Goal: Information Seeking & Learning: Learn about a topic

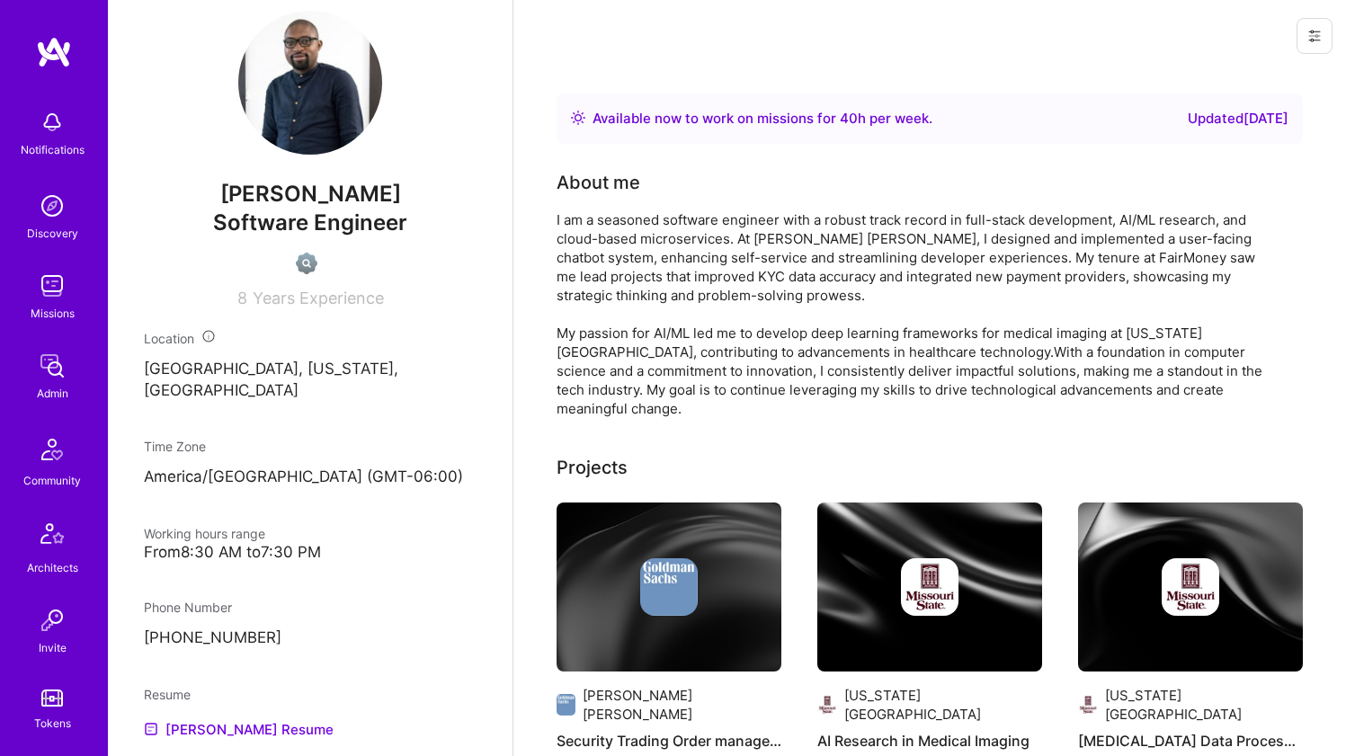
scroll to position [738, 0]
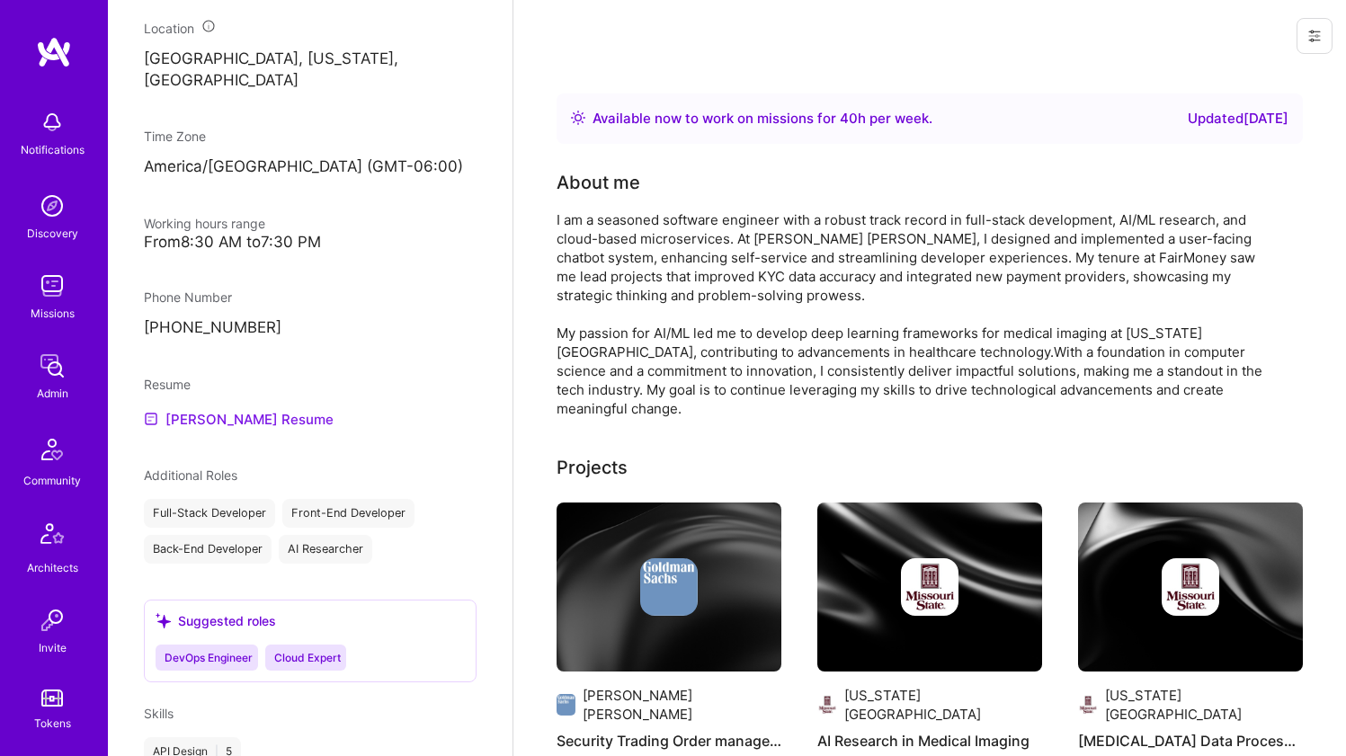
click at [237, 417] on link "Godwin's Resume" at bounding box center [239, 419] width 190 height 22
click at [702, 216] on div "I am a seasoned software engineer with a robust track record in full-stack deve…" at bounding box center [917, 314] width 720 height 208
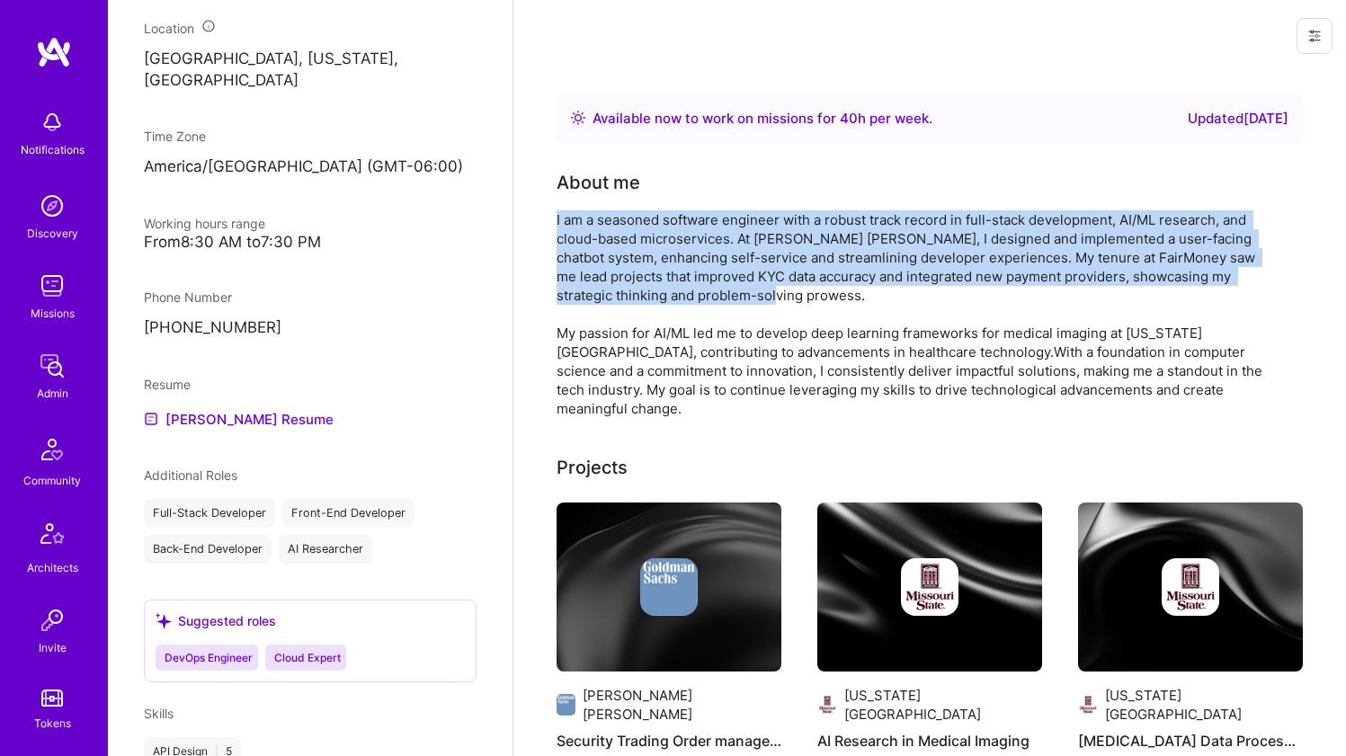
click at [702, 216] on div "I am a seasoned software engineer with a robust track record in full-stack deve…" at bounding box center [917, 314] width 720 height 208
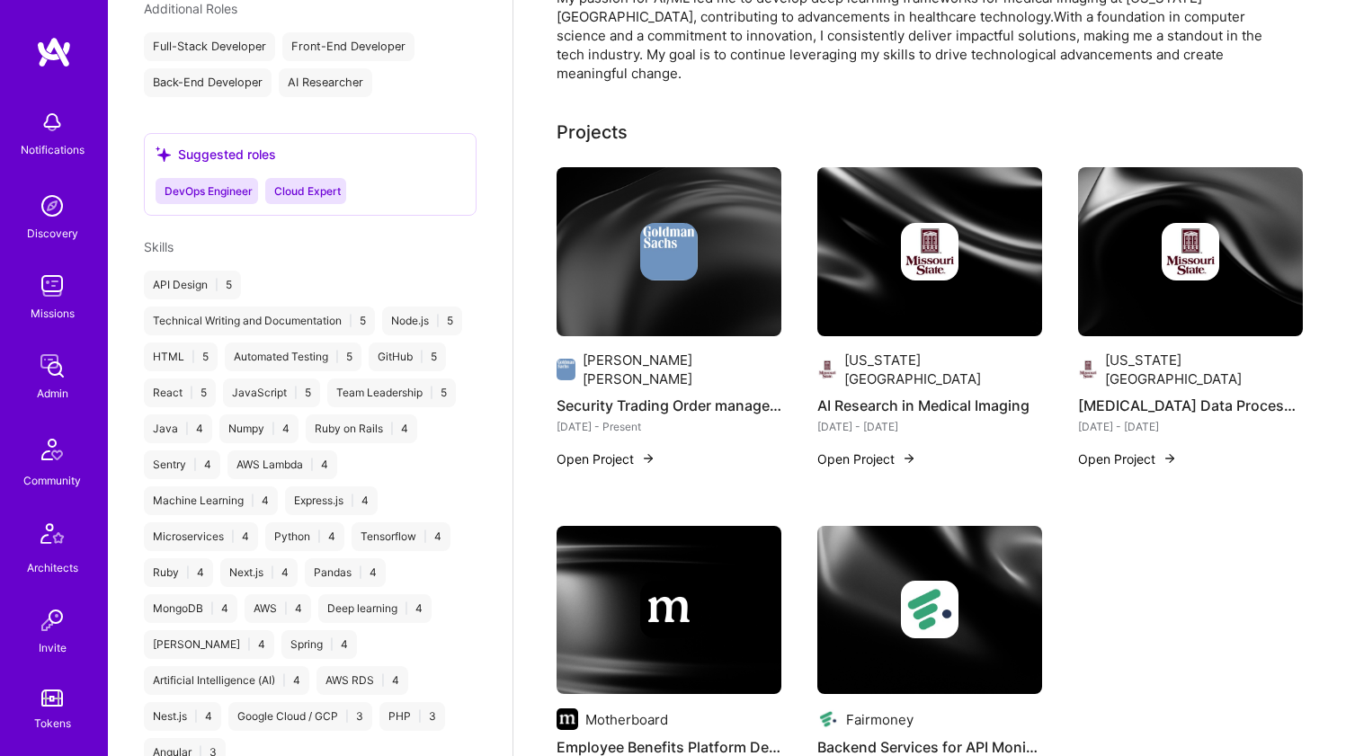
scroll to position [339, 0]
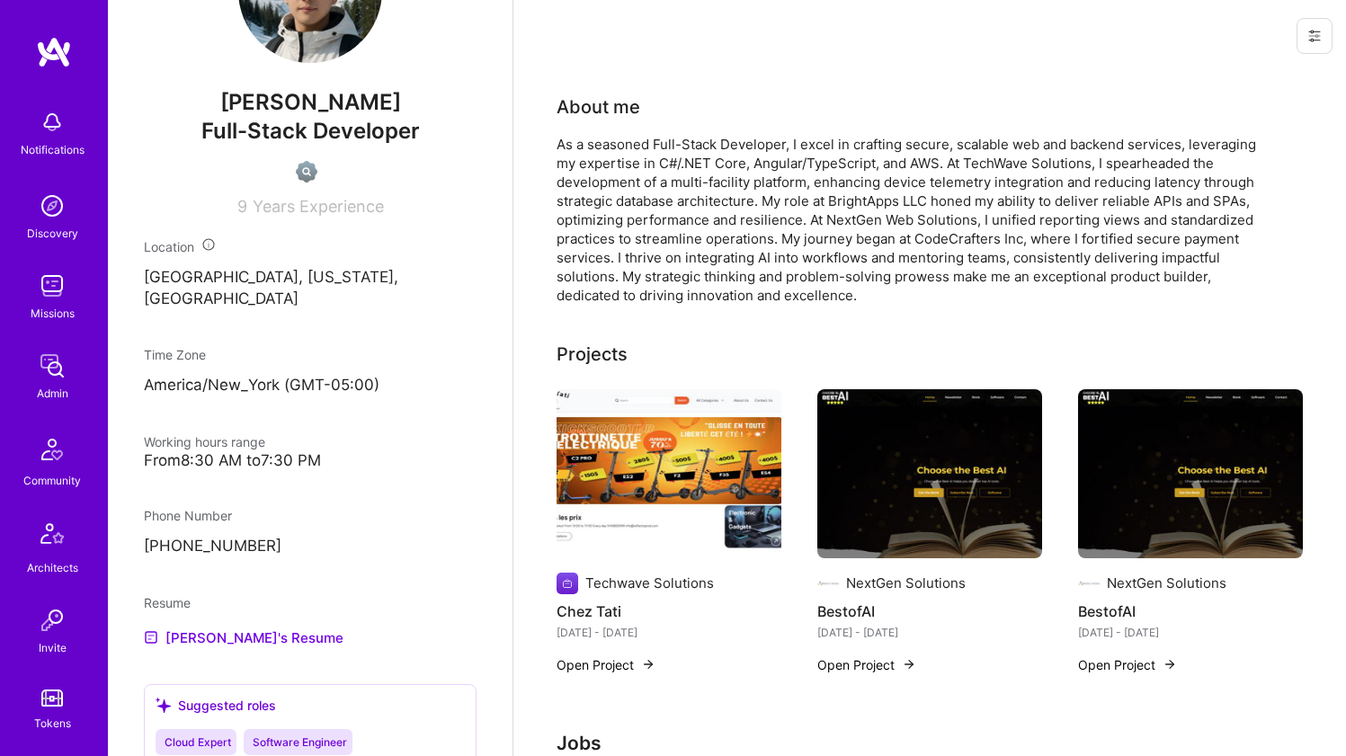
scroll to position [661, 0]
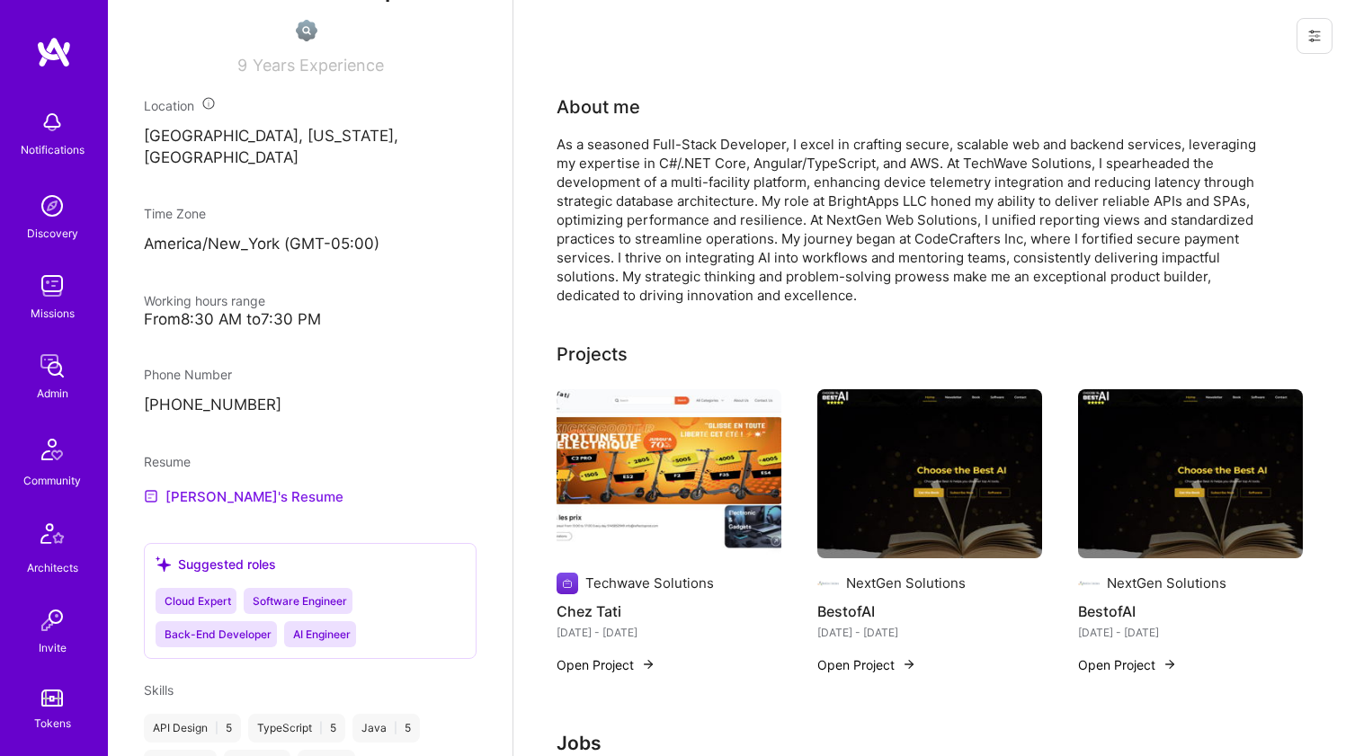
click at [195, 488] on link "Joshua's Resume" at bounding box center [244, 497] width 200 height 22
click at [706, 157] on div "As a seasoned Full-Stack Developer, I excel in crafting secure, scalable web an…" at bounding box center [917, 220] width 720 height 170
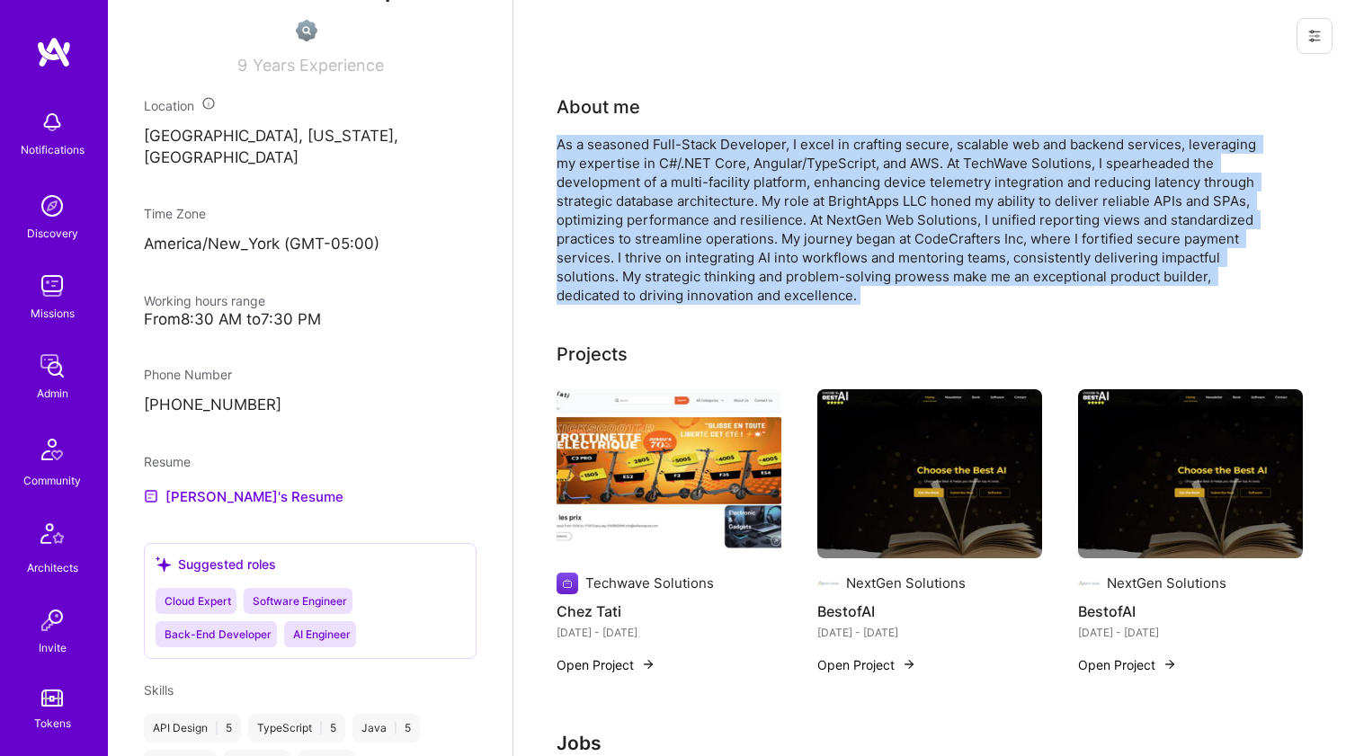
click at [706, 157] on div "As a seasoned Full-Stack Developer, I excel in crafting secure, scalable web an…" at bounding box center [917, 220] width 720 height 170
click at [672, 189] on div "As a seasoned Full-Stack Developer, I excel in crafting secure, scalable web an…" at bounding box center [917, 220] width 720 height 170
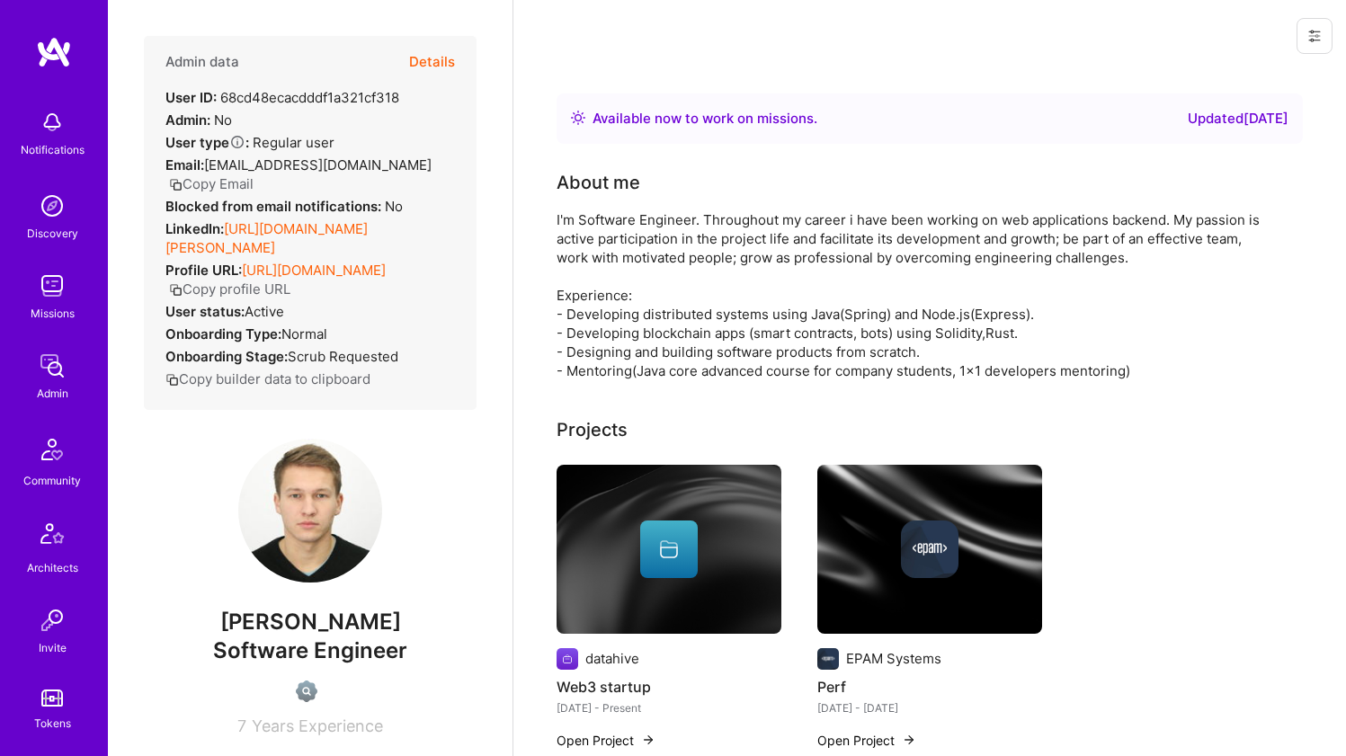
click at [265, 227] on link "[URL][DOMAIN_NAME][PERSON_NAME]" at bounding box center [267, 238] width 202 height 36
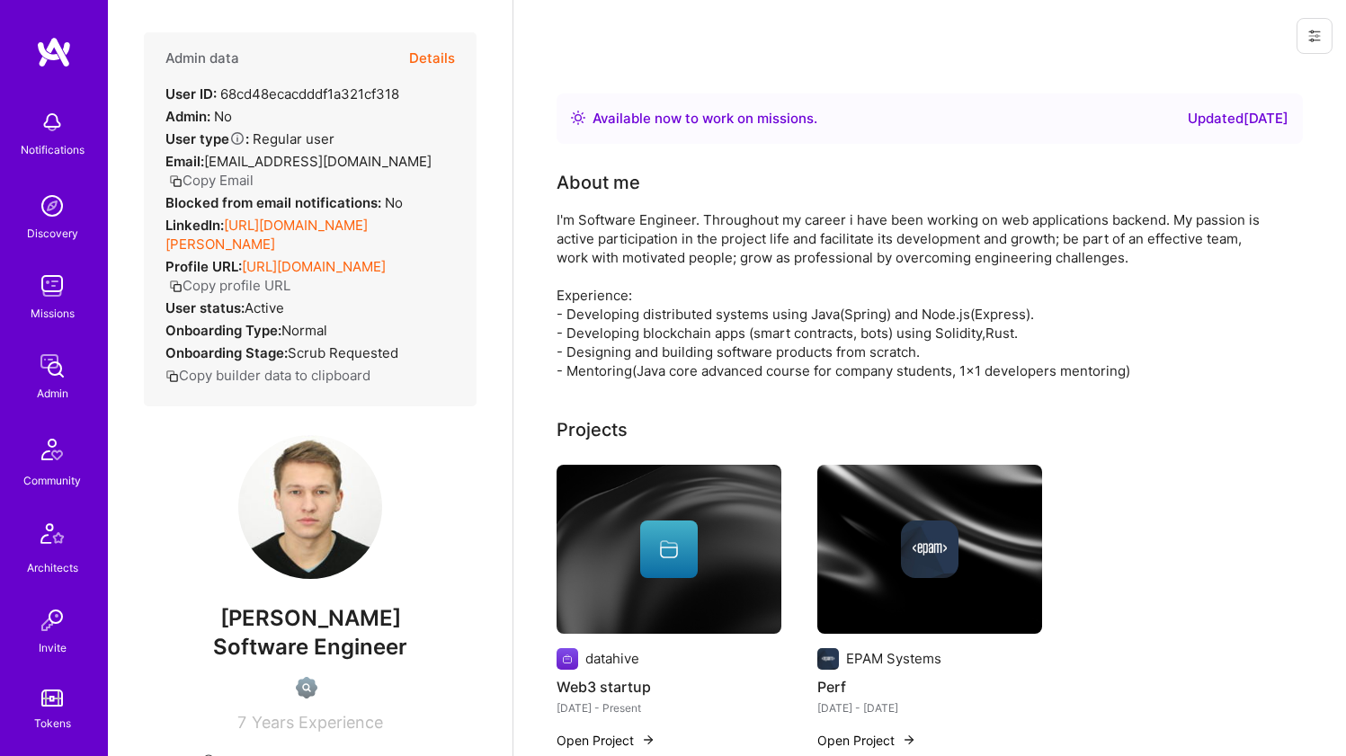
scroll to position [166, 0]
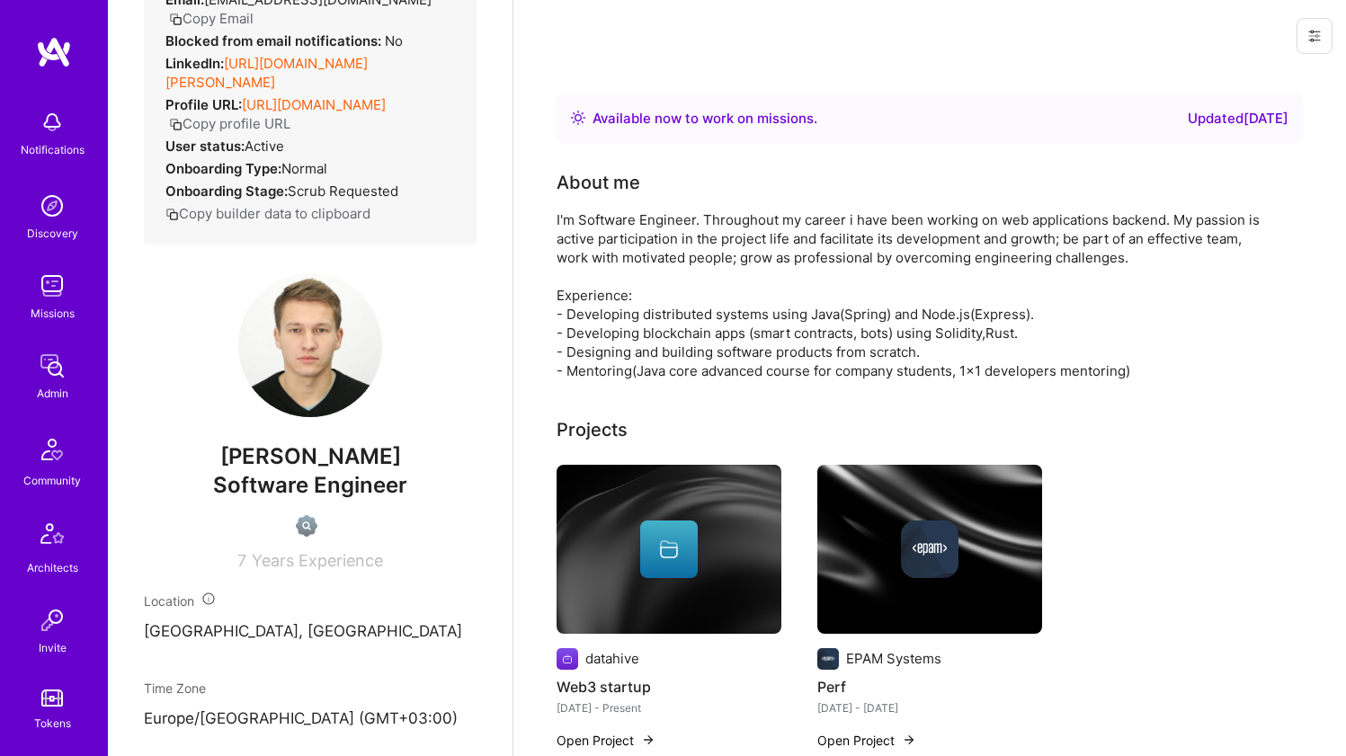
click at [626, 276] on div "I'm Software Engineer. Throughout my career i have been working on web applicat…" at bounding box center [917, 295] width 720 height 170
click at [631, 257] on div "I'm Software Engineer. Throughout my career i have been working on web applicat…" at bounding box center [917, 295] width 720 height 170
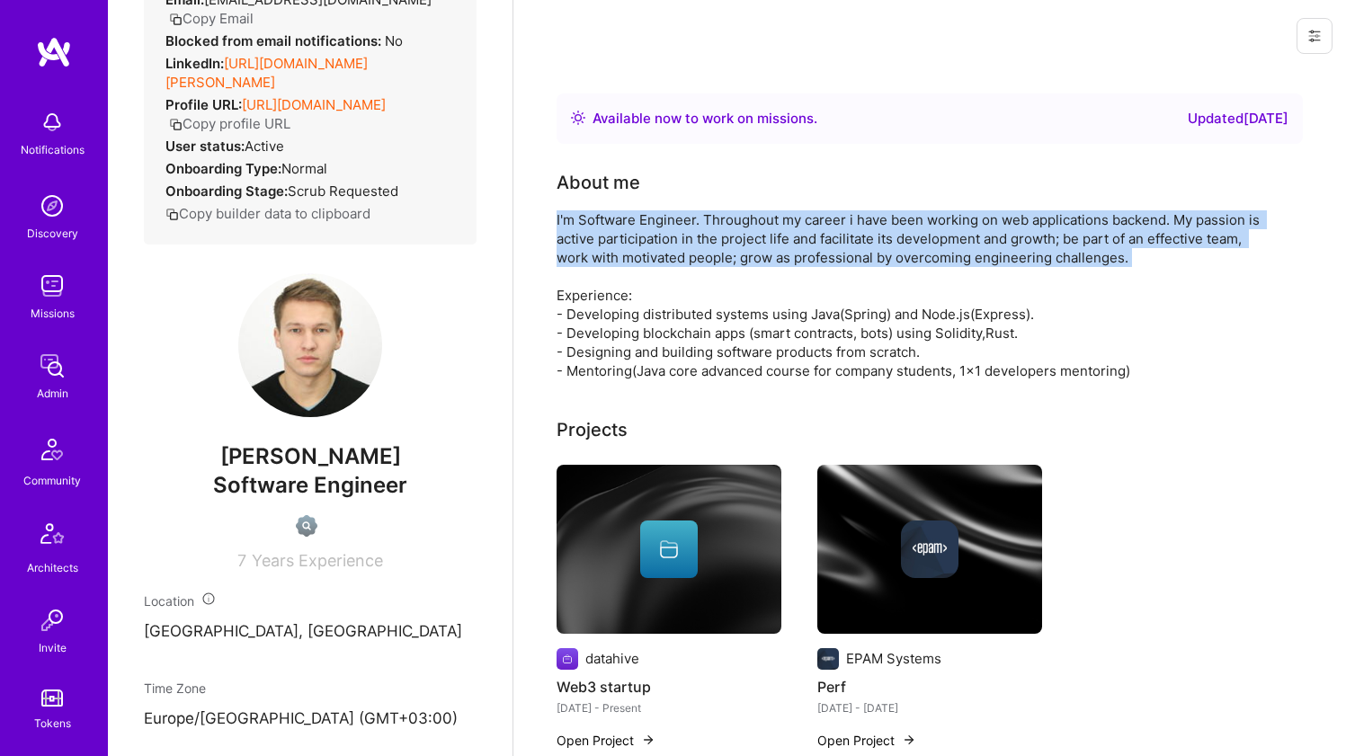
click at [631, 257] on div "I'm Software Engineer. Throughout my career i have been working on web applicat…" at bounding box center [917, 295] width 720 height 170
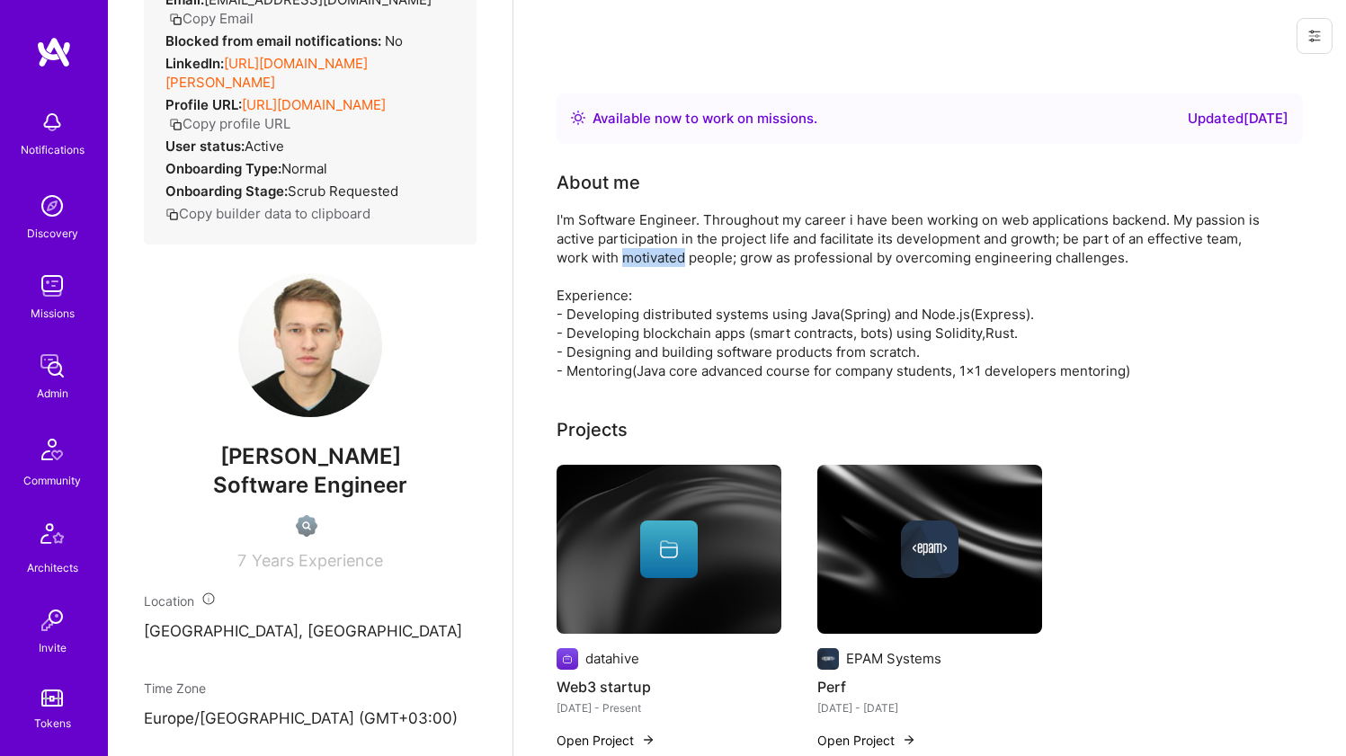
click at [631, 257] on div "I'm Software Engineer. Throughout my career i have been working on web applicat…" at bounding box center [917, 295] width 720 height 170
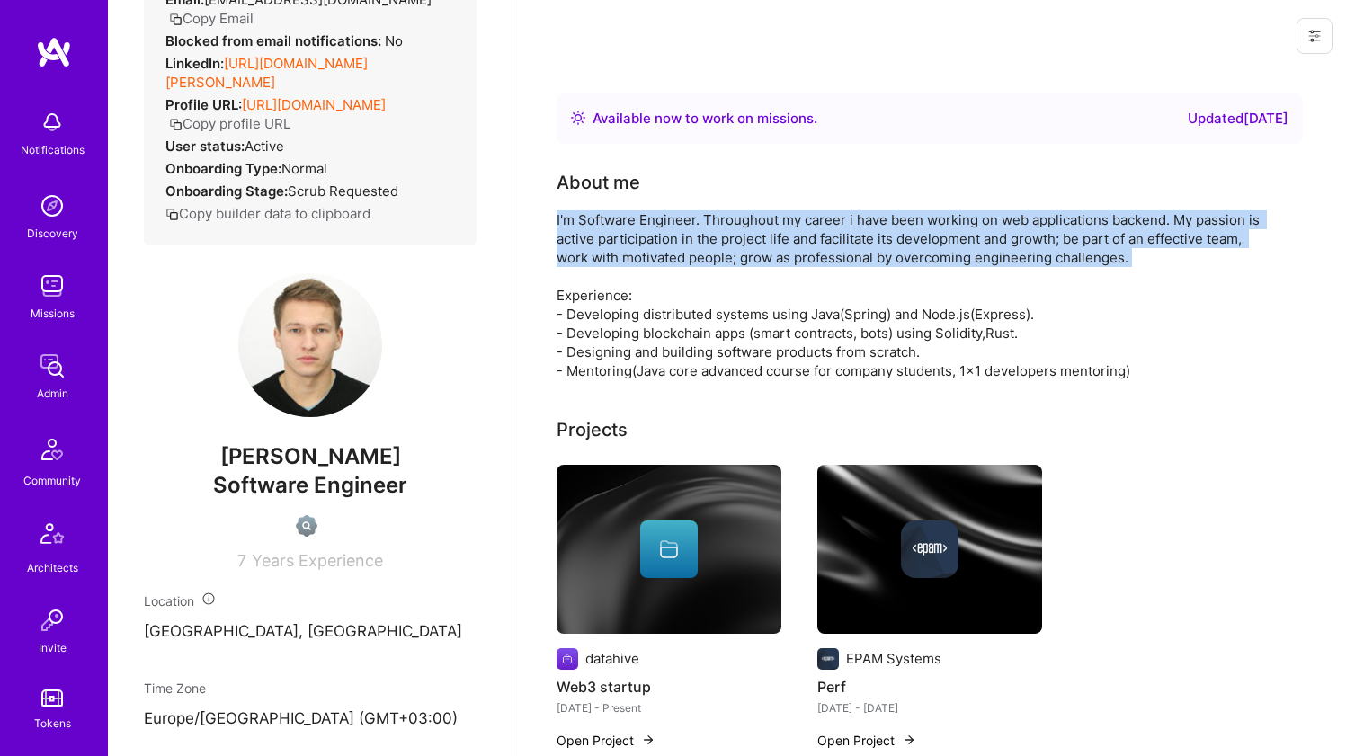
click at [631, 257] on div "I'm Software Engineer. Throughout my career i have been working on web applicat…" at bounding box center [917, 295] width 720 height 170
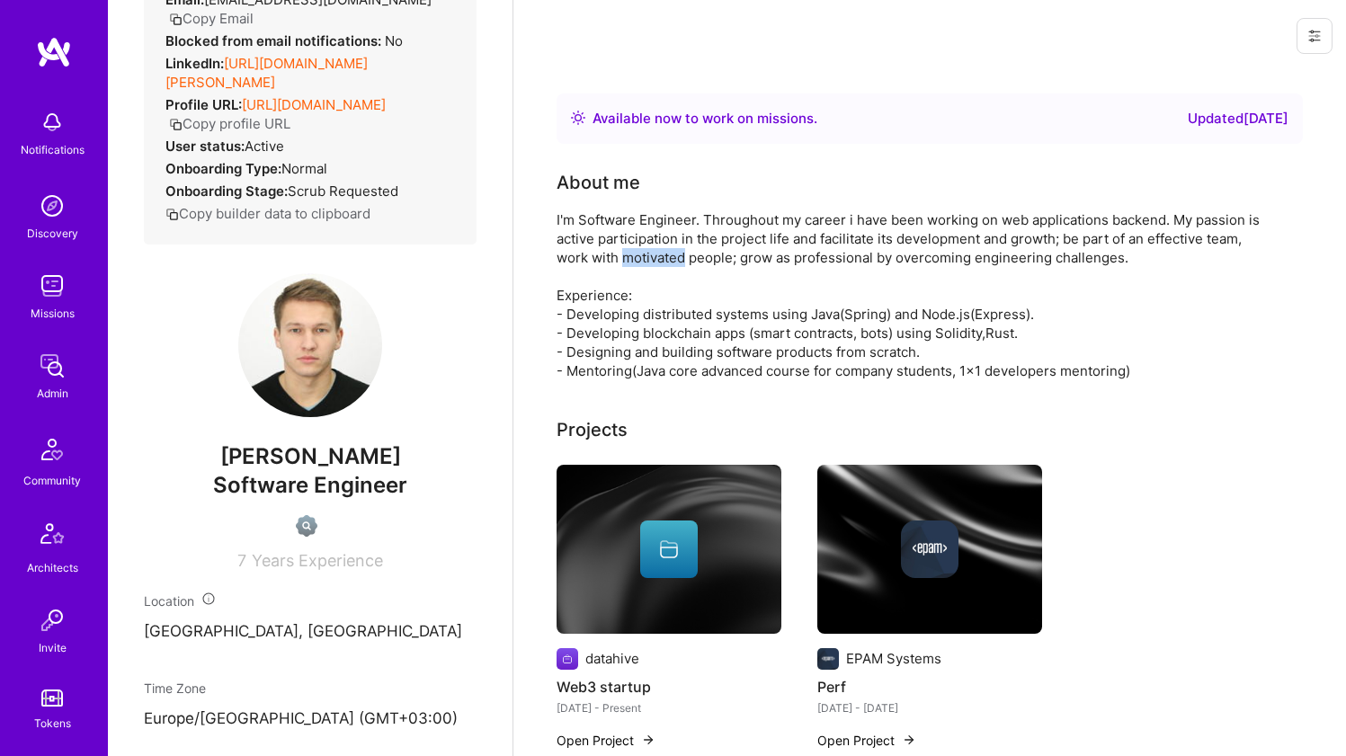
click at [631, 257] on div "I'm Software Engineer. Throughout my career i have been working on web applicat…" at bounding box center [917, 295] width 720 height 170
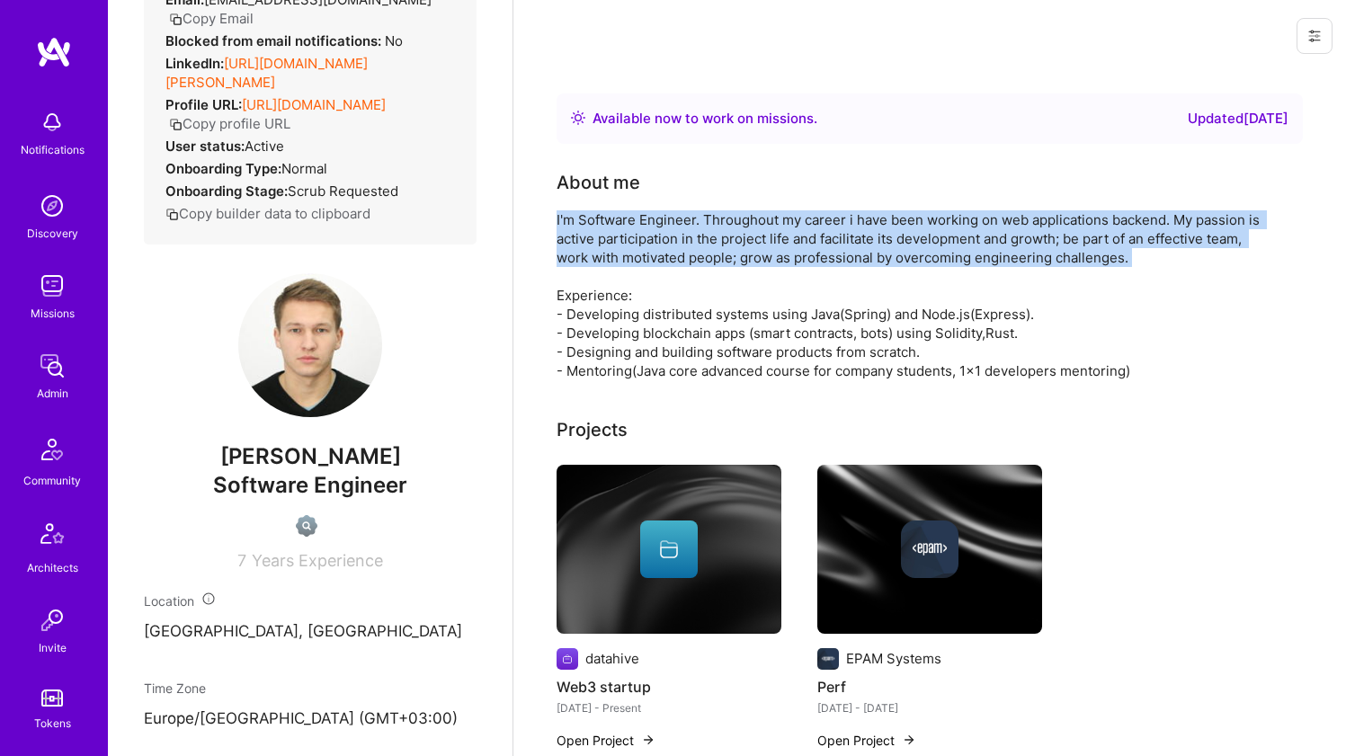
click at [631, 257] on div "I'm Software Engineer. Throughout my career i have been working on web applicat…" at bounding box center [917, 295] width 720 height 170
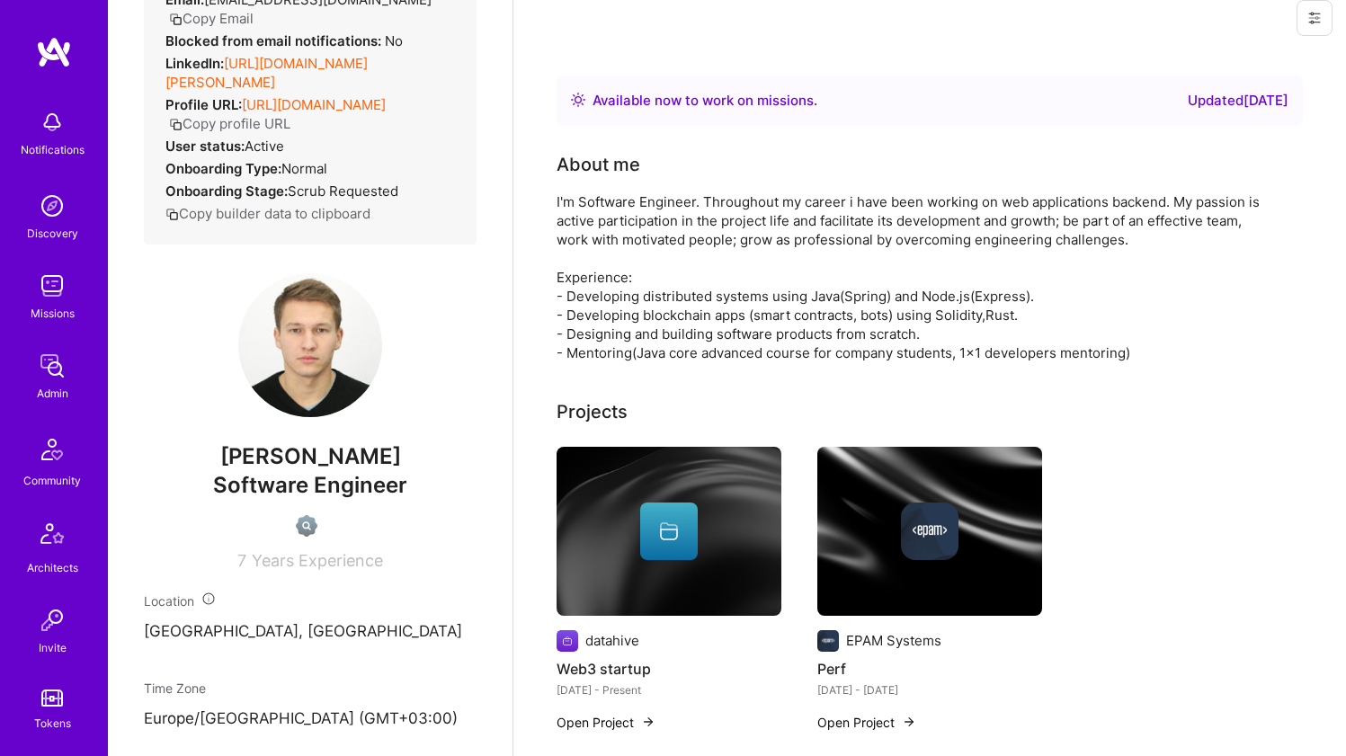
click at [605, 284] on div "I'm Software Engineer. Throughout my career i have been working on web applicat…" at bounding box center [917, 277] width 720 height 170
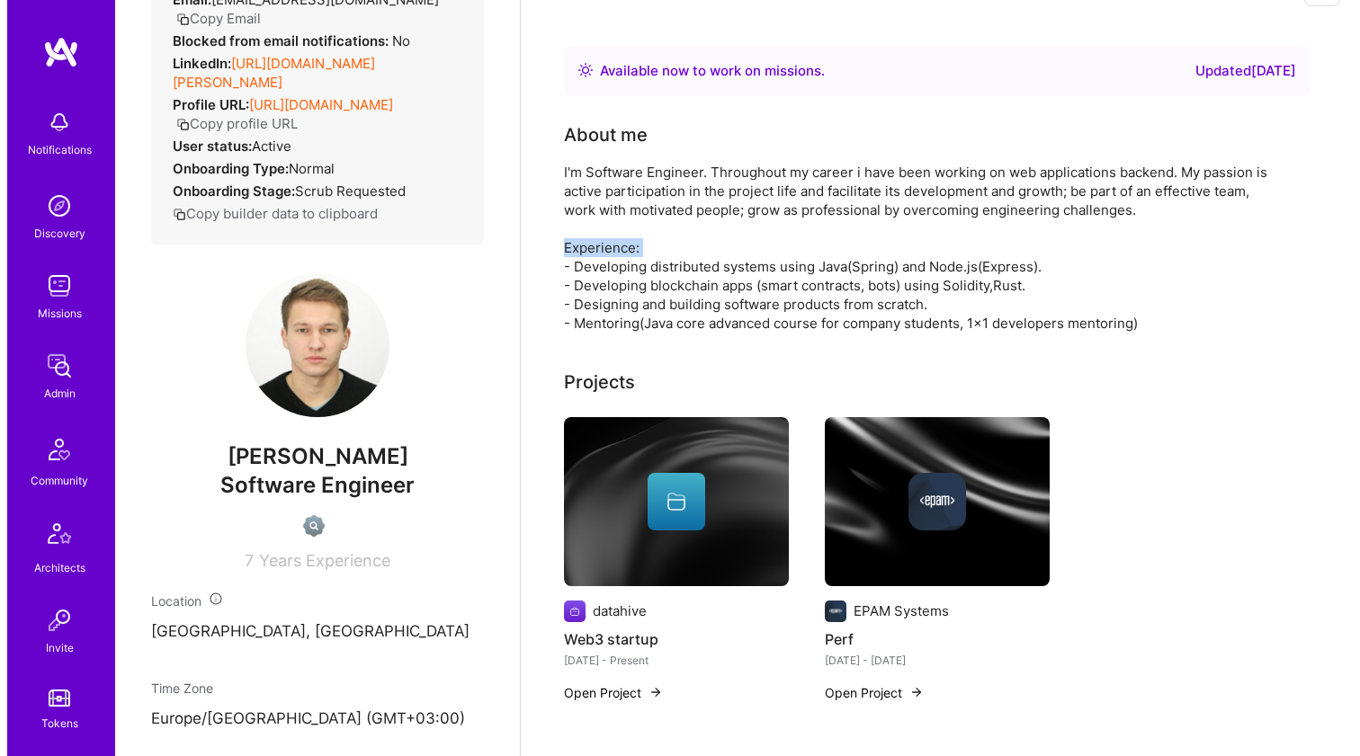
scroll to position [94, 0]
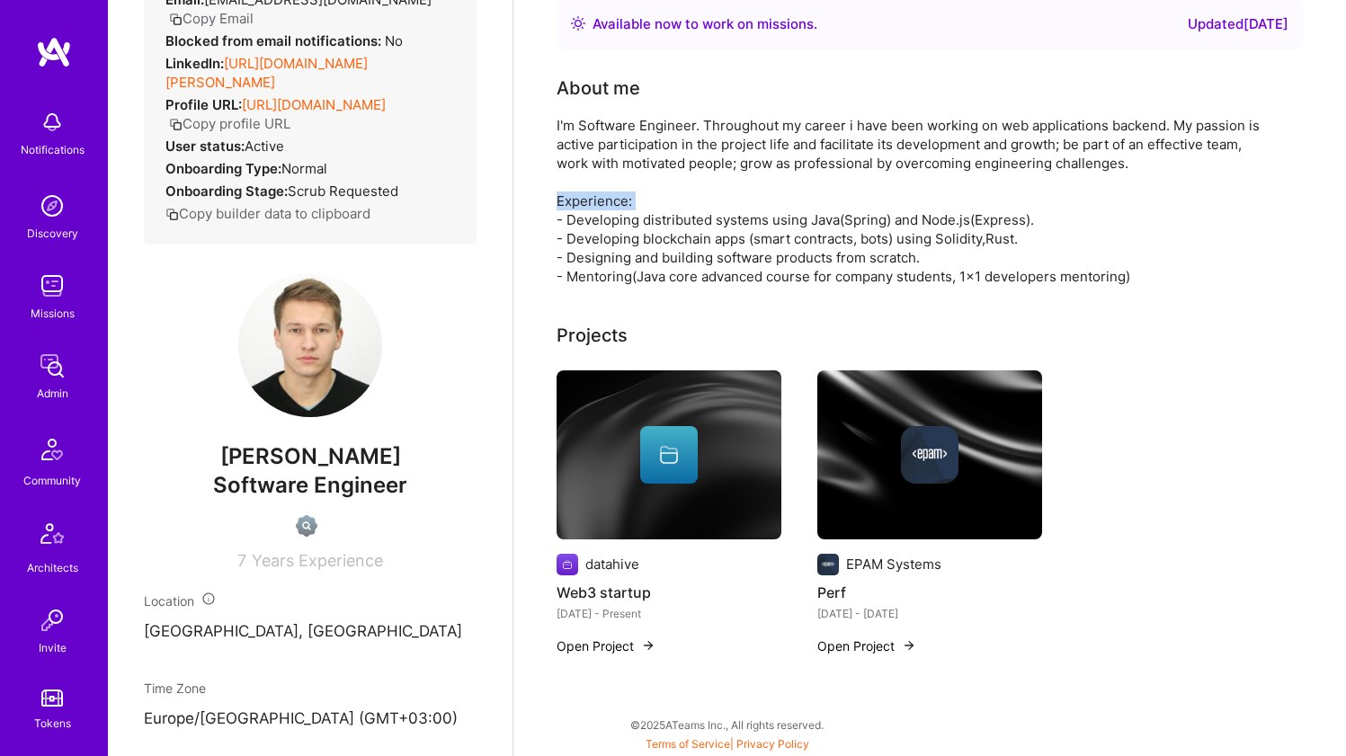
click at [568, 390] on img at bounding box center [669, 455] width 225 height 169
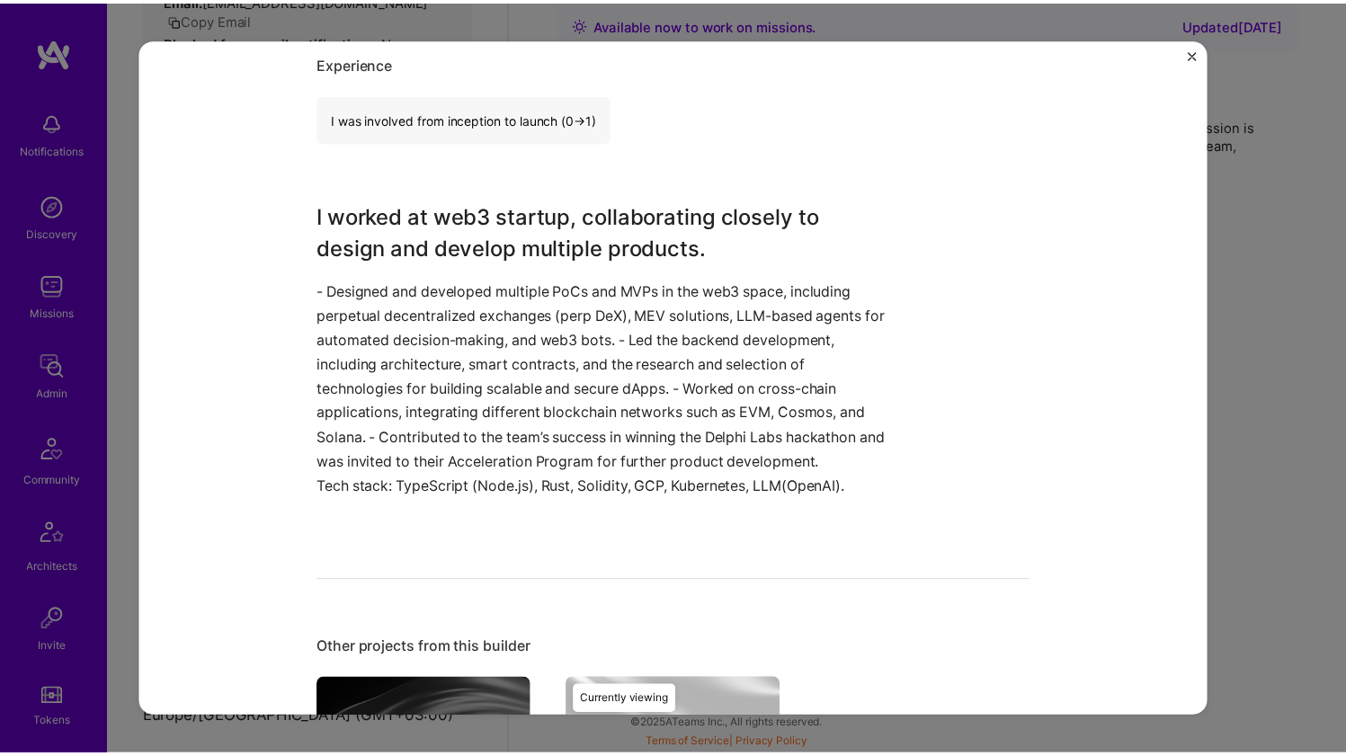
scroll to position [790, 0]
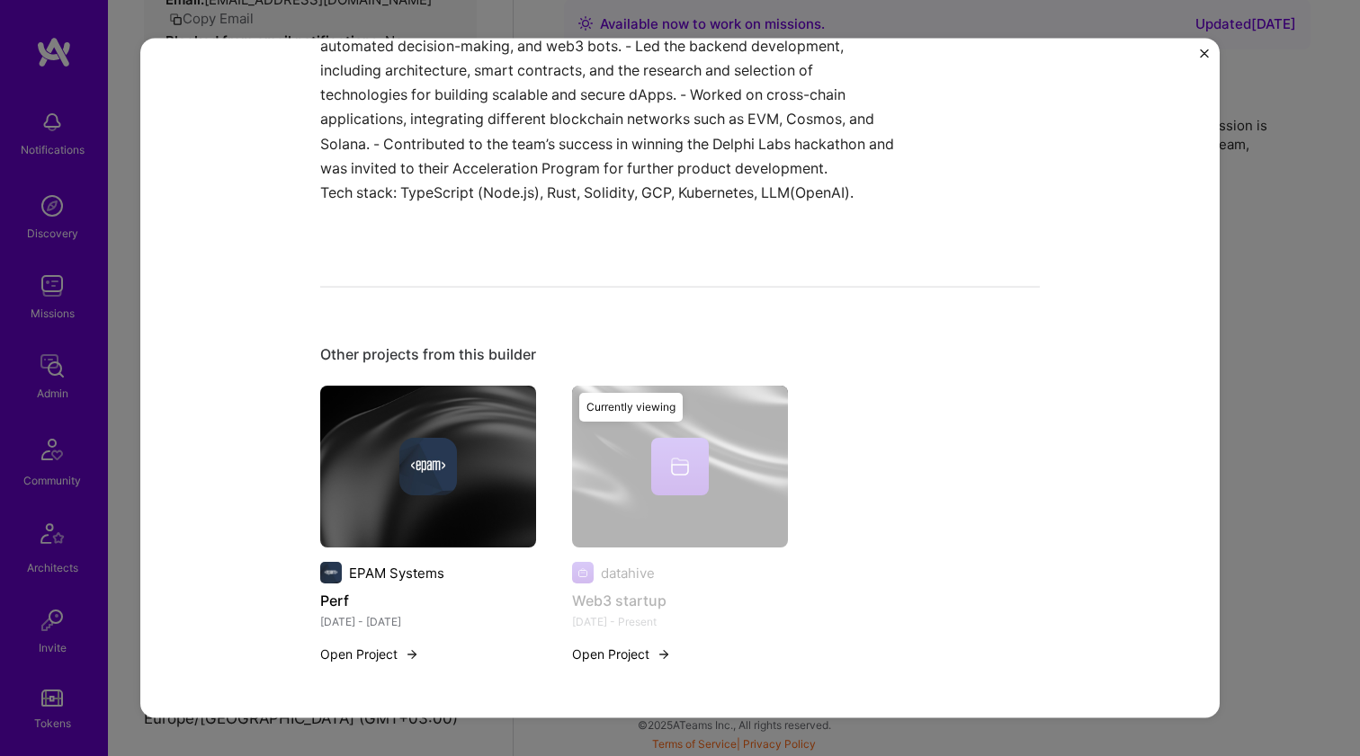
drag, startPoint x: 1356, startPoint y: 299, endPoint x: 1346, endPoint y: 301, distance: 11.1
click at [1346, 299] on div "Web3 startup datahive Blockchain Role Senior software engineer Oct, 2021 - Pres…" at bounding box center [680, 378] width 1360 height 756
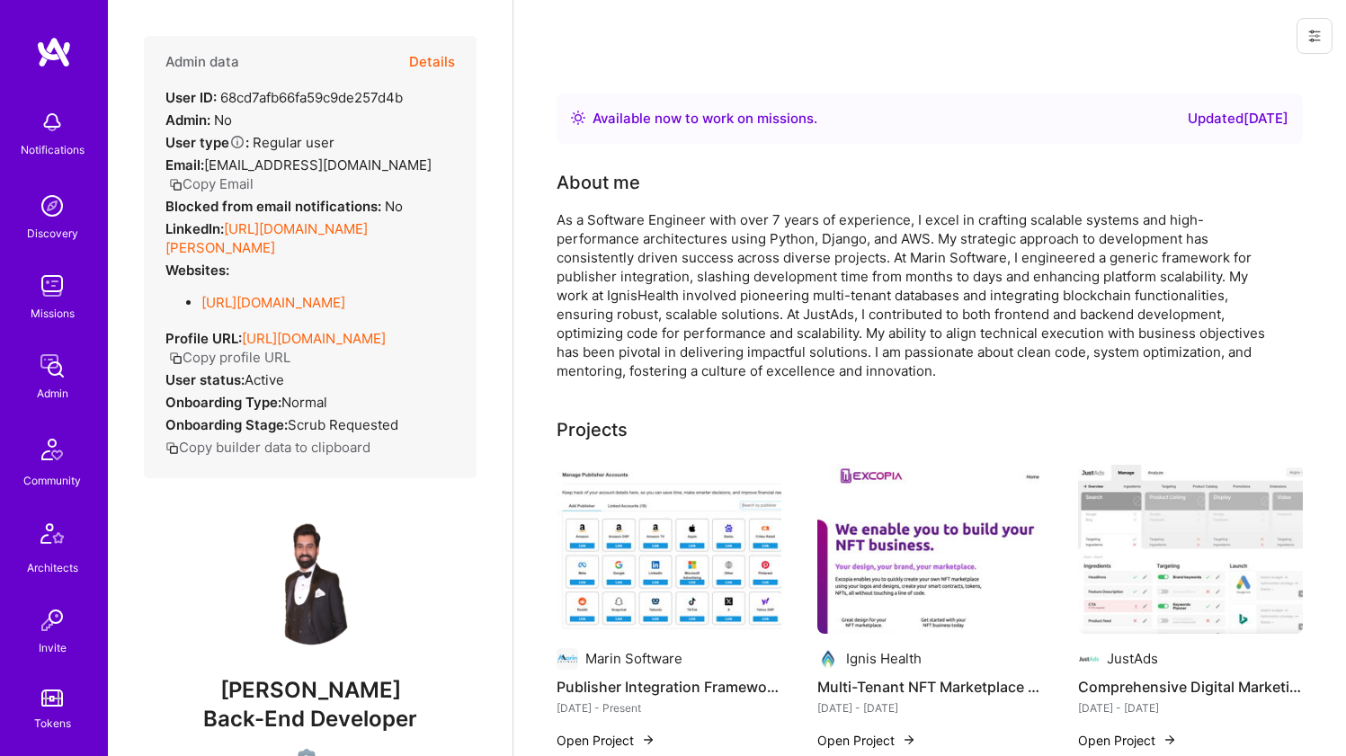
click at [274, 245] on link "https://linkedin.com/in/muhammad-haris-ali-004aaa149" at bounding box center [267, 238] width 202 height 36
click at [236, 311] on link "https://github.com/MuhammadHarisAli" at bounding box center [273, 302] width 144 height 17
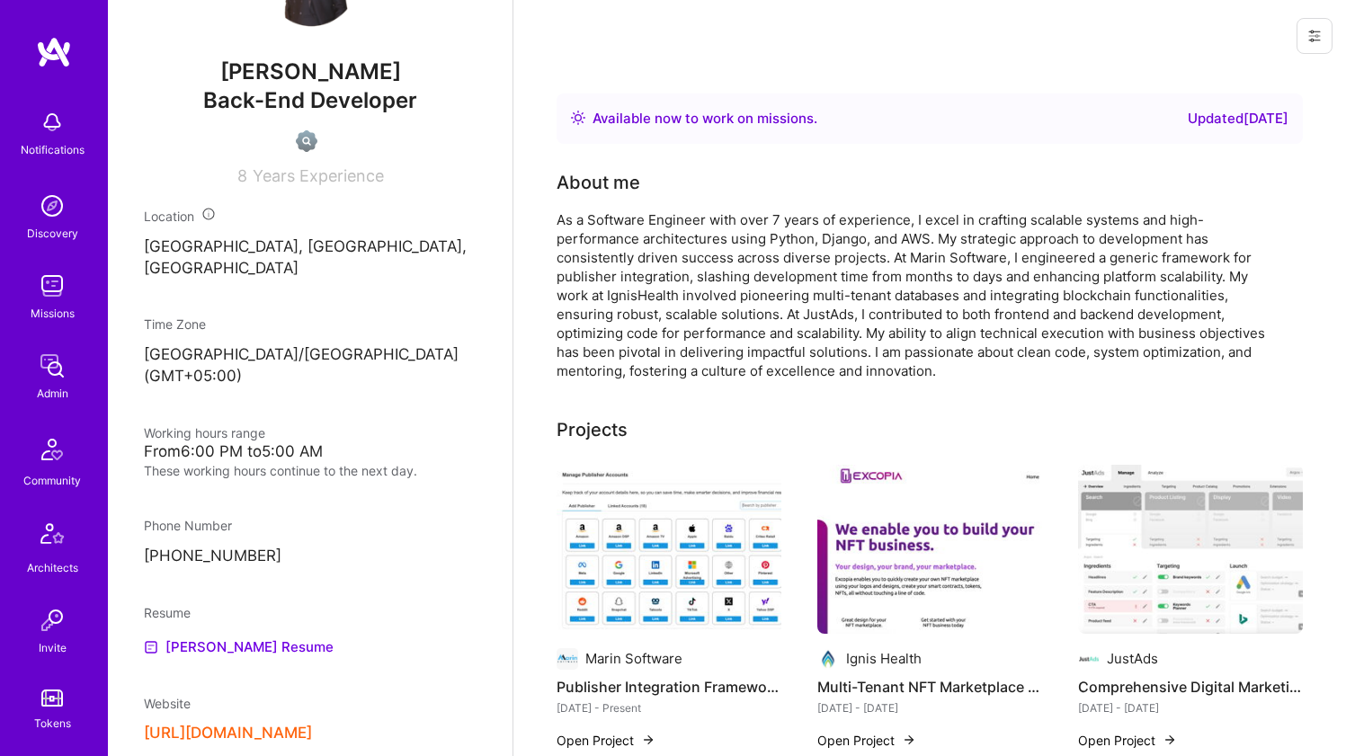
scroll to position [766, 0]
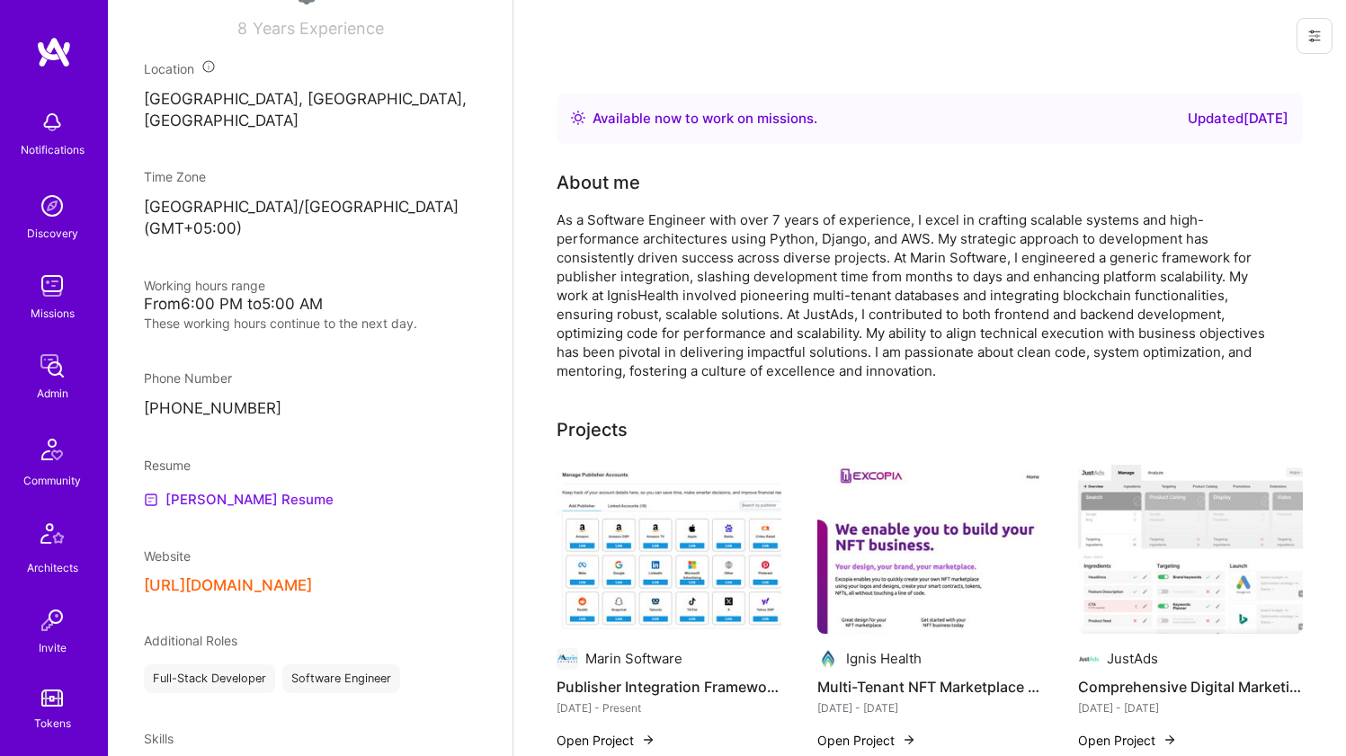
click at [211, 511] on link "Muhammad Haris's Resume" at bounding box center [239, 500] width 190 height 22
click at [650, 224] on div "As a Software Engineer with over 7 years of experience, I excel in crafting sca…" at bounding box center [917, 295] width 720 height 170
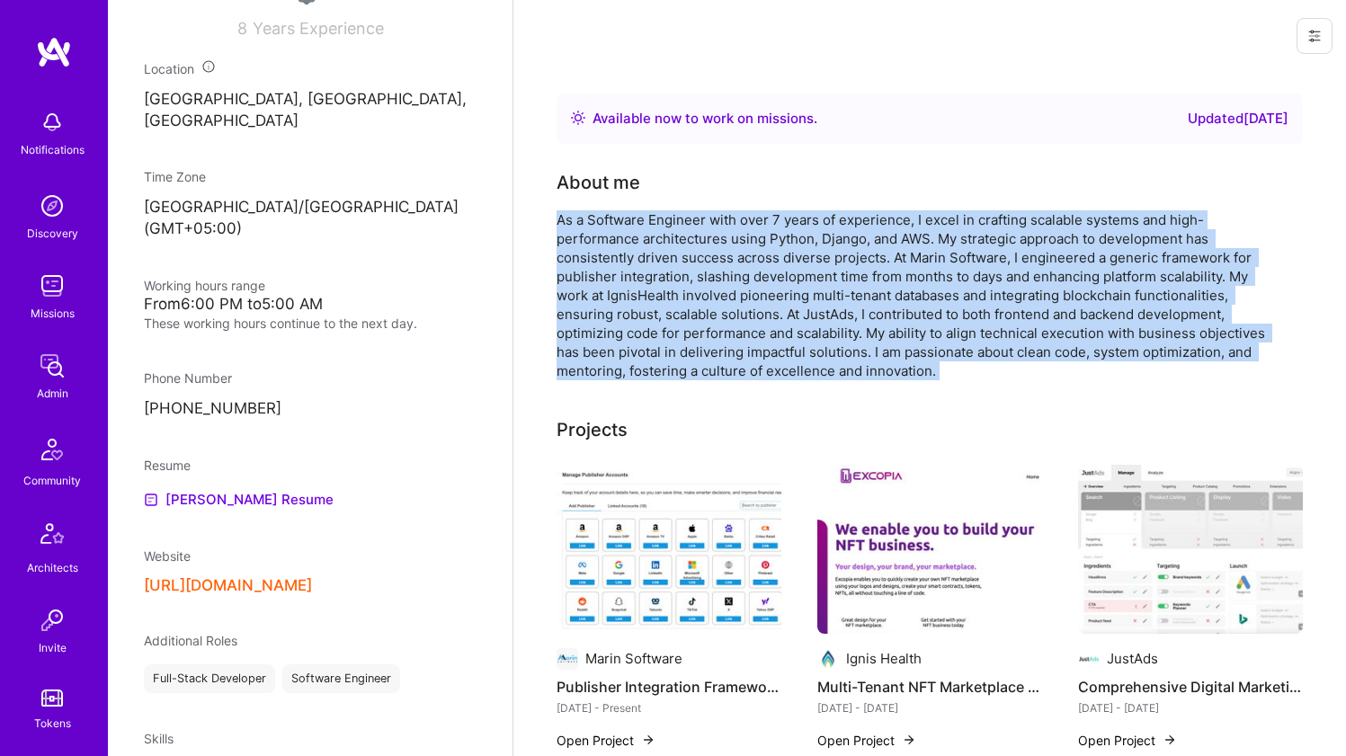
click at [647, 228] on div "As a Software Engineer with over 7 years of experience, I excel in crafting sca…" at bounding box center [917, 295] width 720 height 170
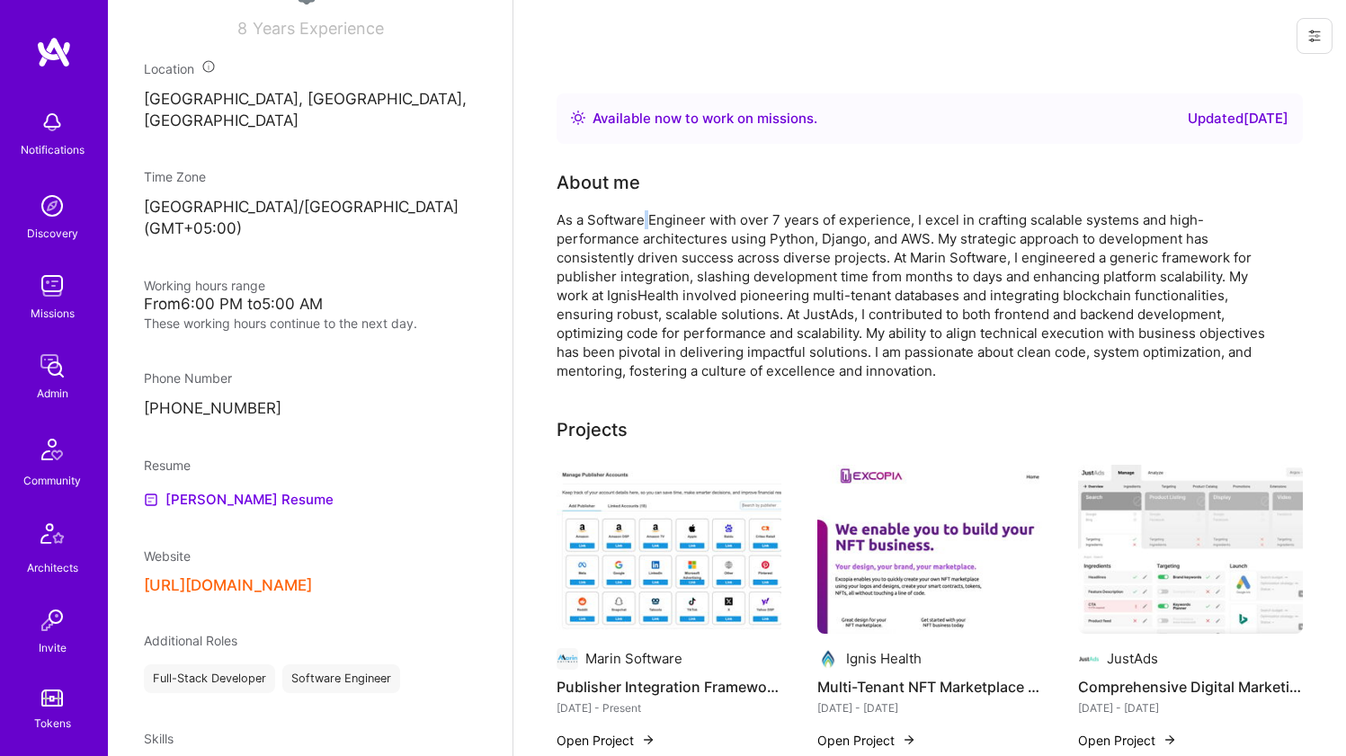
click at [647, 228] on div "As a Software Engineer with over 7 years of experience, I excel in crafting sca…" at bounding box center [917, 295] width 720 height 170
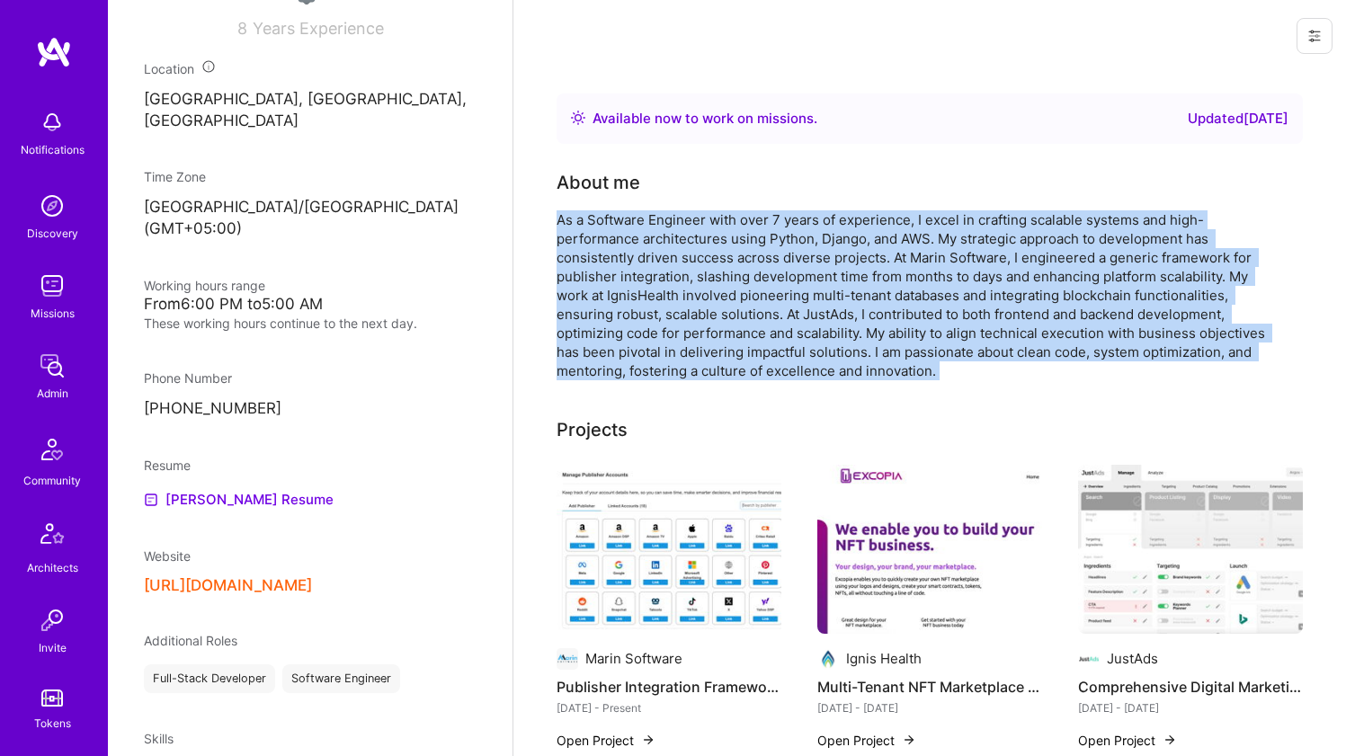
click at [647, 228] on div "As a Software Engineer with over 7 years of experience, I excel in crafting sca…" at bounding box center [917, 295] width 720 height 170
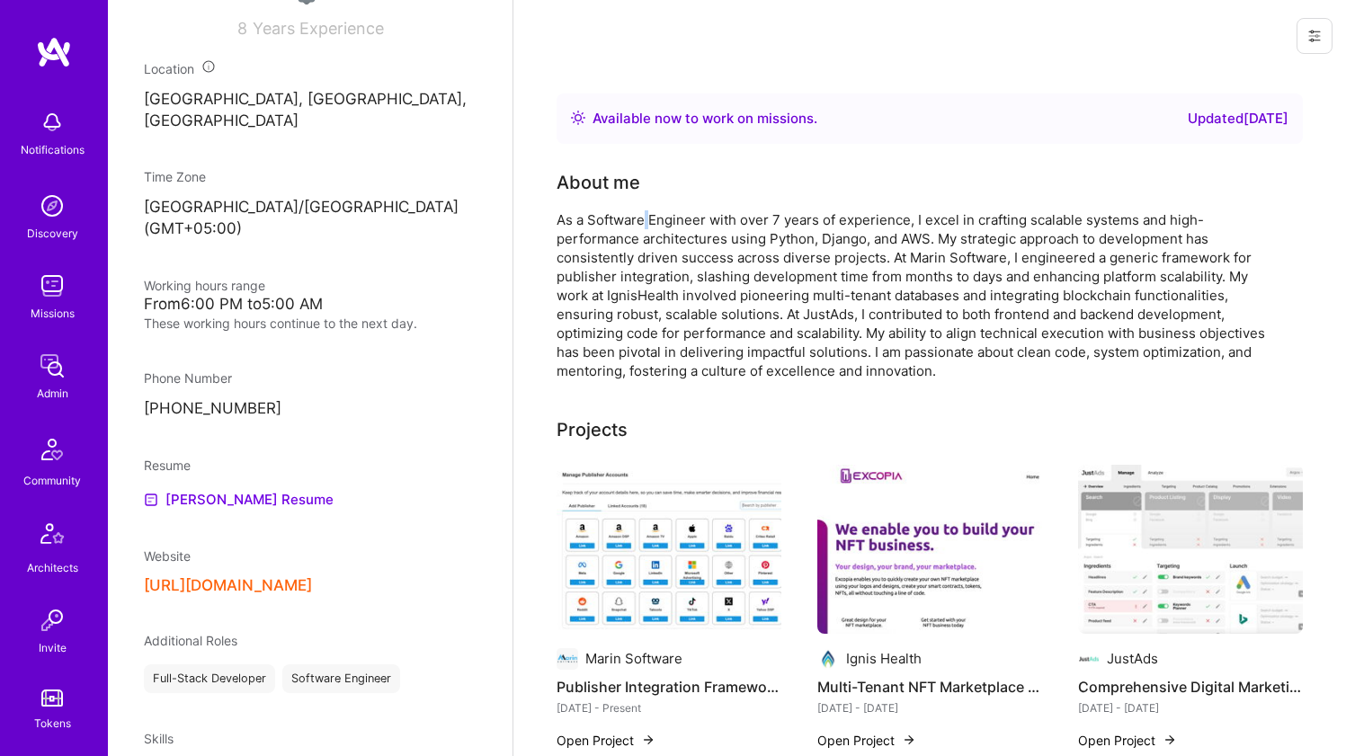
click at [647, 228] on div "As a Software Engineer with over 7 years of experience, I excel in crafting sca…" at bounding box center [917, 295] width 720 height 170
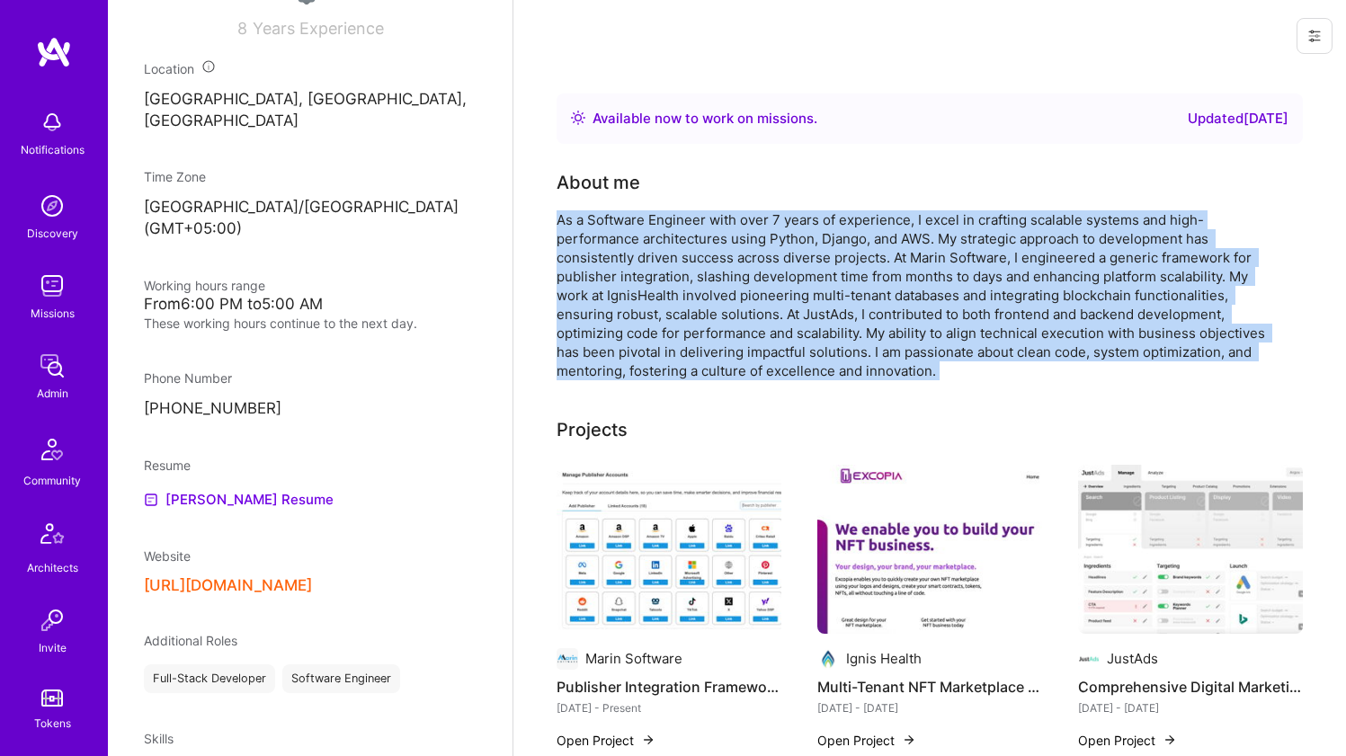
click at [647, 228] on div "As a Software Engineer with over 7 years of experience, I excel in crafting sca…" at bounding box center [917, 295] width 720 height 170
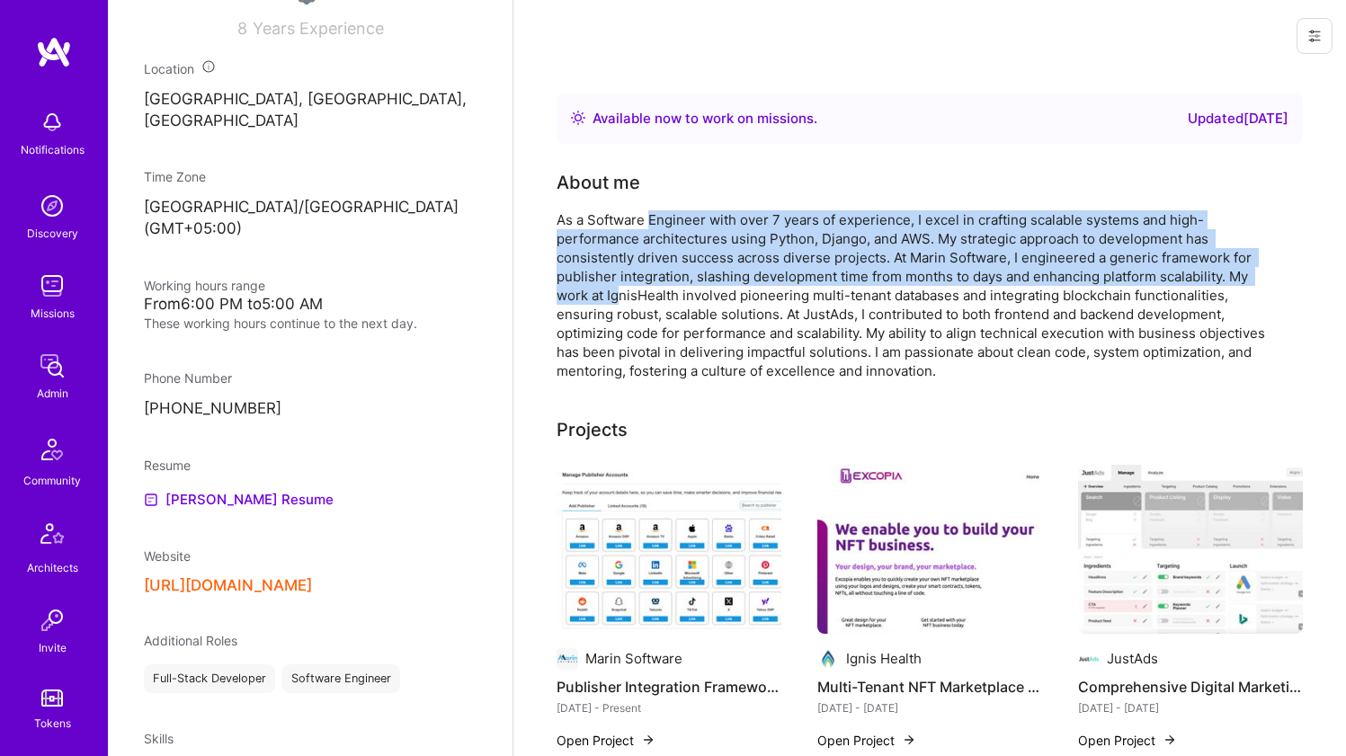
drag, startPoint x: 649, startPoint y: 223, endPoint x: 622, endPoint y: 291, distance: 73.8
click at [622, 291] on div "As a Software Engineer with over 7 years of experience, I excel in crafting sca…" at bounding box center [917, 295] width 720 height 170
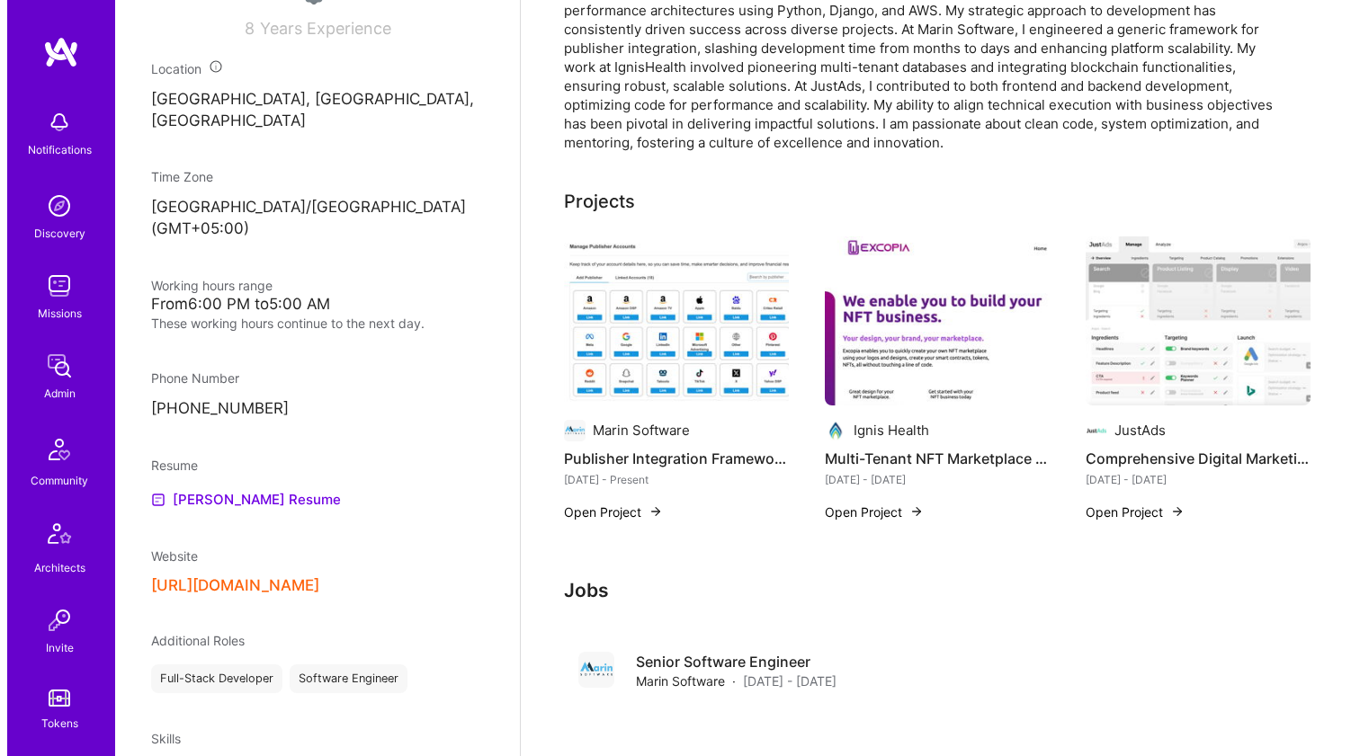
scroll to position [232, 0]
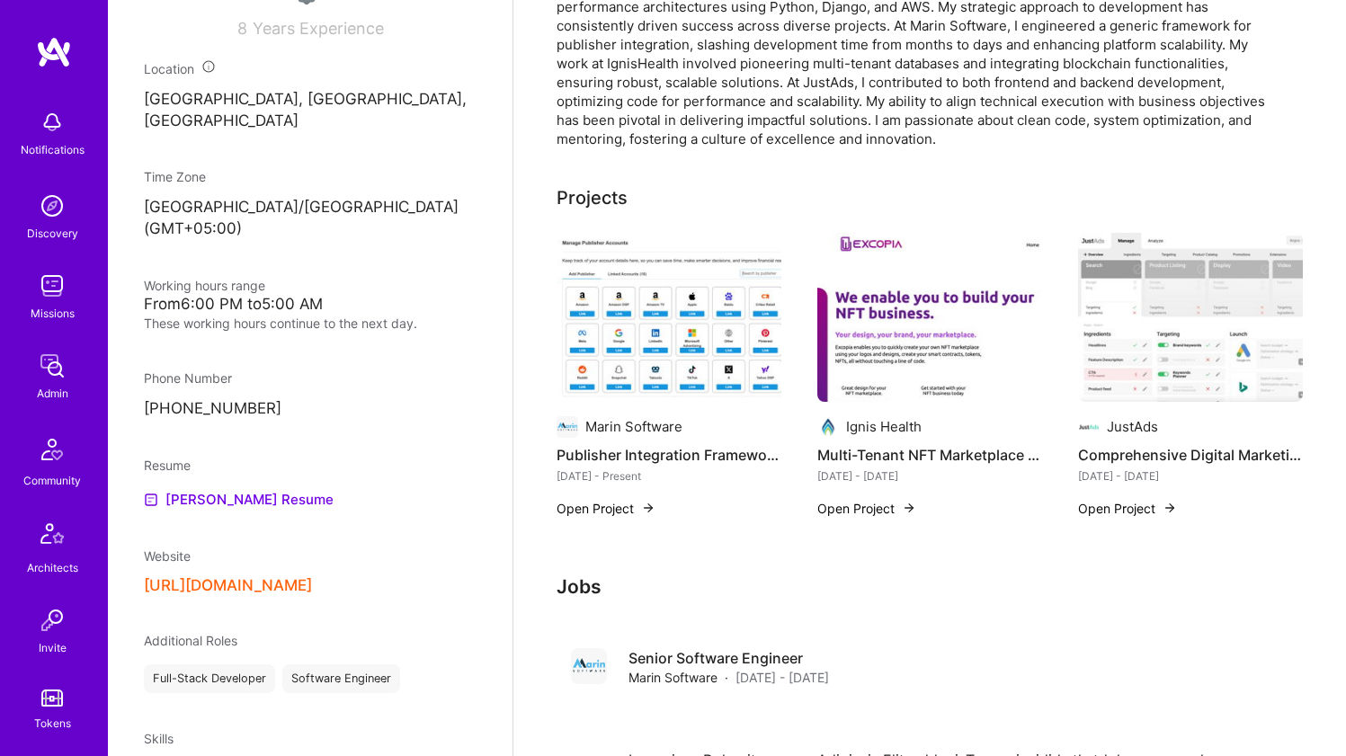
click at [665, 306] on img at bounding box center [669, 317] width 225 height 169
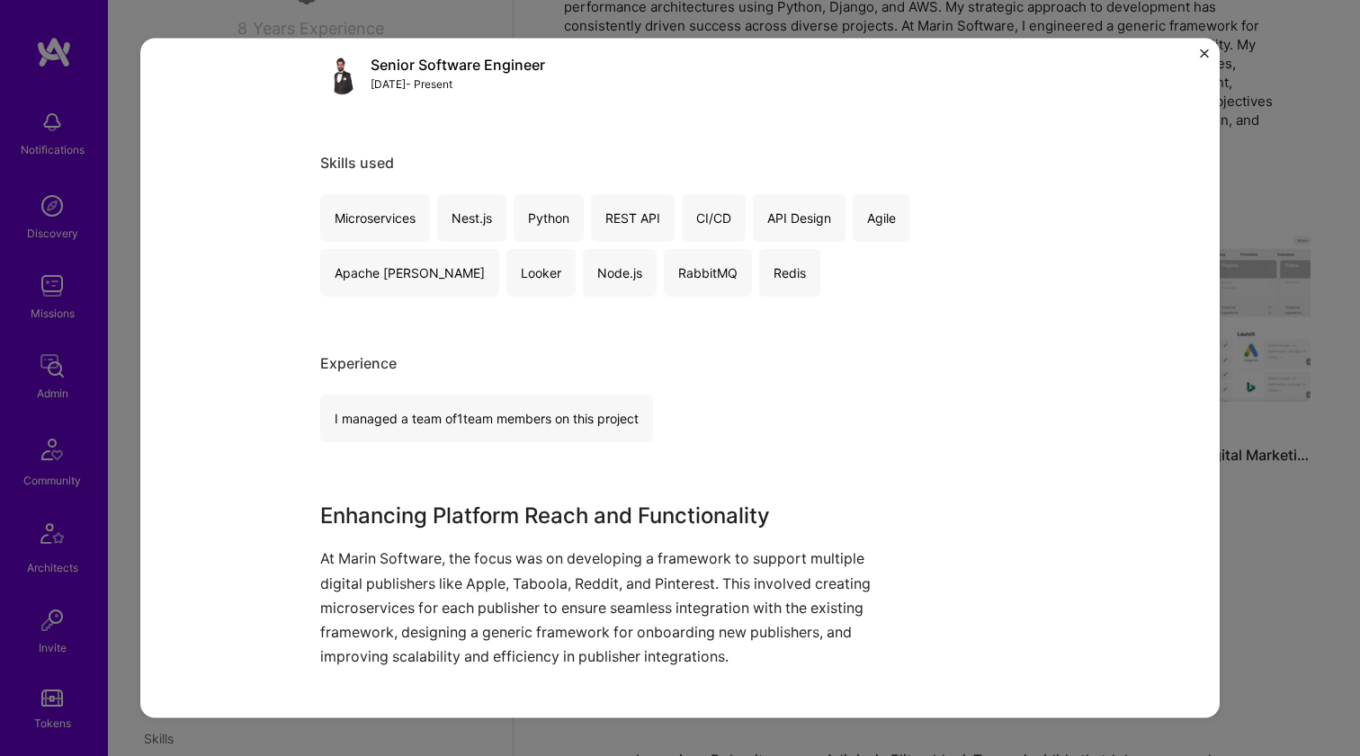
scroll to position [1029, 0]
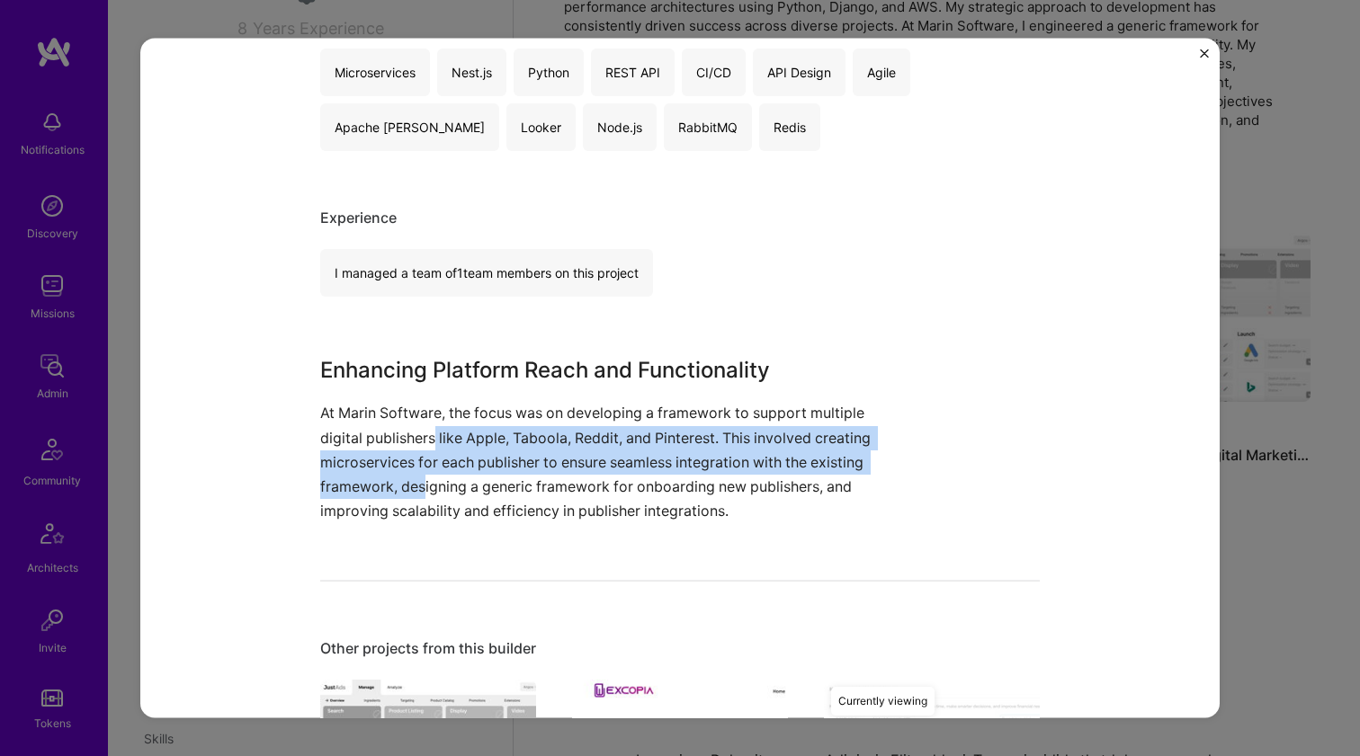
drag, startPoint x: 425, startPoint y: 424, endPoint x: 416, endPoint y: 474, distance: 51.3
click at [416, 474] on p "At Marin Software, the focus was on developing a framework to support multiple …" at bounding box center [612, 462] width 585 height 122
drag, startPoint x: 416, startPoint y: 474, endPoint x: 417, endPoint y: 421, distance: 53.1
click at [417, 423] on p "At Marin Software, the focus was on developing a framework to support multiple …" at bounding box center [612, 462] width 585 height 122
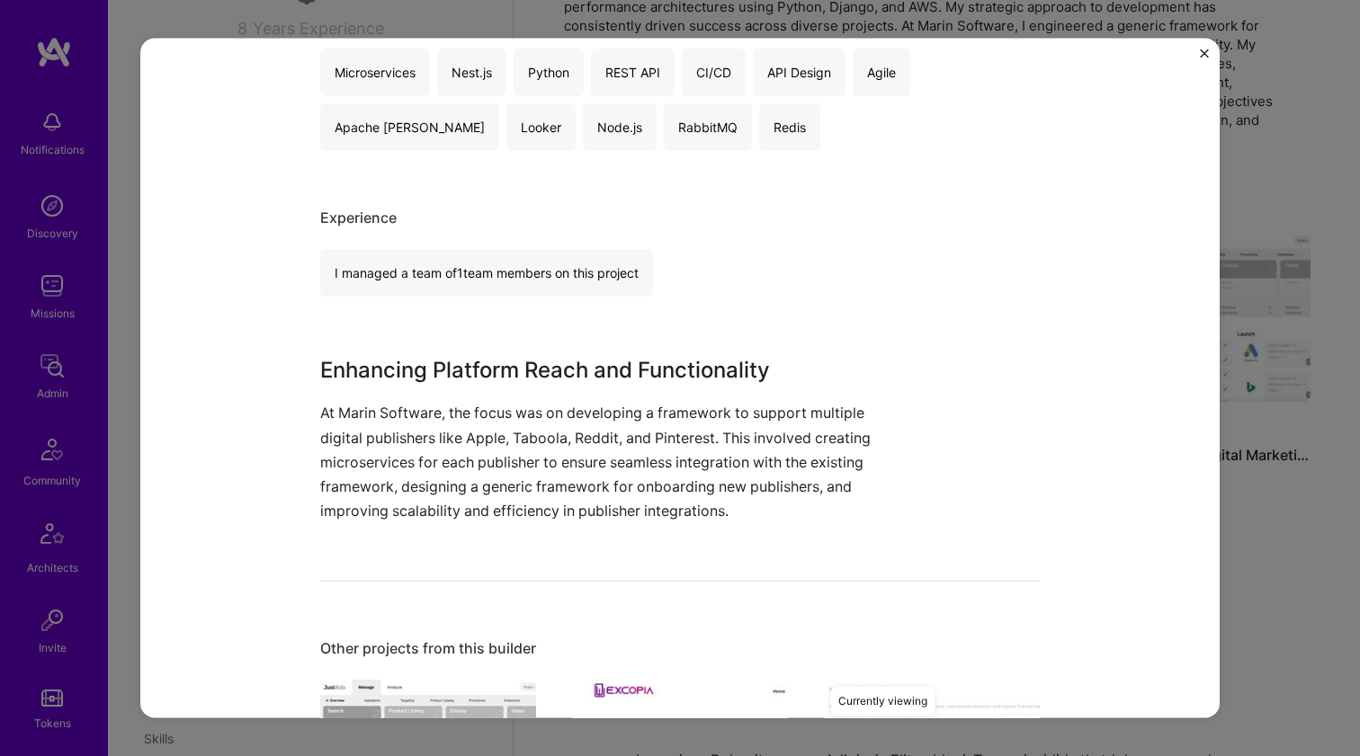
click at [417, 421] on p "At Marin Software, the focus was on developing a framework to support multiple …" at bounding box center [612, 462] width 585 height 122
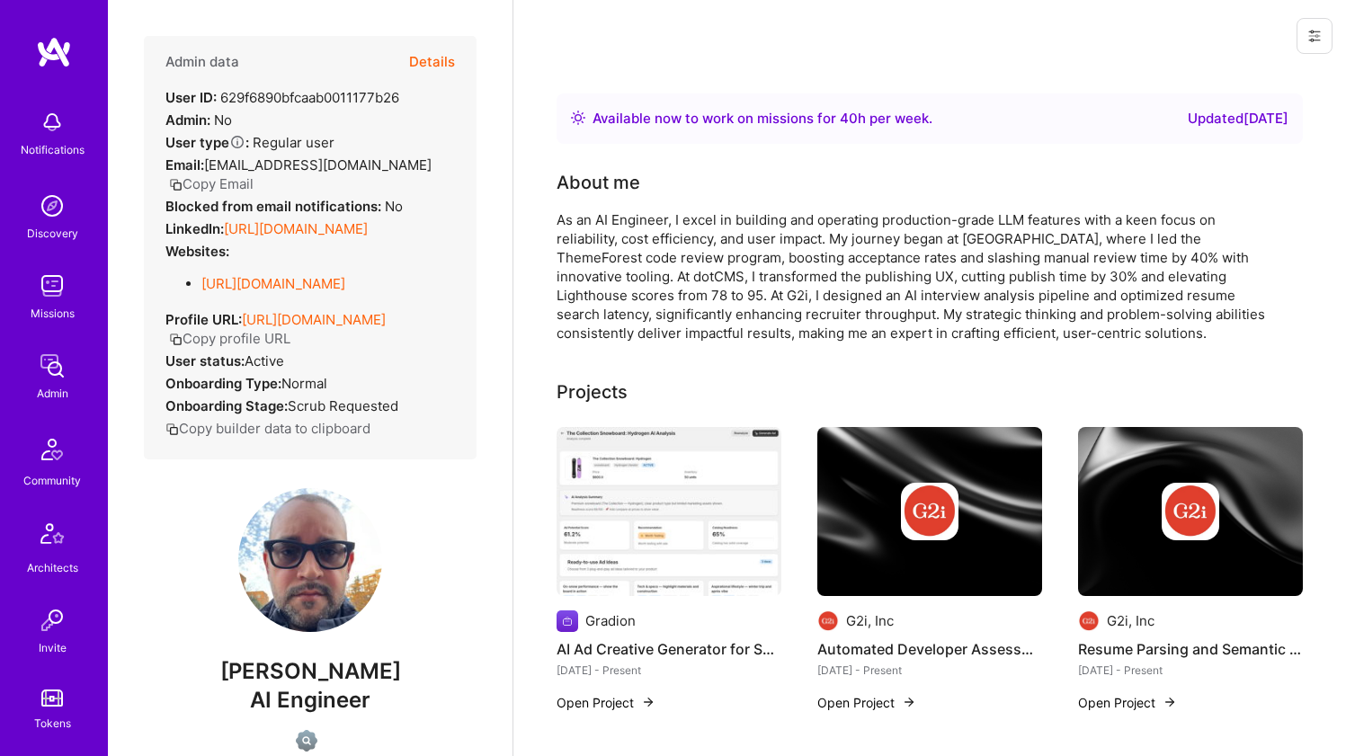
click at [323, 220] on link "[URL][DOMAIN_NAME]" at bounding box center [296, 228] width 144 height 17
click at [270, 275] on link "[URL][DOMAIN_NAME]" at bounding box center [273, 283] width 144 height 17
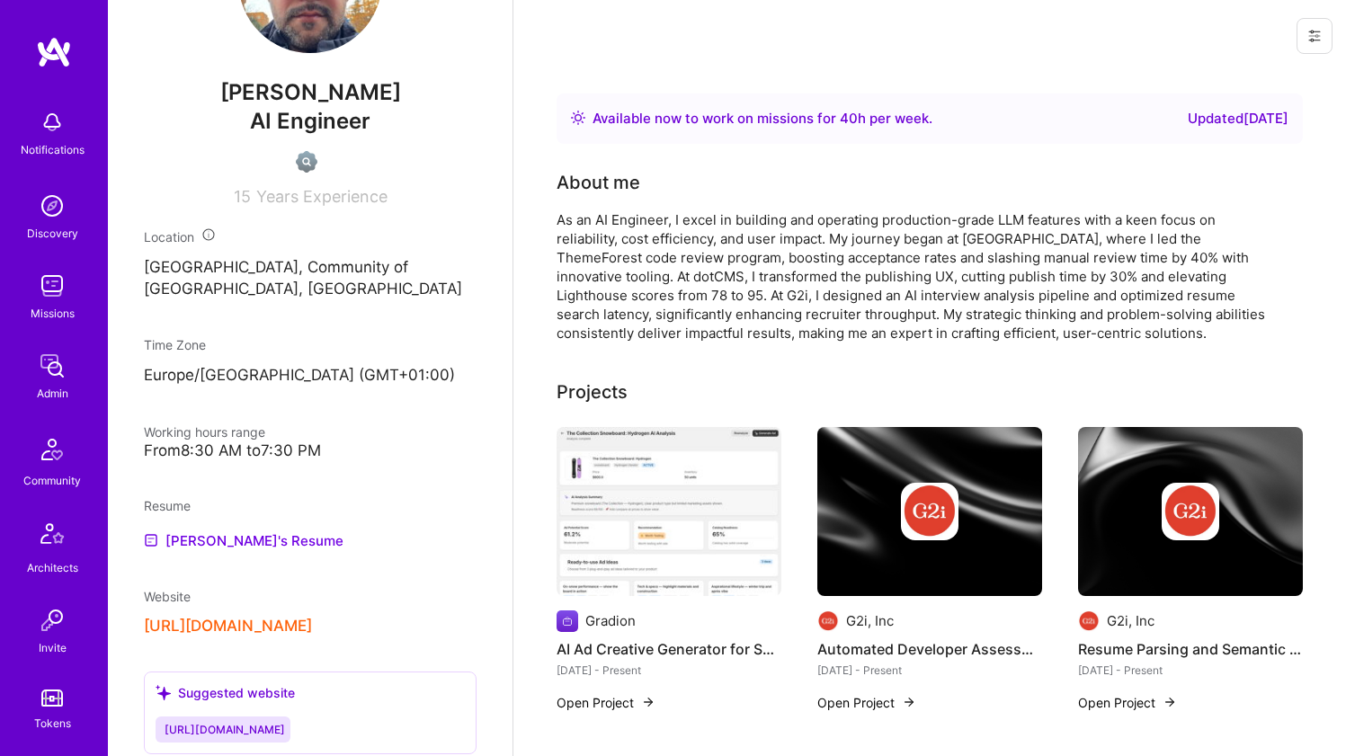
scroll to position [592, 0]
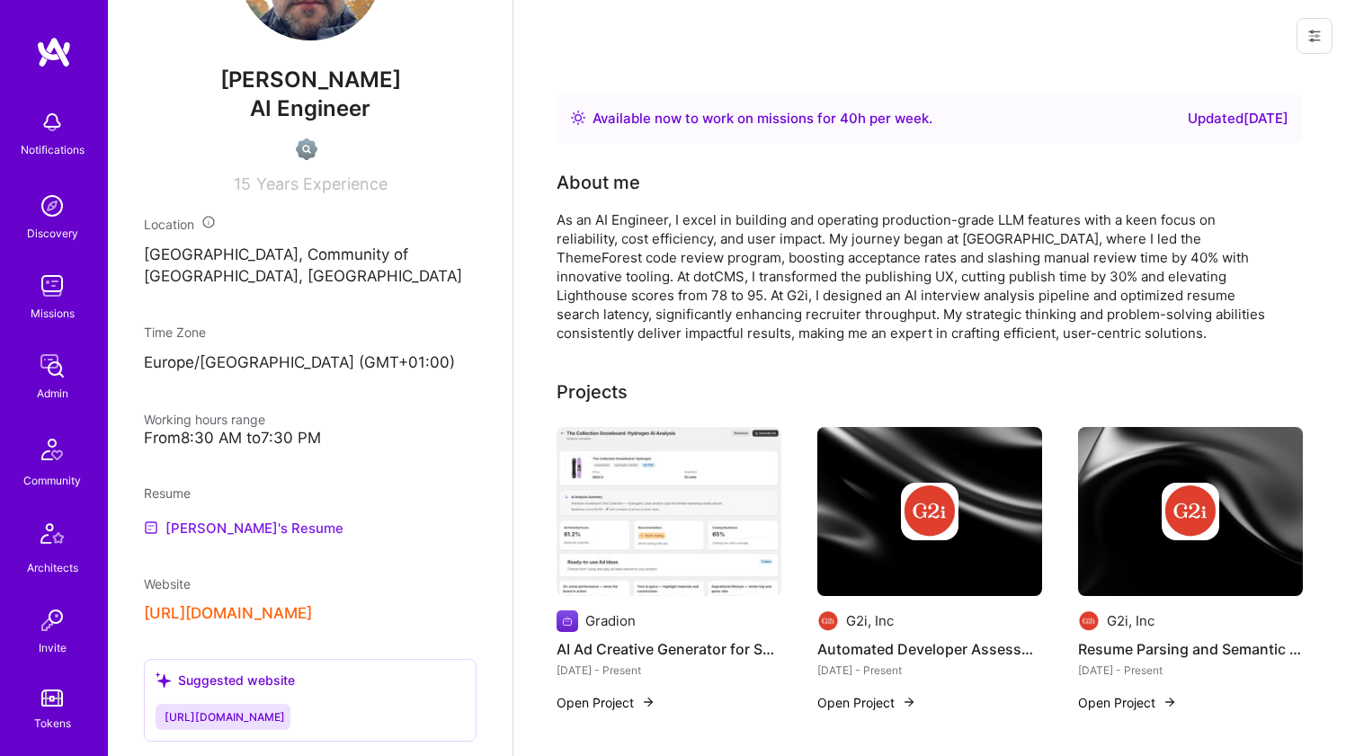
click at [192, 517] on link "[PERSON_NAME]'s Resume" at bounding box center [244, 528] width 200 height 22
click at [733, 242] on div "As an AI Engineer, I excel in building and operating production-grade LLM featu…" at bounding box center [917, 276] width 720 height 132
click at [733, 241] on div "As an AI Engineer, I excel in building and operating production-grade LLM featu…" at bounding box center [917, 276] width 720 height 132
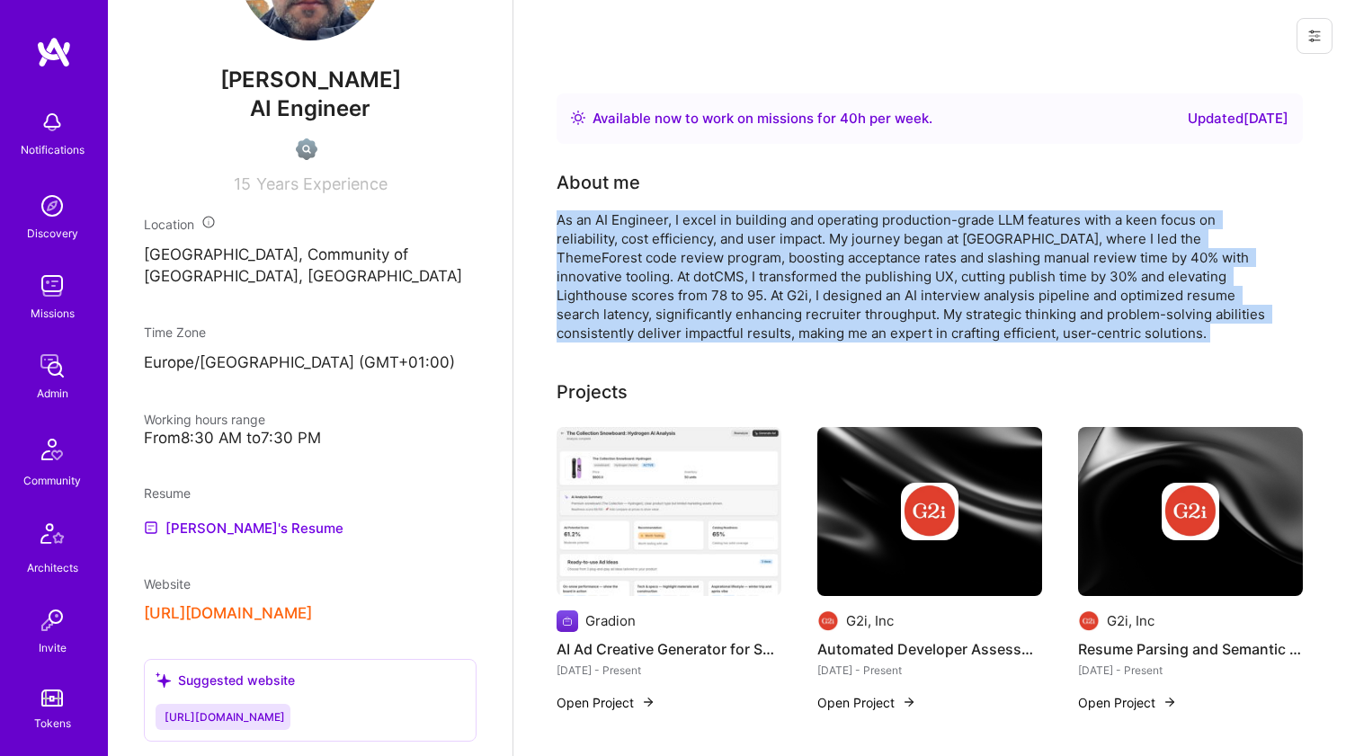
click at [733, 241] on div "As an AI Engineer, I excel in building and operating production-grade LLM featu…" at bounding box center [917, 276] width 720 height 132
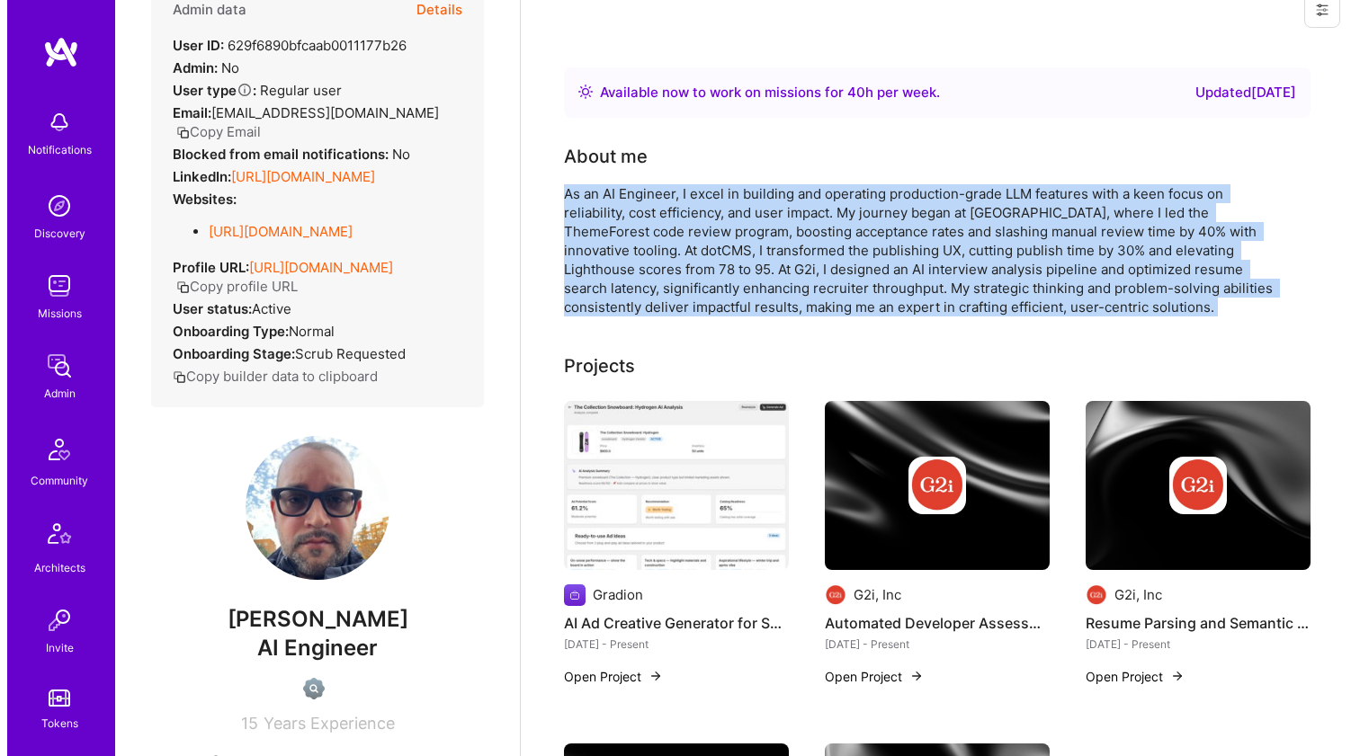
scroll to position [77, 0]
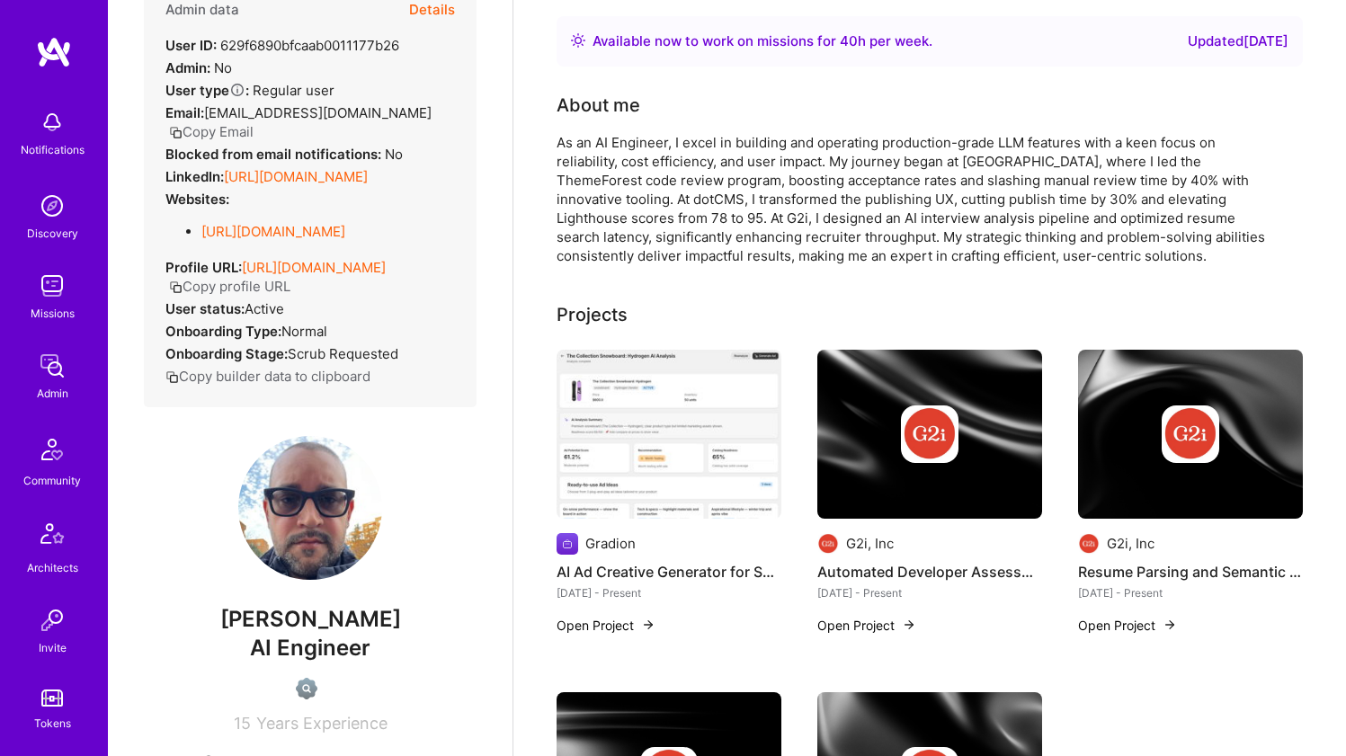
click at [595, 245] on div "As an AI Engineer, I excel in building and operating production-grade LLM featu…" at bounding box center [917, 199] width 720 height 132
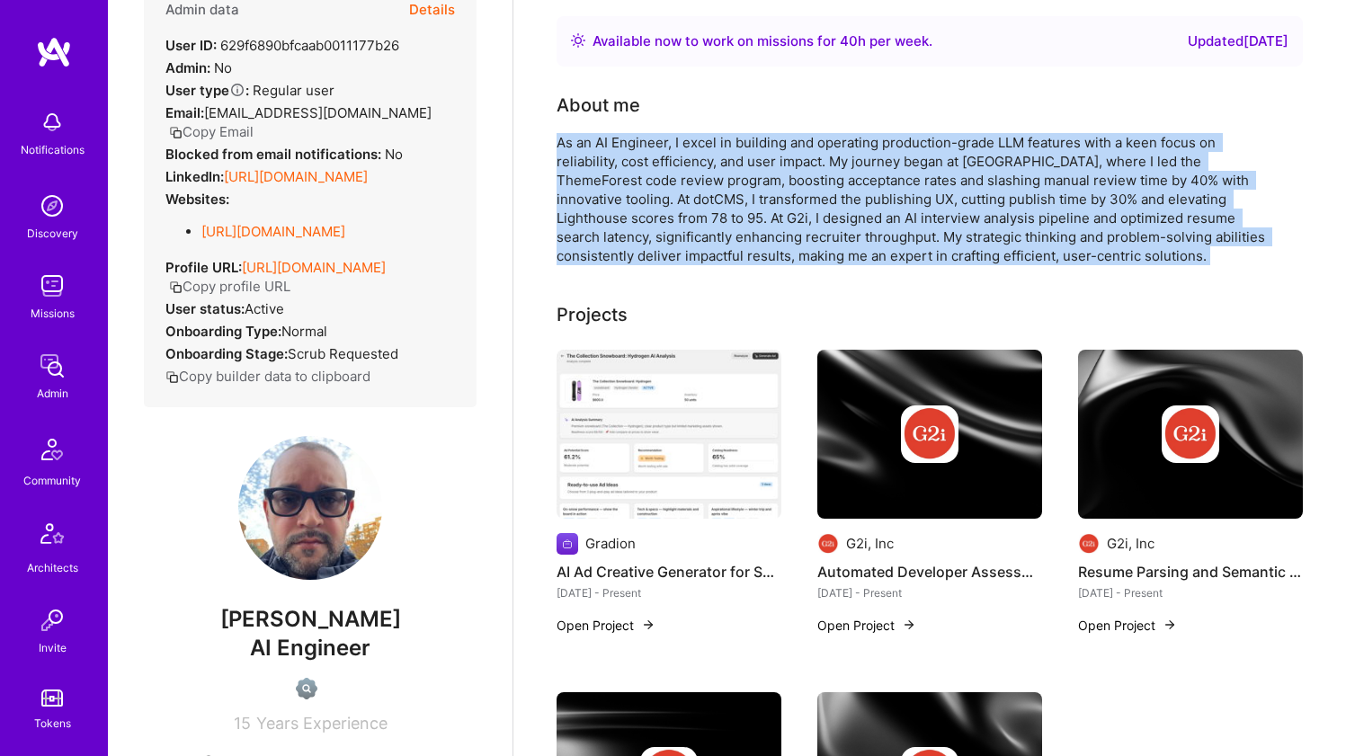
drag, startPoint x: 595, startPoint y: 245, endPoint x: 600, endPoint y: 192, distance: 53.3
click at [600, 192] on div "As an AI Engineer, I excel in building and operating production-grade LLM featu…" at bounding box center [917, 199] width 720 height 132
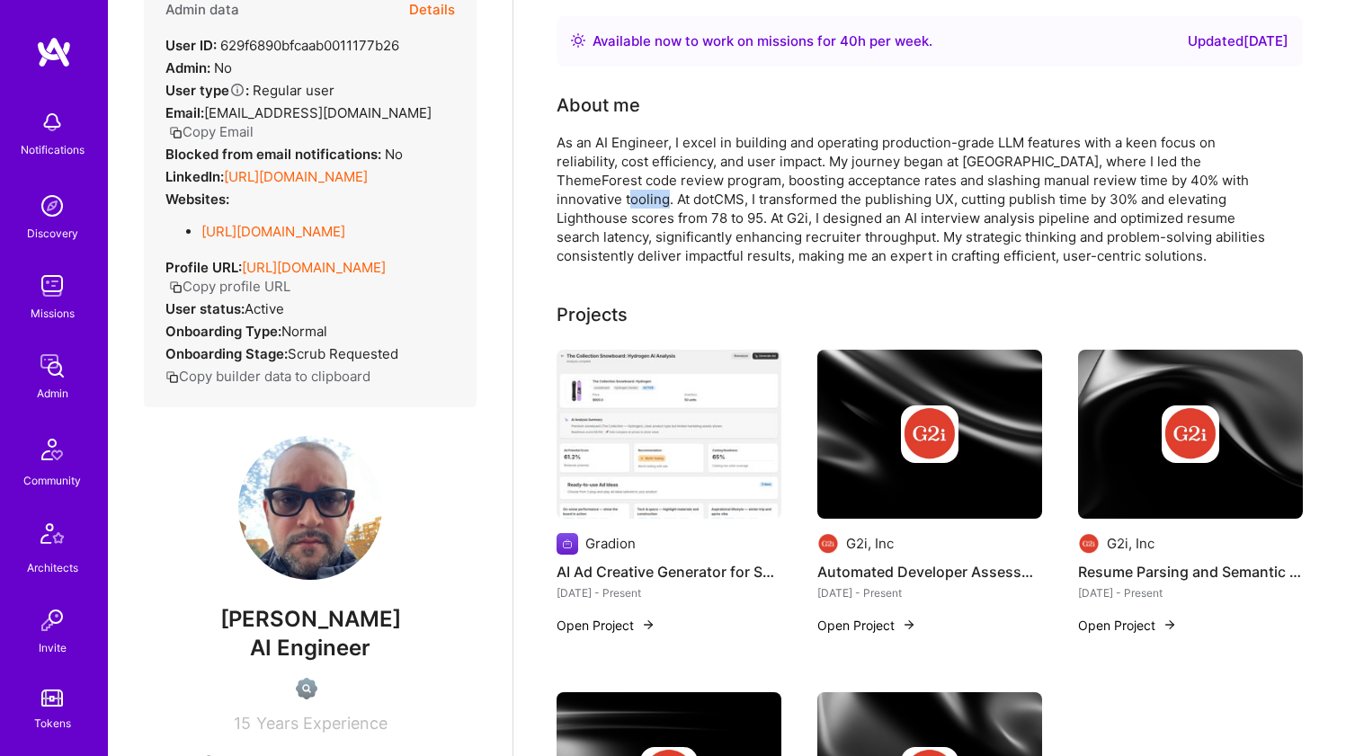
click at [600, 192] on div "As an AI Engineer, I excel in building and operating production-grade LLM featu…" at bounding box center [917, 199] width 720 height 132
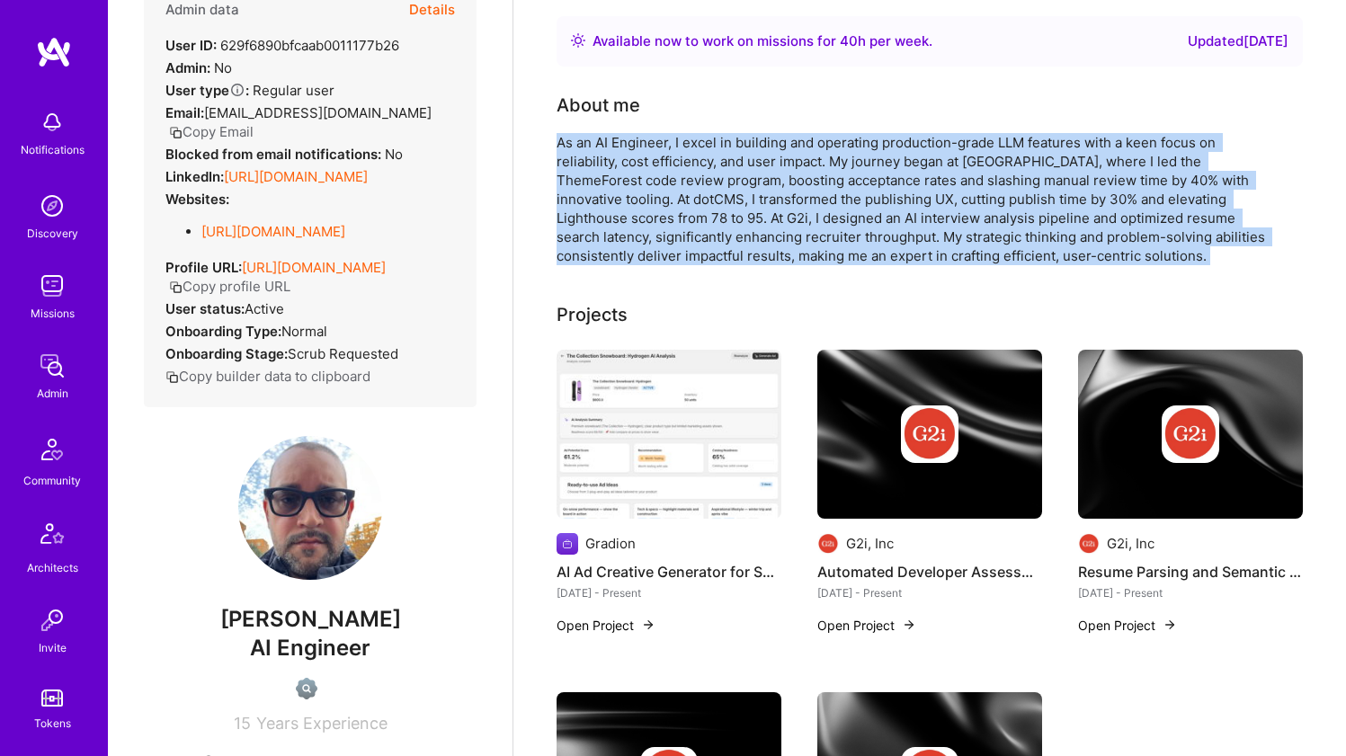
click at [600, 192] on div "As an AI Engineer, I excel in building and operating production-grade LLM featu…" at bounding box center [917, 199] width 720 height 132
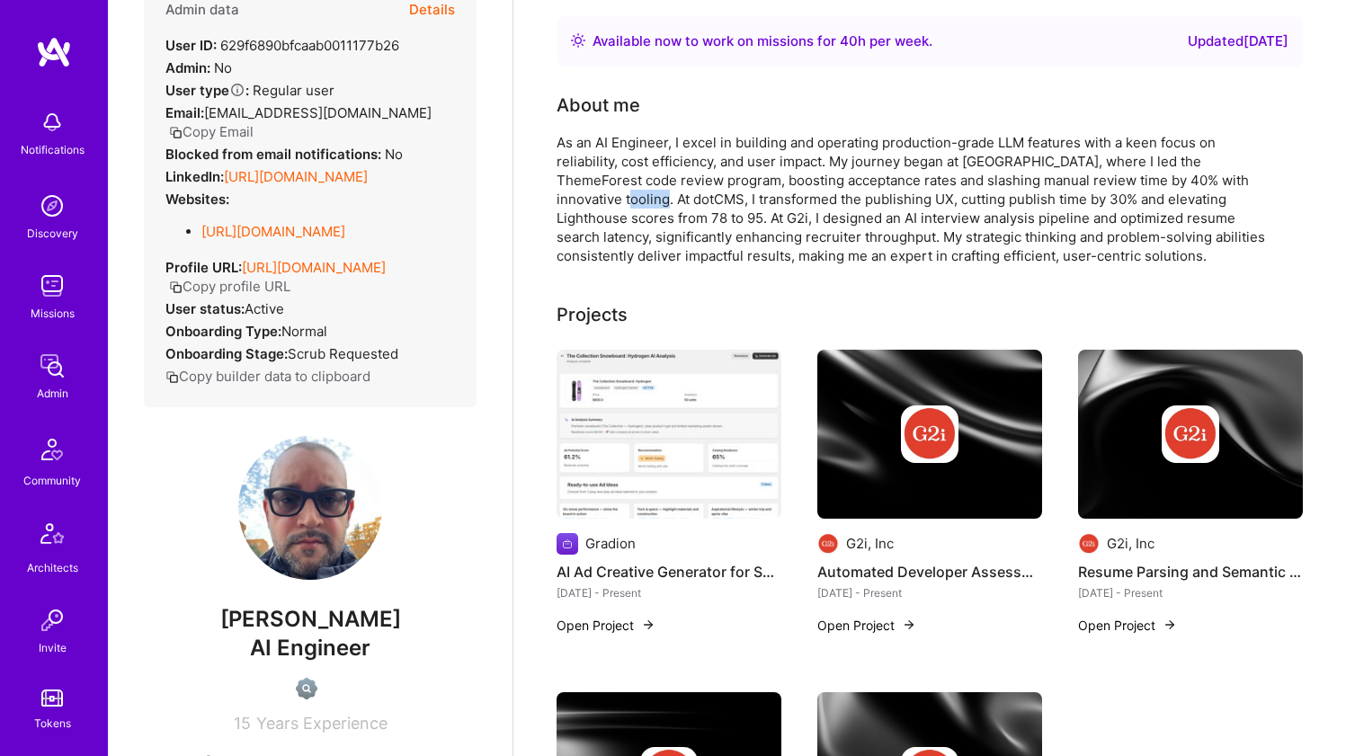
click at [600, 192] on div "As an AI Engineer, I excel in building and operating production-grade LLM featu…" at bounding box center [917, 199] width 720 height 132
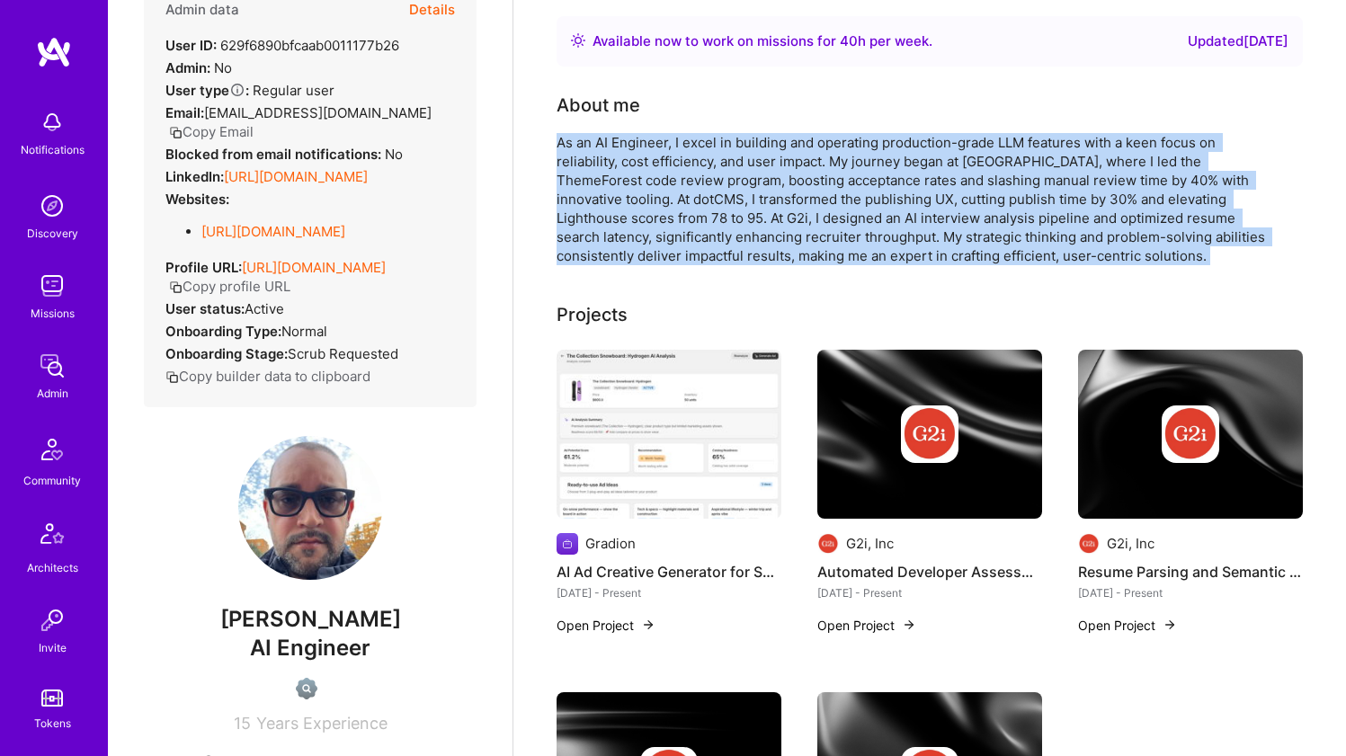
click at [600, 192] on div "As an AI Engineer, I excel in building and operating production-grade LLM featu…" at bounding box center [917, 199] width 720 height 132
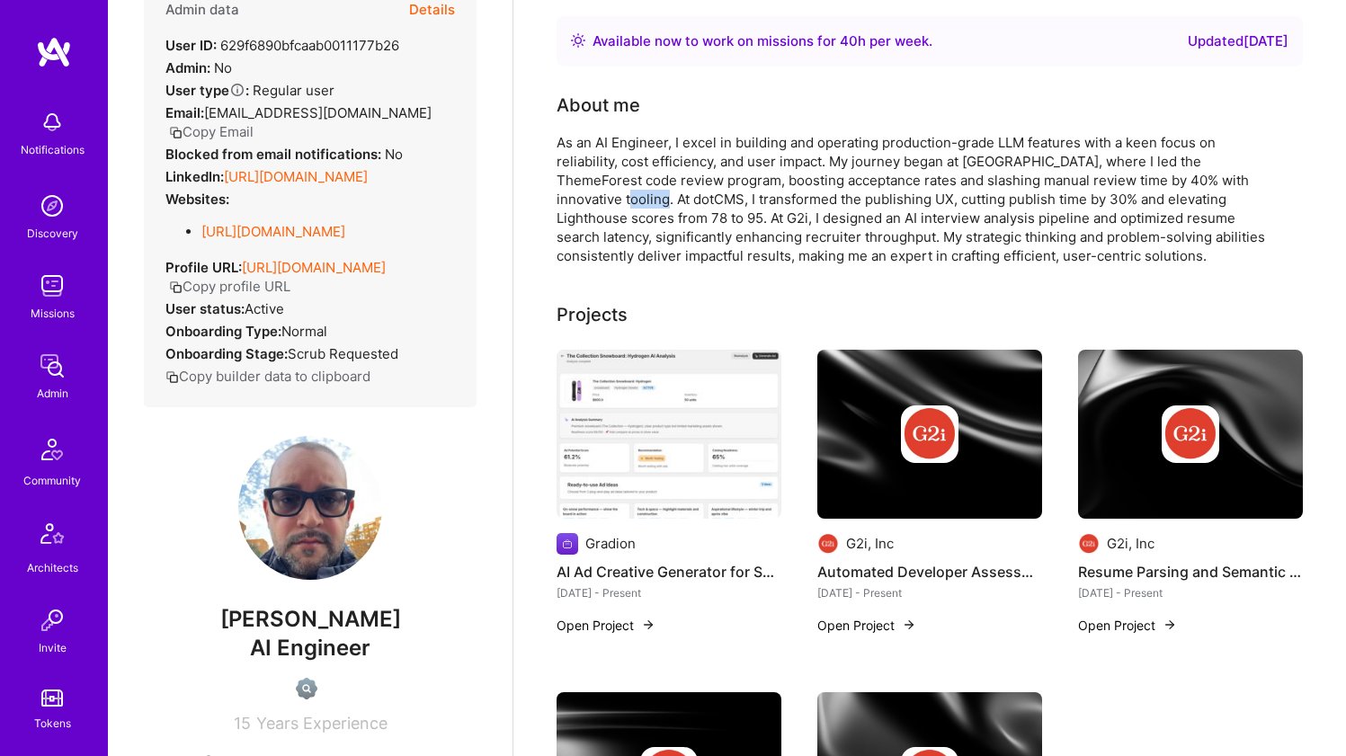
click at [600, 192] on div "As an AI Engineer, I excel in building and operating production-grade LLM featu…" at bounding box center [917, 199] width 720 height 132
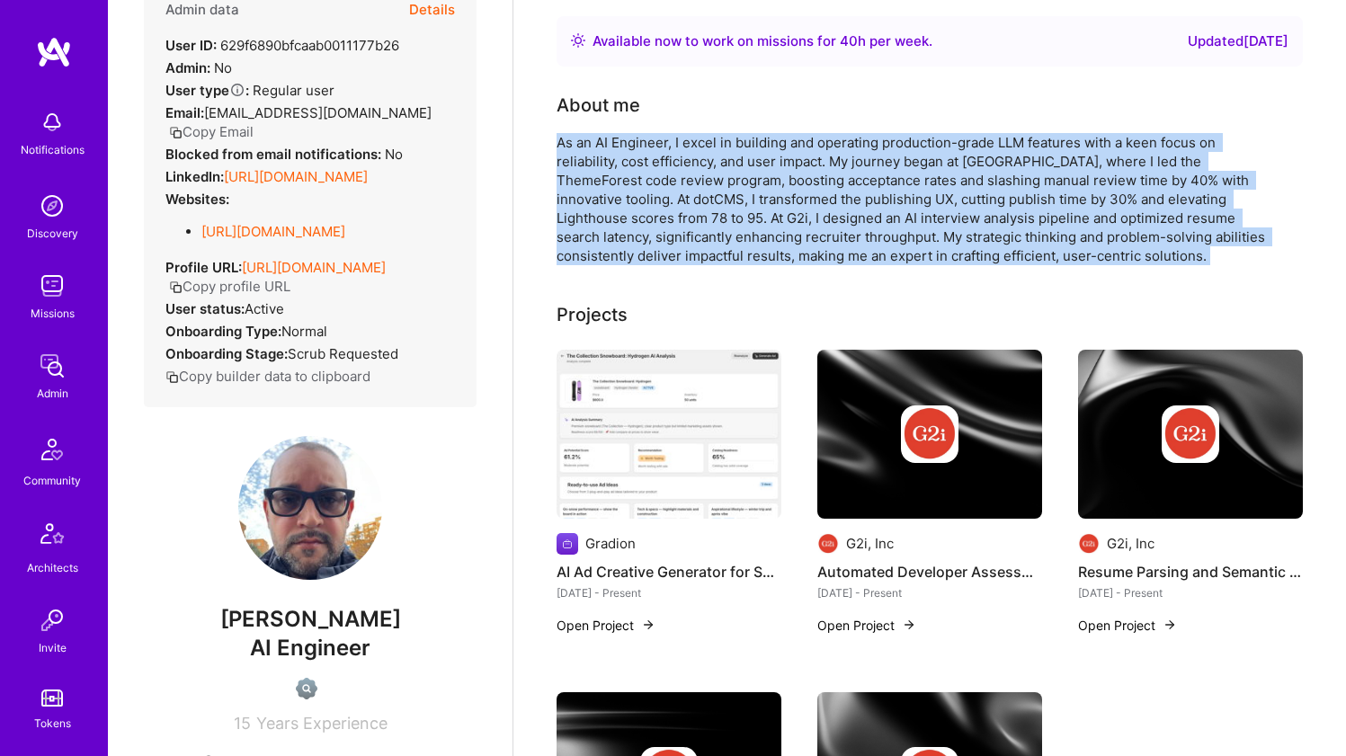
click at [600, 192] on div "As an AI Engineer, I excel in building and operating production-grade LLM featu…" at bounding box center [917, 199] width 720 height 132
click at [591, 199] on div "As an AI Engineer, I excel in building and operating production-grade LLM featu…" at bounding box center [917, 199] width 720 height 132
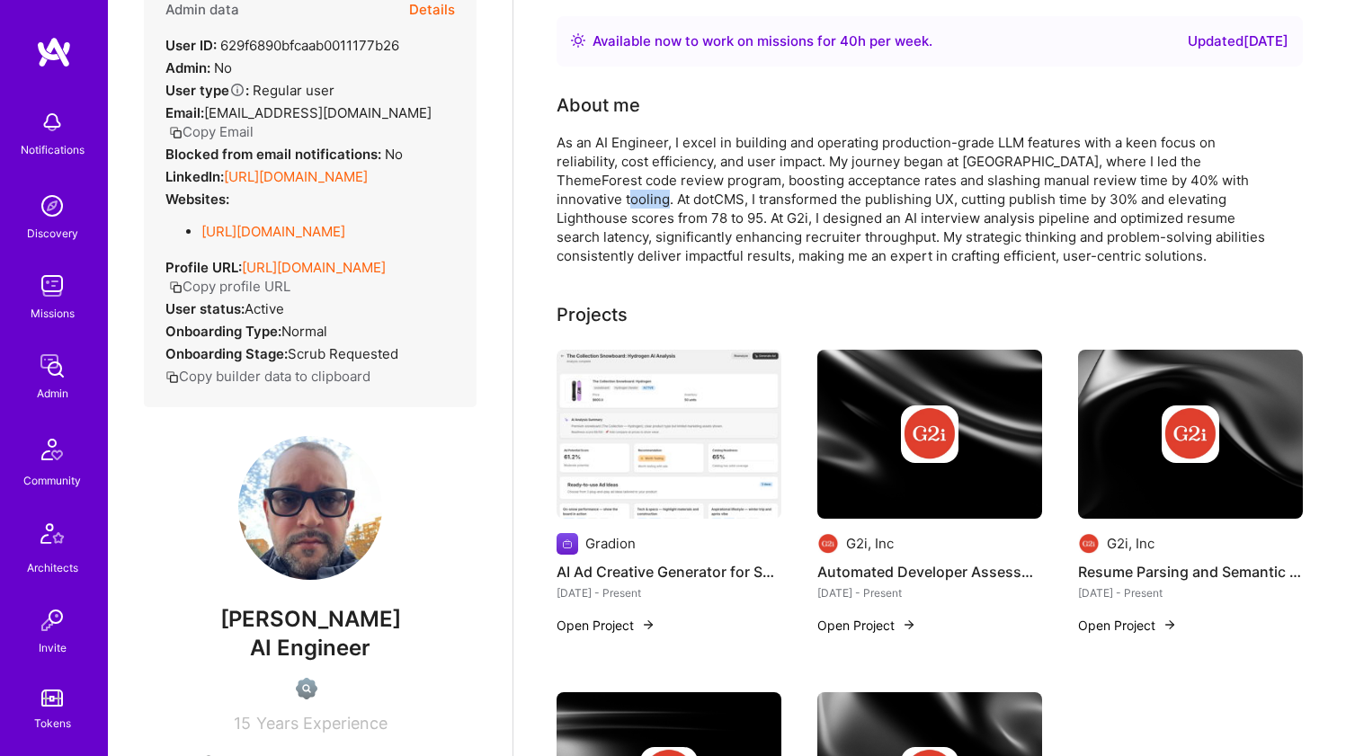
click at [591, 199] on div "As an AI Engineer, I excel in building and operating production-grade LLM featu…" at bounding box center [917, 199] width 720 height 132
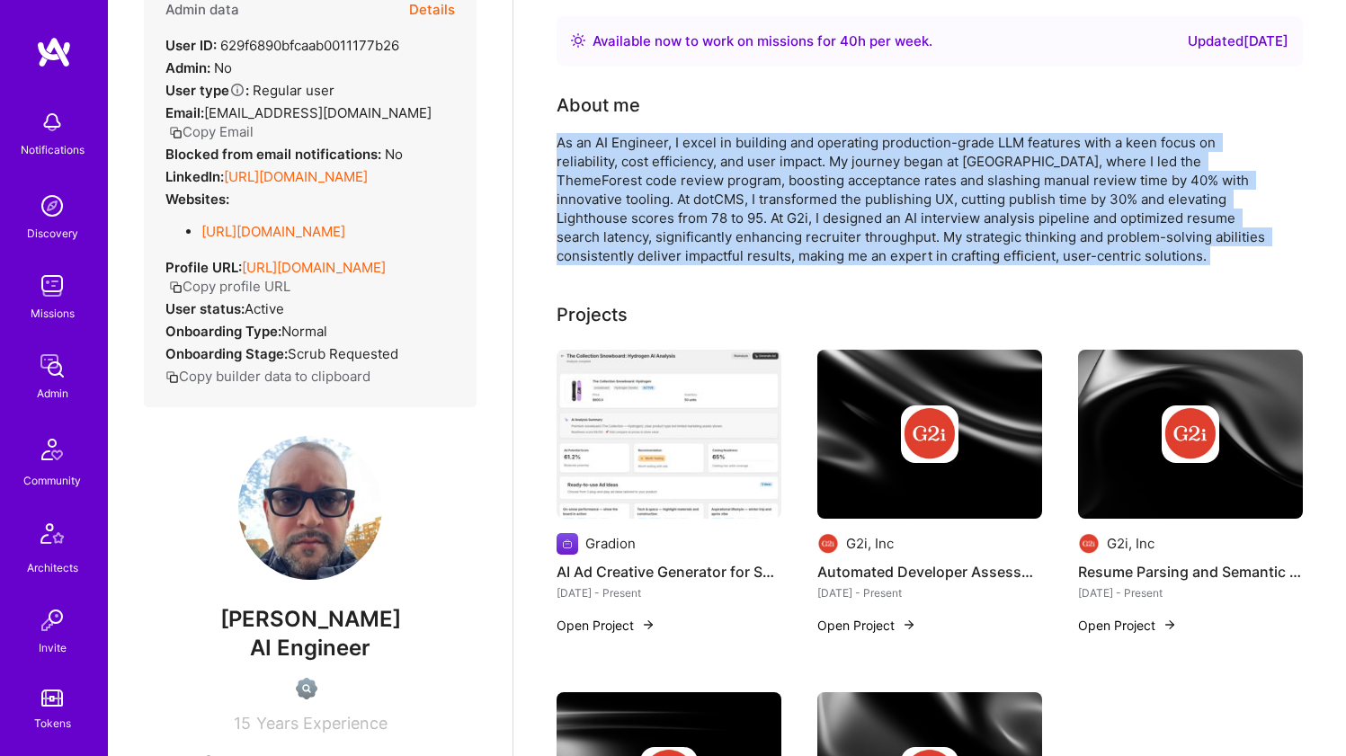
click at [591, 199] on div "As an AI Engineer, I excel in building and operating production-grade LLM featu…" at bounding box center [917, 199] width 720 height 132
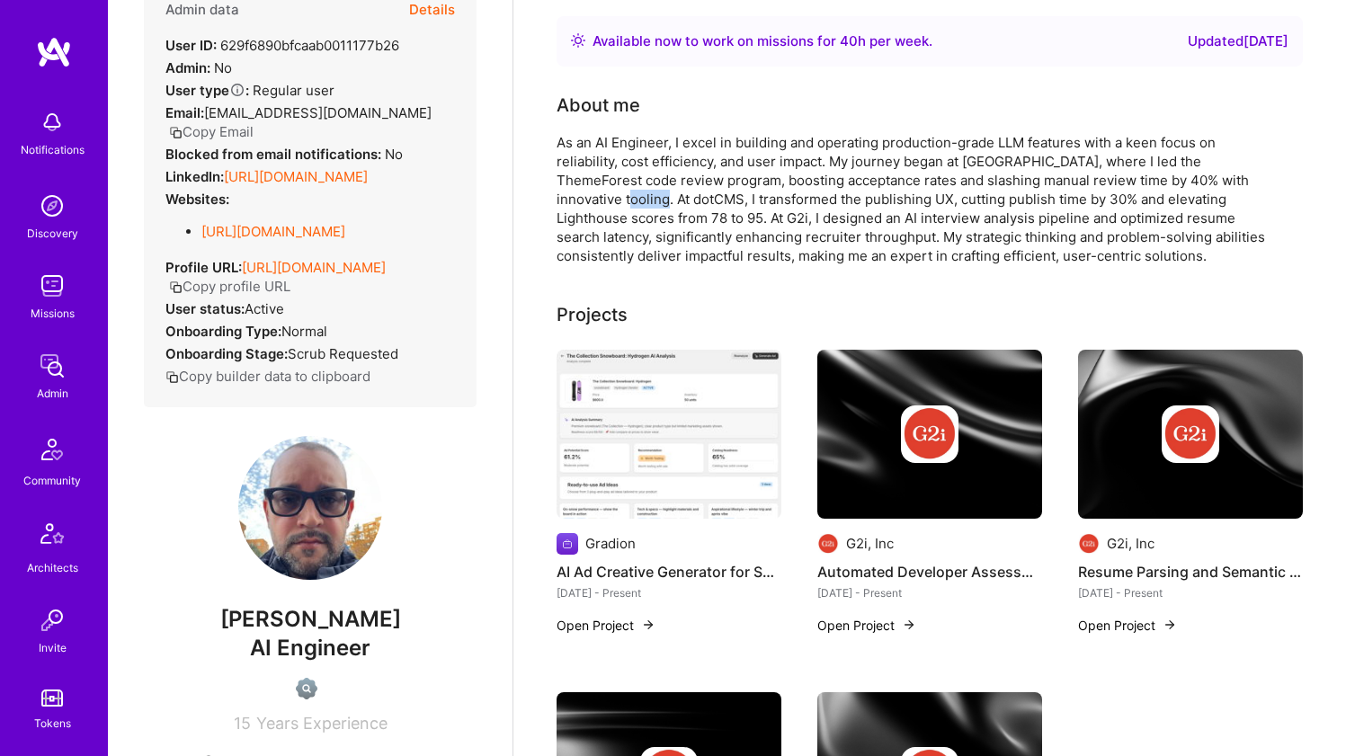
click at [591, 199] on div "As an AI Engineer, I excel in building and operating production-grade LLM featu…" at bounding box center [917, 199] width 720 height 132
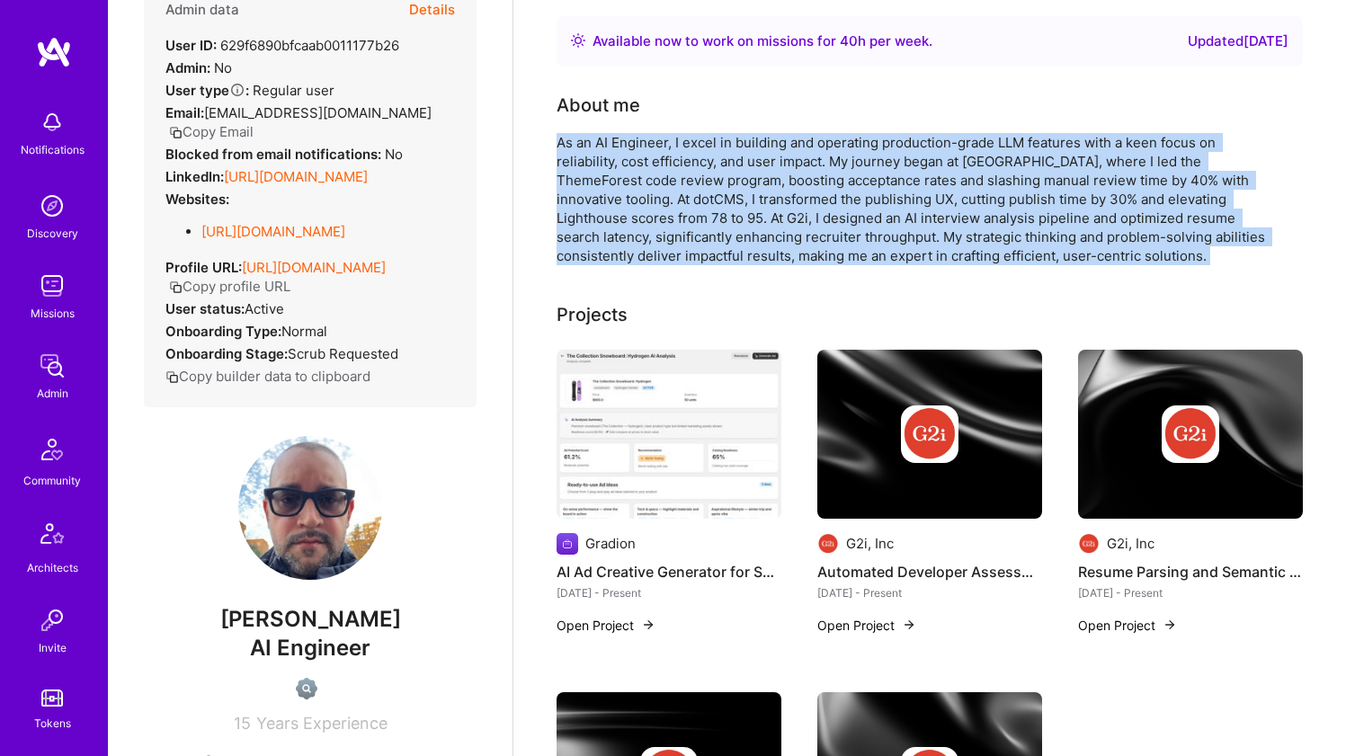
click at [591, 199] on div "As an AI Engineer, I excel in building and operating production-grade LLM featu…" at bounding box center [917, 199] width 720 height 132
click at [582, 218] on div "As an AI Engineer, I excel in building and operating production-grade LLM featu…" at bounding box center [917, 199] width 720 height 132
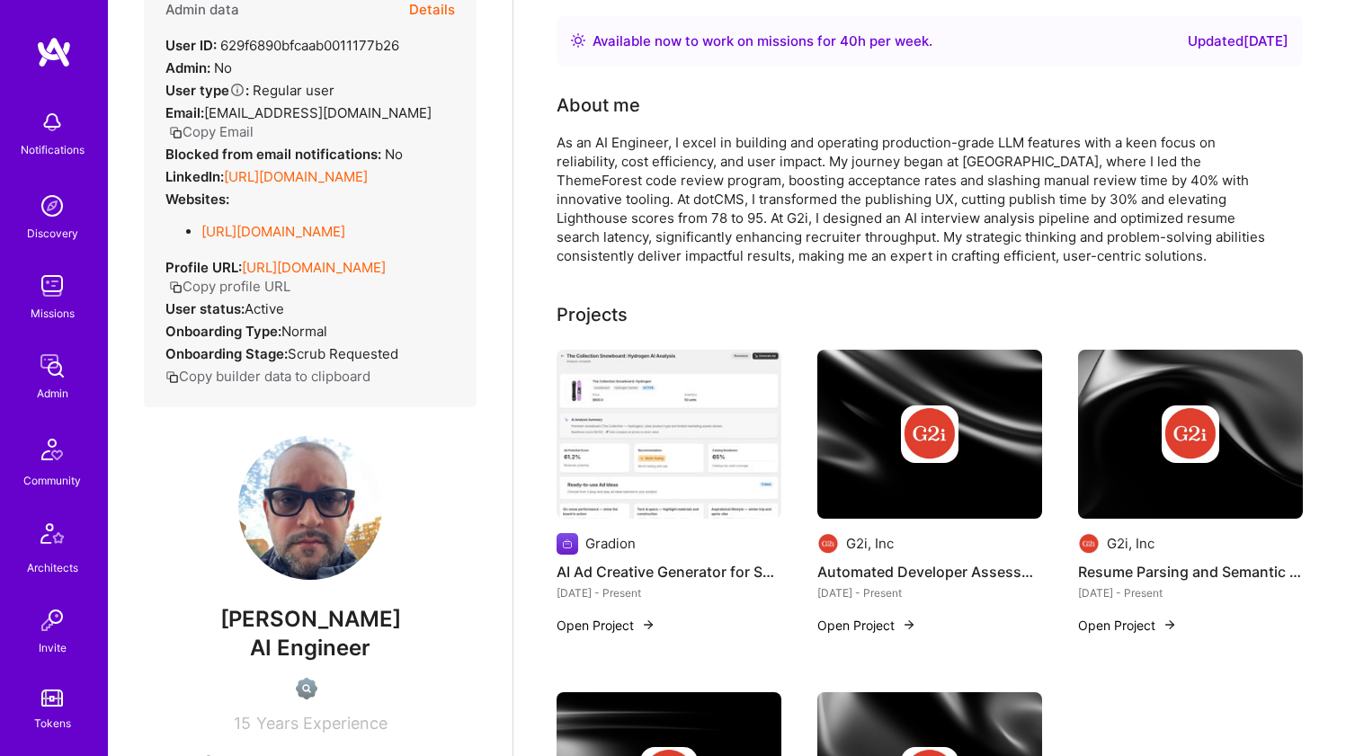
click at [568, 374] on img at bounding box center [669, 434] width 225 height 169
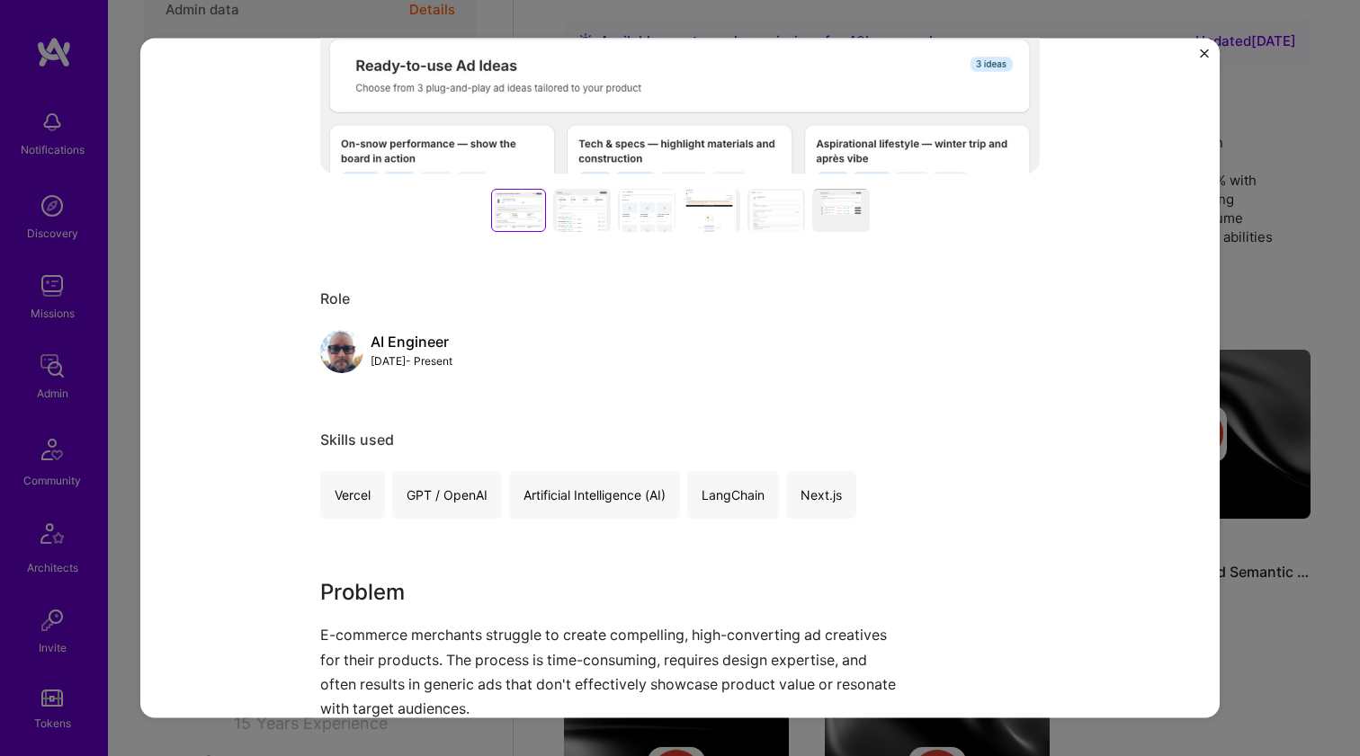
scroll to position [730, 0]
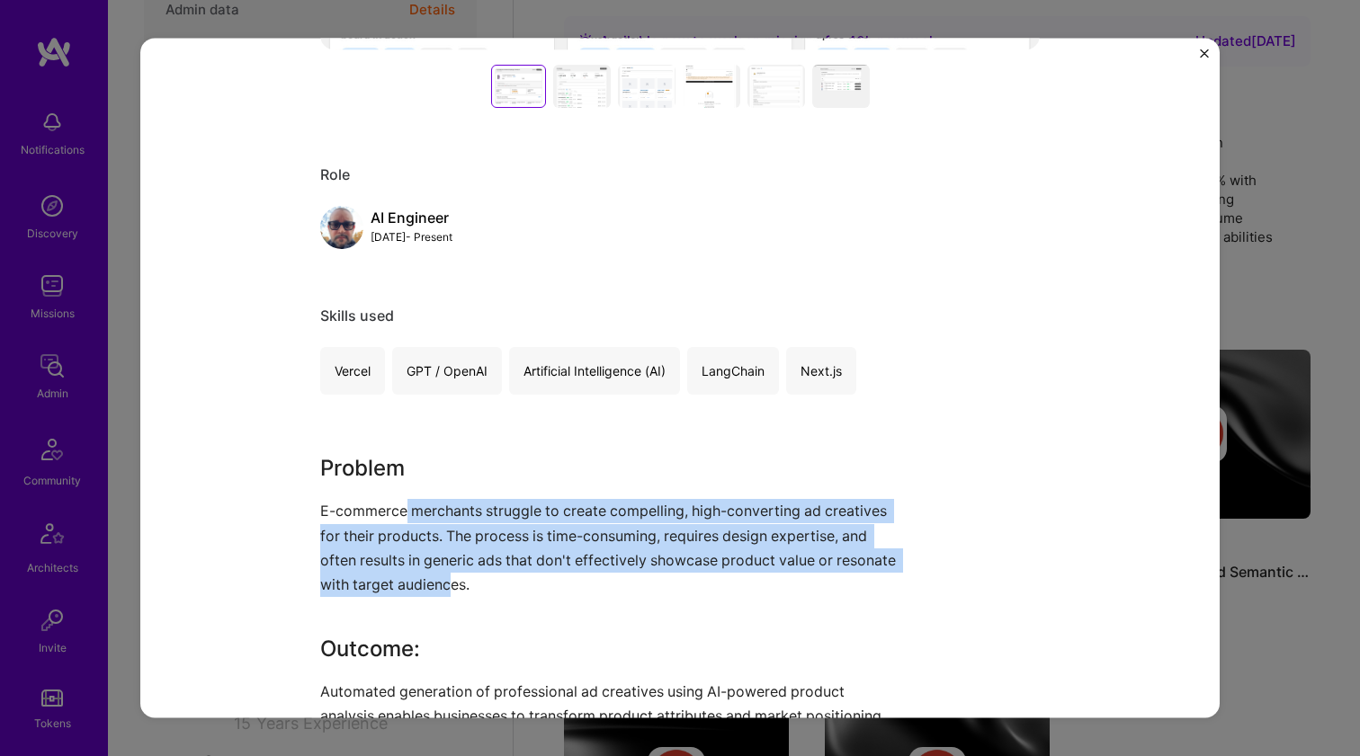
drag, startPoint x: 398, startPoint y: 501, endPoint x: 444, endPoint y: 577, distance: 89.2
click at [444, 577] on p "E-commerce merchants struggle to create compelling, high-converting ad creative…" at bounding box center [612, 548] width 585 height 98
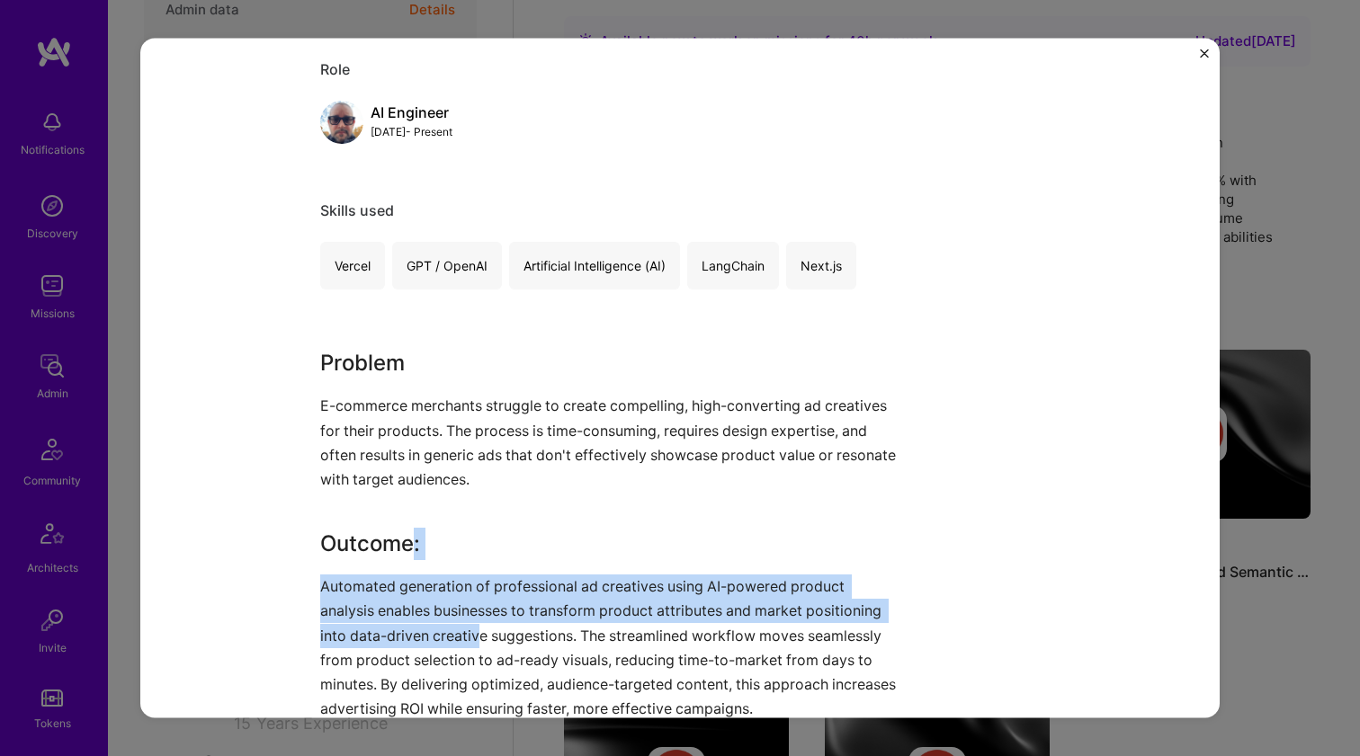
drag, startPoint x: 405, startPoint y: 552, endPoint x: 474, endPoint y: 627, distance: 101.8
click at [474, 627] on div "Problem E-commerce merchants struggle to create compelling, high-converting ad …" at bounding box center [612, 534] width 585 height 374
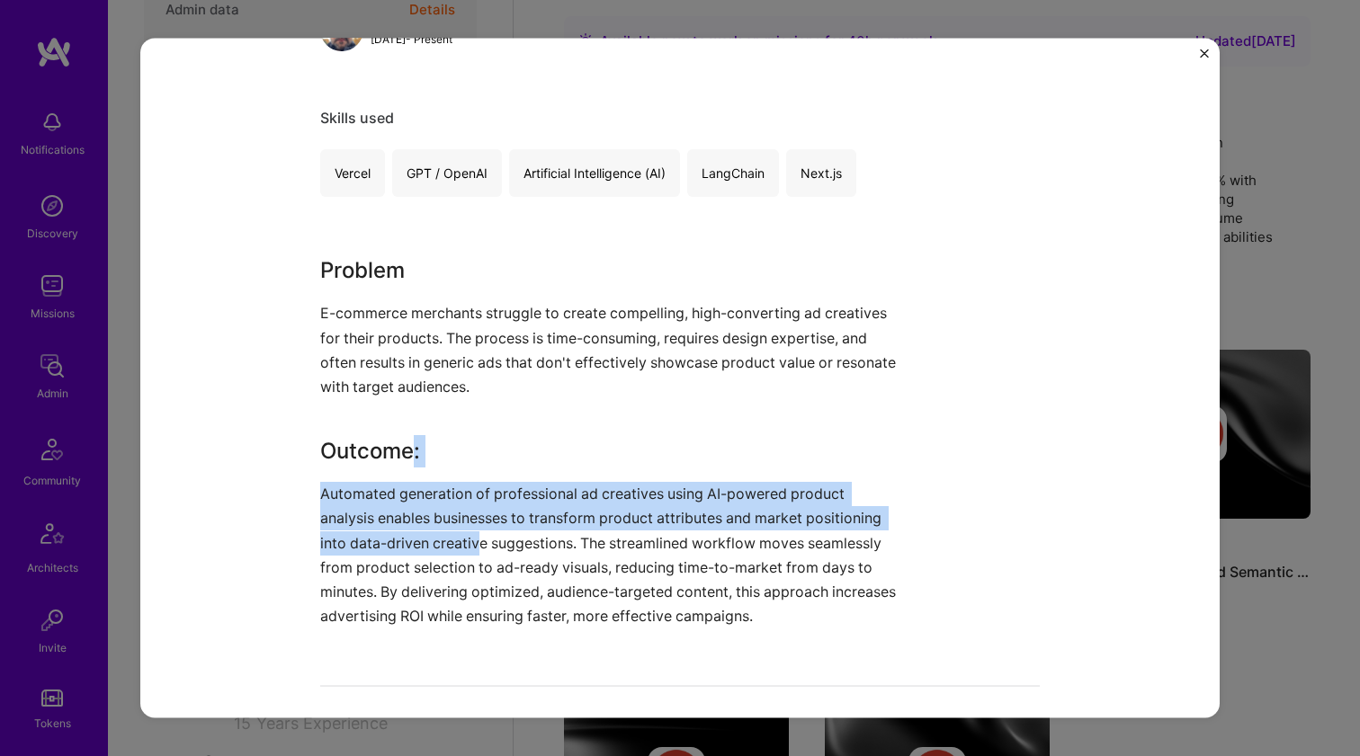
scroll to position [932, 0]
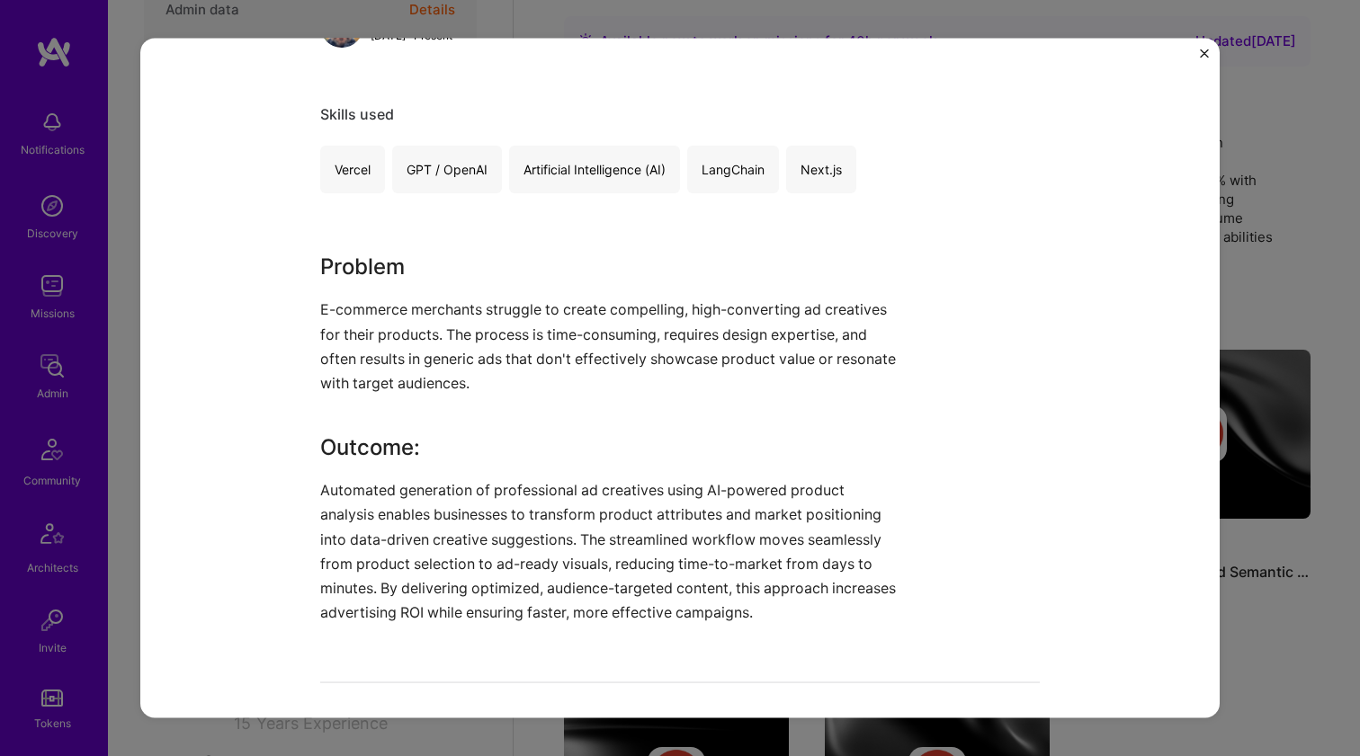
click at [474, 627] on div "AI Ad Creative Generator for Shopify Gradion E-Commerce Role AI Engineer [DATE]…" at bounding box center [680, 279] width 720 height 2275
click at [474, 626] on div "AI Ad Creative Generator for Shopify Gradion E-Commerce Role AI Engineer [DATE]…" at bounding box center [680, 279] width 720 height 2275
click at [473, 626] on div "AI Ad Creative Generator for Shopify Gradion E-Commerce Role AI Engineer [DATE]…" at bounding box center [680, 279] width 720 height 2275
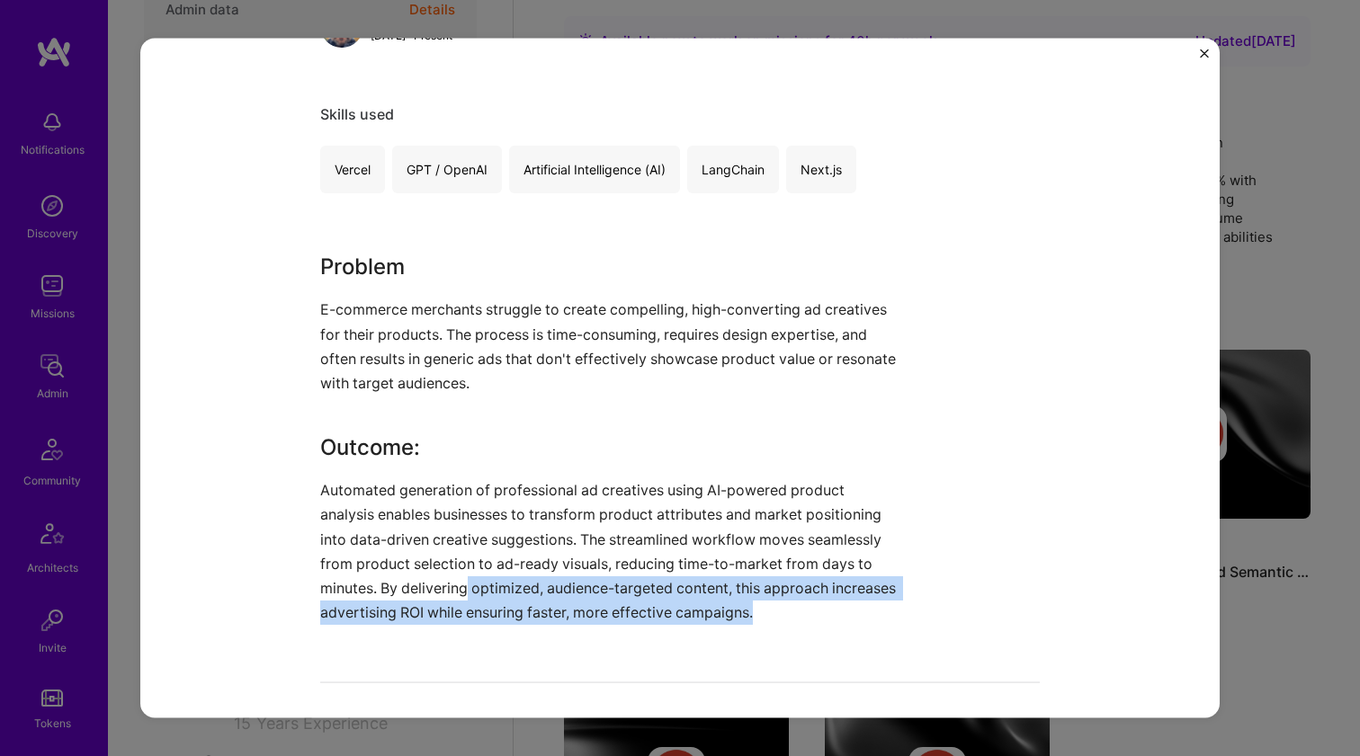
drag, startPoint x: 473, startPoint y: 626, endPoint x: 462, endPoint y: 583, distance: 44.5
click at [462, 583] on div "AI Ad Creative Generator for Shopify Gradion E-Commerce Role AI Engineer [DATE]…" at bounding box center [680, 279] width 720 height 2275
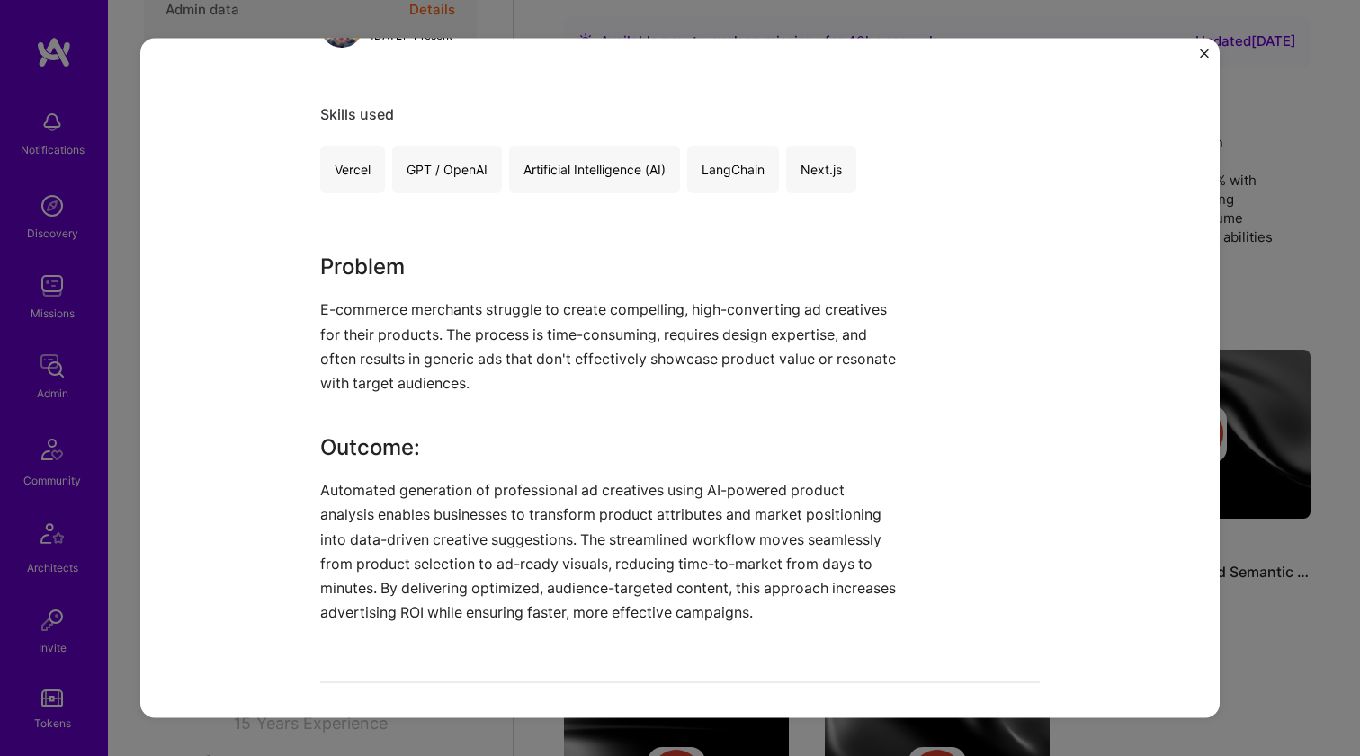
click at [461, 581] on p "Automated generation of professional ad creatives using AI-powered product anal…" at bounding box center [612, 552] width 585 height 147
click at [461, 580] on p "Automated generation of professional ad creatives using AI-powered product anal…" at bounding box center [612, 552] width 585 height 147
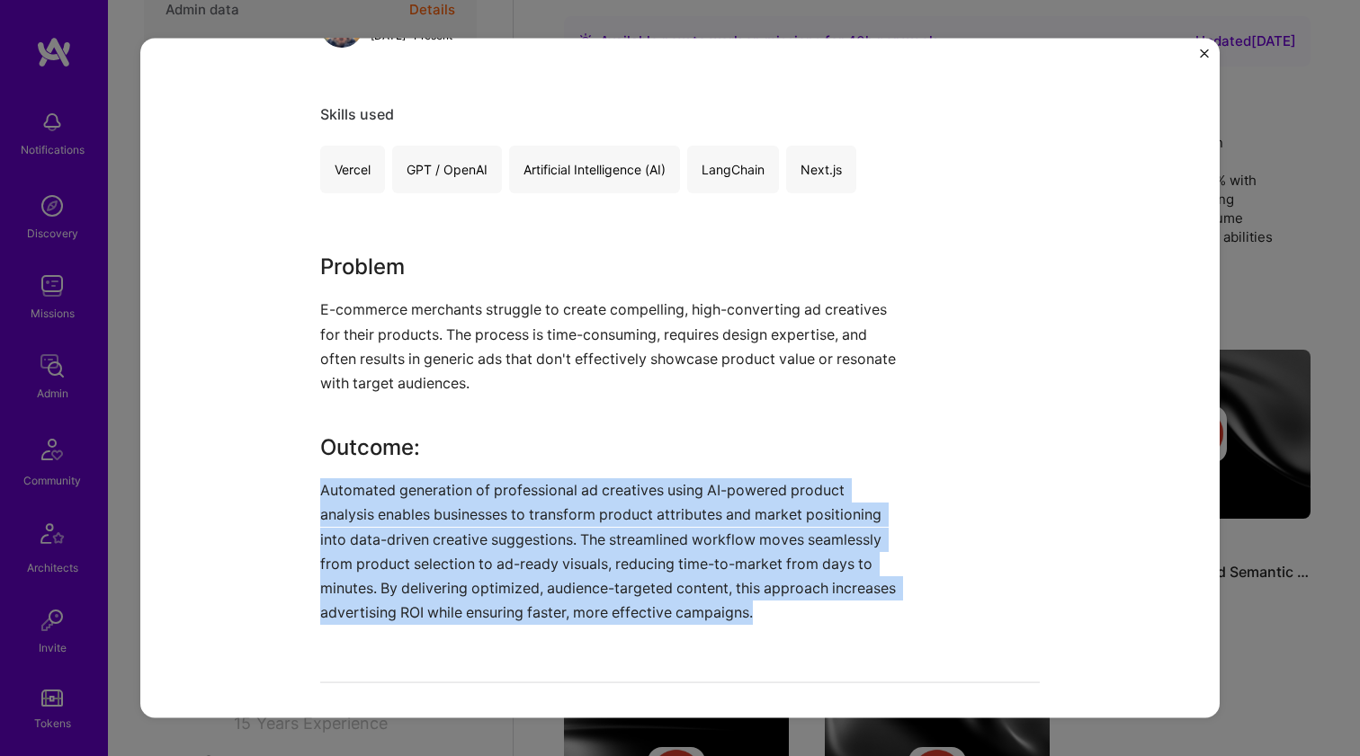
drag, startPoint x: 461, startPoint y: 580, endPoint x: 449, endPoint y: 530, distance: 51.9
click at [449, 531] on p "Automated generation of professional ad creatives using AI-powered product anal…" at bounding box center [612, 552] width 585 height 147
click at [448, 530] on p "Automated generation of professional ad creatives using AI-powered product anal…" at bounding box center [612, 552] width 585 height 147
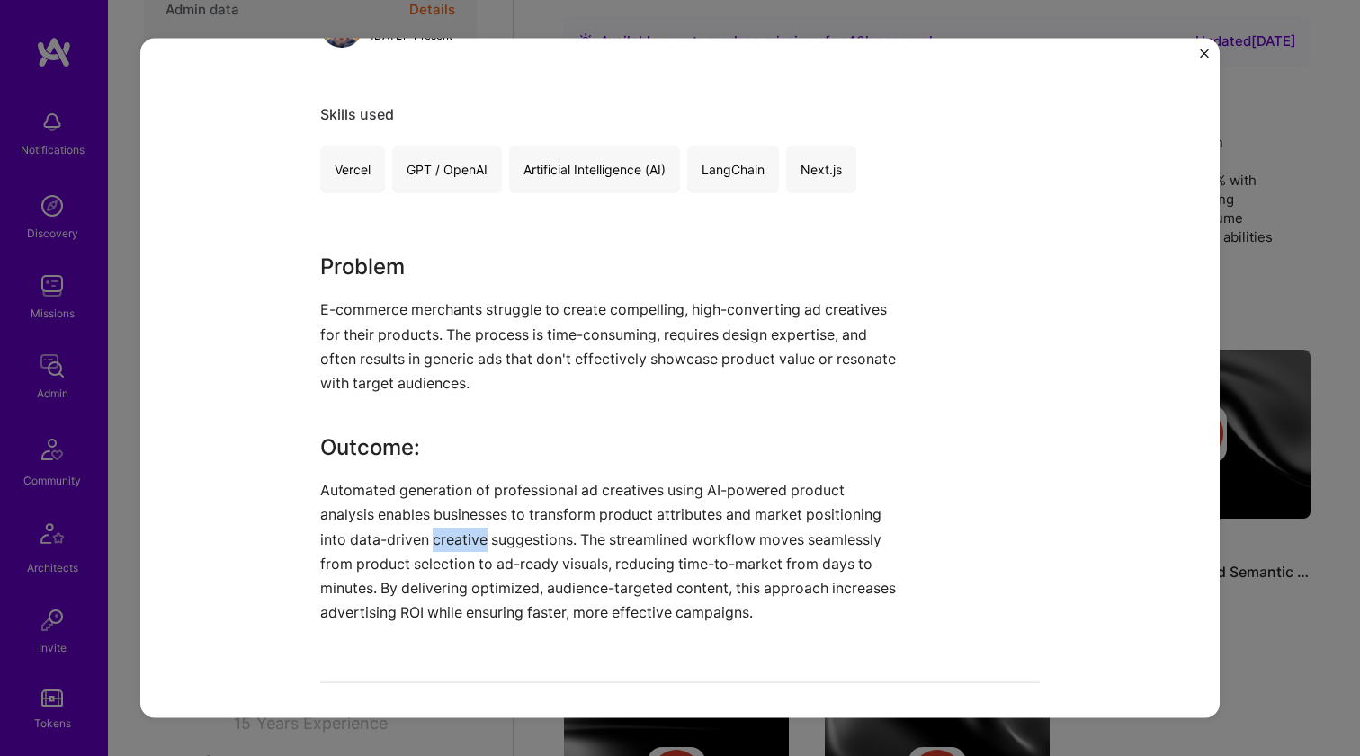
click at [448, 530] on p "Automated generation of professional ad creatives using AI-powered product anal…" at bounding box center [612, 552] width 585 height 147
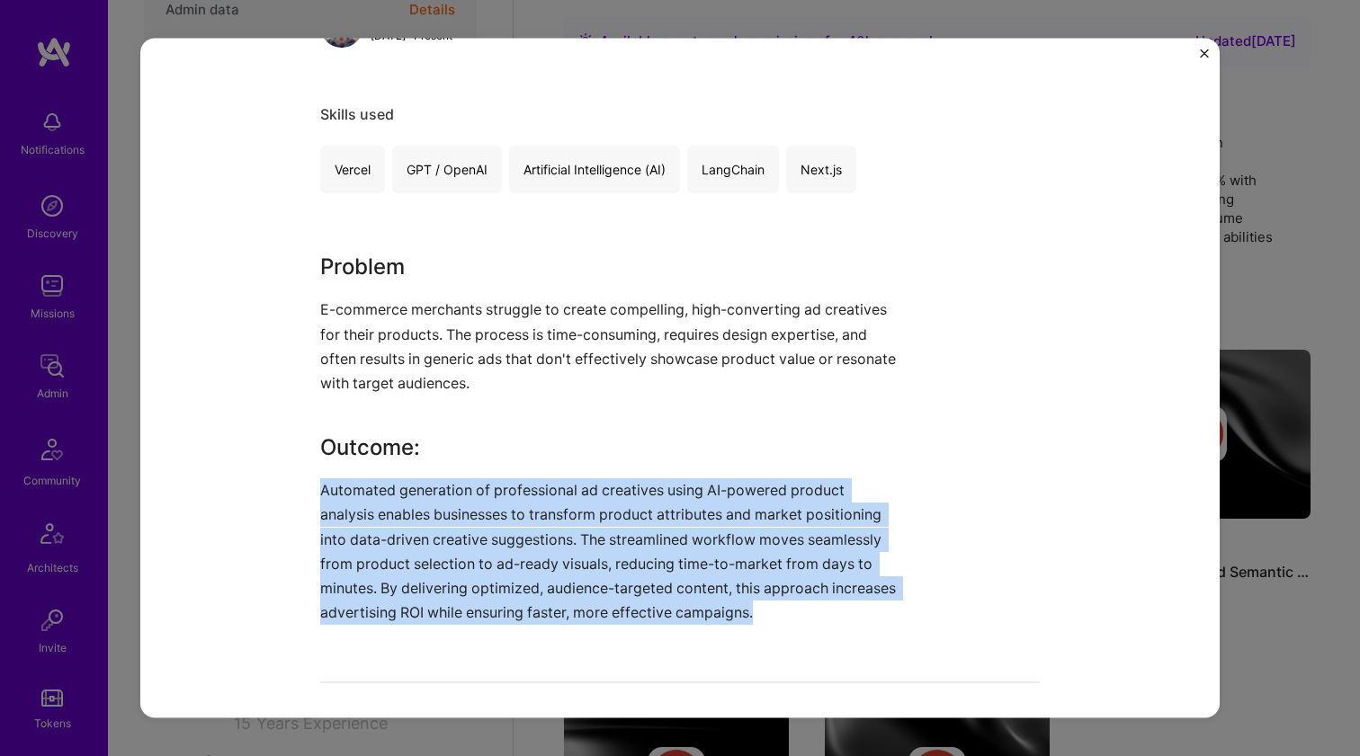
click at [448, 530] on p "Automated generation of professional ad creatives using AI-powered product anal…" at bounding box center [612, 552] width 585 height 147
click at [448, 529] on p "Automated generation of professional ad creatives using AI-powered product anal…" at bounding box center [612, 552] width 585 height 147
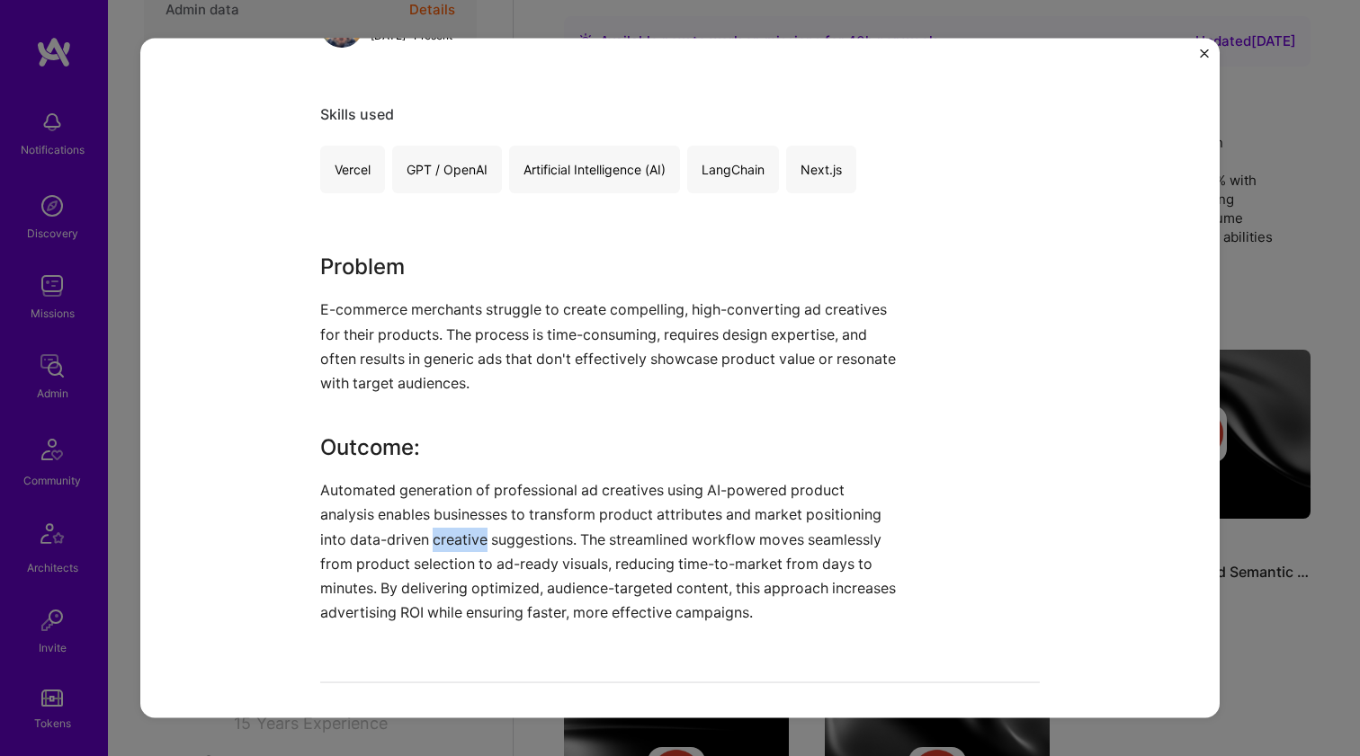
click at [448, 529] on p "Automated generation of professional ad creatives using AI-powered product anal…" at bounding box center [612, 552] width 585 height 147
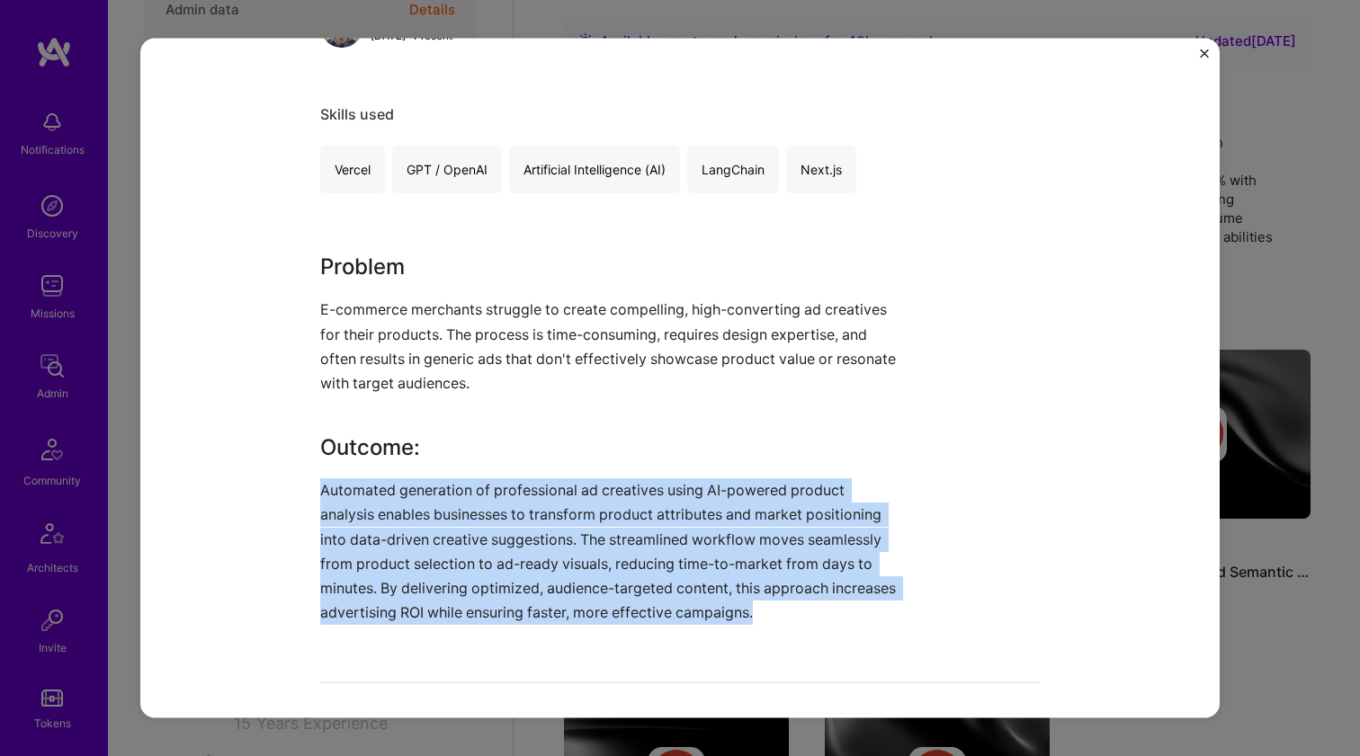
click at [448, 529] on p "Automated generation of professional ad creatives using AI-powered product anal…" at bounding box center [612, 552] width 585 height 147
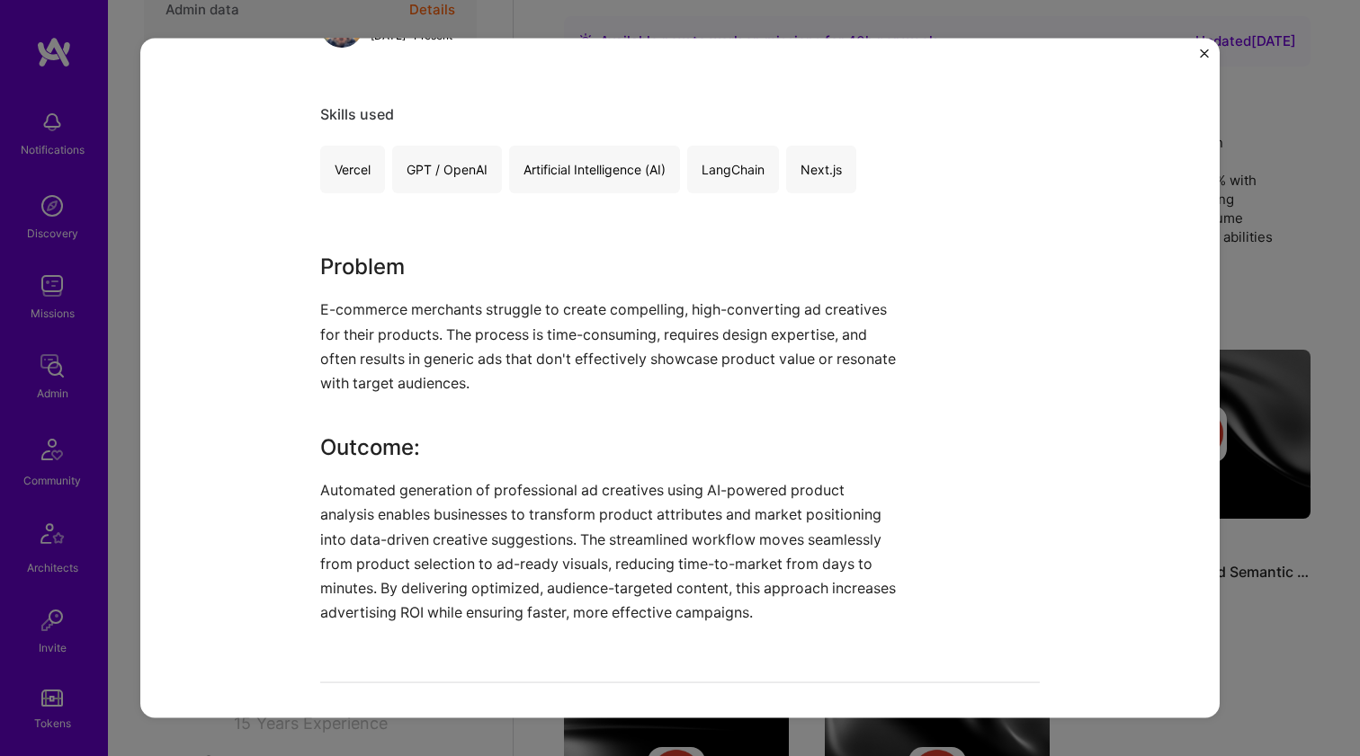
click at [493, 353] on p "E-commerce merchants struggle to create compelling, high-converting ad creative…" at bounding box center [612, 347] width 585 height 98
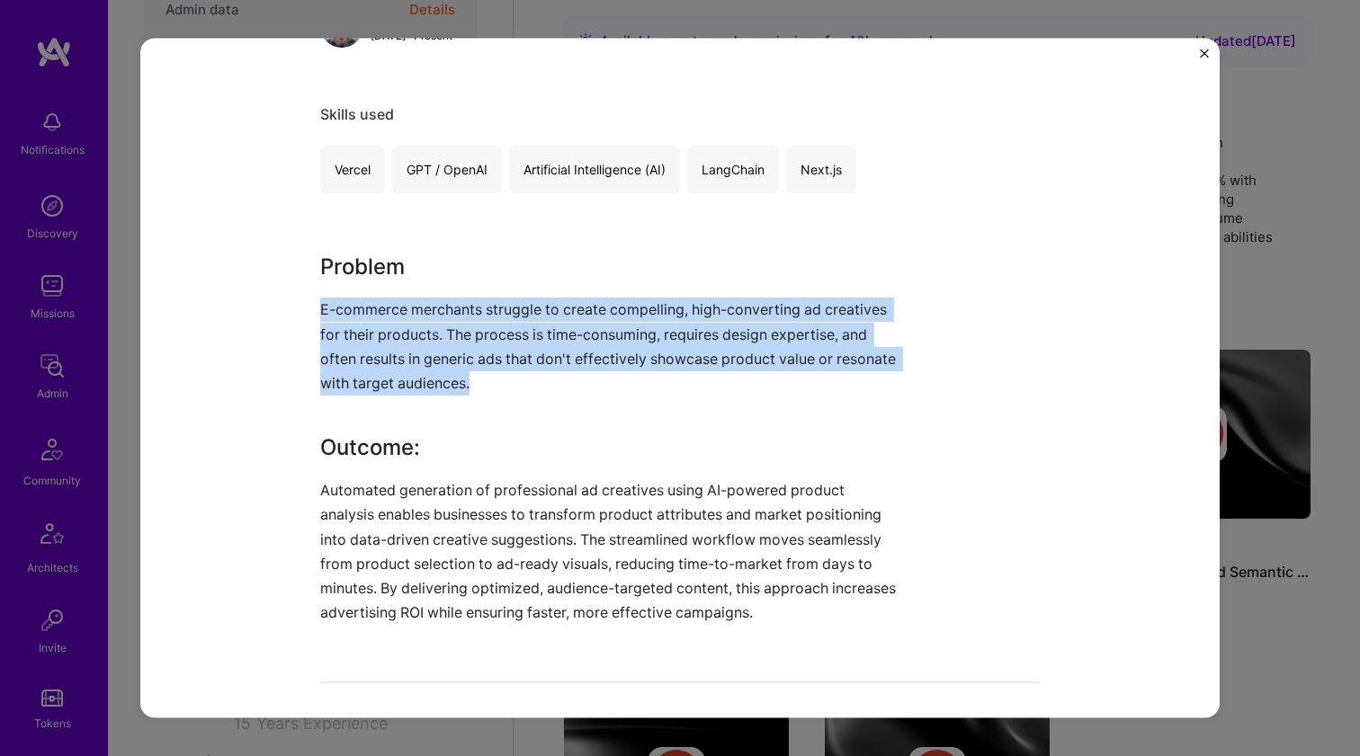
click at [493, 353] on p "E-commerce merchants struggle to create compelling, high-converting ad creative…" at bounding box center [612, 347] width 585 height 98
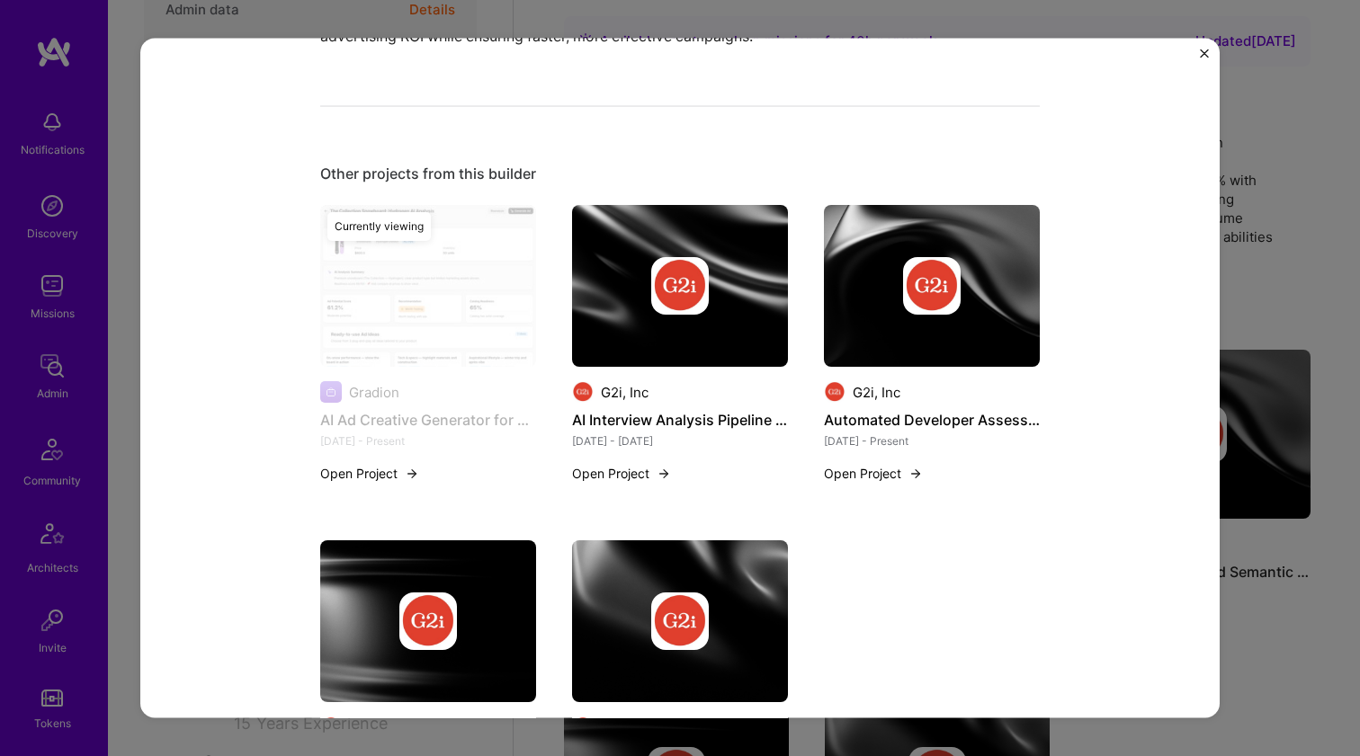
click at [641, 287] on div at bounding box center [680, 286] width 216 height 58
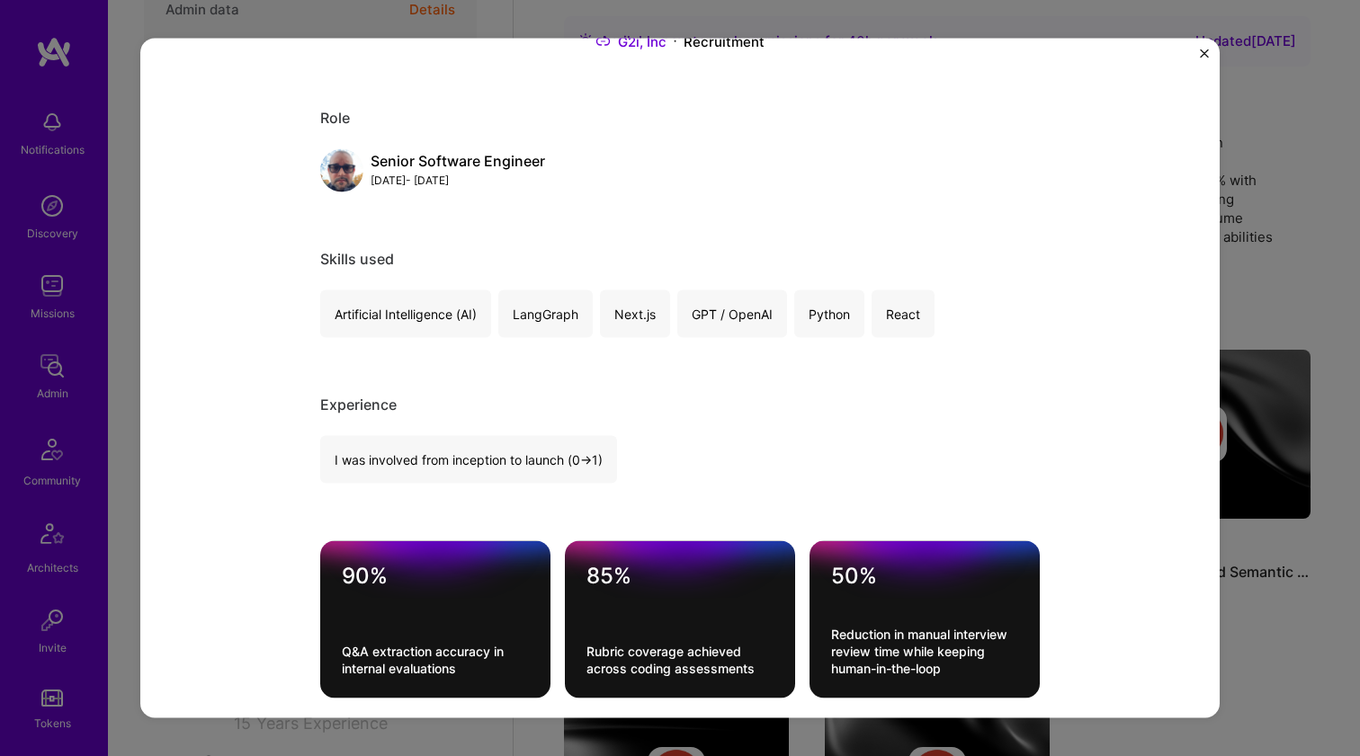
scroll to position [473, 0]
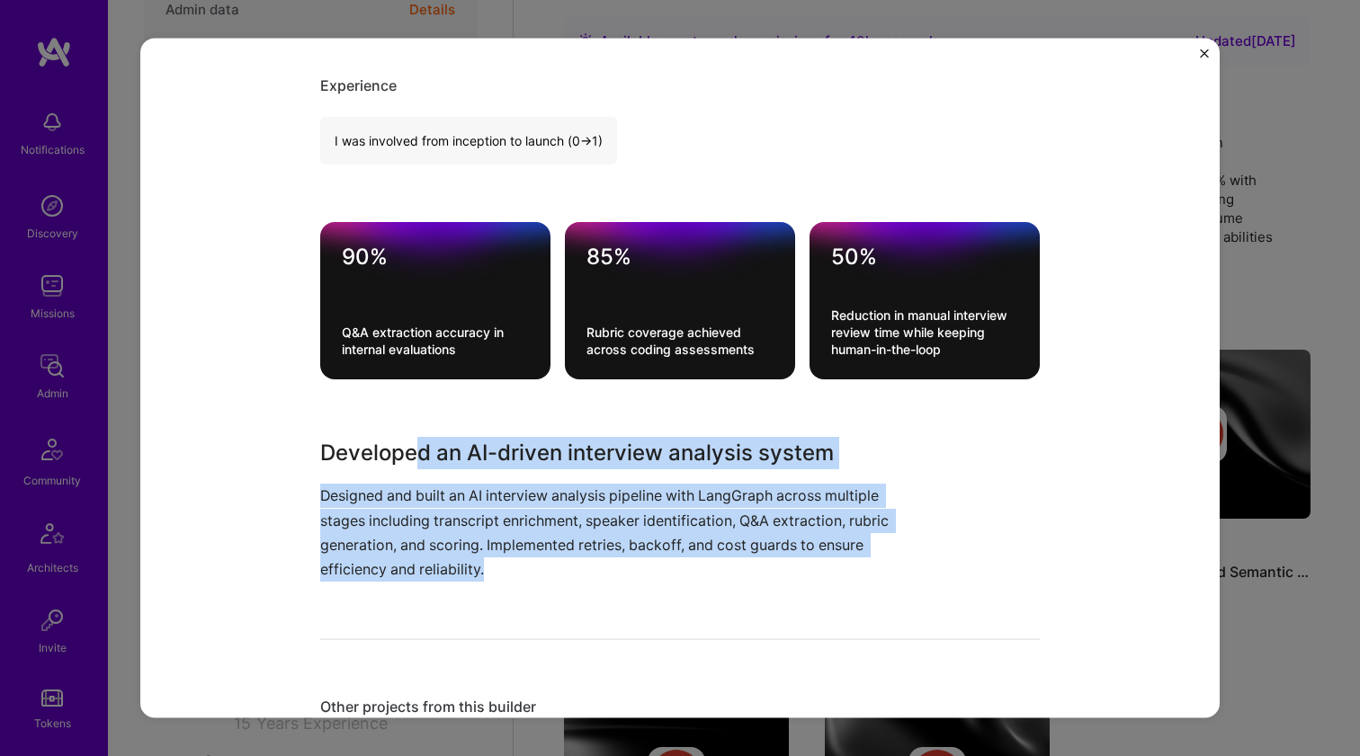
drag, startPoint x: 409, startPoint y: 463, endPoint x: 426, endPoint y: 578, distance: 116.4
click at [426, 578] on div "Developed an AI-driven interview analysis system Designed and built an AI inter…" at bounding box center [612, 509] width 585 height 145
click at [426, 578] on p "Designed and built an AI interview analysis pipeline with LangGraph across mult…" at bounding box center [612, 533] width 585 height 98
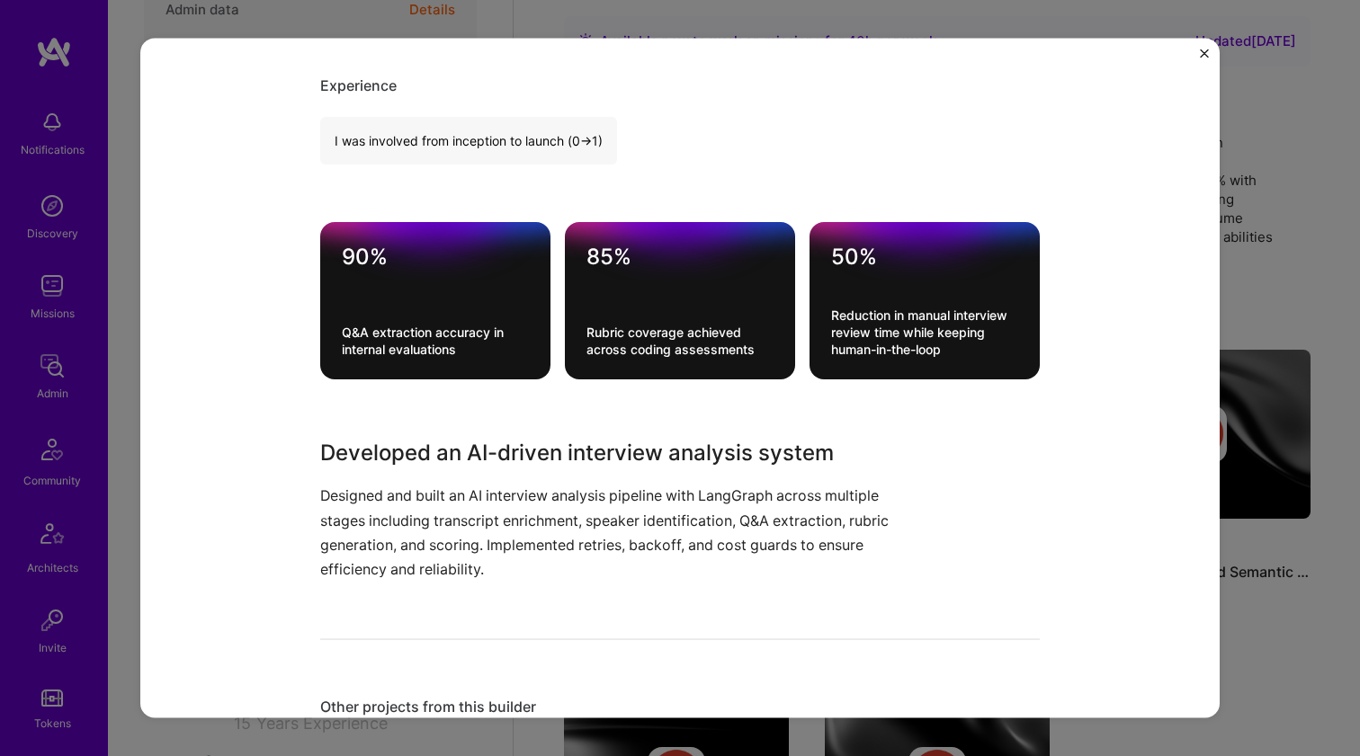
click at [426, 578] on p "Designed and built an AI interview analysis pipeline with LangGraph across mult…" at bounding box center [612, 533] width 585 height 98
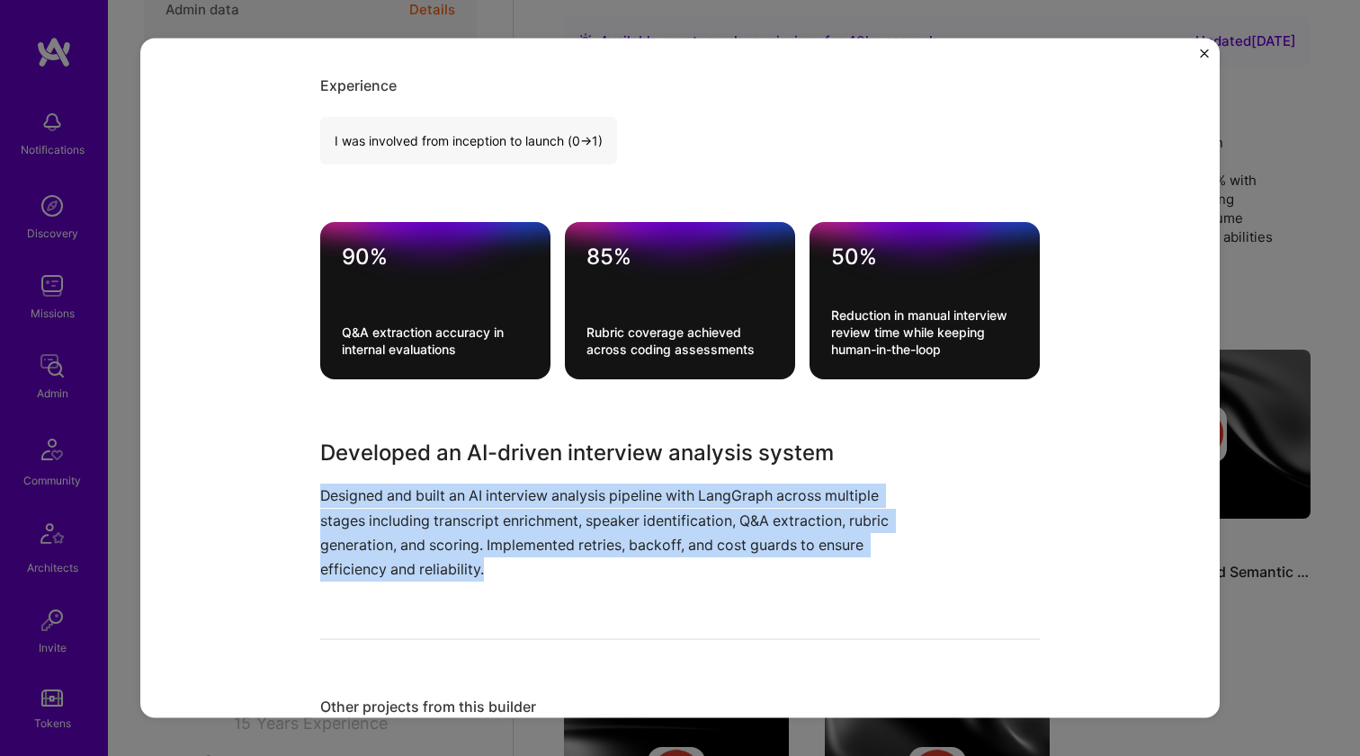
click at [425, 576] on p "Designed and built an AI interview analysis pipeline with LangGraph across mult…" at bounding box center [612, 533] width 585 height 98
click at [425, 573] on p "Designed and built an AI interview analysis pipeline with LangGraph across mult…" at bounding box center [612, 533] width 585 height 98
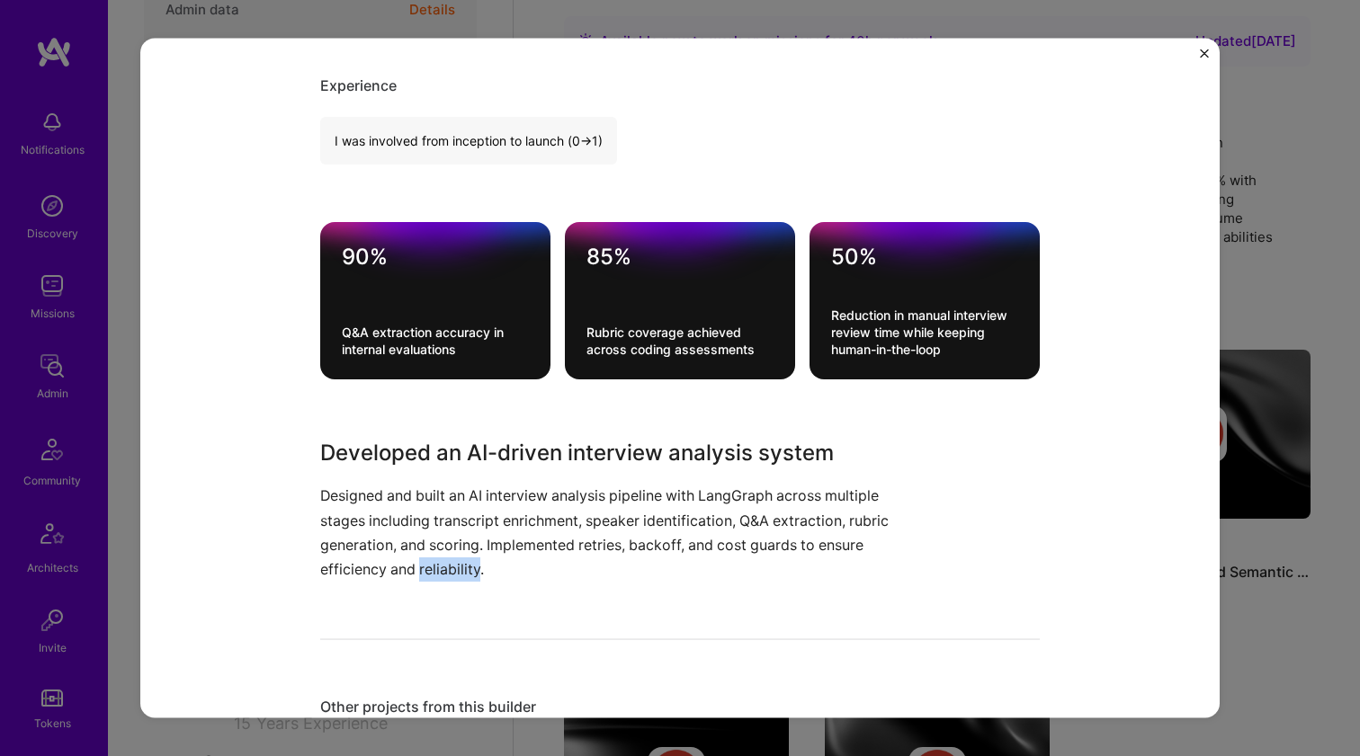
click at [425, 573] on p "Designed and built an AI interview analysis pipeline with LangGraph across mult…" at bounding box center [612, 533] width 585 height 98
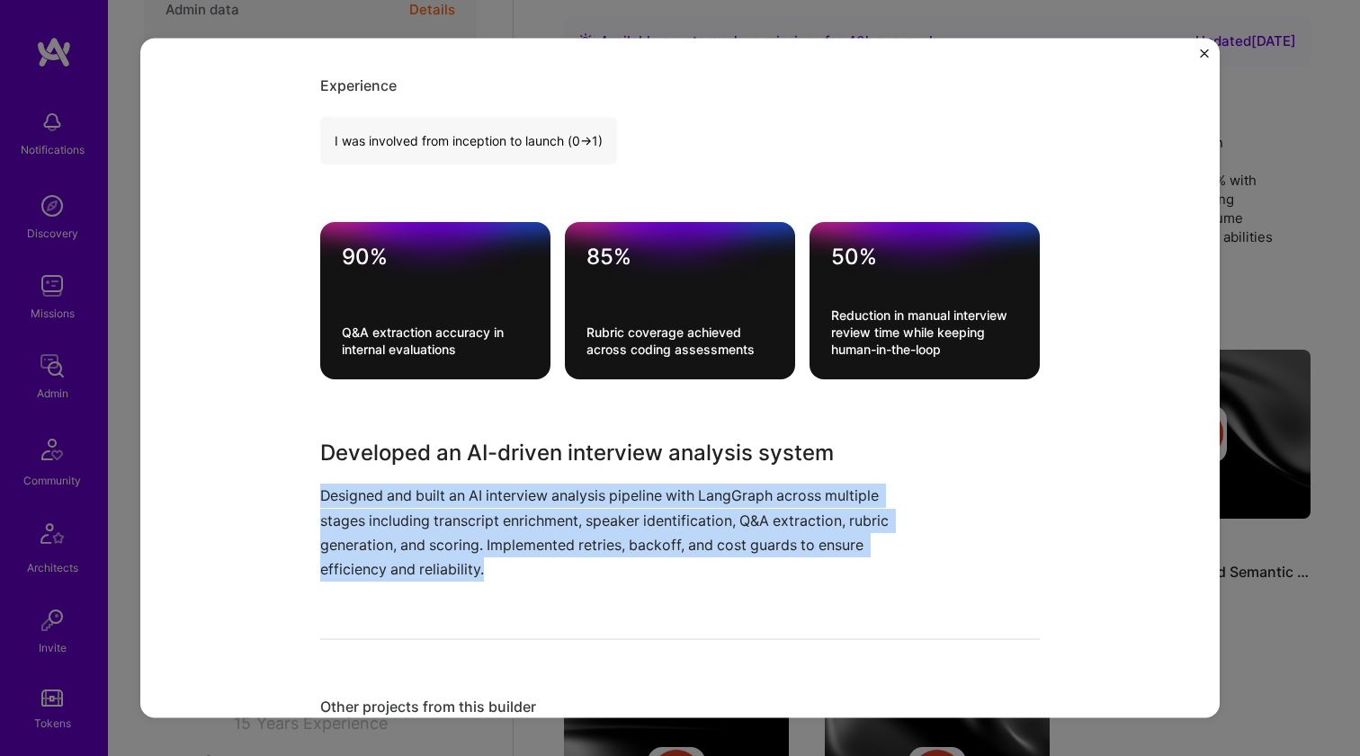
click at [425, 573] on p "Designed and built an AI interview analysis pipeline with LangGraph across mult…" at bounding box center [612, 533] width 585 height 98
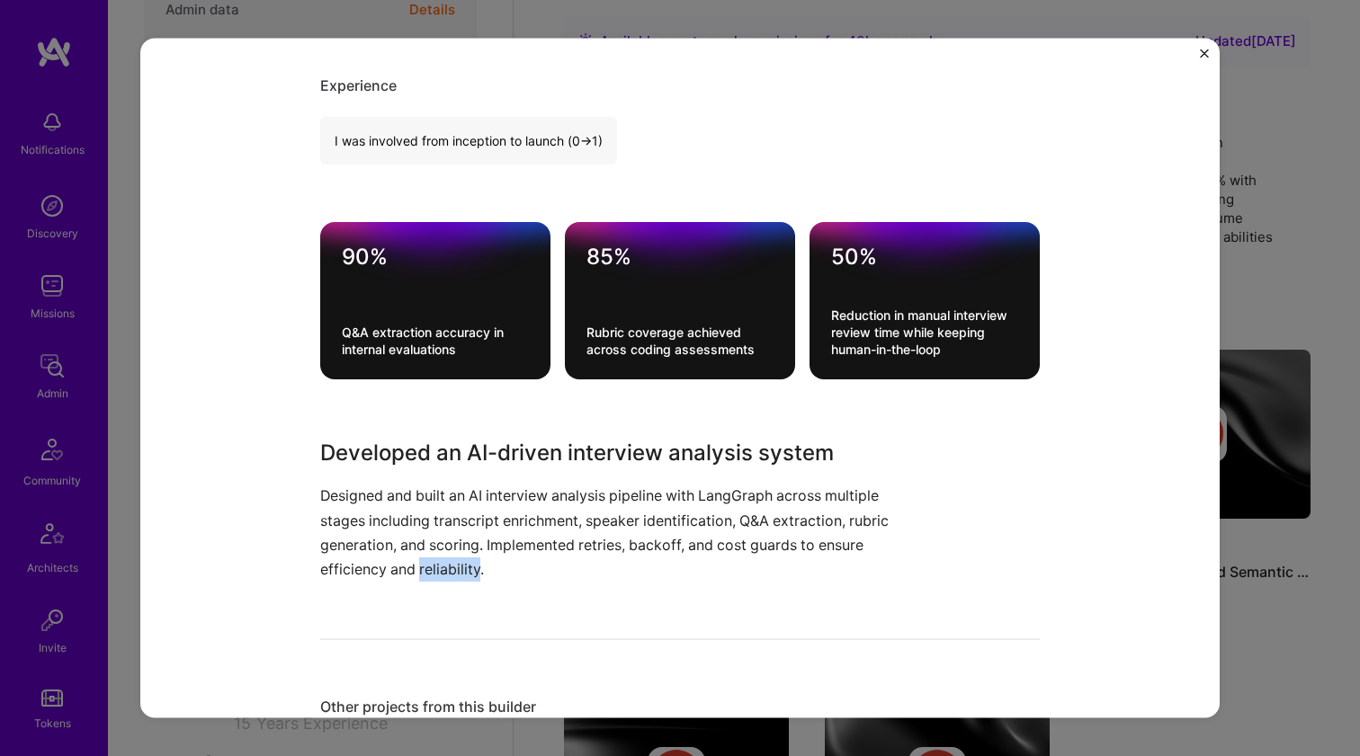
click at [425, 573] on p "Designed and built an AI interview analysis pipeline with LangGraph across mult…" at bounding box center [612, 533] width 585 height 98
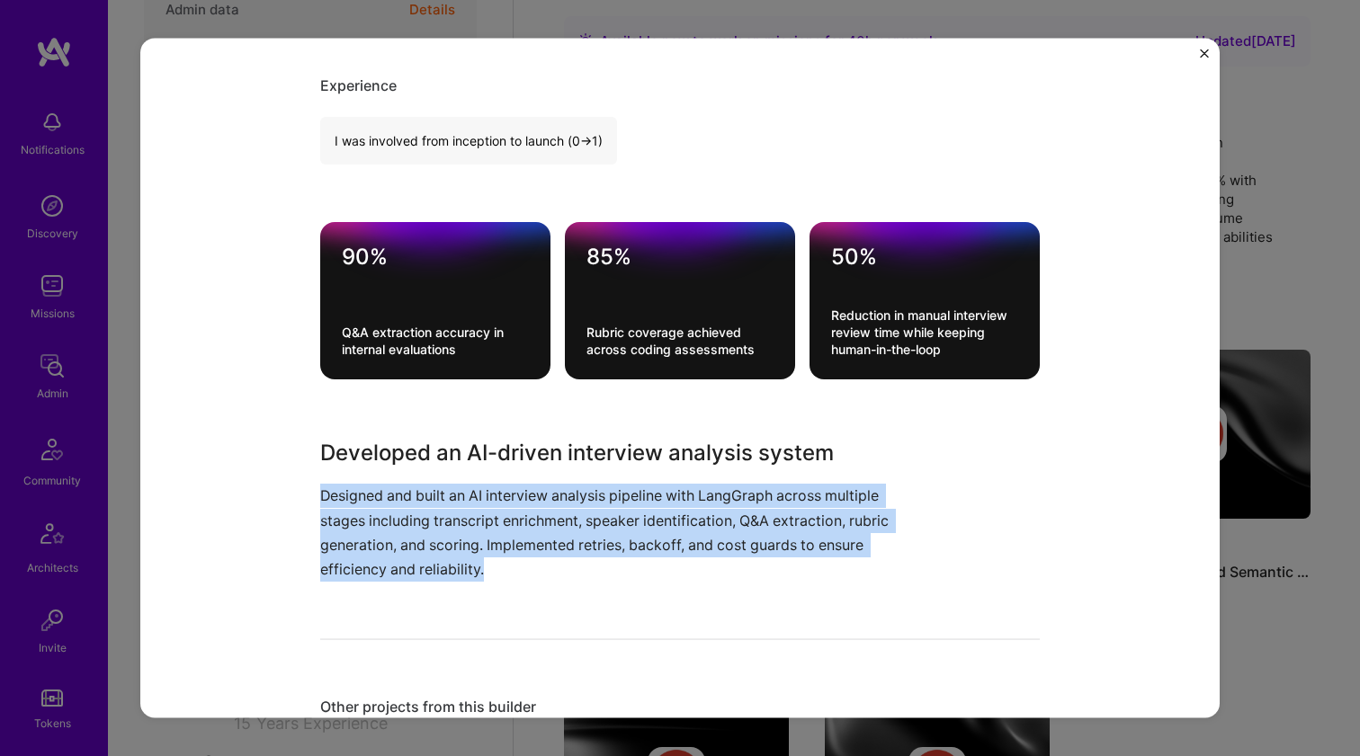
click at [425, 573] on p "Designed and built an AI interview analysis pipeline with LangGraph across mult…" at bounding box center [612, 533] width 585 height 98
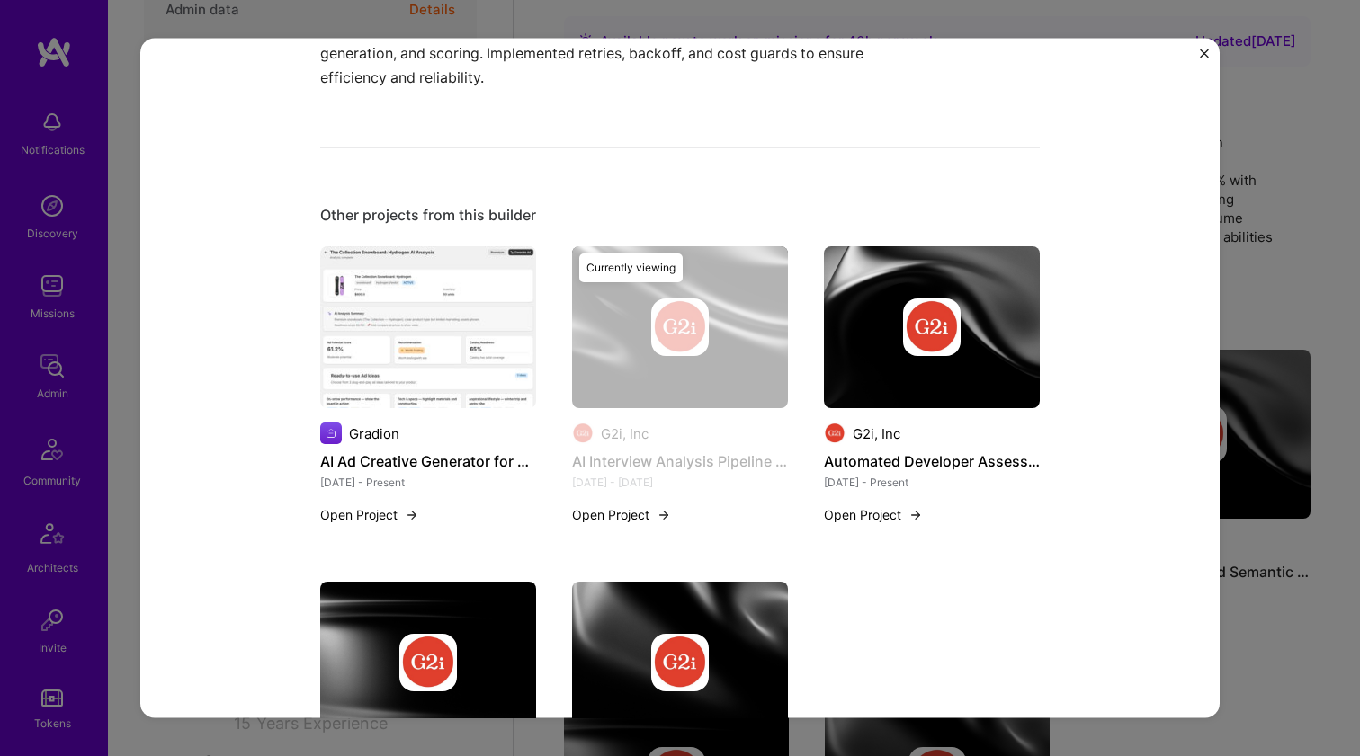
click at [954, 344] on div at bounding box center [932, 328] width 216 height 58
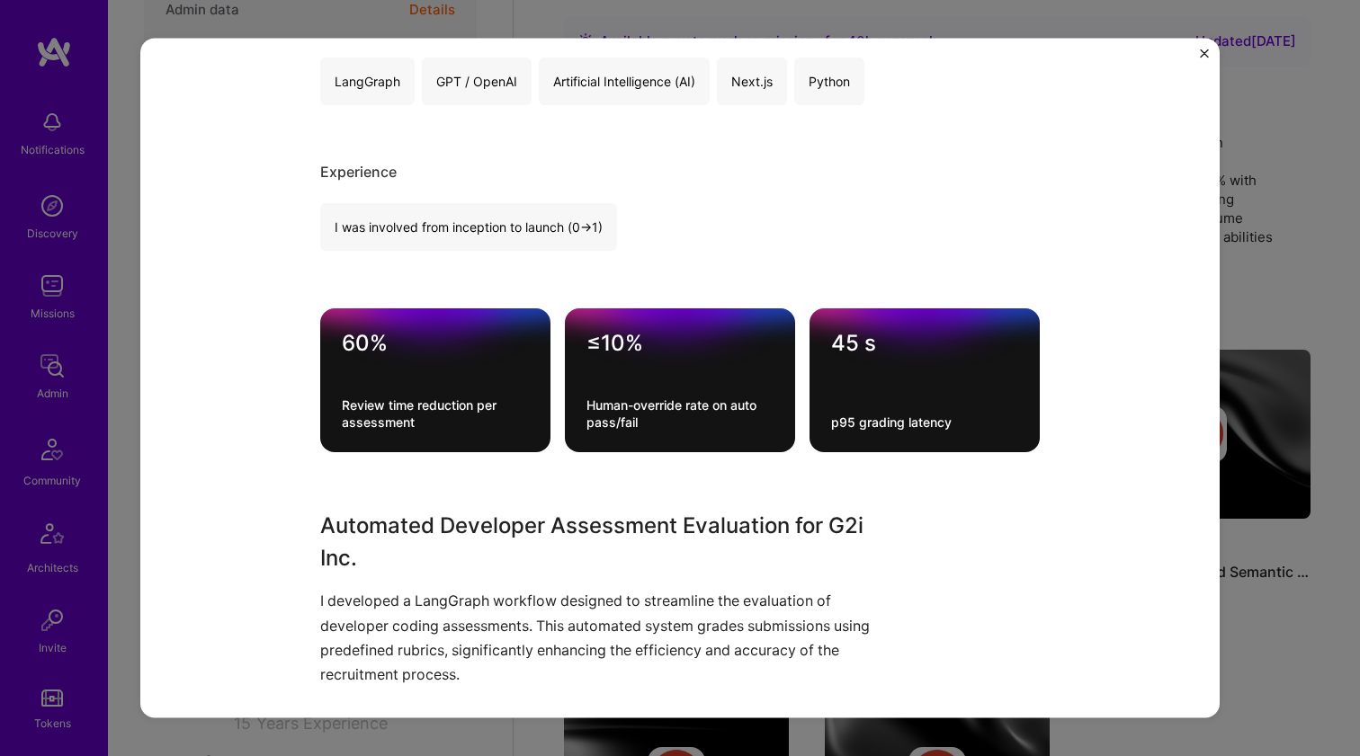
scroll to position [501, 0]
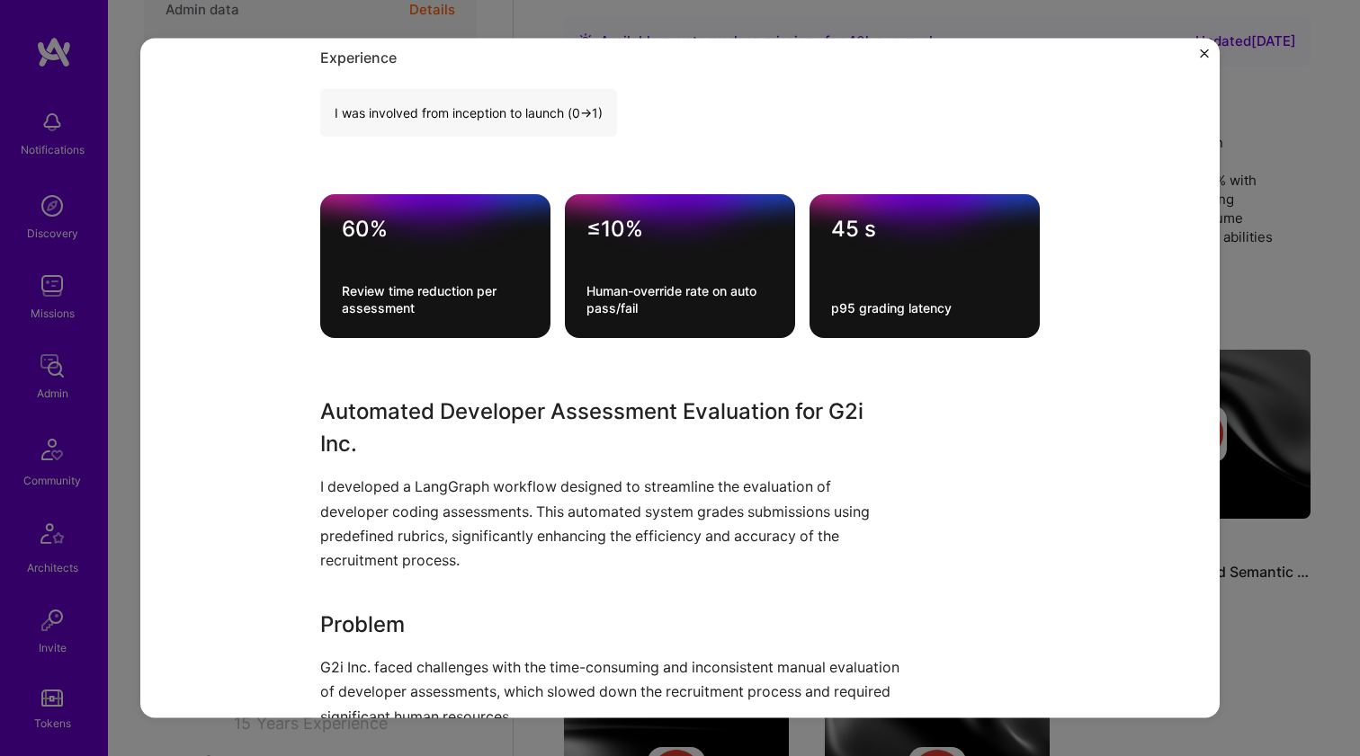
click at [441, 468] on div "Automated Developer Assessment Evaluation for G2i Inc. I developed a LangGraph …" at bounding box center [612, 719] width 585 height 646
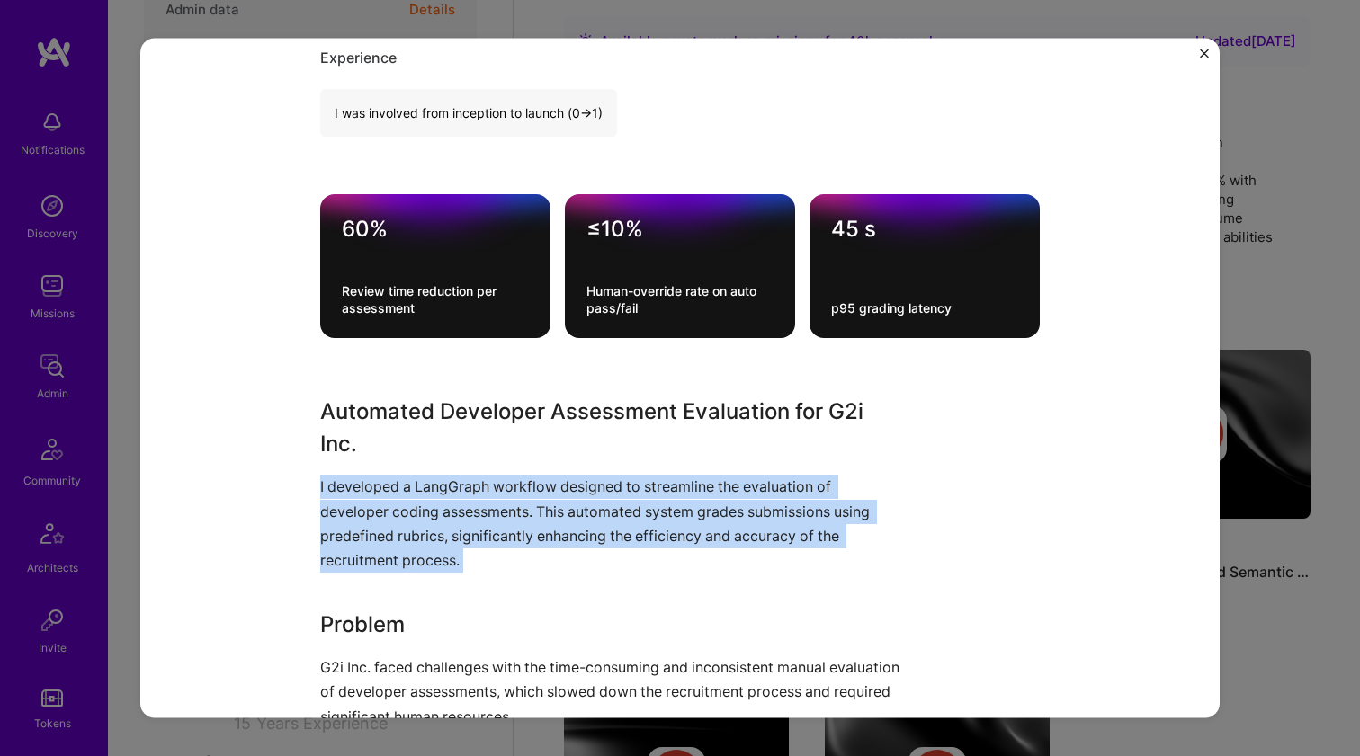
drag, startPoint x: 441, startPoint y: 468, endPoint x: 414, endPoint y: 523, distance: 61.1
click at [414, 519] on div "Automated Developer Assessment Evaluation for G2i Inc. I developed a LangGraph …" at bounding box center [612, 719] width 585 height 646
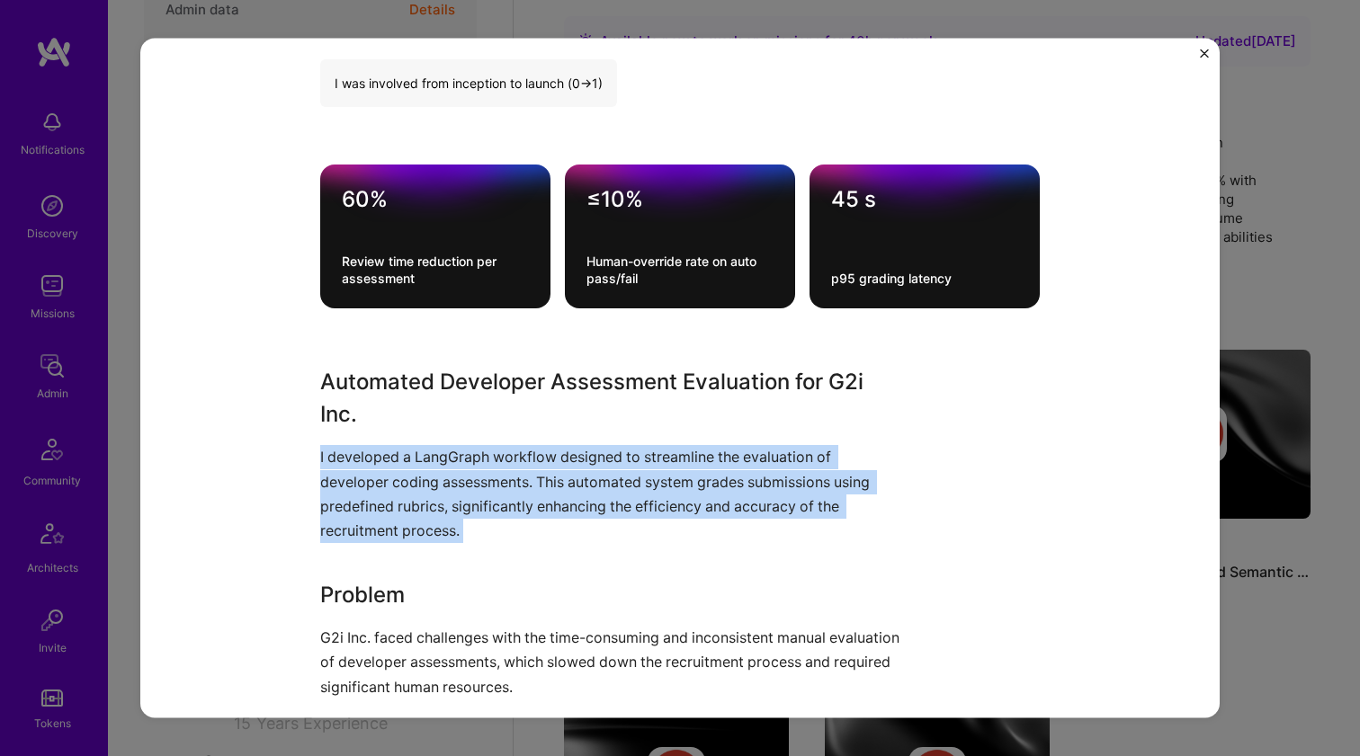
scroll to position [728, 0]
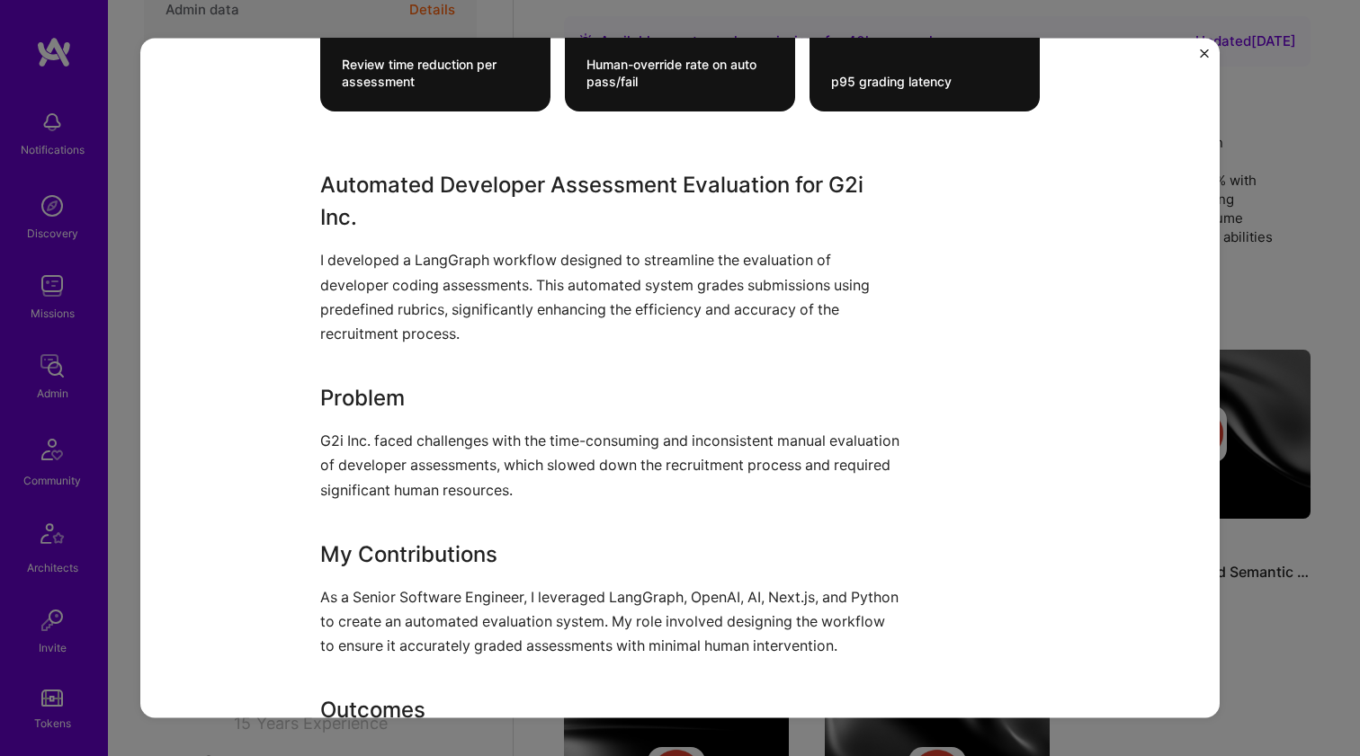
click at [414, 523] on div "Automated Developer Assessment Evaluation for G2i Inc. I developed a LangGraph …" at bounding box center [612, 492] width 585 height 646
click at [422, 489] on p "G2i Inc. faced challenges with the time-consuming and inconsistent manual evalu…" at bounding box center [612, 466] width 585 height 74
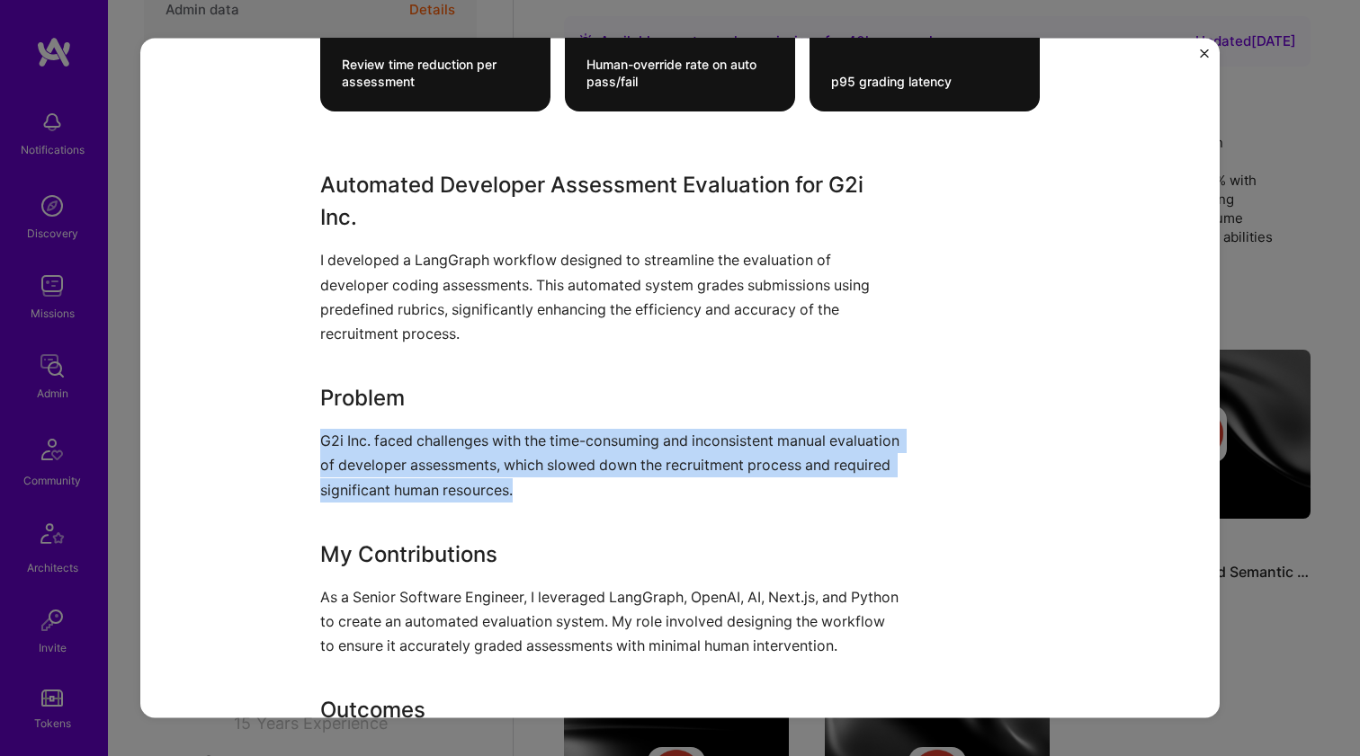
click at [422, 489] on p "G2i Inc. faced challenges with the time-consuming and inconsistent manual evalu…" at bounding box center [612, 466] width 585 height 74
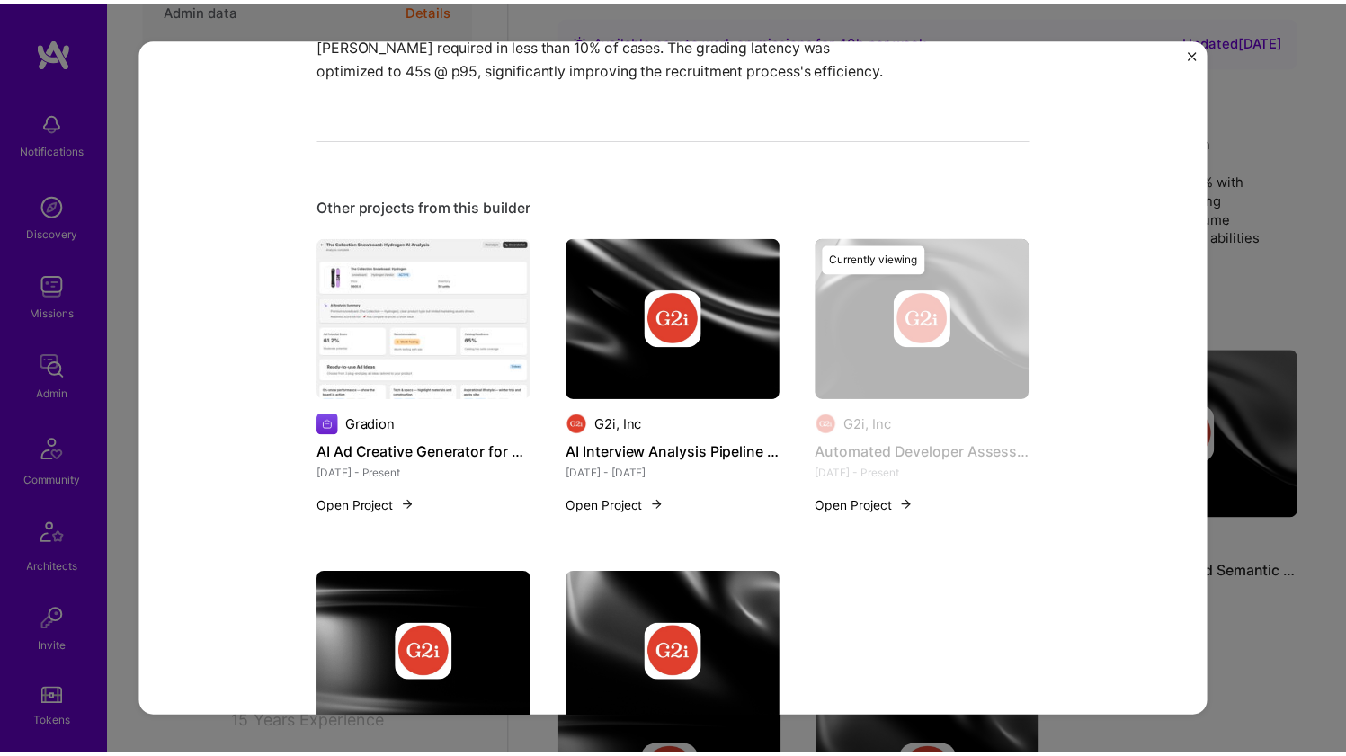
scroll to position [1672, 0]
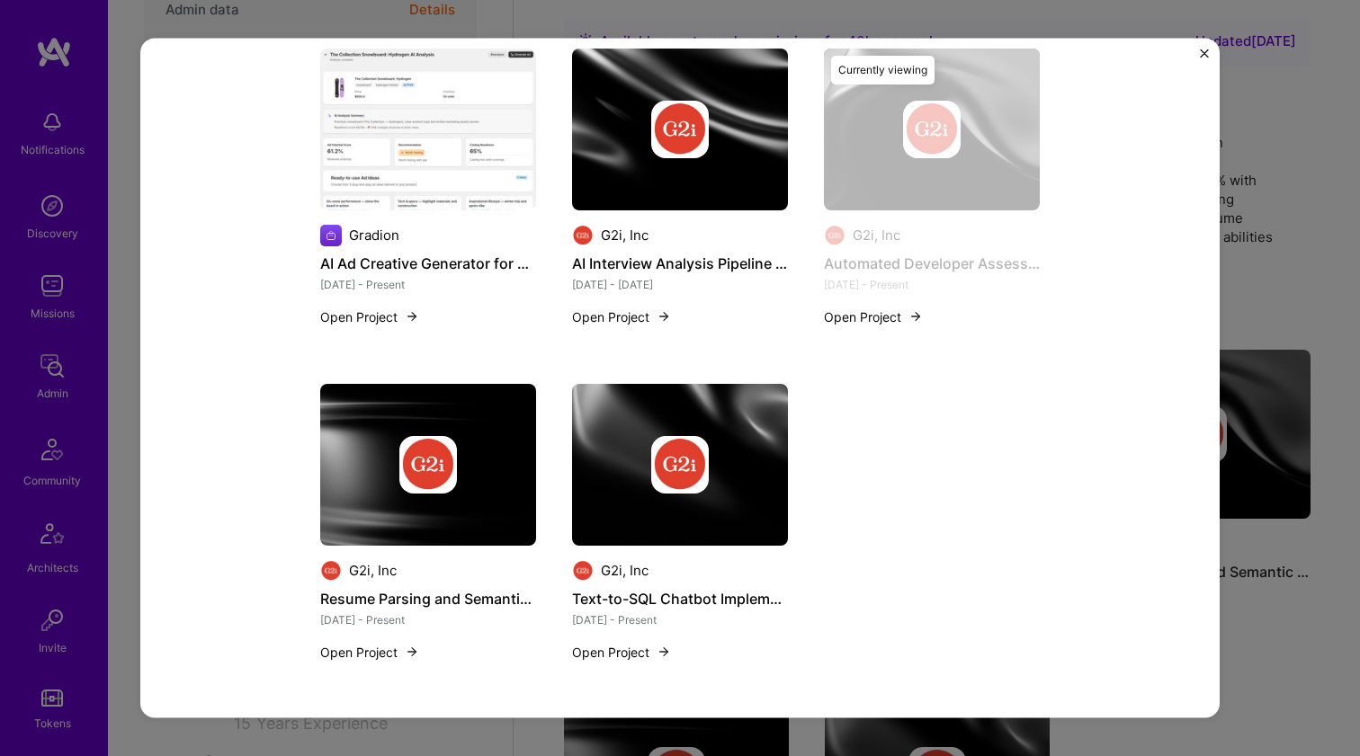
click at [1273, 368] on div "Automated Developer Assessment Evaluation G2i, Inc Recruitment Role Senior Soft…" at bounding box center [680, 378] width 1360 height 756
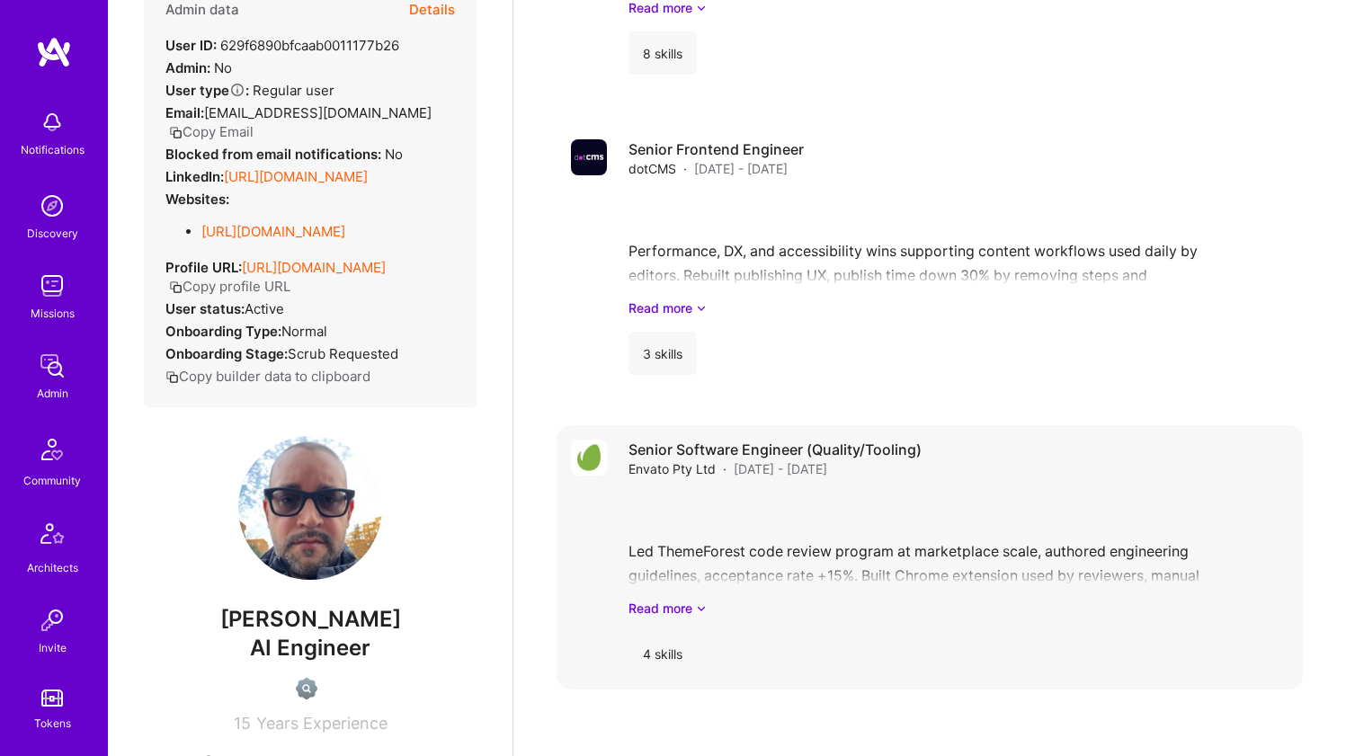
scroll to position [1497, 0]
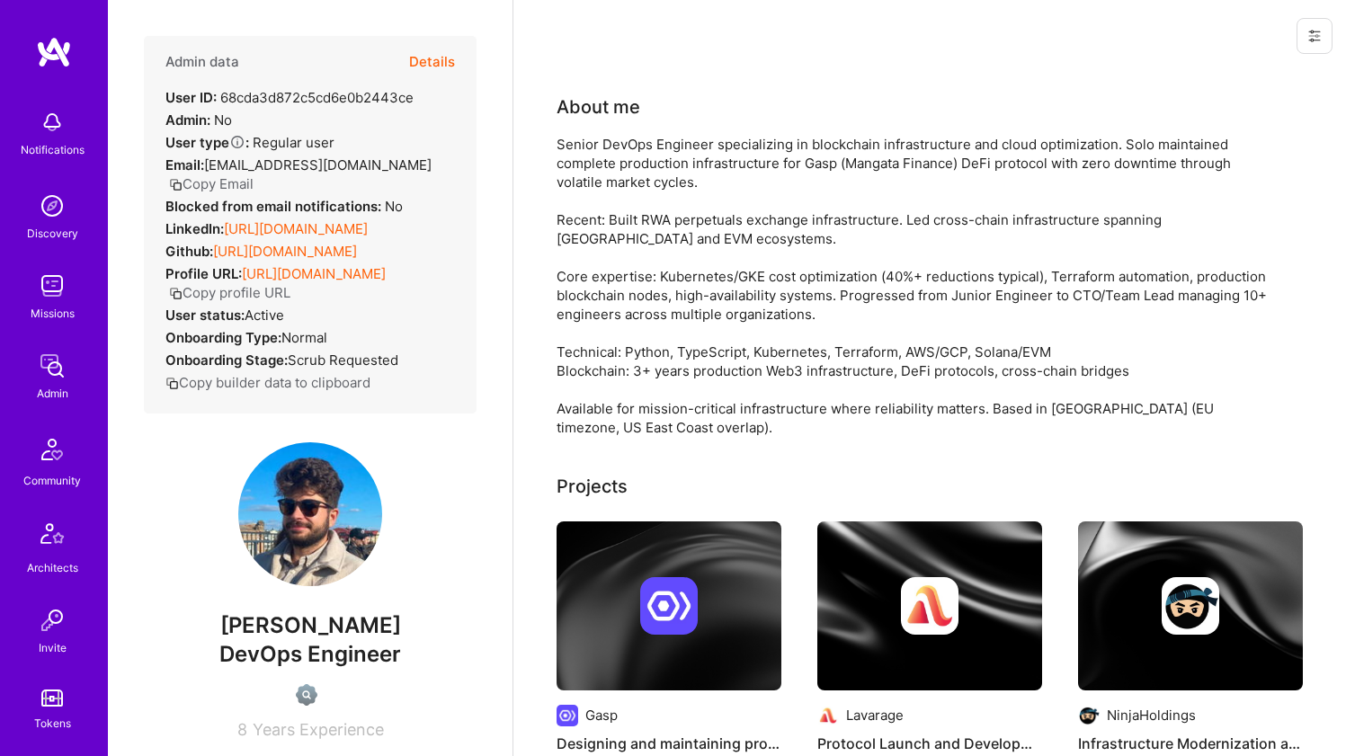
click at [304, 220] on link "https://linkedin.com/in/tenequm" at bounding box center [296, 228] width 144 height 17
click at [268, 243] on link "https://github.com/tenequm" at bounding box center [285, 251] width 144 height 17
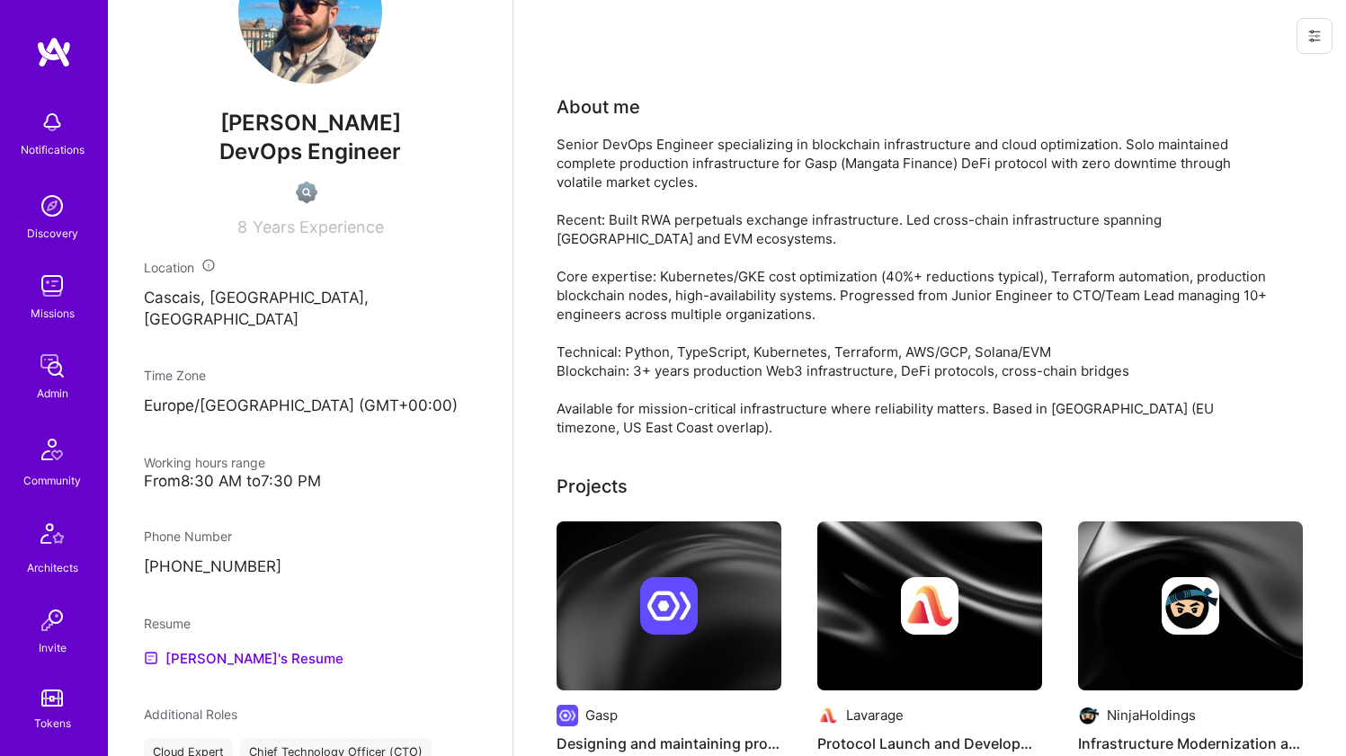
scroll to position [530, 0]
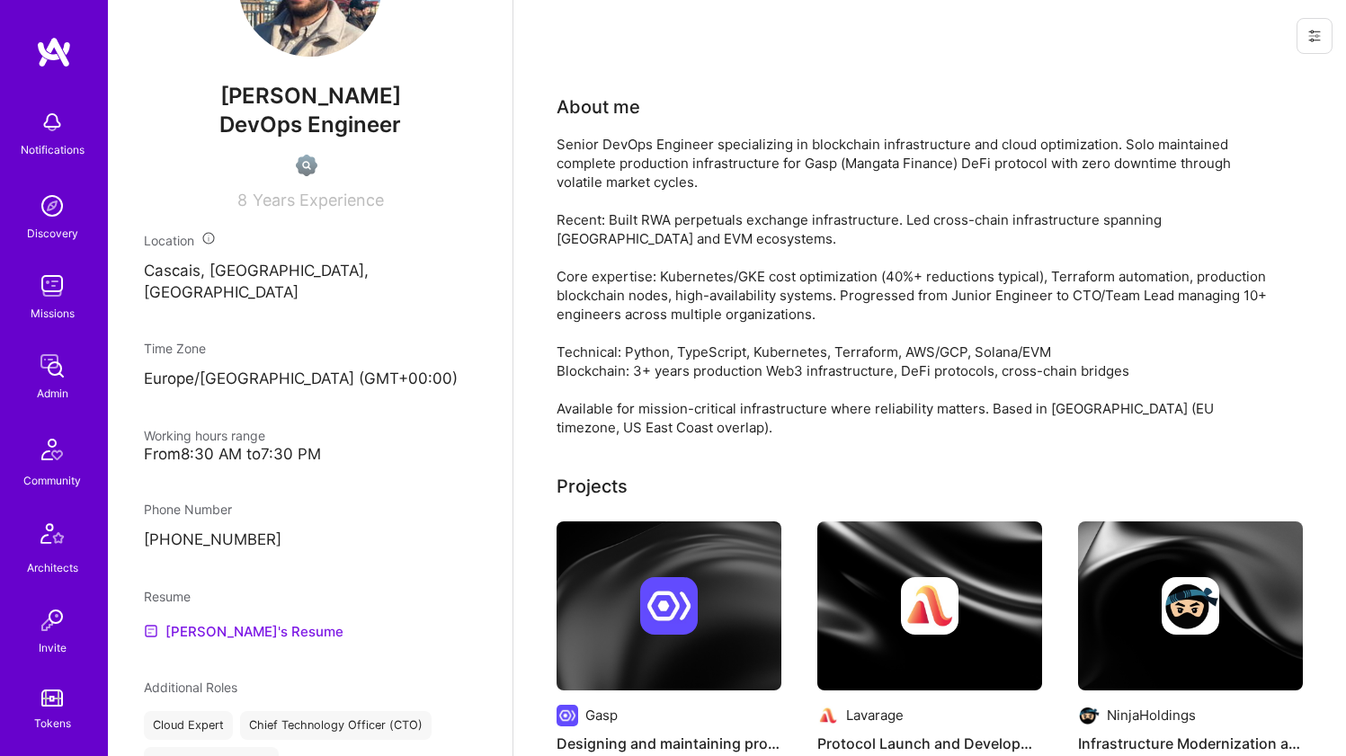
click at [192, 621] on link "Mykhaylo's Resume" at bounding box center [244, 632] width 200 height 22
click at [767, 164] on div "Senior DevOps Engineer specializing in blockchain infrastructure and cloud opti…" at bounding box center [917, 286] width 720 height 302
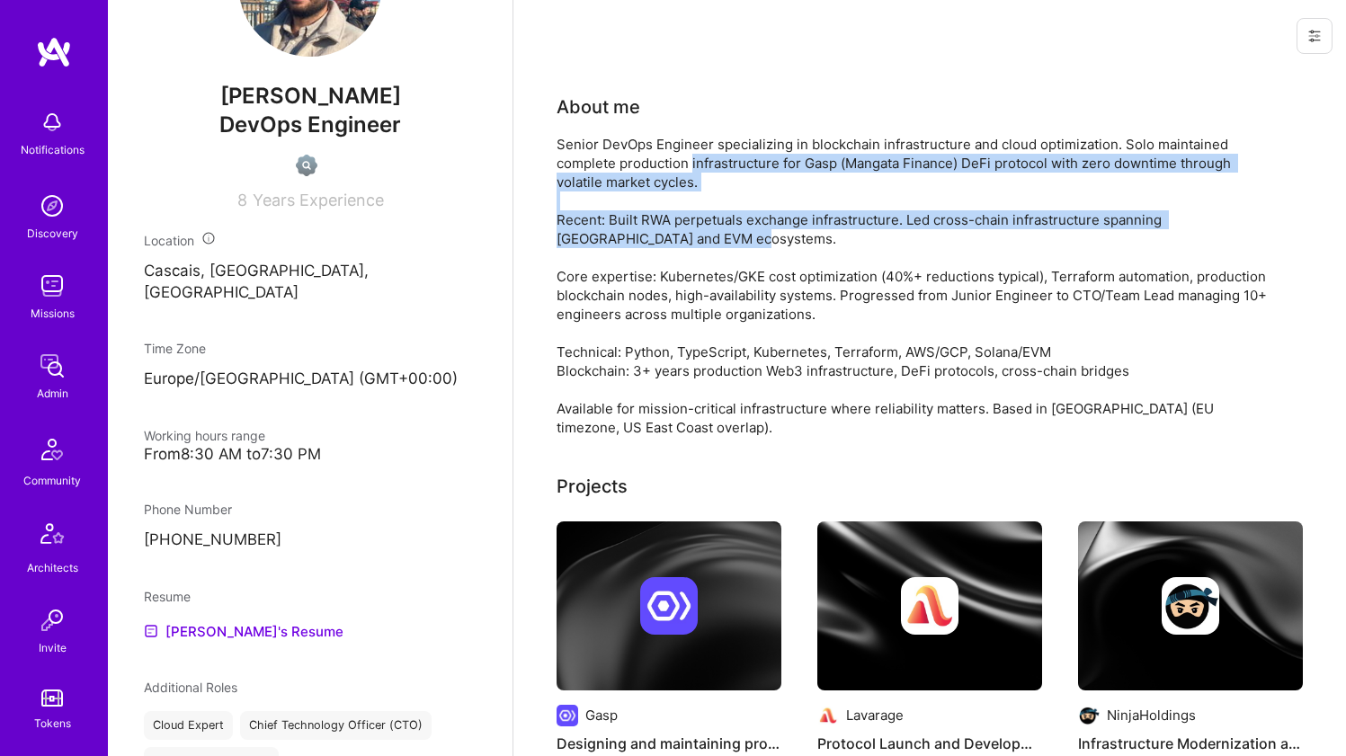
click at [690, 264] on div "Senior DevOps Engineer specializing in blockchain infrastructure and cloud opti…" at bounding box center [917, 286] width 720 height 302
click at [685, 267] on div "Senior DevOps Engineer specializing in blockchain infrastructure and cloud opti…" at bounding box center [917, 286] width 720 height 302
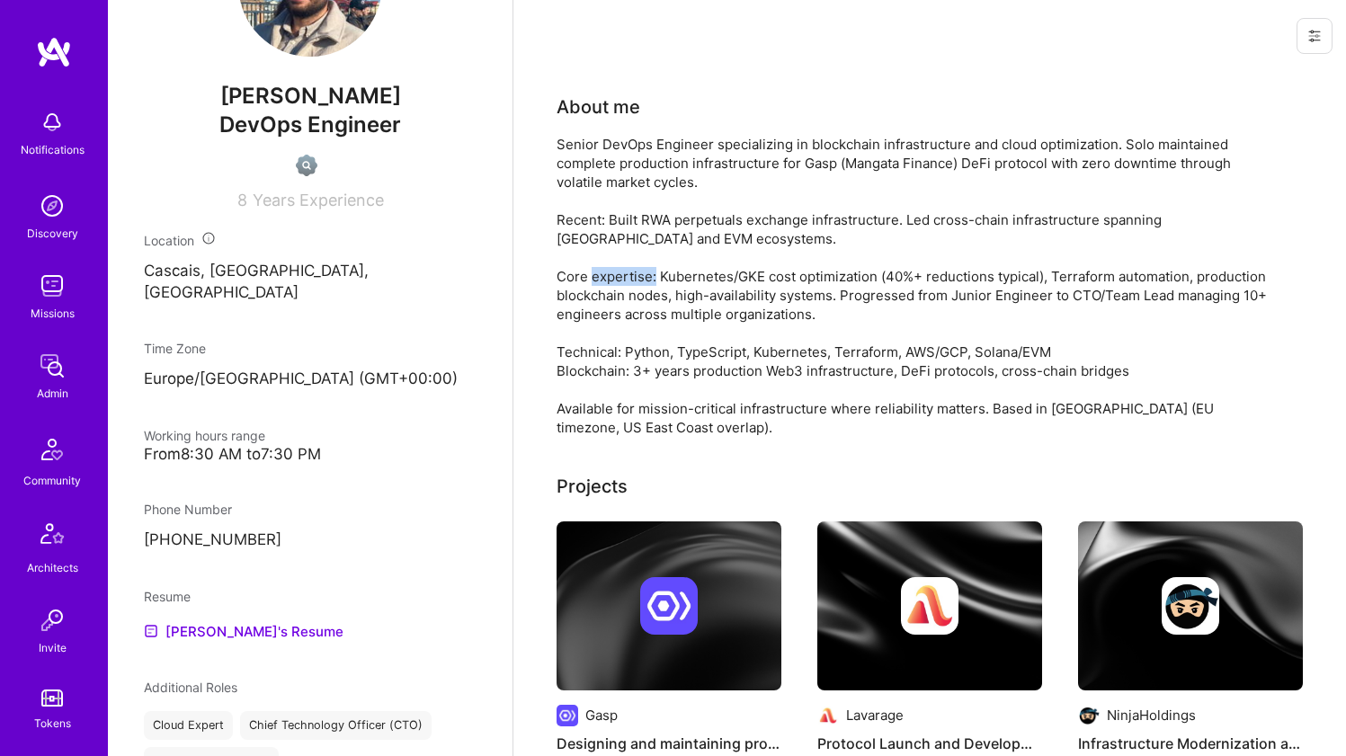
click at [685, 267] on div "Senior DevOps Engineer specializing in blockchain infrastructure and cloud opti…" at bounding box center [917, 286] width 720 height 302
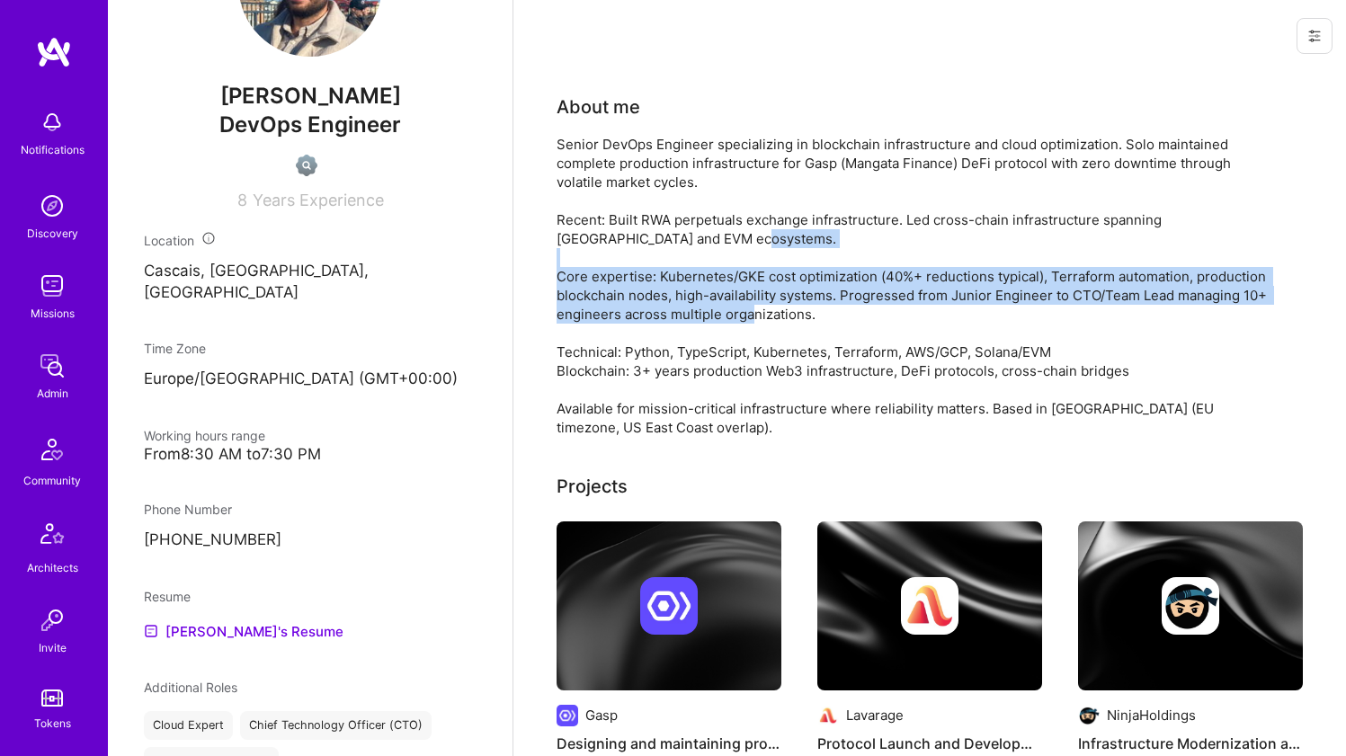
click at [685, 266] on div "Senior DevOps Engineer specializing in blockchain infrastructure and cloud opti…" at bounding box center [917, 286] width 720 height 302
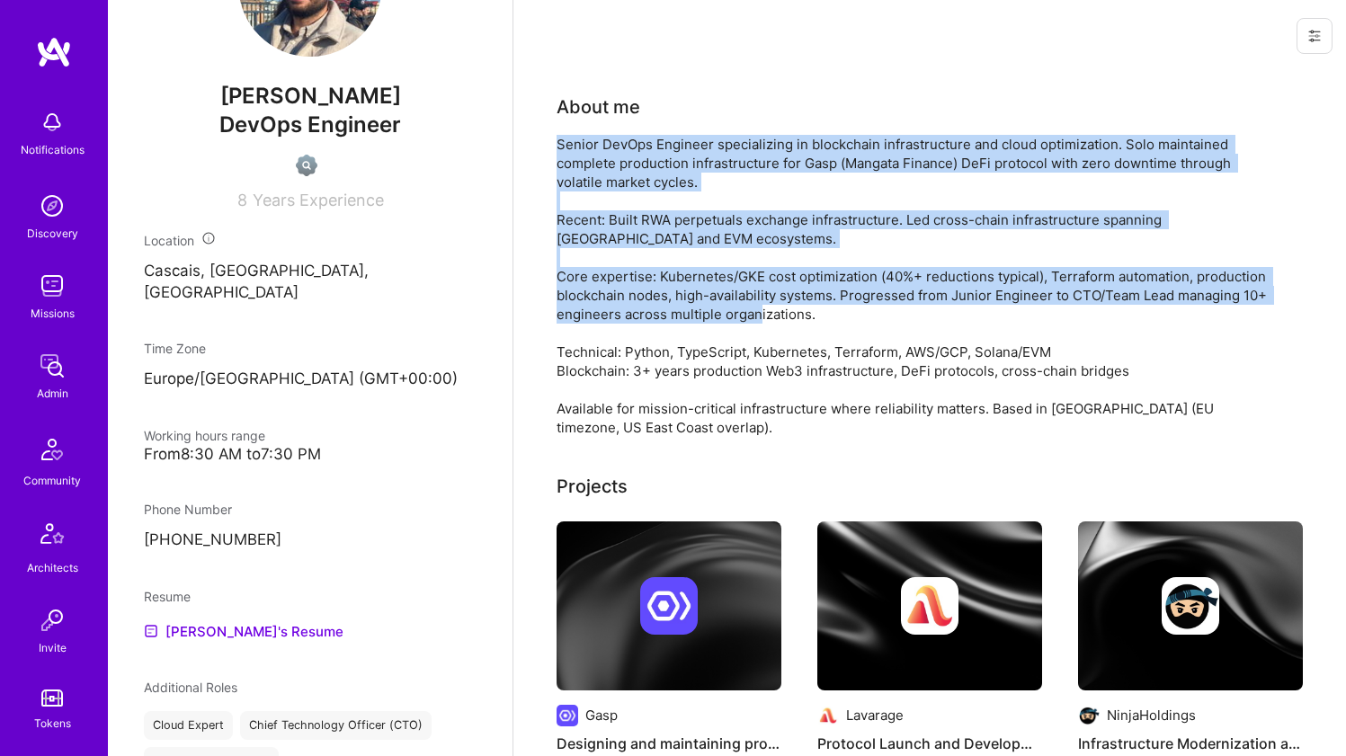
click at [706, 178] on div "Senior DevOps Engineer specializing in blockchain infrastructure and cloud opti…" at bounding box center [917, 286] width 720 height 302
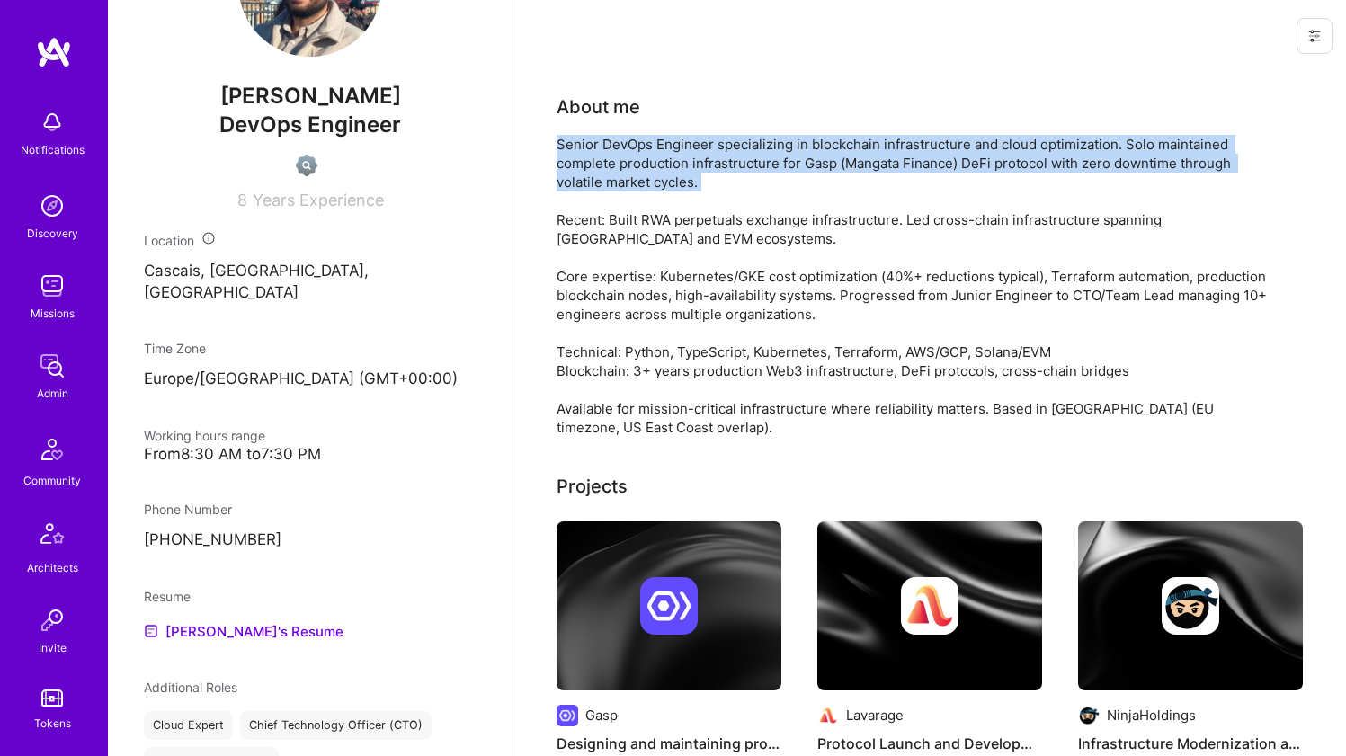
click at [706, 178] on div "Senior DevOps Engineer specializing in blockchain infrastructure and cloud opti…" at bounding box center [917, 286] width 720 height 302
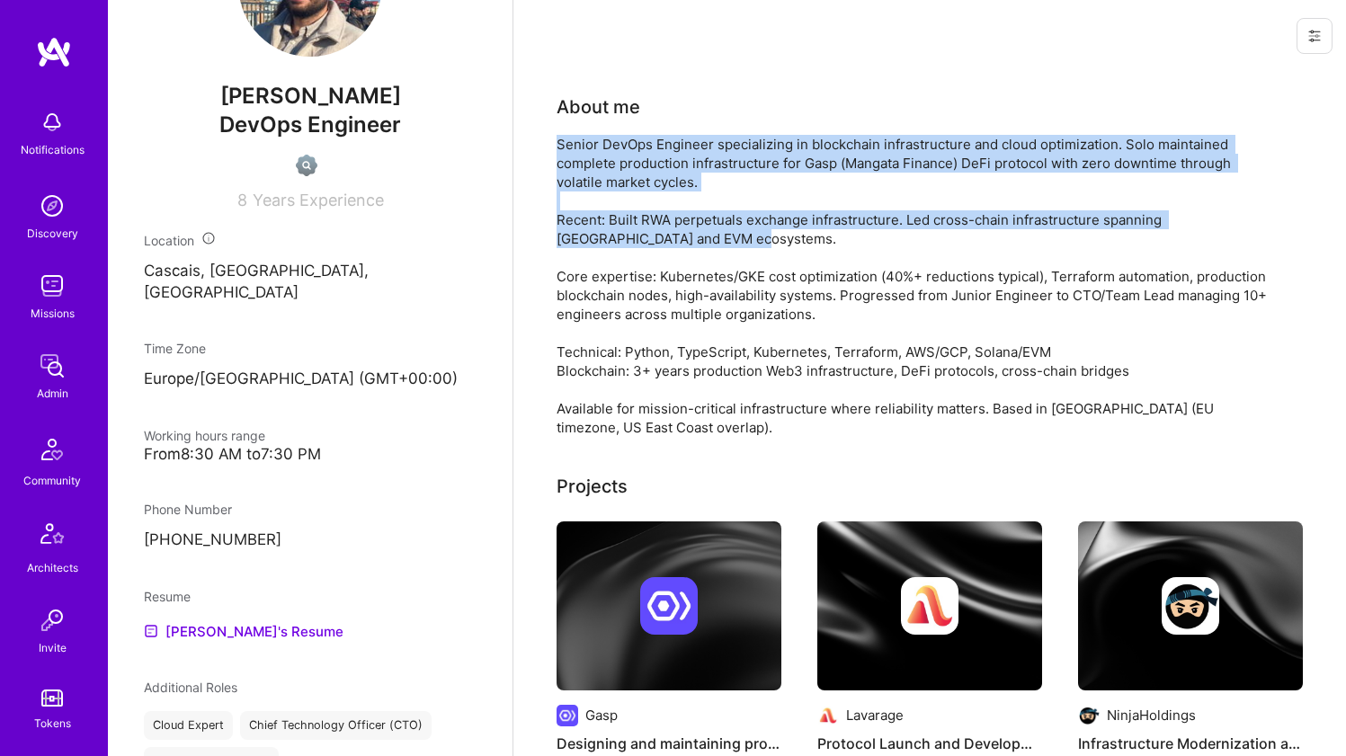
click at [667, 265] on div "Senior DevOps Engineer specializing in blockchain infrastructure and cloud opti…" at bounding box center [917, 286] width 720 height 302
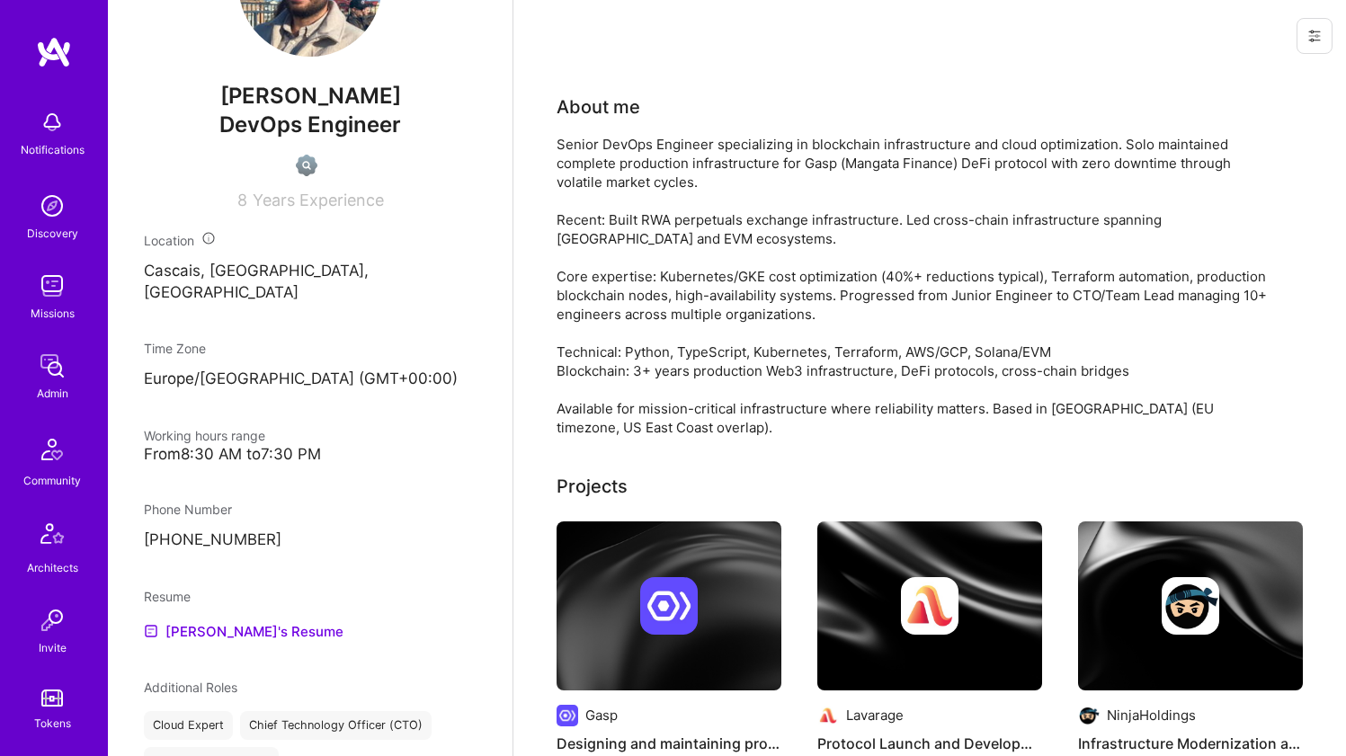
click at [649, 310] on div "Senior DevOps Engineer specializing in blockchain infrastructure and cloud opti…" at bounding box center [917, 286] width 720 height 302
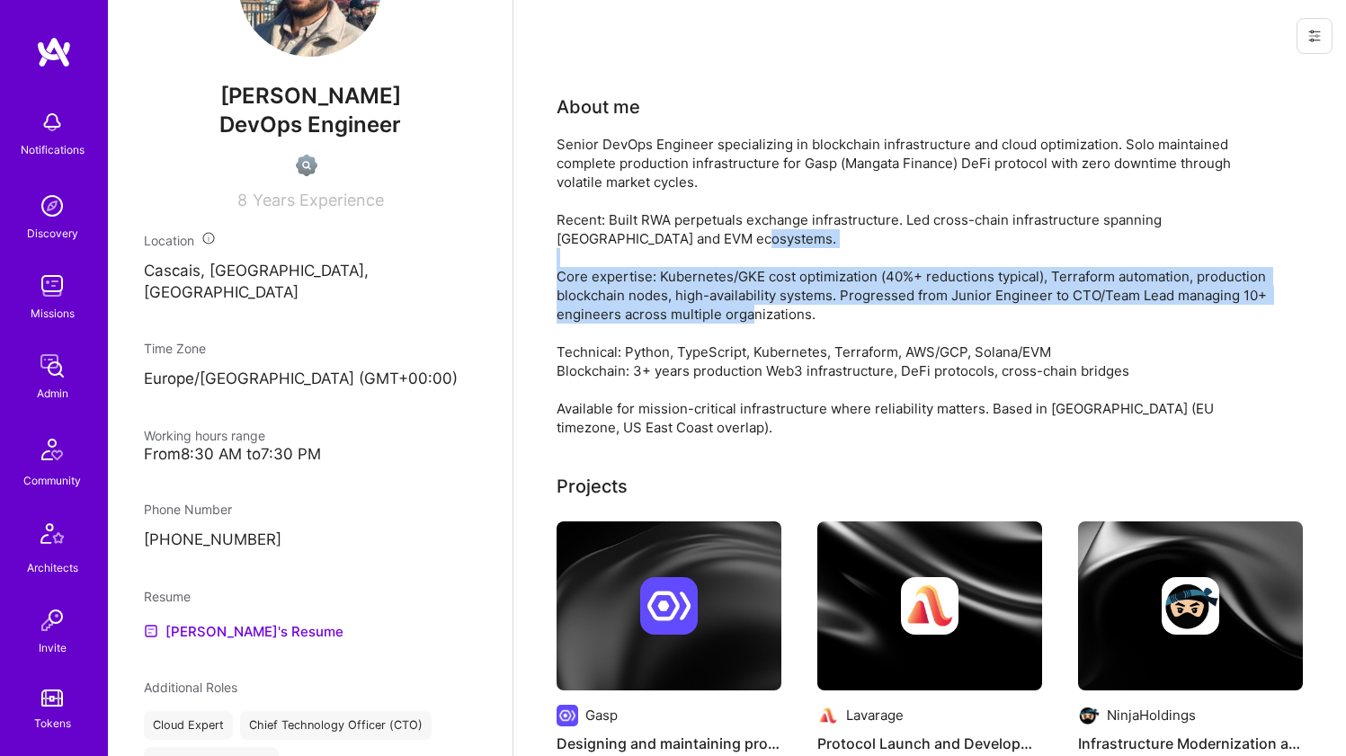
click at [649, 310] on div "Senior DevOps Engineer specializing in blockchain infrastructure and cloud opti…" at bounding box center [917, 286] width 720 height 302
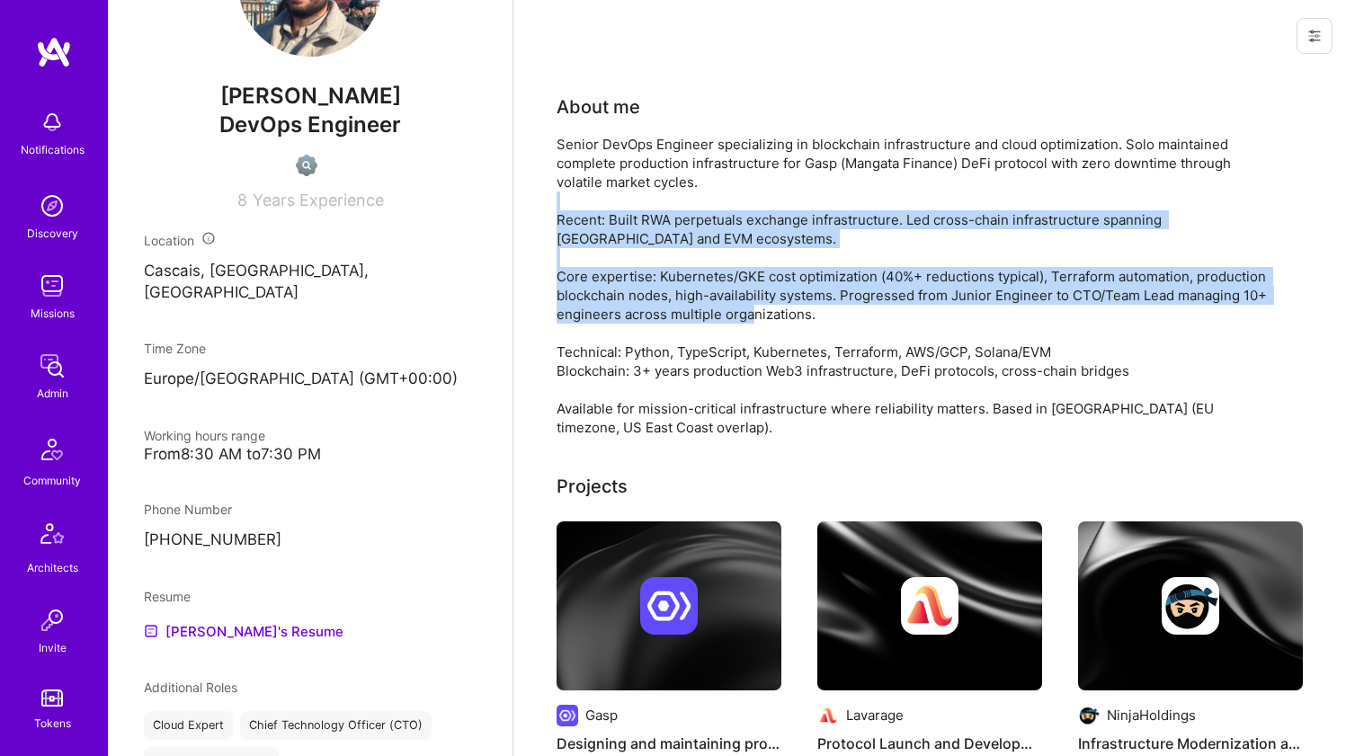
click at [684, 196] on div "Senior DevOps Engineer specializing in blockchain infrastructure and cloud opti…" at bounding box center [917, 286] width 720 height 302
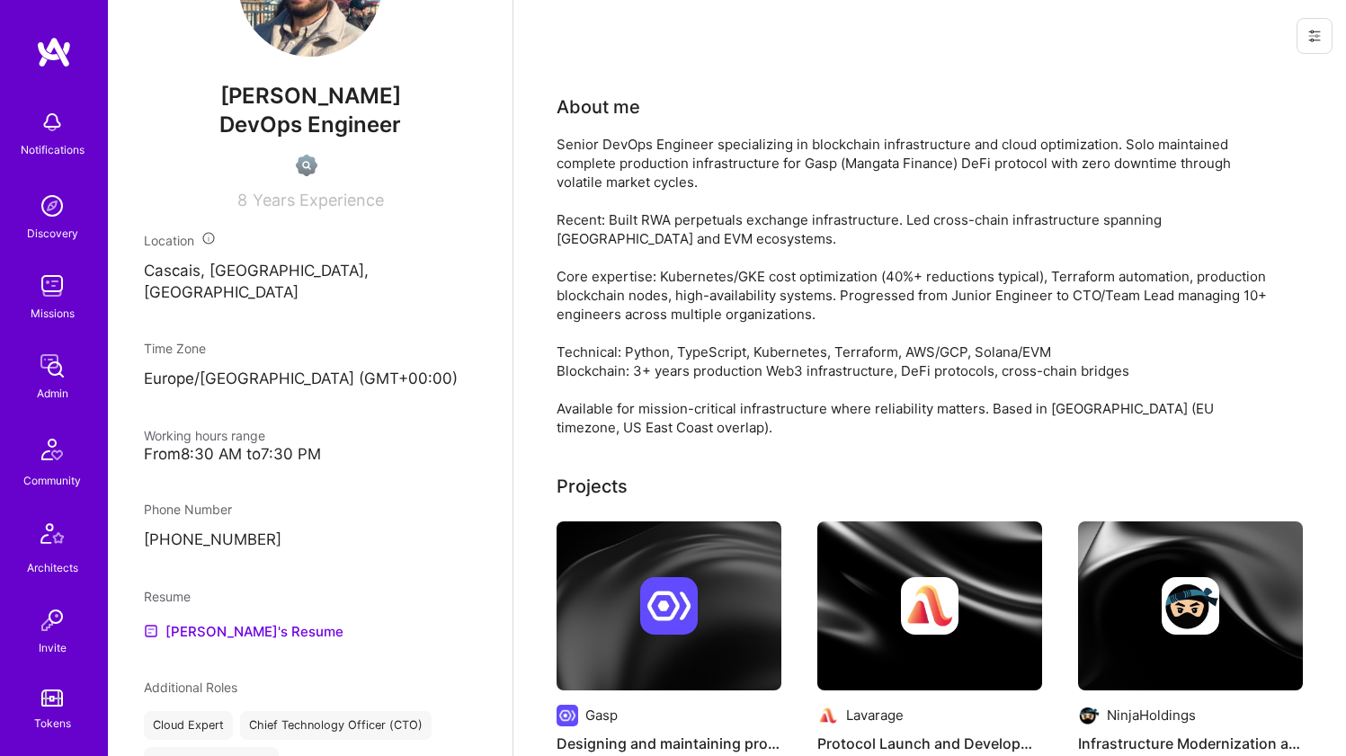
click at [689, 177] on div "Senior DevOps Engineer specializing in blockchain infrastructure and cloud opti…" at bounding box center [917, 286] width 720 height 302
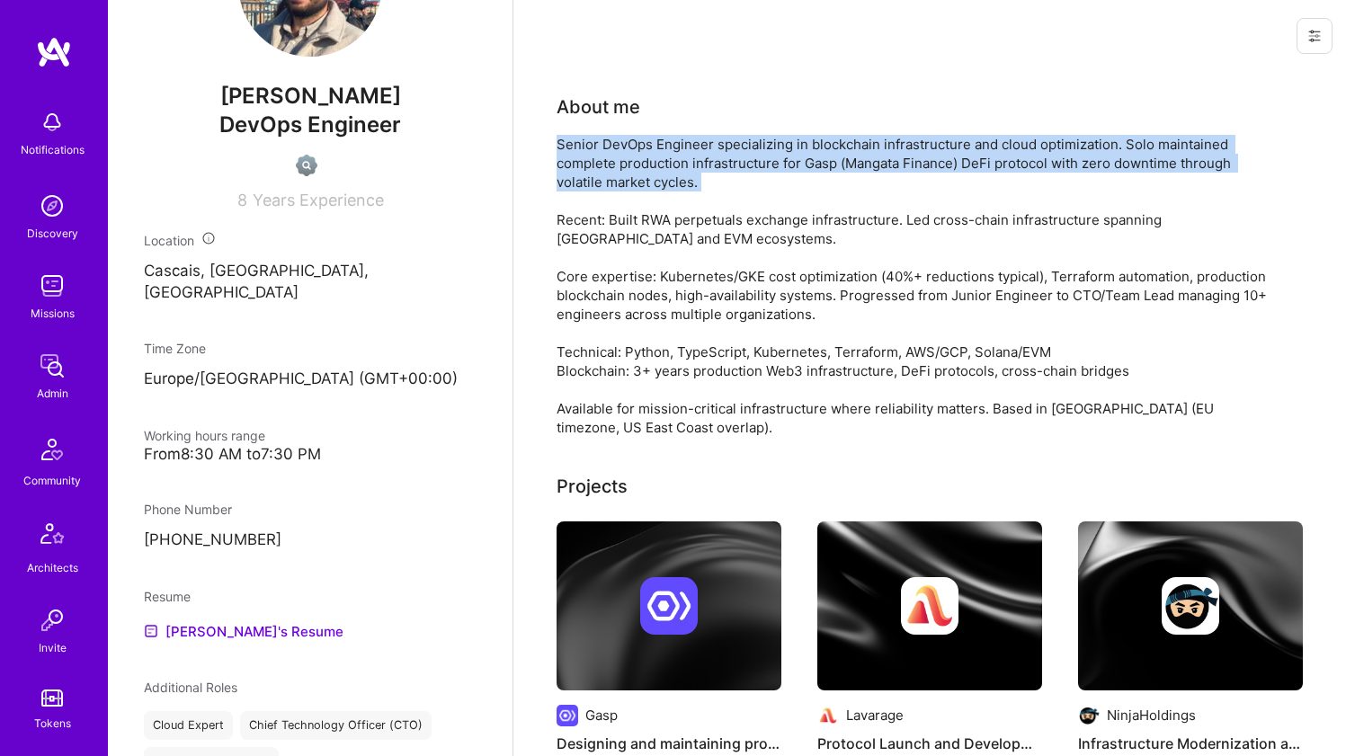
click at [689, 177] on div "Senior DevOps Engineer specializing in blockchain infrastructure and cloud opti…" at bounding box center [917, 286] width 720 height 302
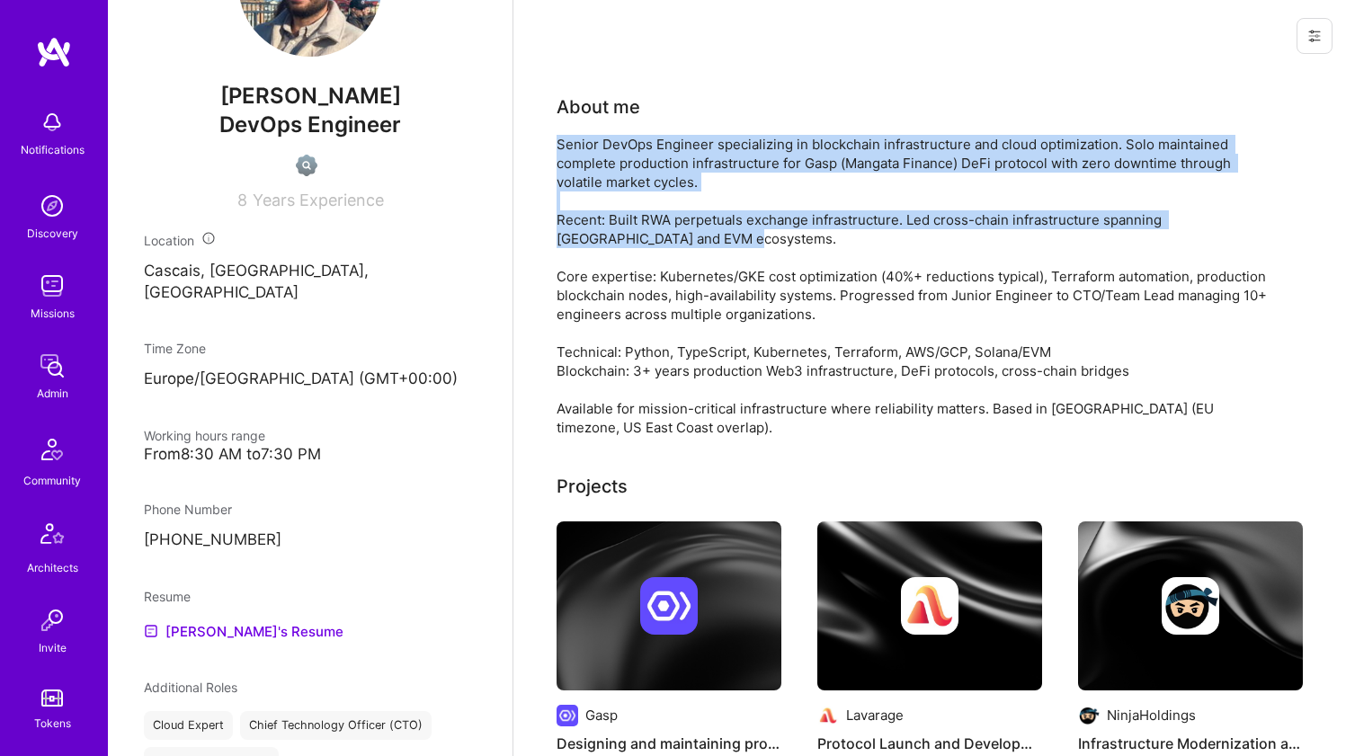
click at [665, 241] on div "Senior DevOps Engineer specializing in blockchain infrastructure and cloud opti…" at bounding box center [917, 286] width 720 height 302
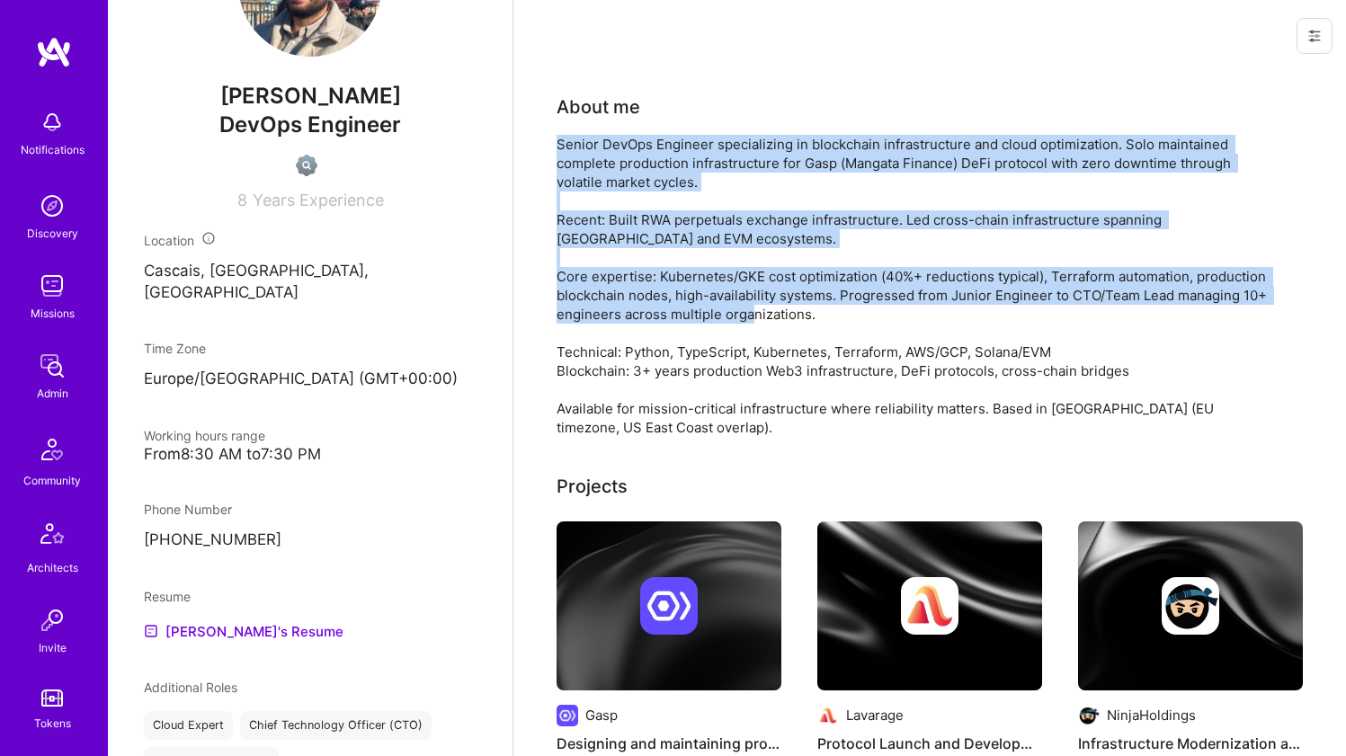
click at [650, 295] on div "Senior DevOps Engineer specializing in blockchain infrastructure and cloud opti…" at bounding box center [917, 286] width 720 height 302
click at [650, 301] on div "Senior DevOps Engineer specializing in blockchain infrastructure and cloud opti…" at bounding box center [917, 286] width 720 height 302
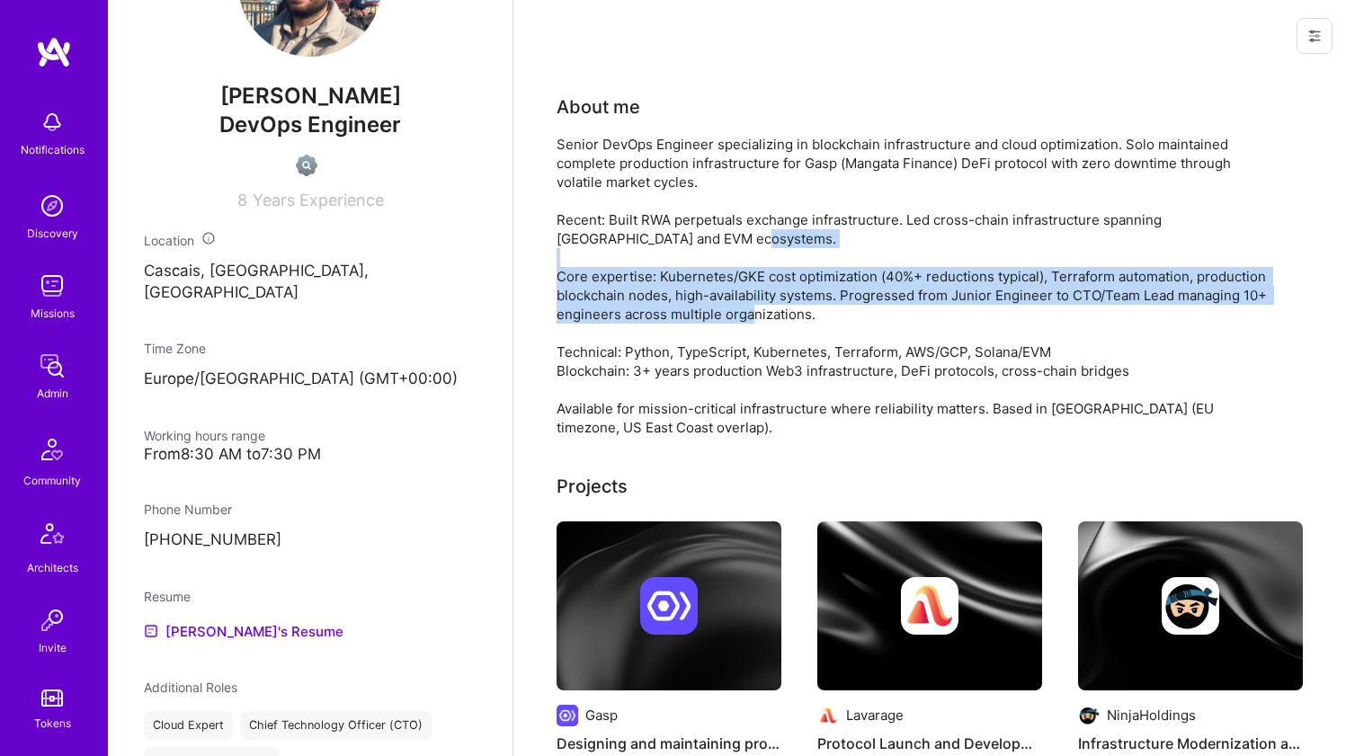
click at [650, 301] on div "Senior DevOps Engineer specializing in blockchain infrastructure and cloud opti…" at bounding box center [917, 286] width 720 height 302
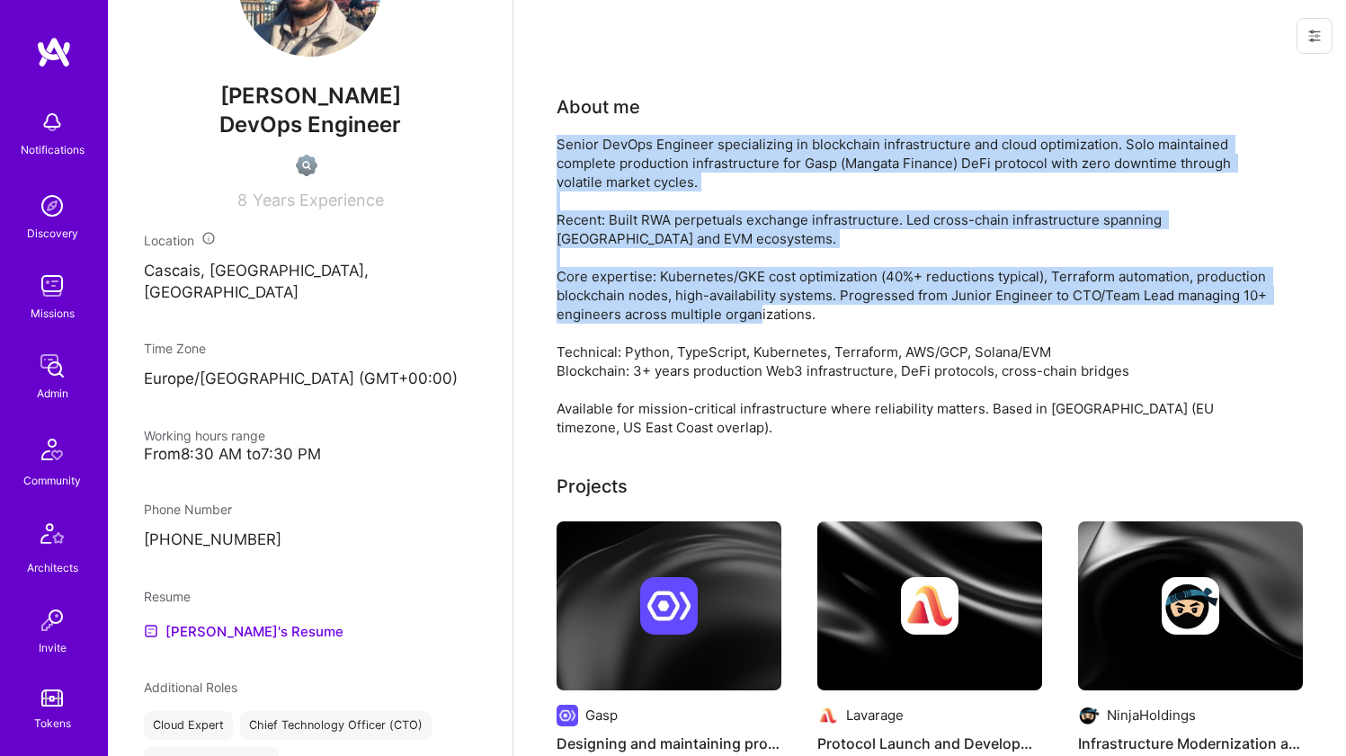
click at [684, 180] on div "Senior DevOps Engineer specializing in blockchain infrastructure and cloud opti…" at bounding box center [917, 286] width 720 height 302
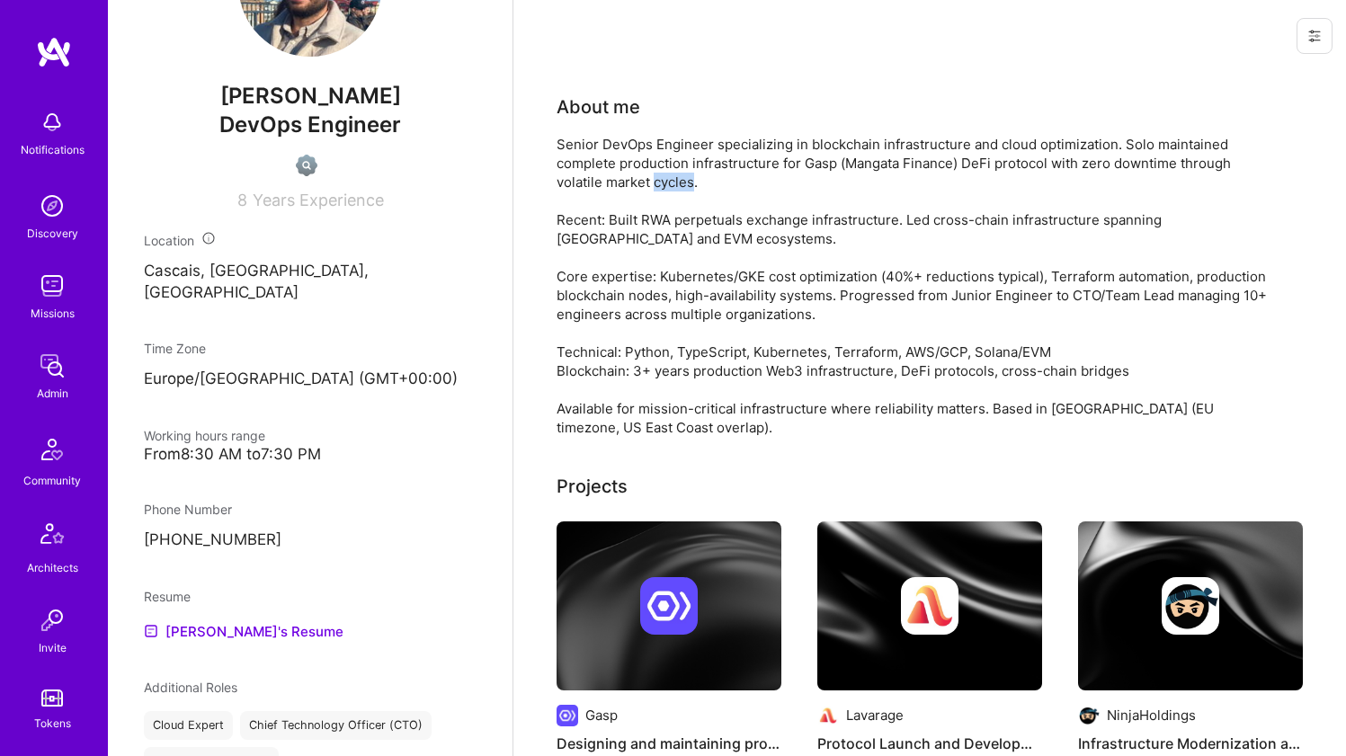
click at [684, 180] on div "Senior DevOps Engineer specializing in blockchain infrastructure and cloud opti…" at bounding box center [917, 286] width 720 height 302
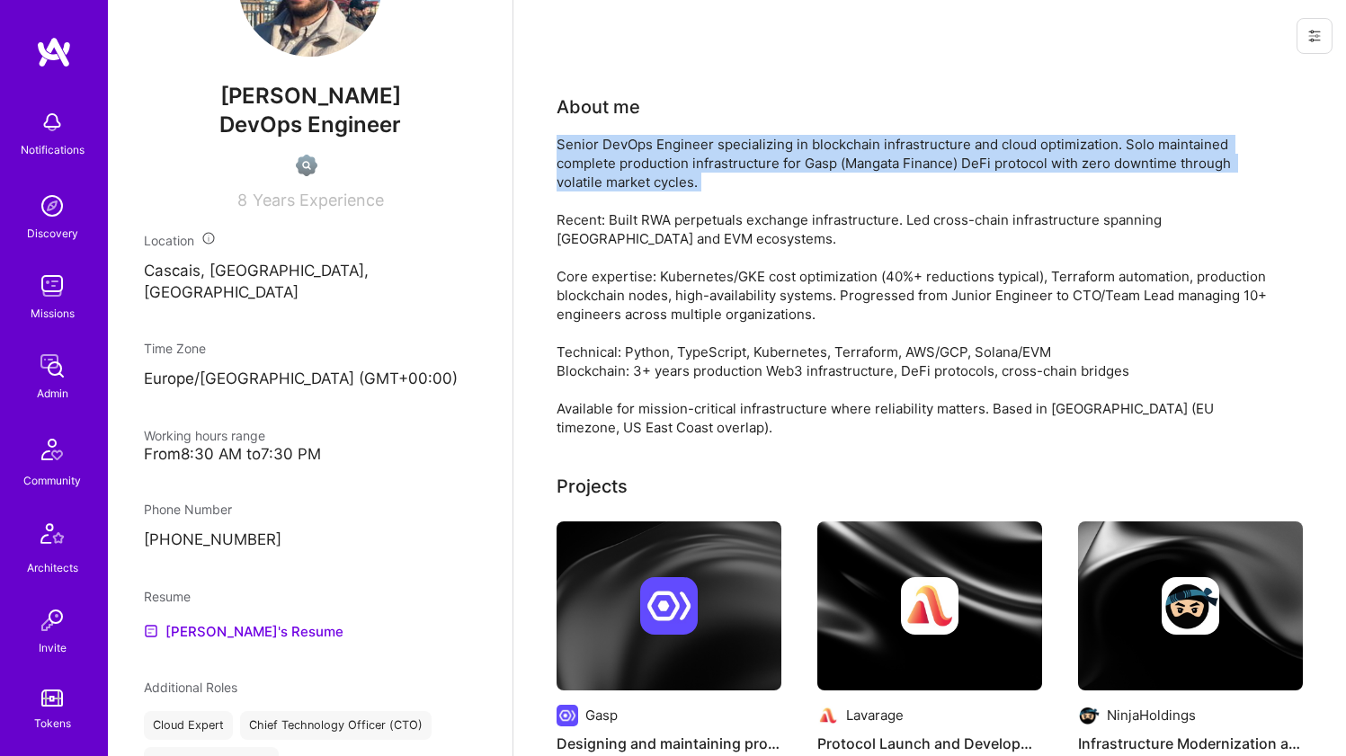
click at [684, 180] on div "Senior DevOps Engineer specializing in blockchain infrastructure and cloud opti…" at bounding box center [917, 286] width 720 height 302
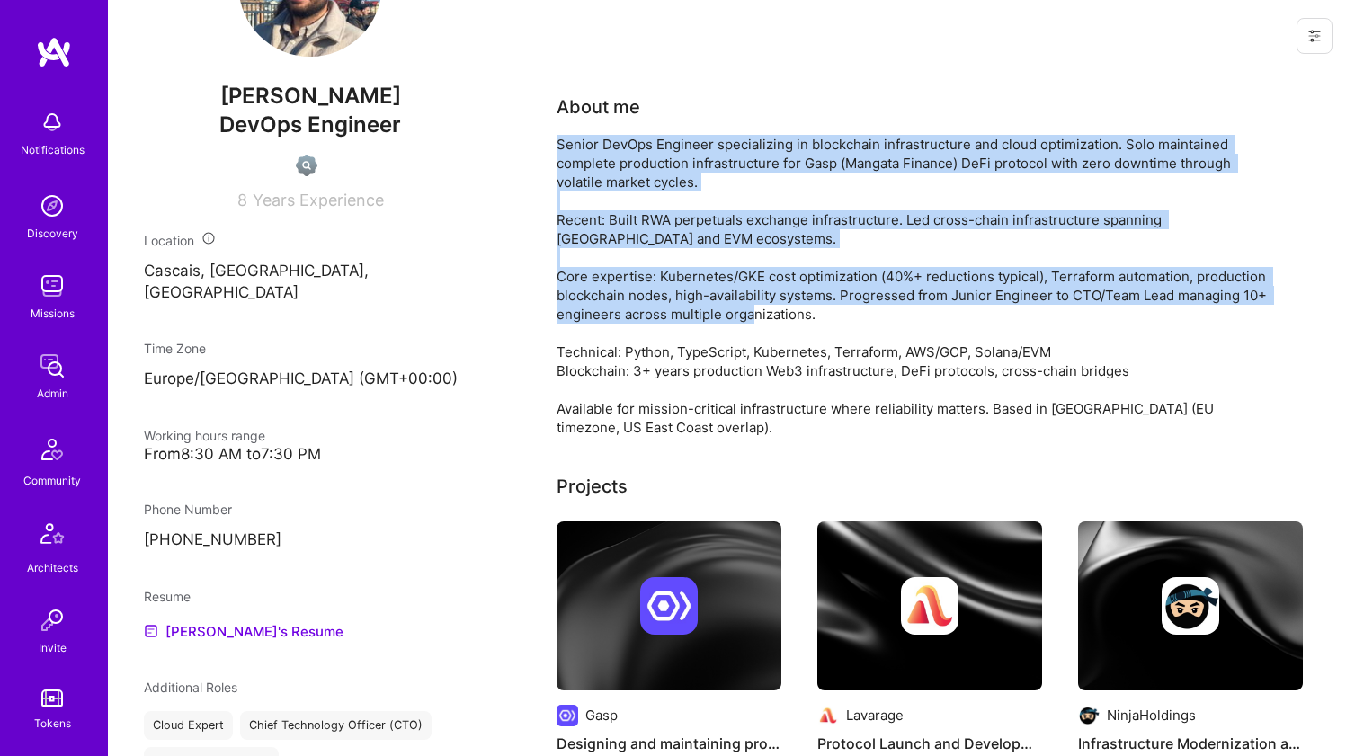
click at [641, 280] on div "Senior DevOps Engineer specializing in blockchain infrastructure and cloud opti…" at bounding box center [917, 286] width 720 height 302
click at [631, 320] on div "Senior DevOps Engineer specializing in blockchain infrastructure and cloud opti…" at bounding box center [917, 286] width 720 height 302
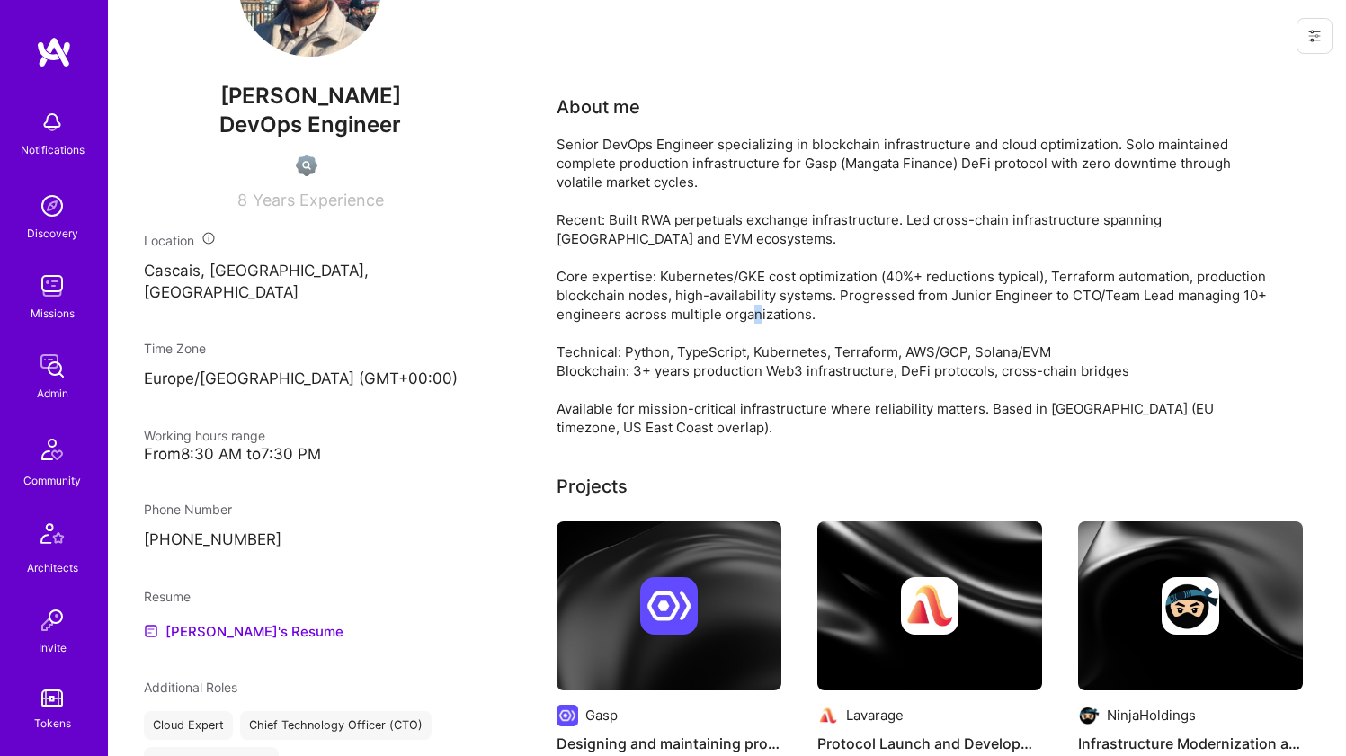
click at [630, 335] on div "Senior DevOps Engineer specializing in blockchain infrastructure and cloud opti…" at bounding box center [917, 286] width 720 height 302
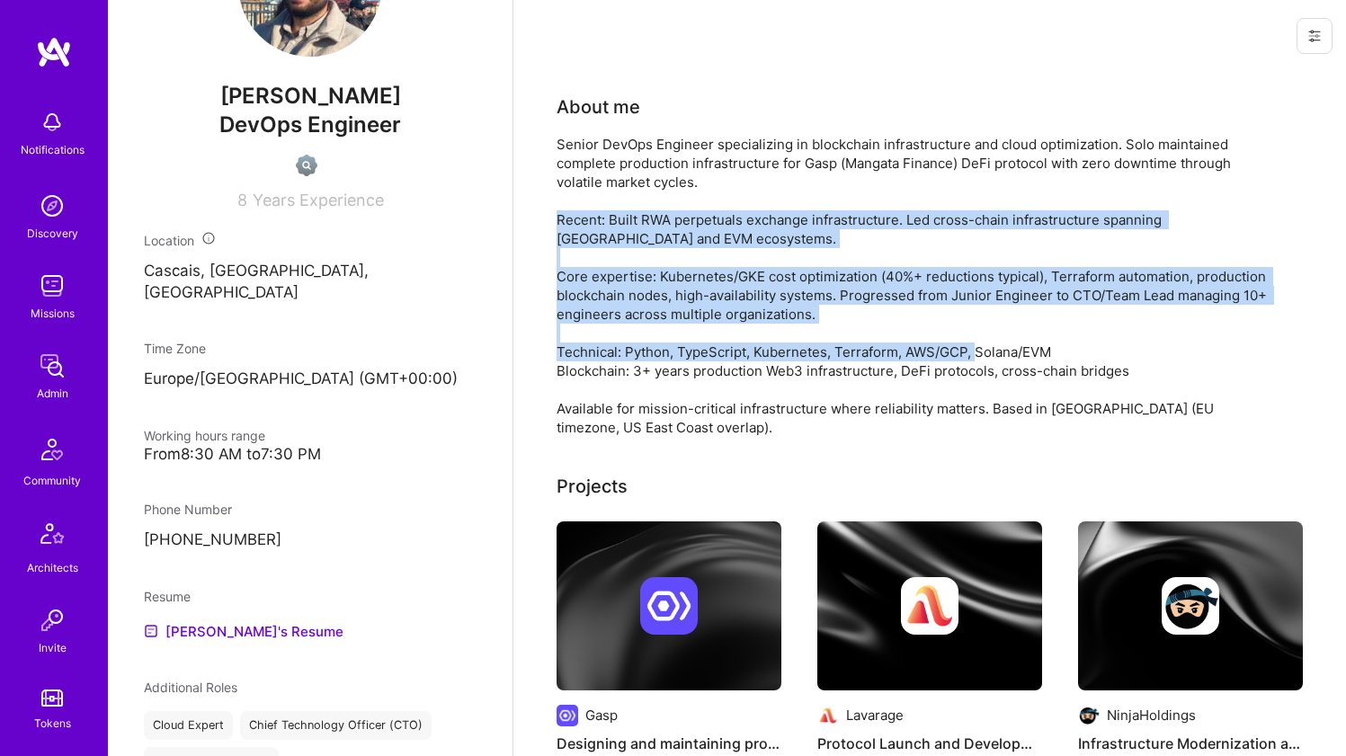
click at [650, 216] on div "Senior DevOps Engineer specializing in blockchain infrastructure and cloud opti…" at bounding box center [917, 286] width 720 height 302
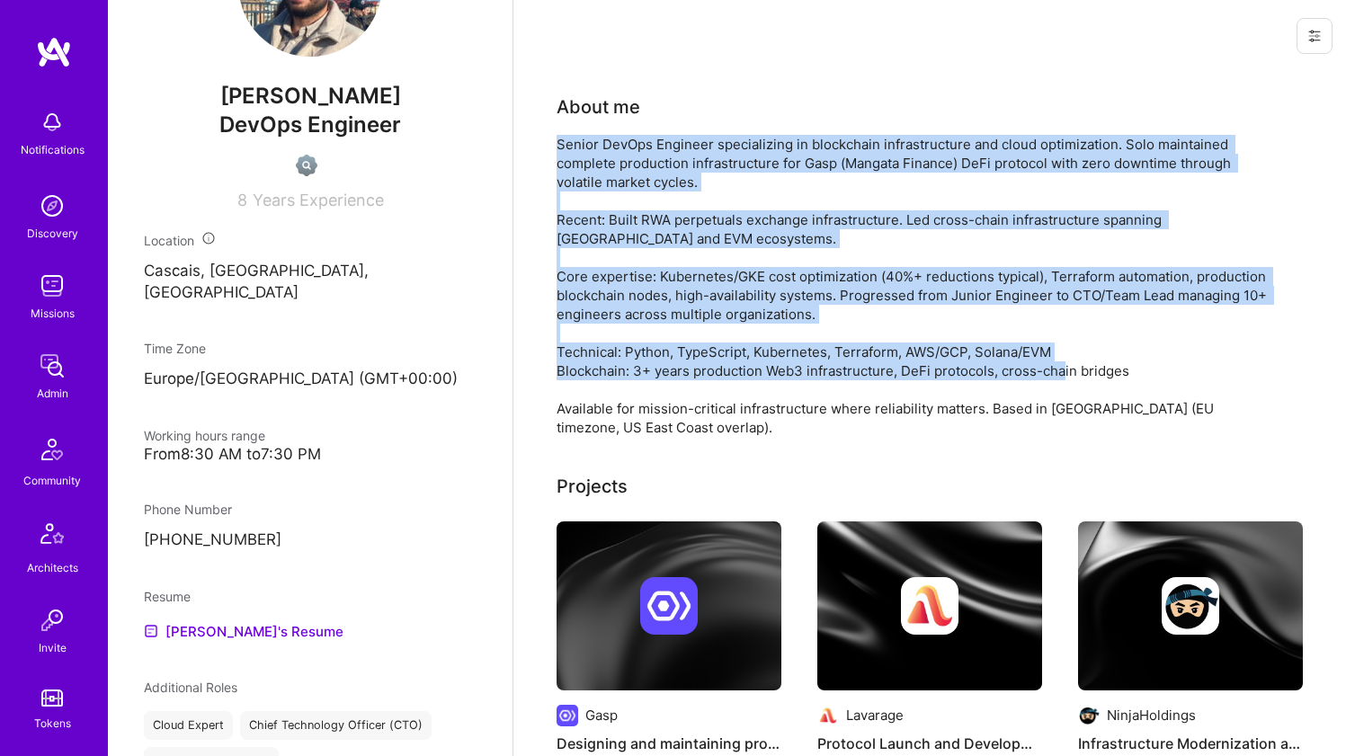
click at [664, 169] on div "Senior DevOps Engineer specializing in blockchain infrastructure and cloud opti…" at bounding box center [917, 286] width 720 height 302
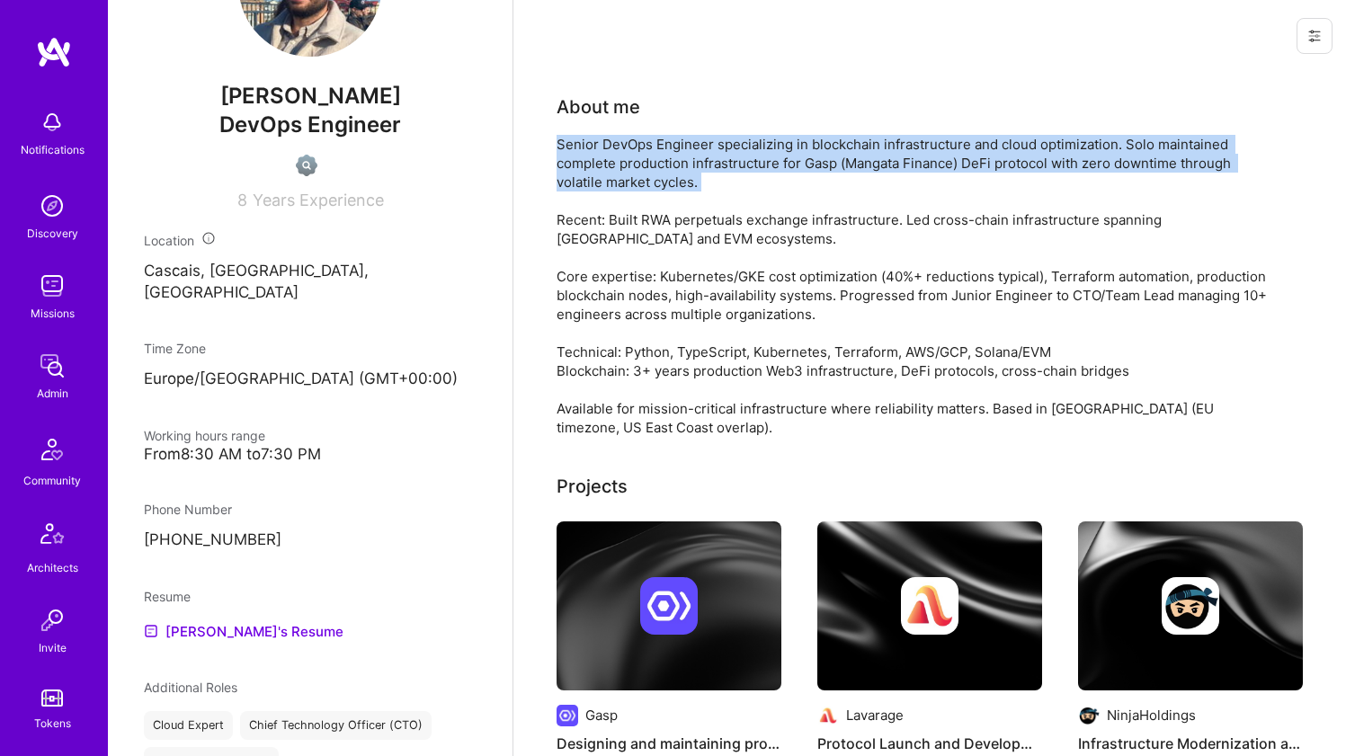
click at [664, 169] on div "Senior DevOps Engineer specializing in blockchain infrastructure and cloud opti…" at bounding box center [917, 286] width 720 height 302
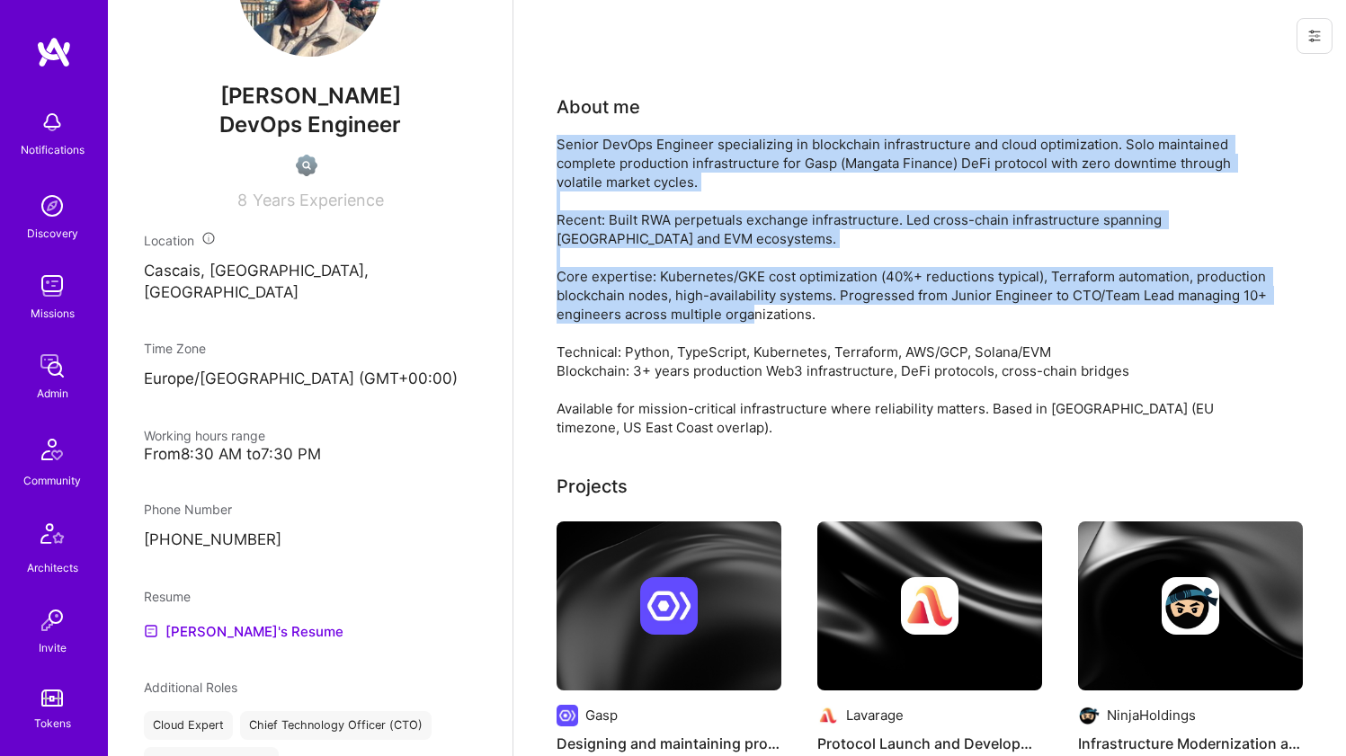
click at [623, 273] on div "Senior DevOps Engineer specializing in blockchain infrastructure and cloud opti…" at bounding box center [917, 286] width 720 height 302
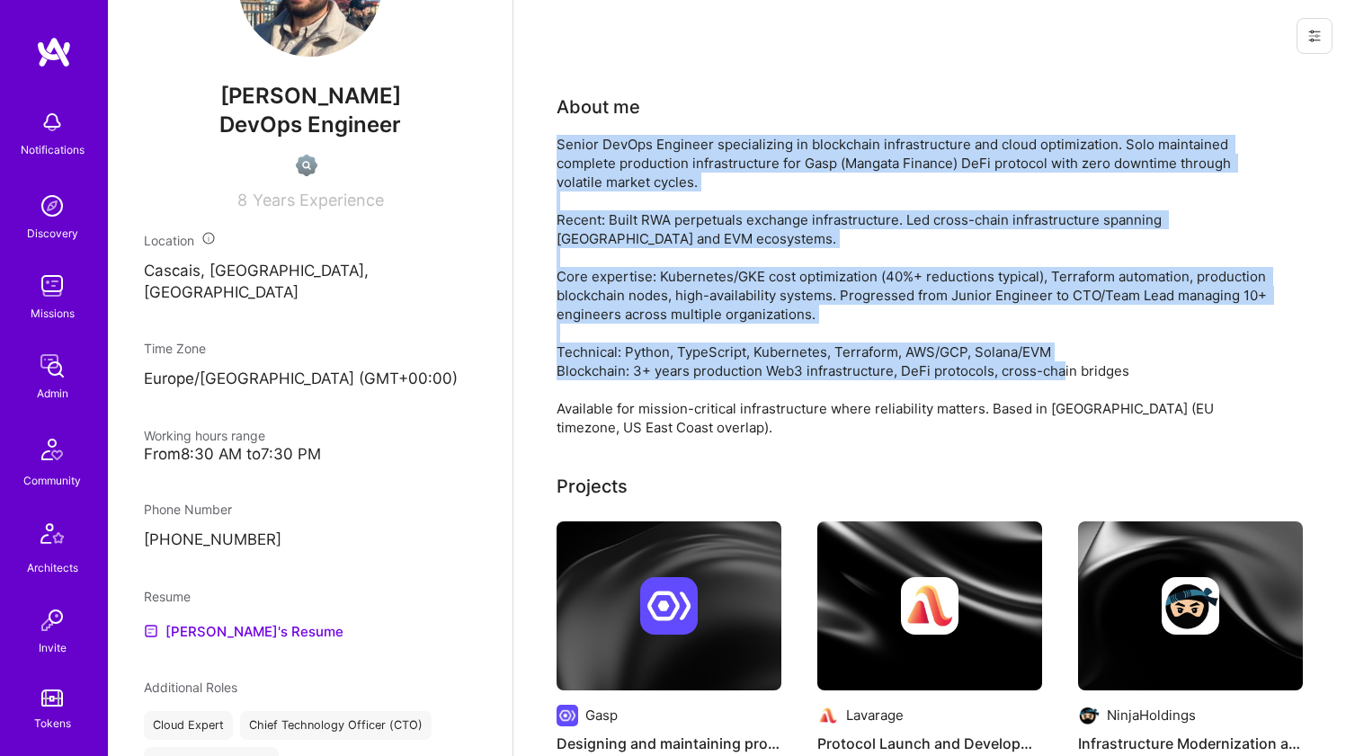
click at [595, 365] on div "Senior DevOps Engineer specializing in blockchain infrastructure and cloud opti…" at bounding box center [917, 286] width 720 height 302
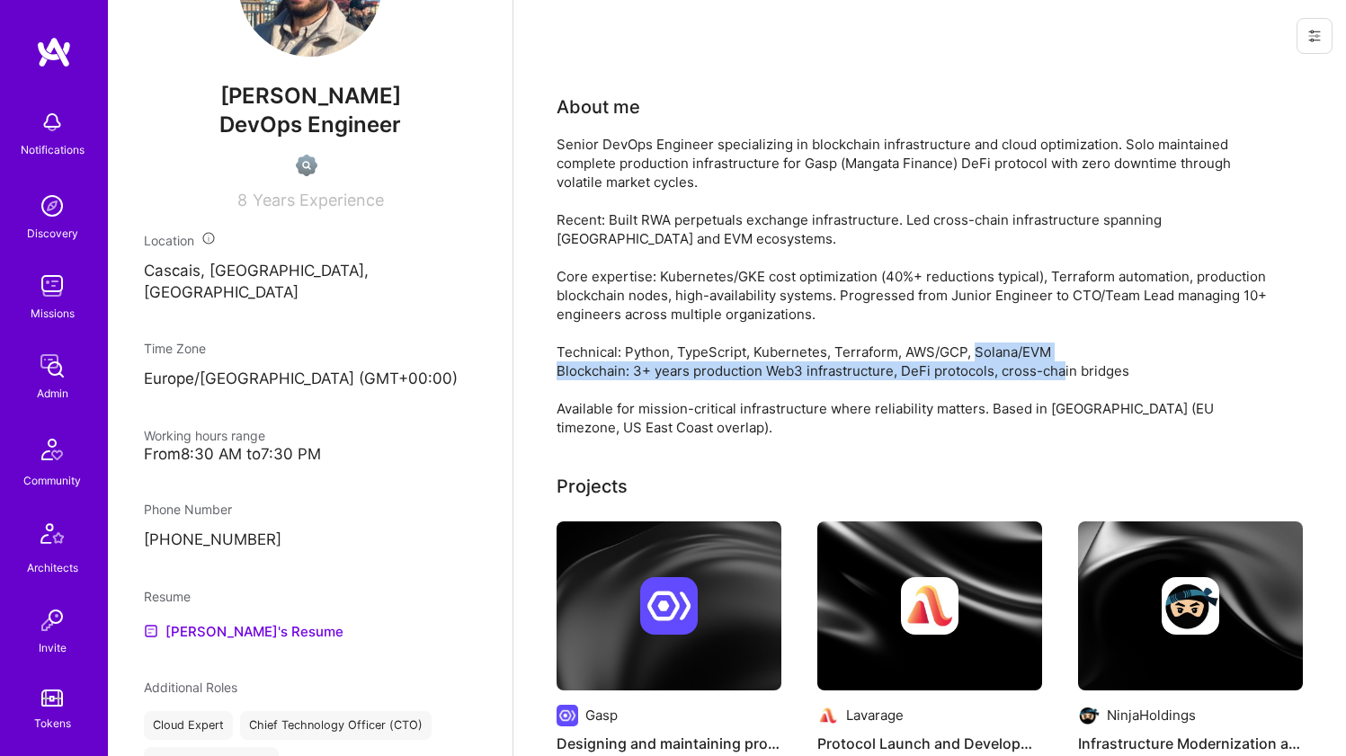
click at [595, 364] on div "Senior DevOps Engineer specializing in blockchain infrastructure and cloud opti…" at bounding box center [917, 286] width 720 height 302
click at [595, 363] on div "Senior DevOps Engineer specializing in blockchain infrastructure and cloud opti…" at bounding box center [917, 286] width 720 height 302
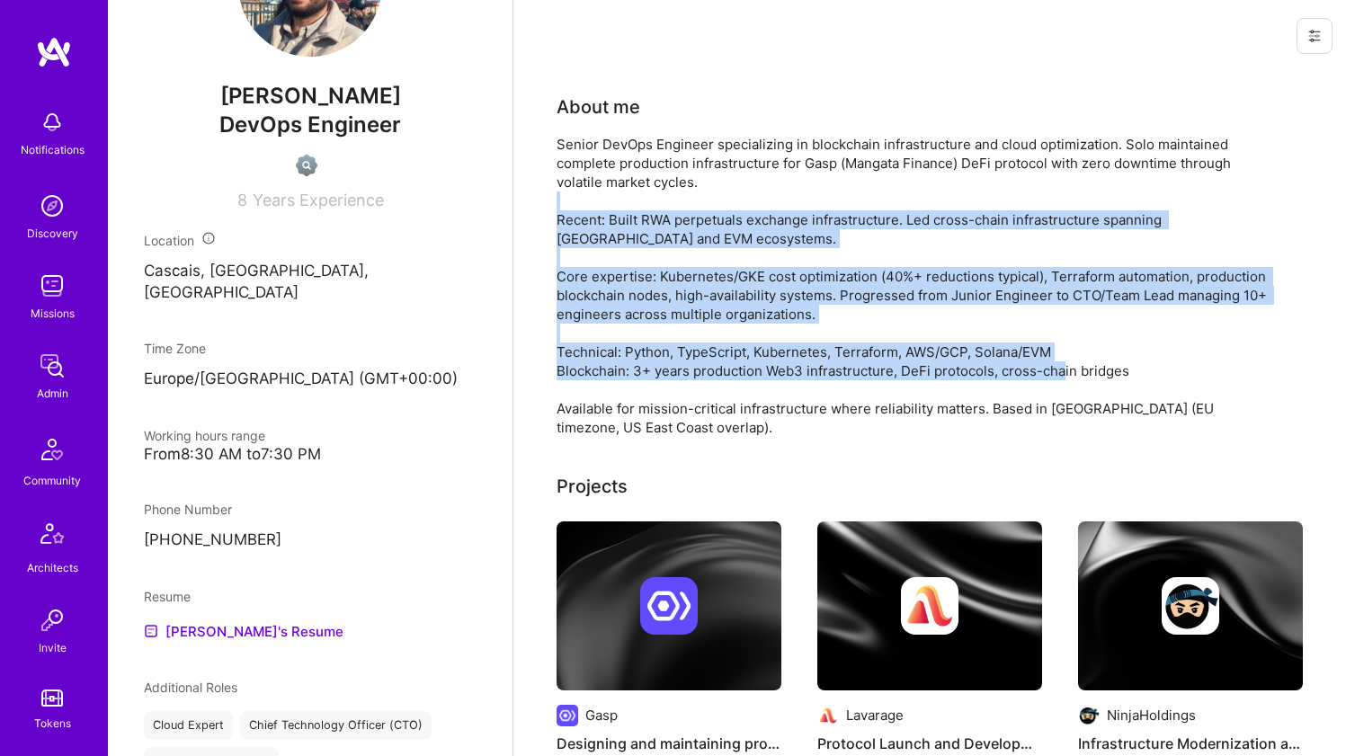
click at [643, 209] on div "Senior DevOps Engineer specializing in blockchain infrastructure and cloud opti…" at bounding box center [917, 286] width 720 height 302
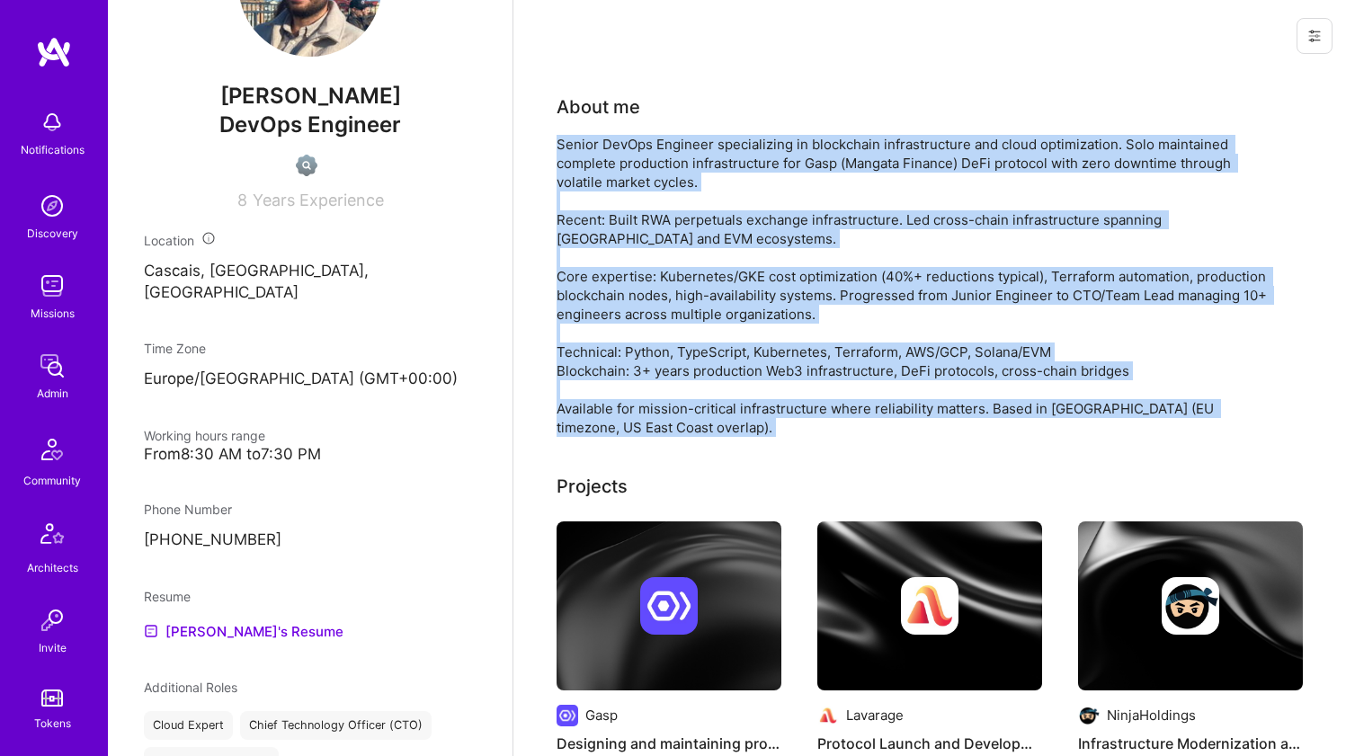
click at [652, 178] on div "Senior DevOps Engineer specializing in blockchain infrastructure and cloud opti…" at bounding box center [917, 286] width 720 height 302
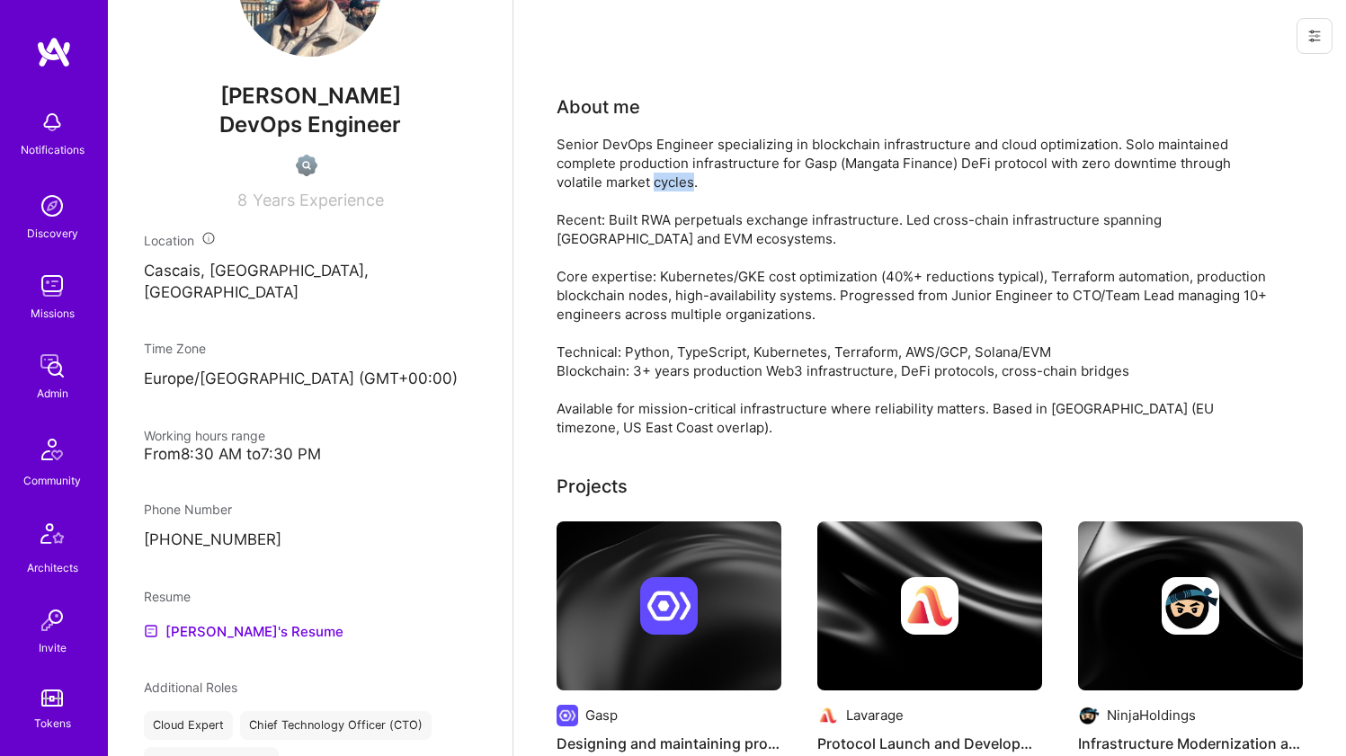
click at [652, 178] on div "Senior DevOps Engineer specializing in blockchain infrastructure and cloud opti…" at bounding box center [917, 286] width 720 height 302
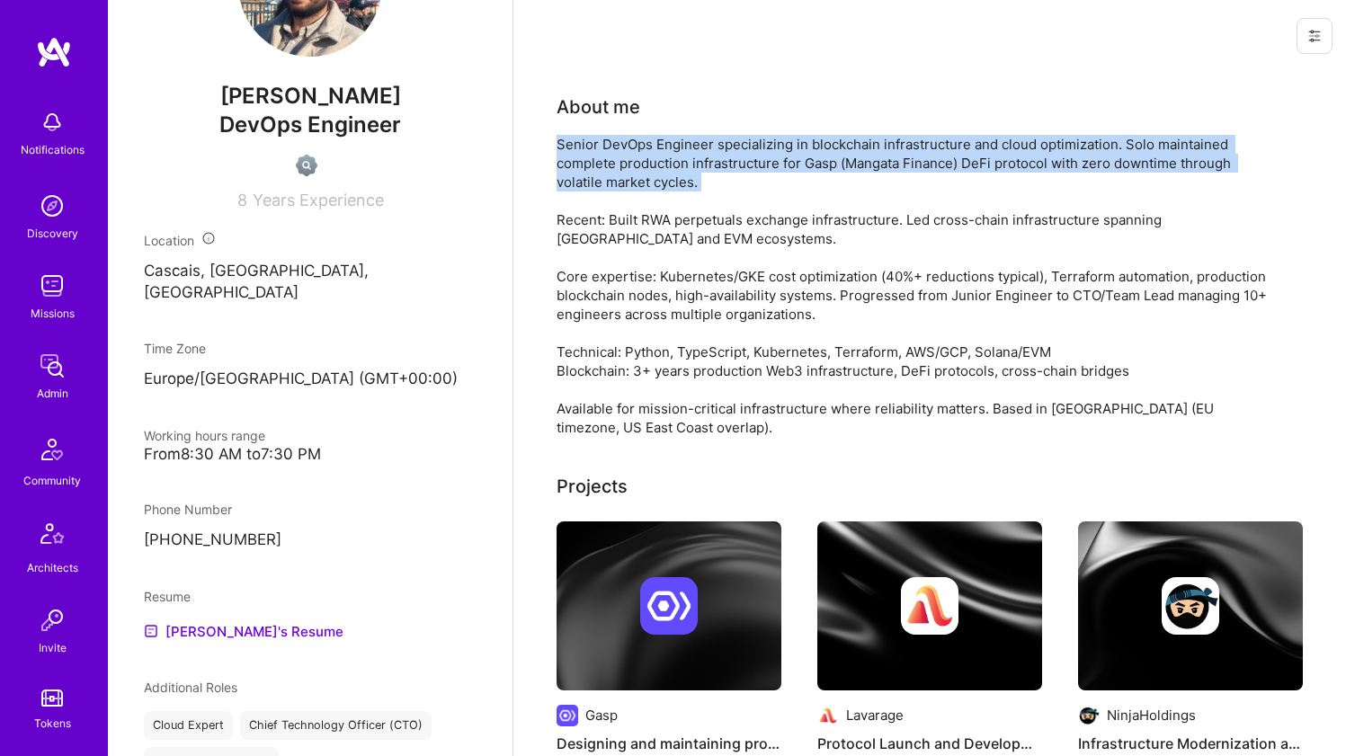
click at [652, 178] on div "Senior DevOps Engineer specializing in blockchain infrastructure and cloud opti…" at bounding box center [917, 286] width 720 height 302
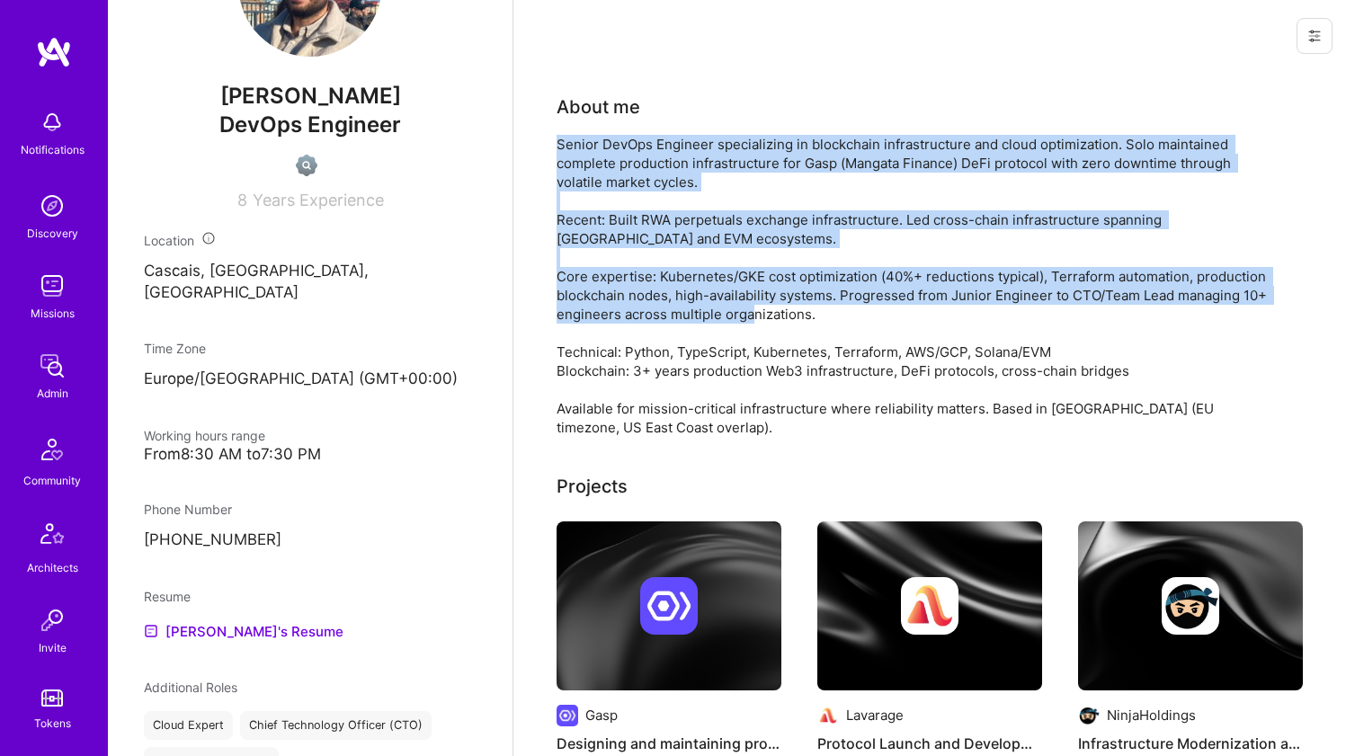
click at [610, 320] on div "Senior DevOps Engineer specializing in blockchain infrastructure and cloud opti…" at bounding box center [917, 286] width 720 height 302
click at [598, 344] on div "Senior DevOps Engineer specializing in blockchain infrastructure and cloud opti…" at bounding box center [917, 286] width 720 height 302
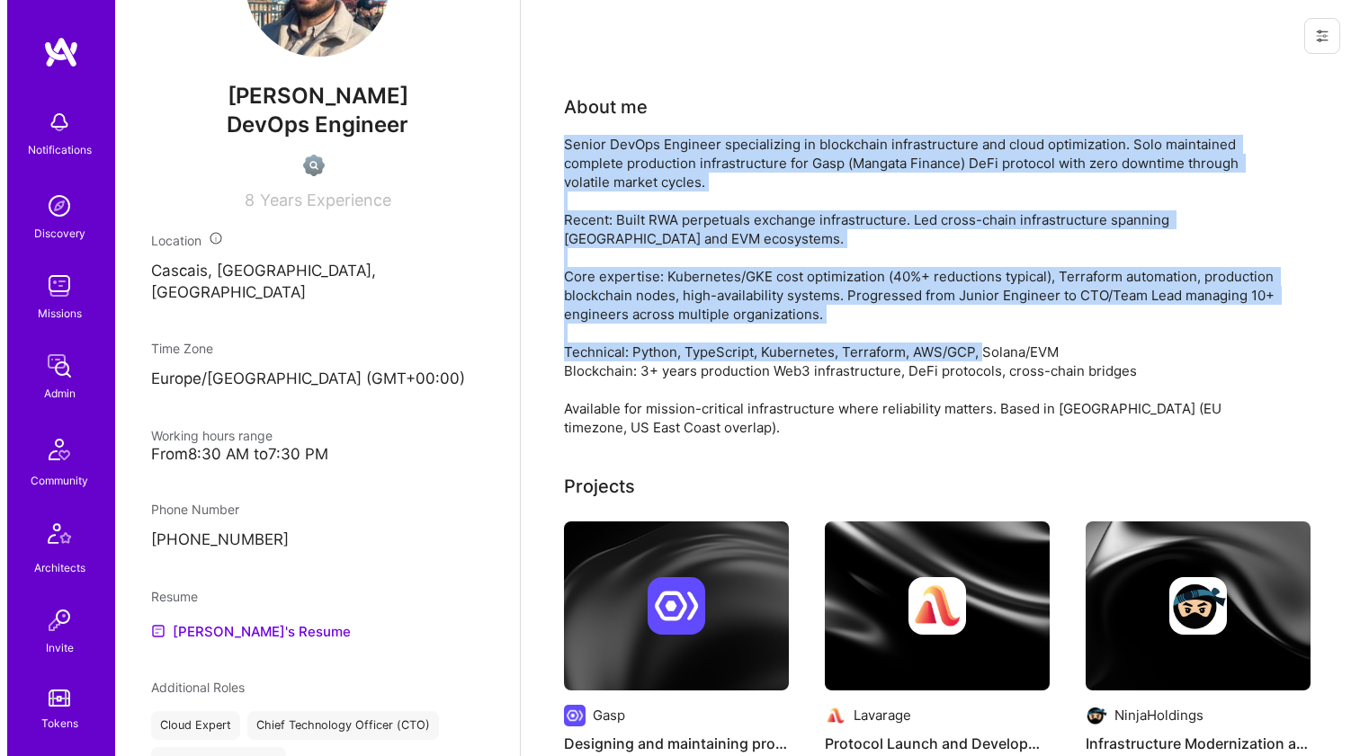
scroll to position [243, 0]
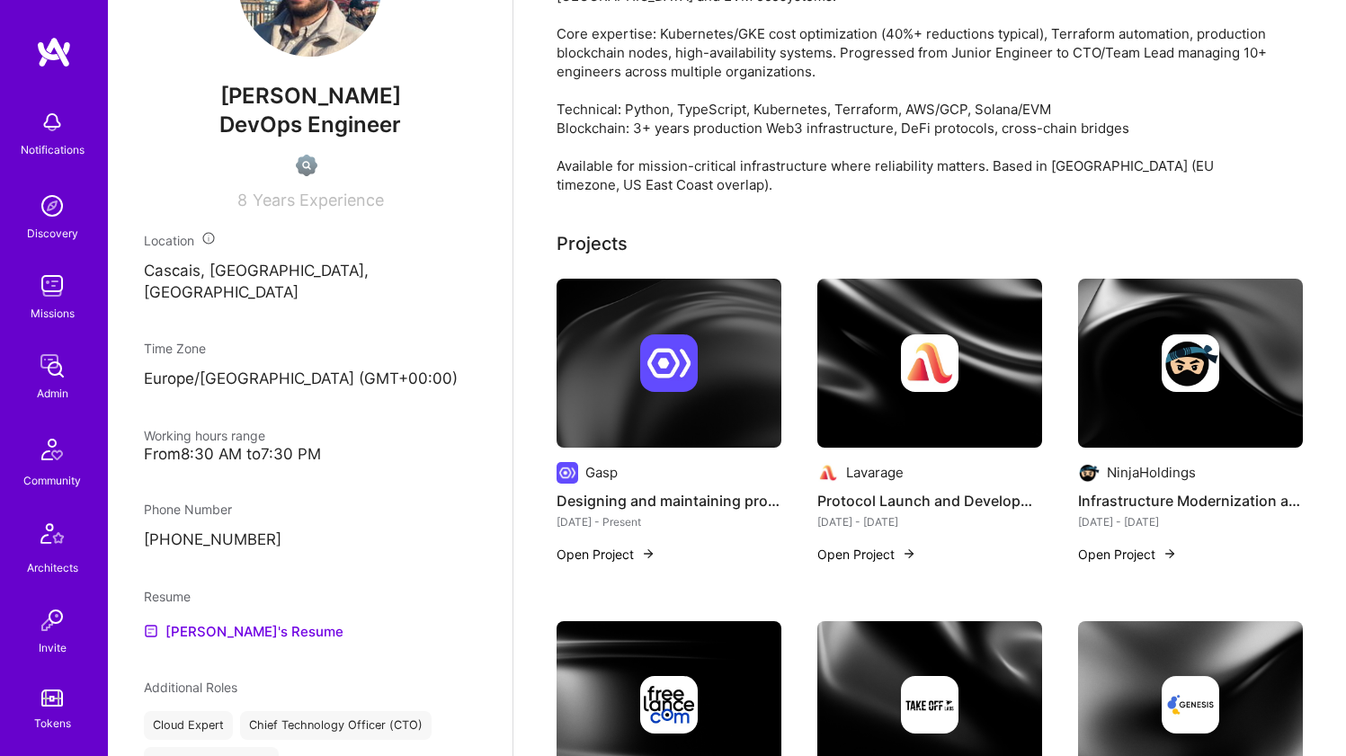
click at [600, 345] on div at bounding box center [669, 364] width 225 height 58
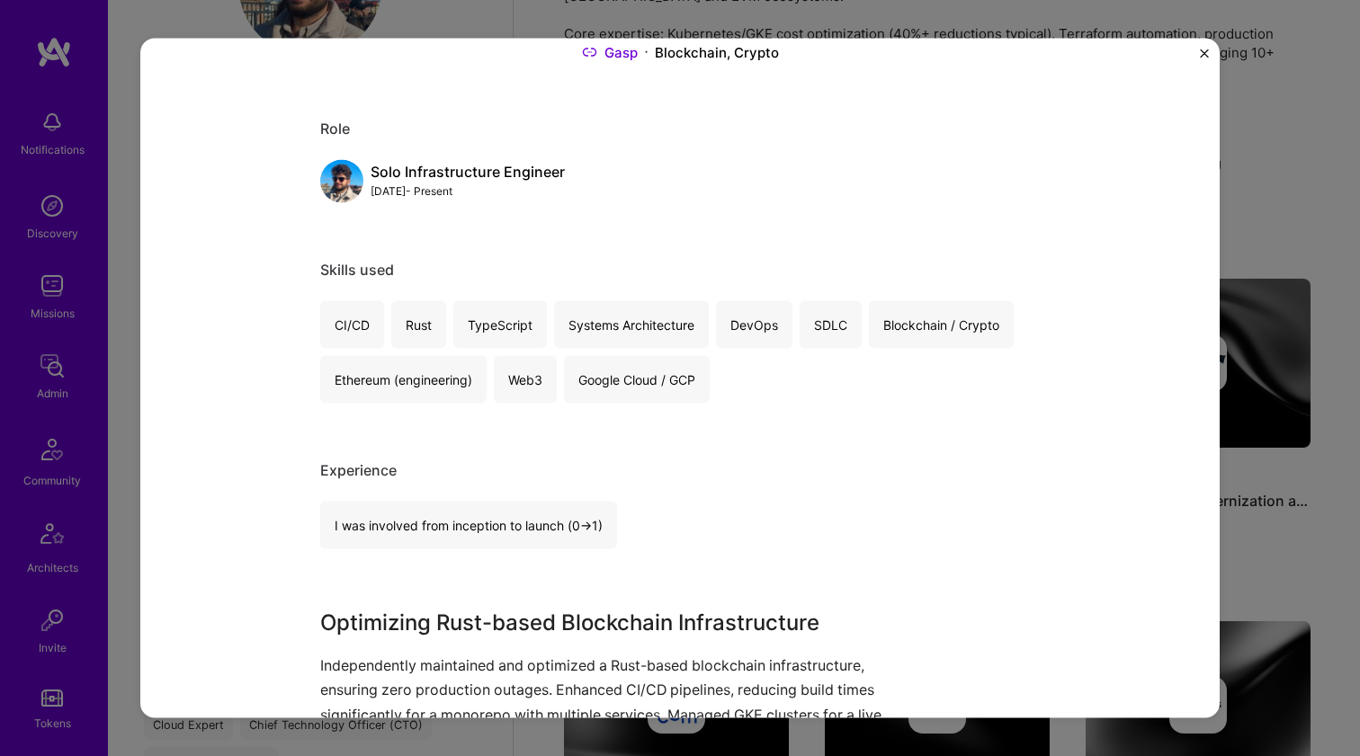
scroll to position [477, 0]
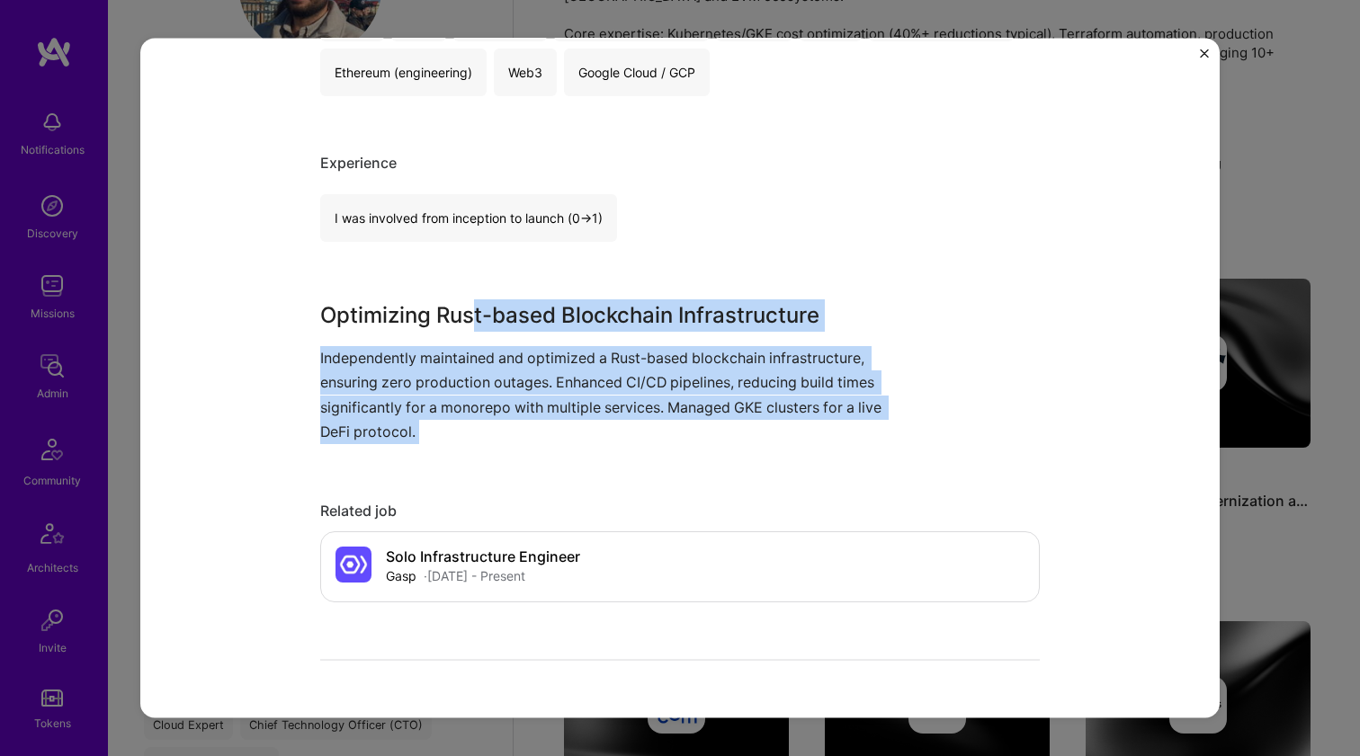
drag, startPoint x: 472, startPoint y: 309, endPoint x: 391, endPoint y: 444, distance: 157.3
click at [391, 444] on div "Designing and maintaining production grade blockchain infrastructure solo for 3…" at bounding box center [680, 495] width 720 height 1796
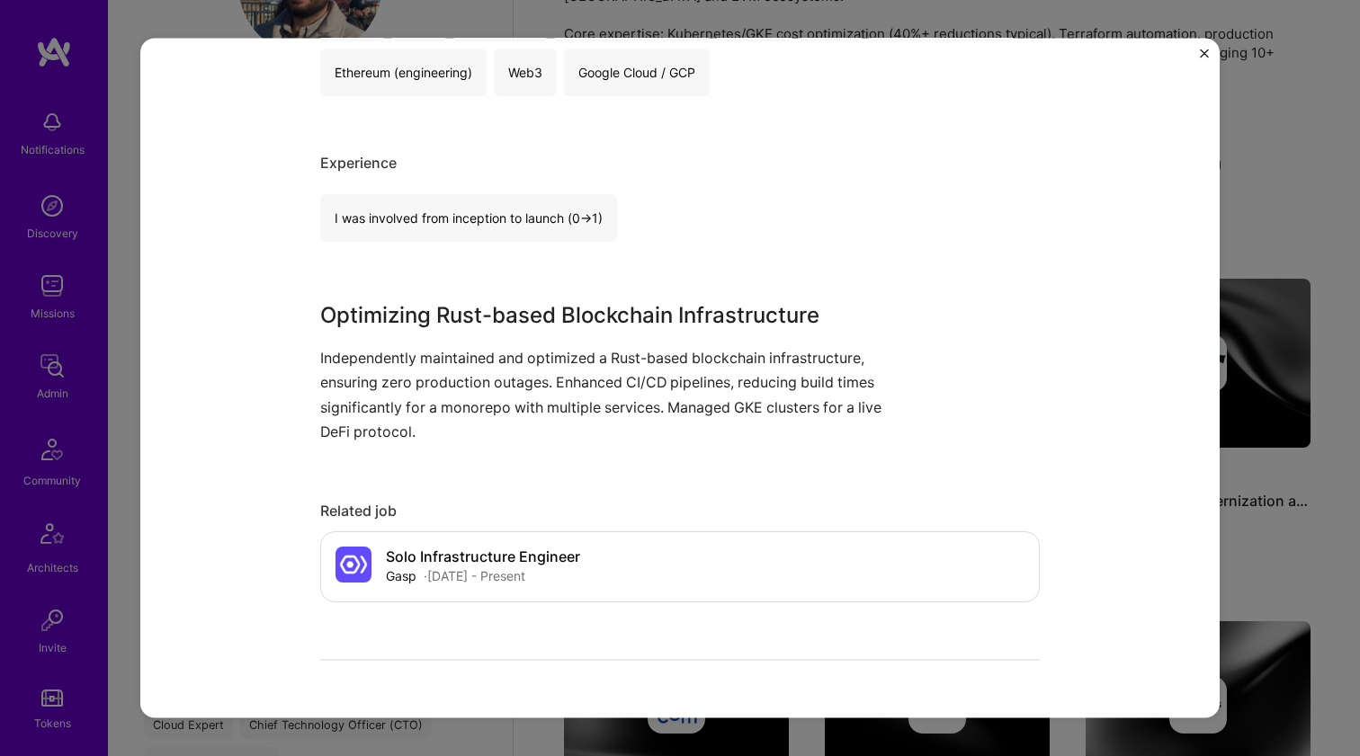
click at [391, 444] on div "Designing and maintaining production grade blockchain infrastructure solo for 3…" at bounding box center [680, 495] width 720 height 1796
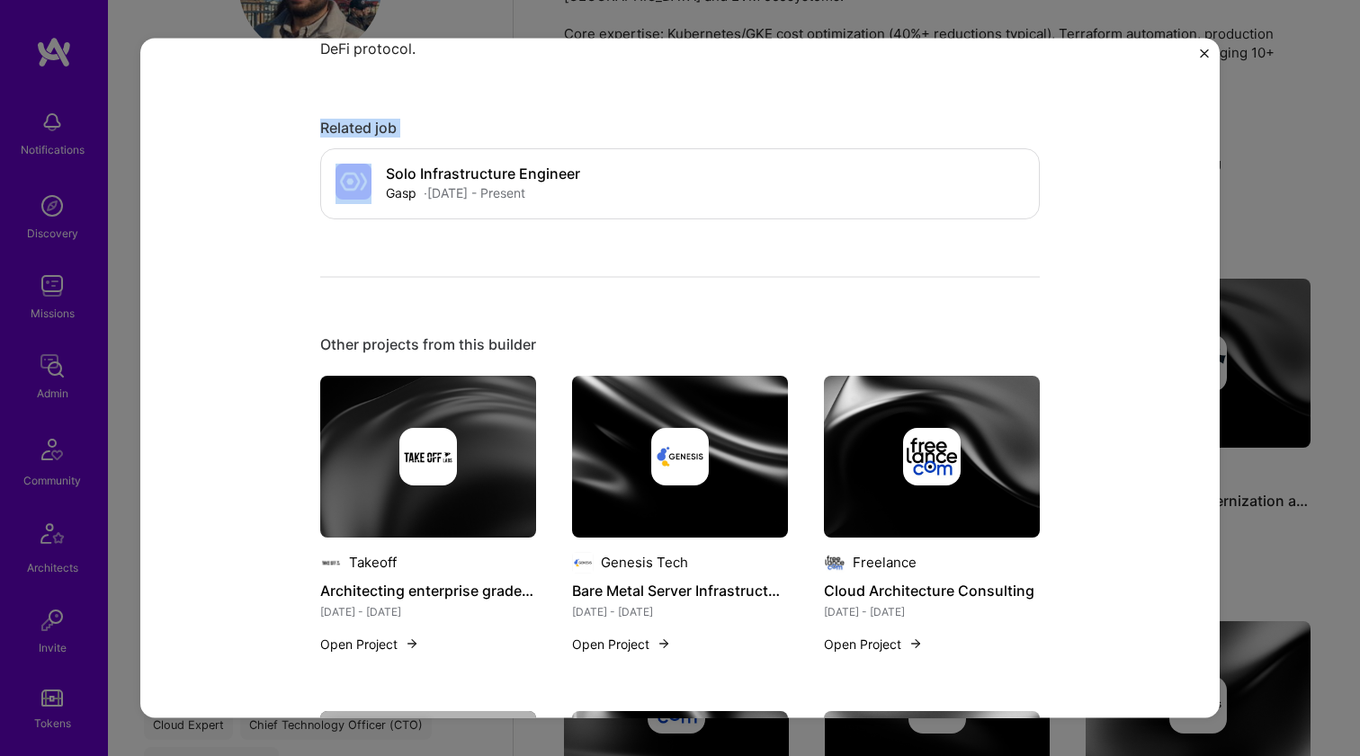
scroll to position [1185, 0]
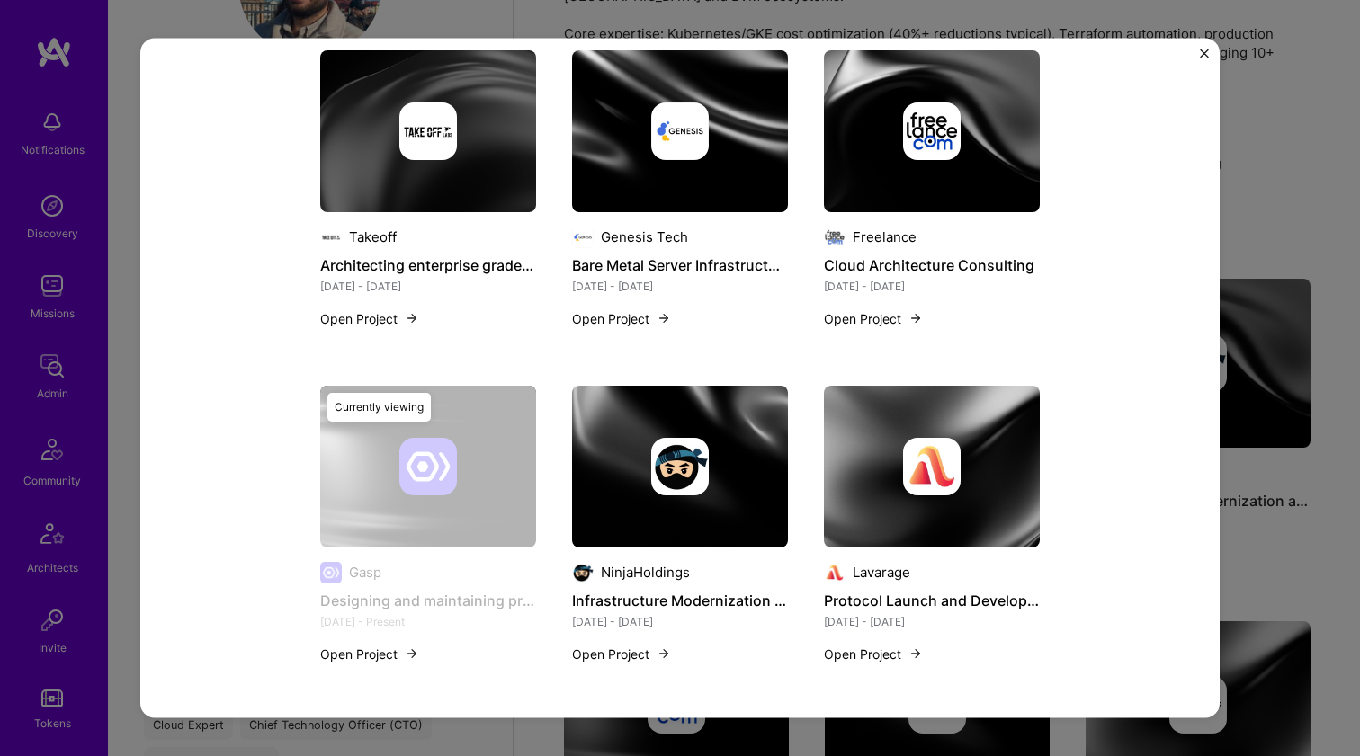
click at [610, 463] on div at bounding box center [680, 466] width 216 height 58
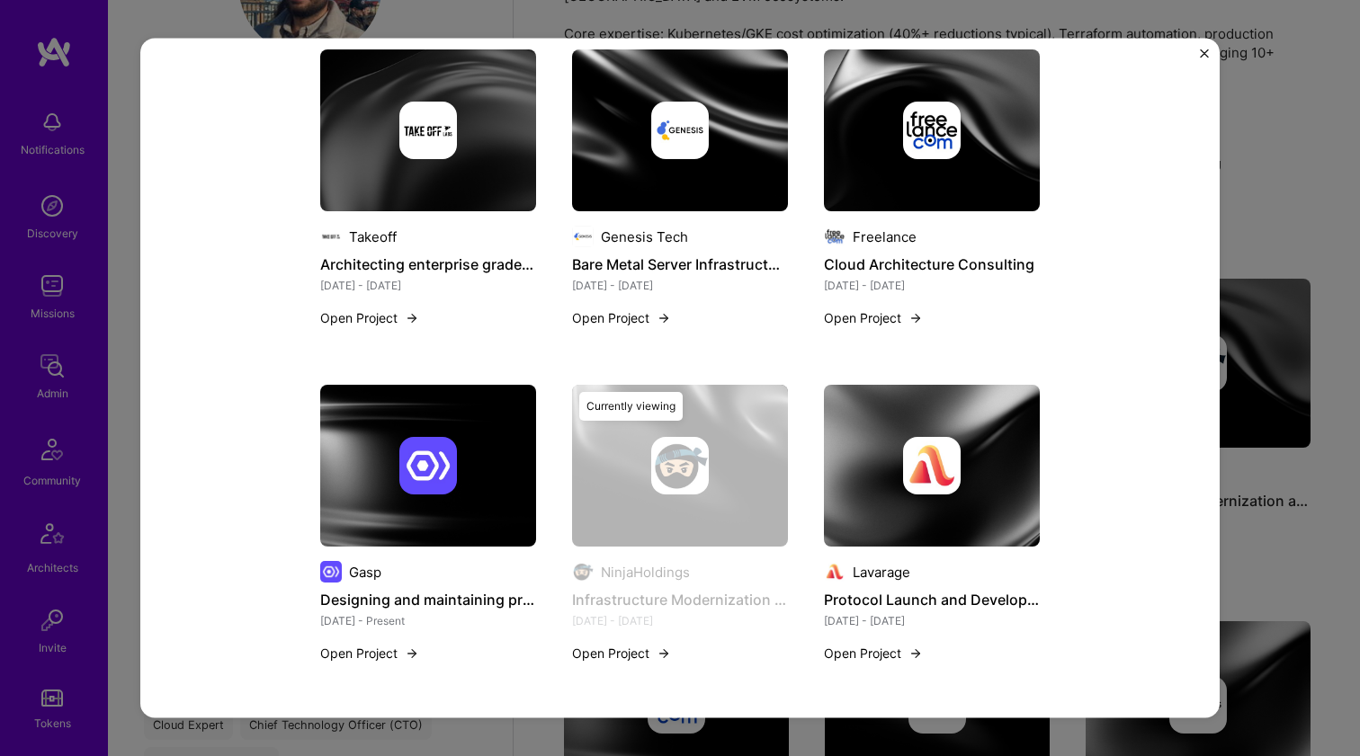
scroll to position [956, 0]
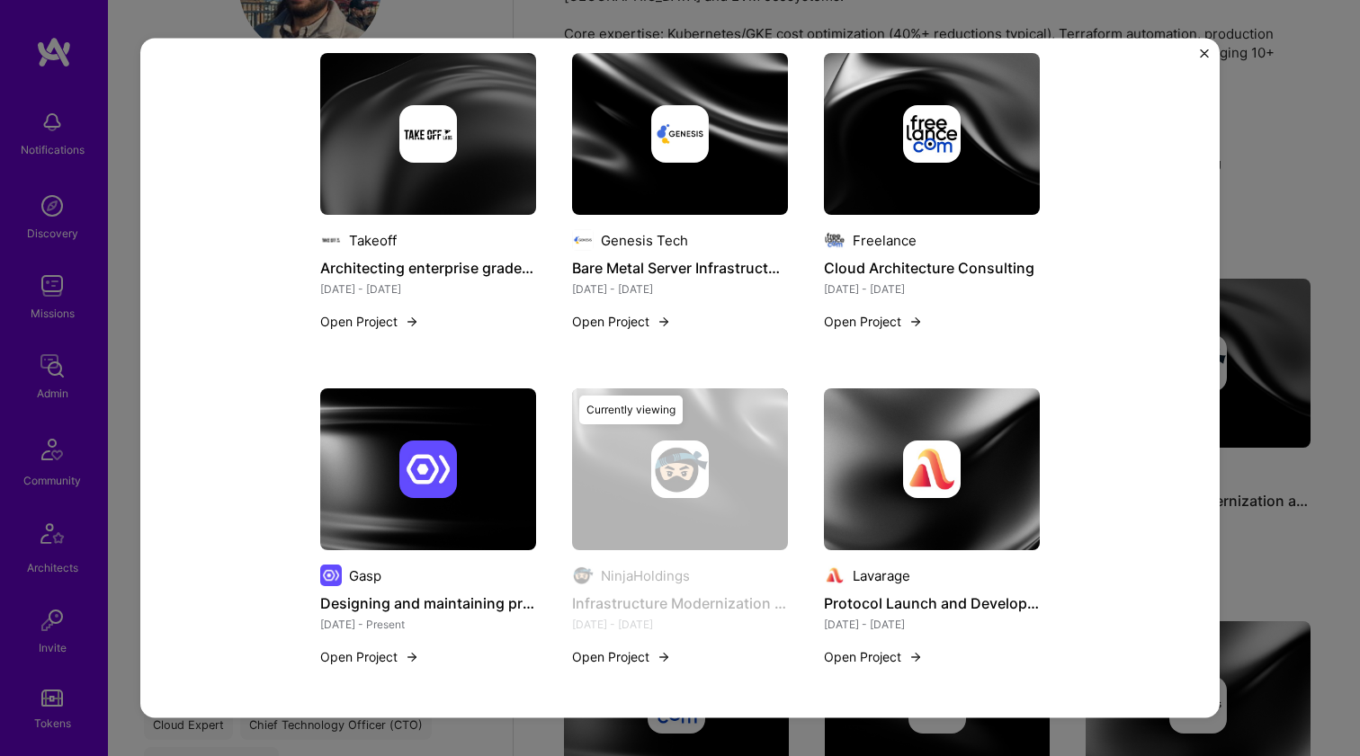
click at [1005, 492] on div at bounding box center [932, 470] width 216 height 58
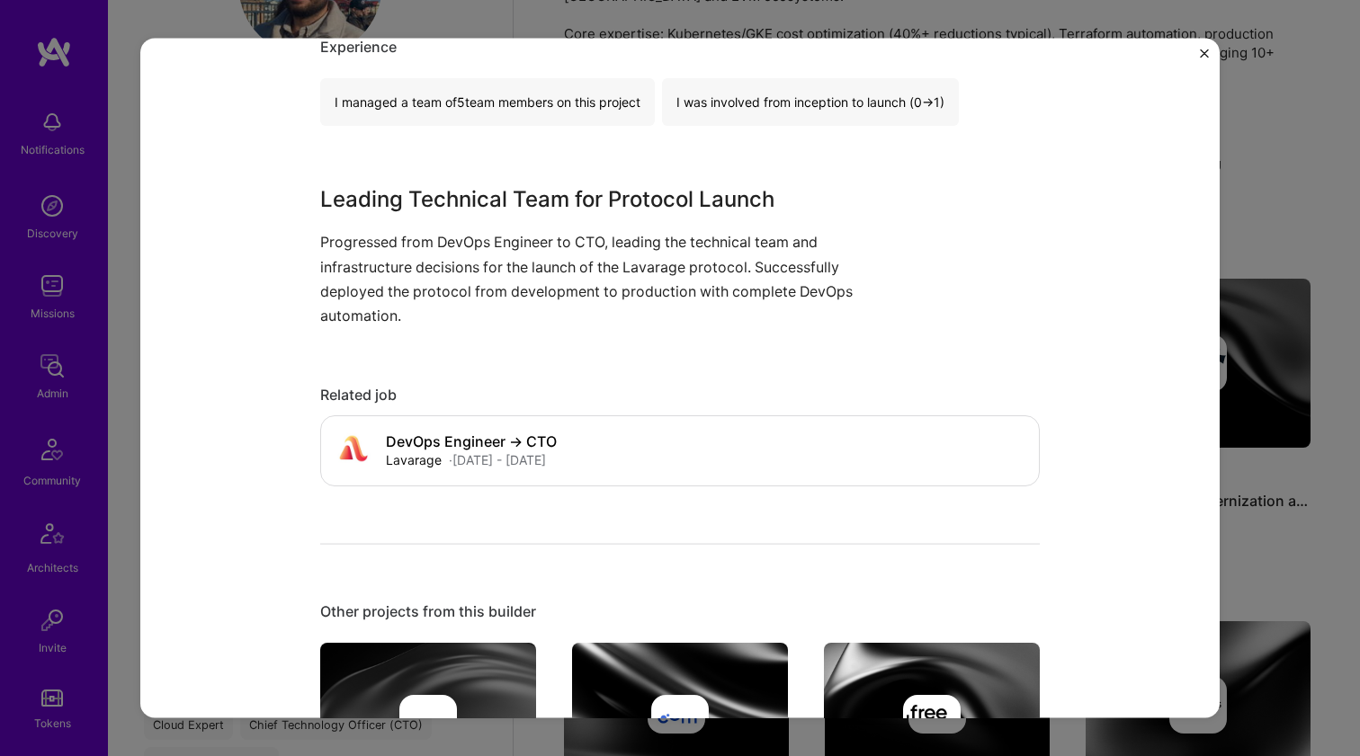
scroll to position [574, 0]
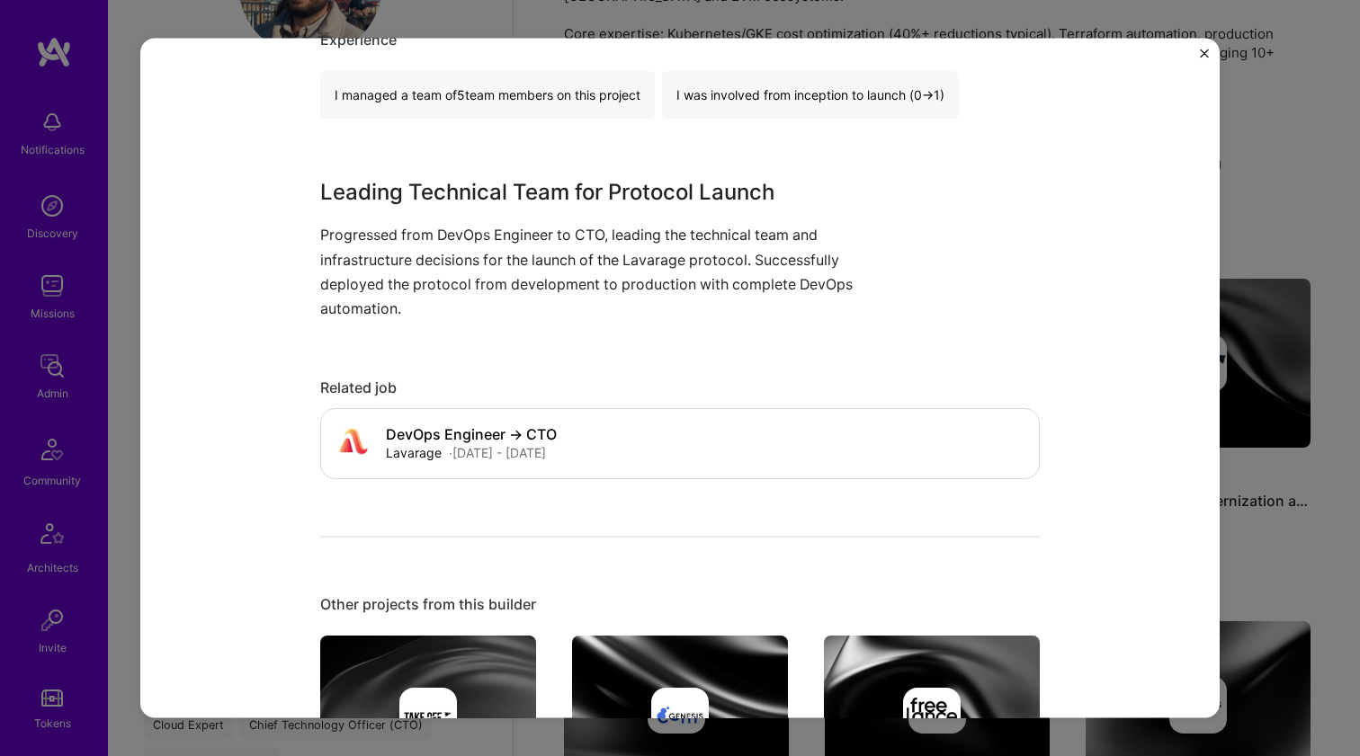
click at [430, 636] on img at bounding box center [428, 717] width 216 height 162
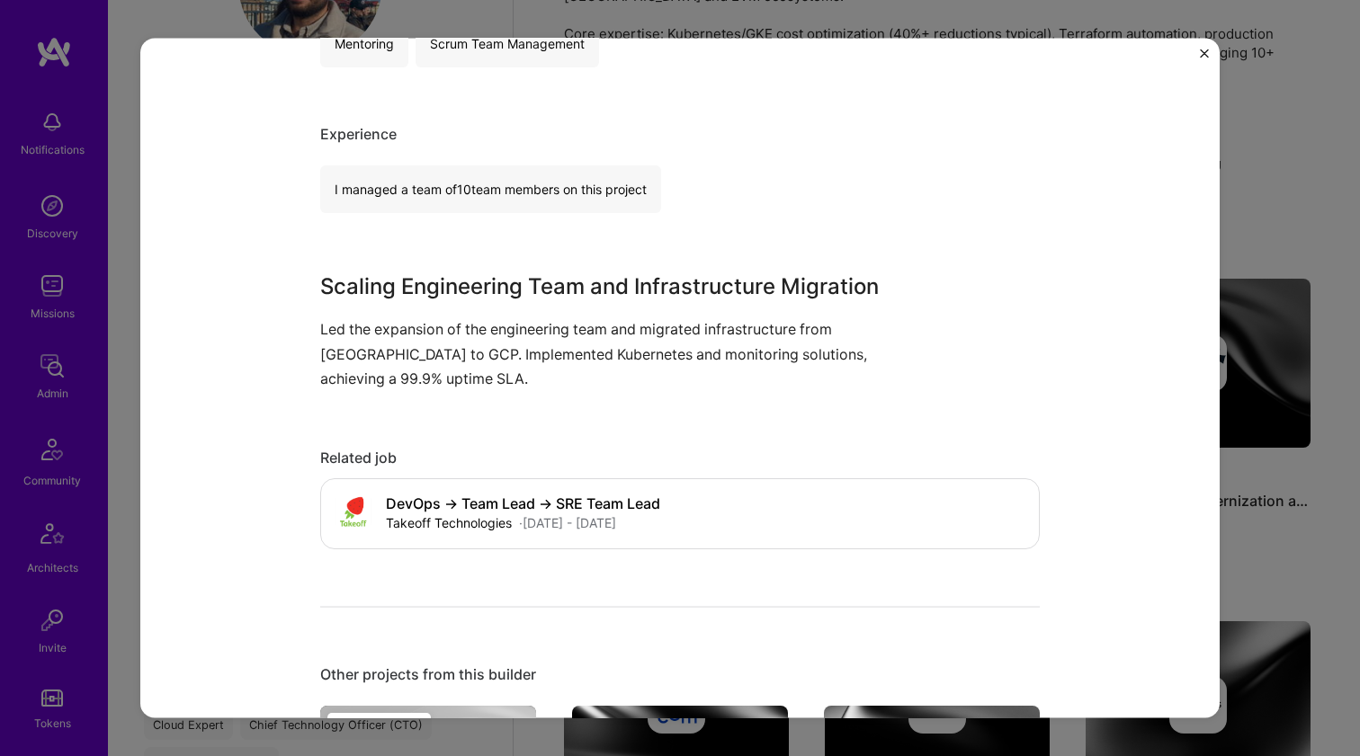
scroll to position [612, 0]
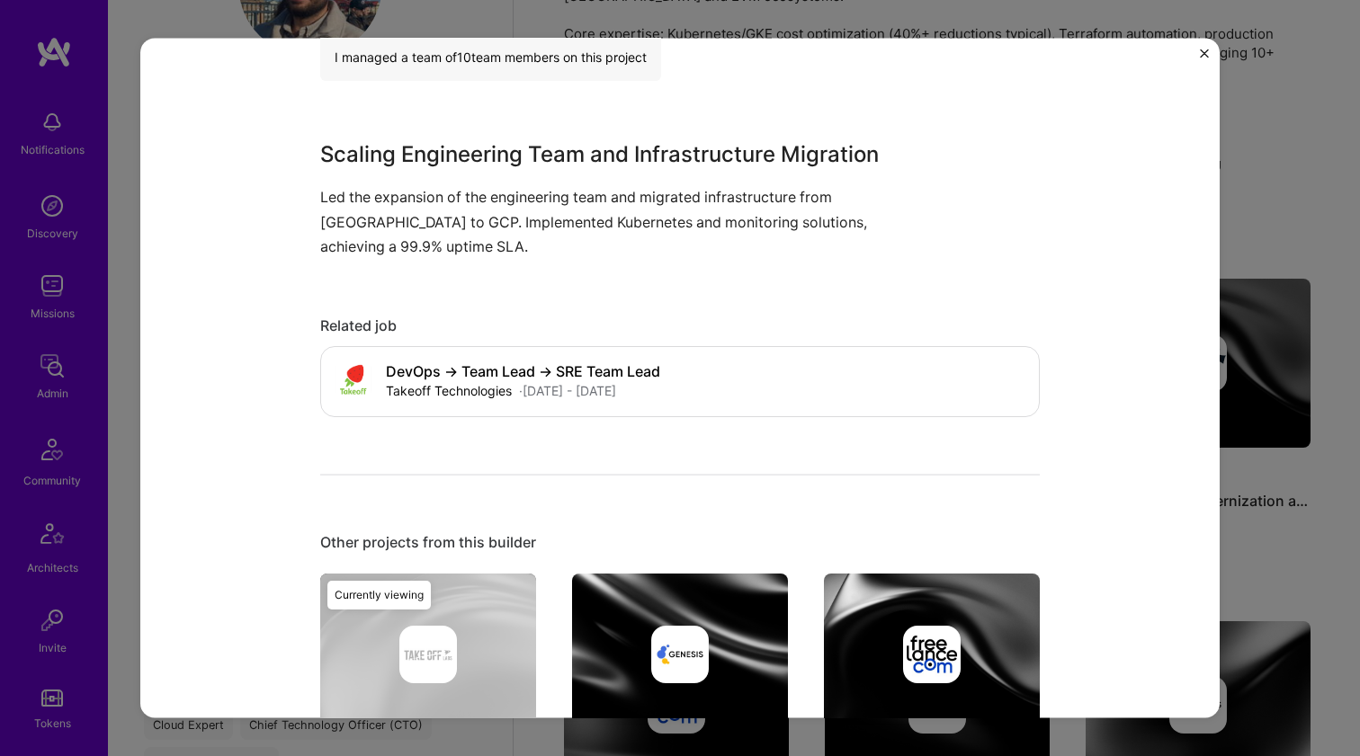
click at [695, 609] on img at bounding box center [680, 654] width 216 height 162
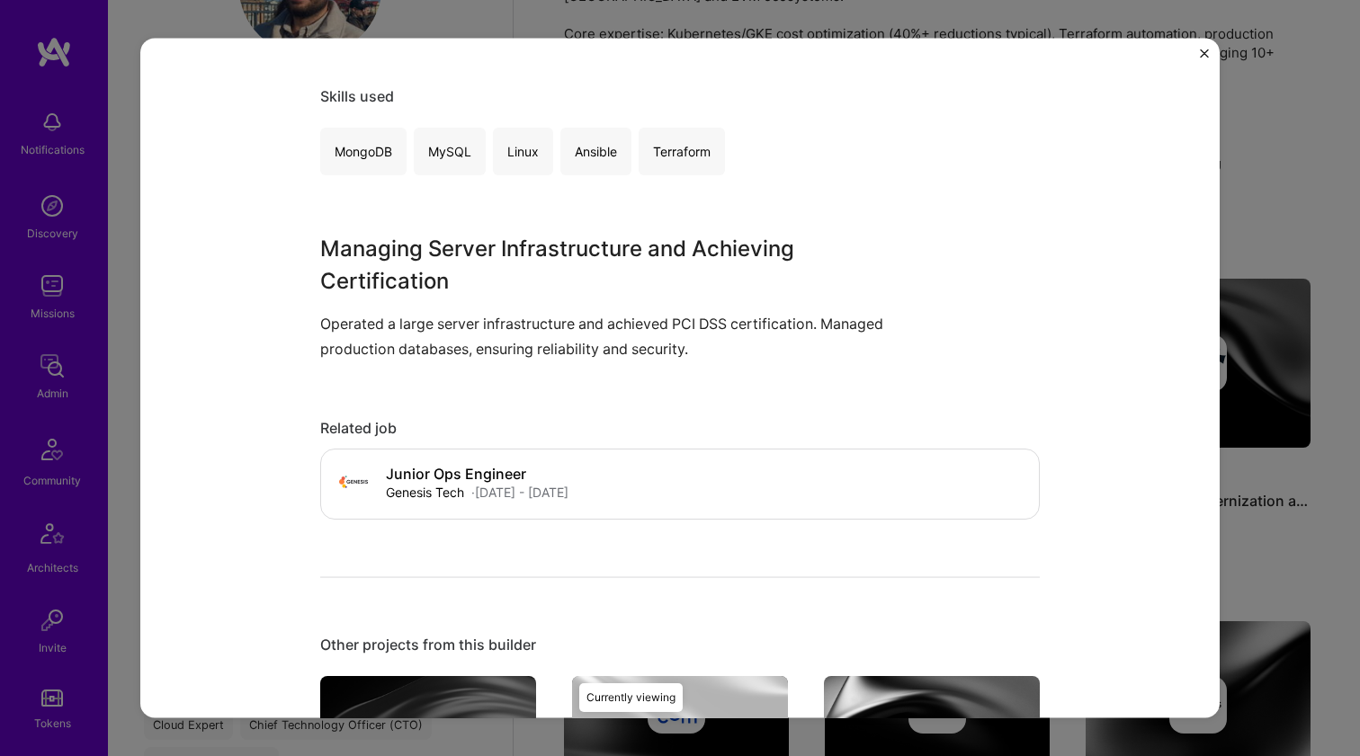
scroll to position [500, 0]
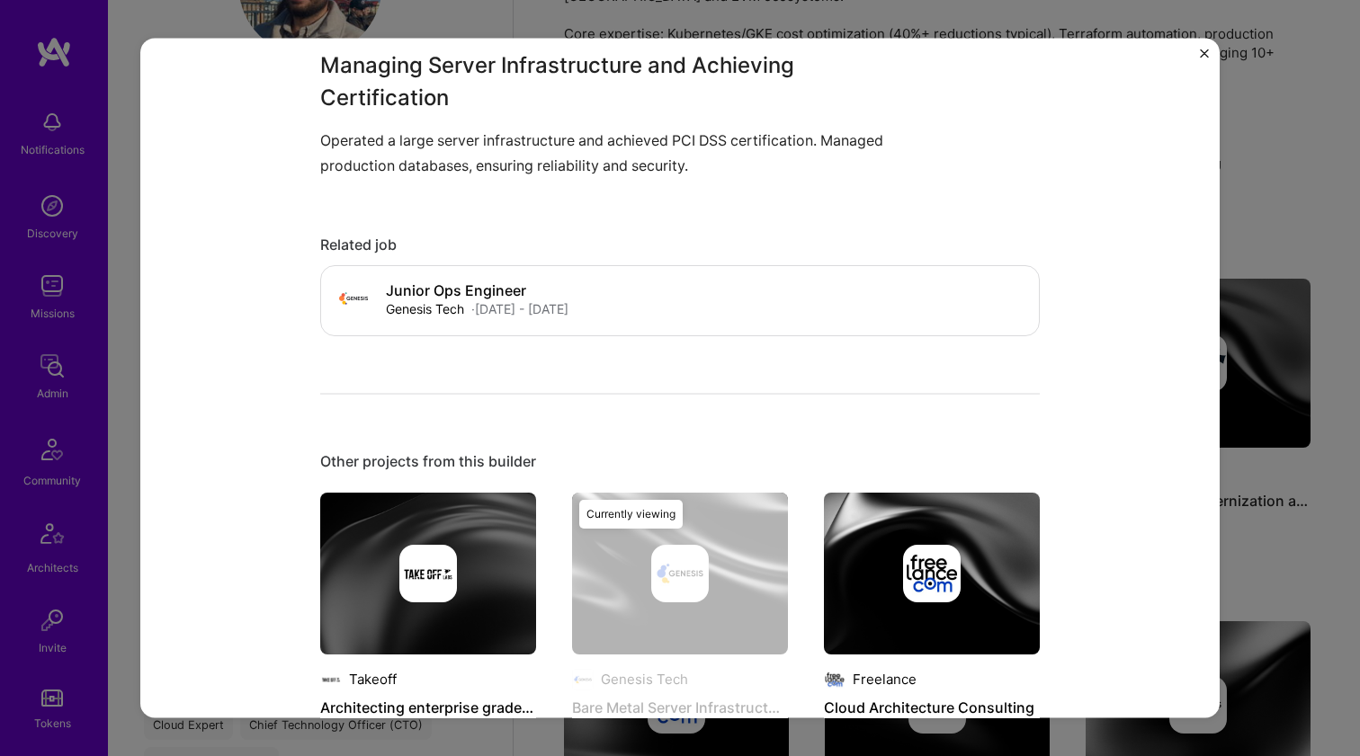
click at [958, 595] on div at bounding box center [932, 573] width 216 height 58
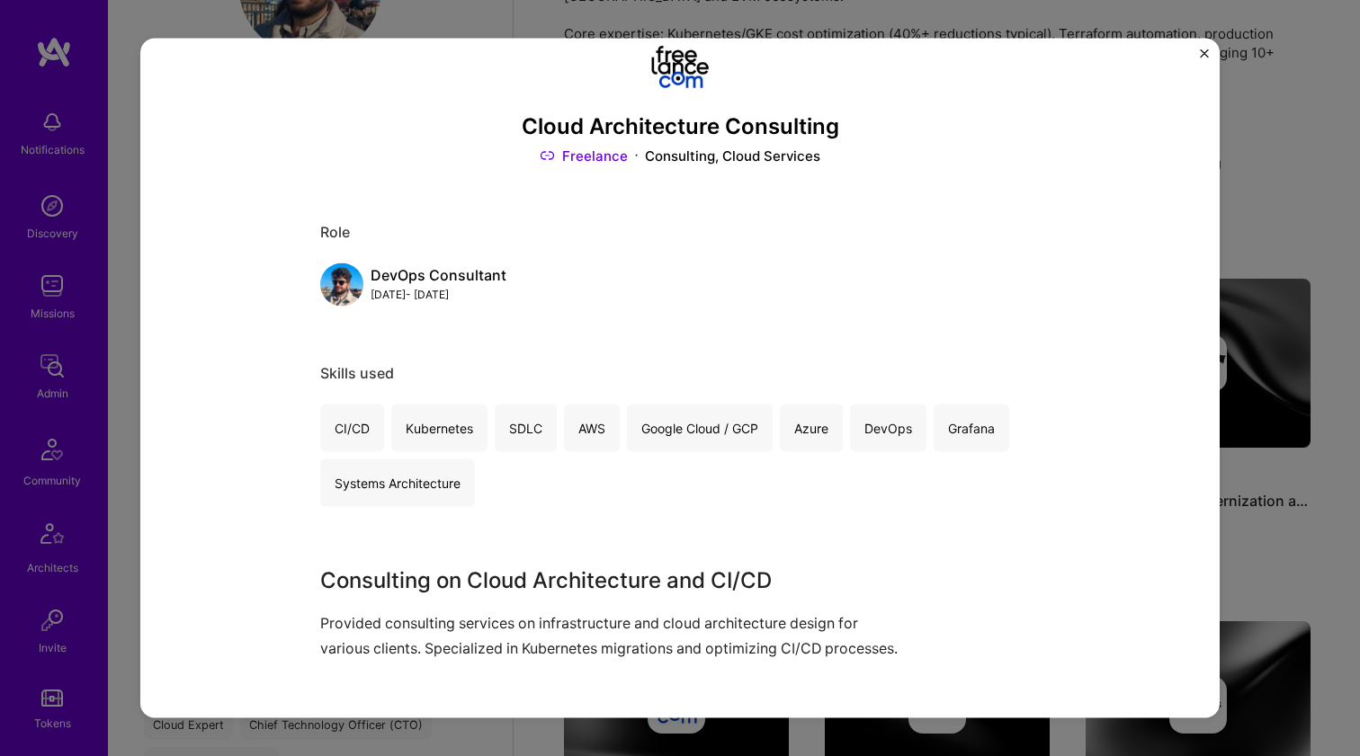
scroll to position [514, 0]
